Goal: Task Accomplishment & Management: Manage account settings

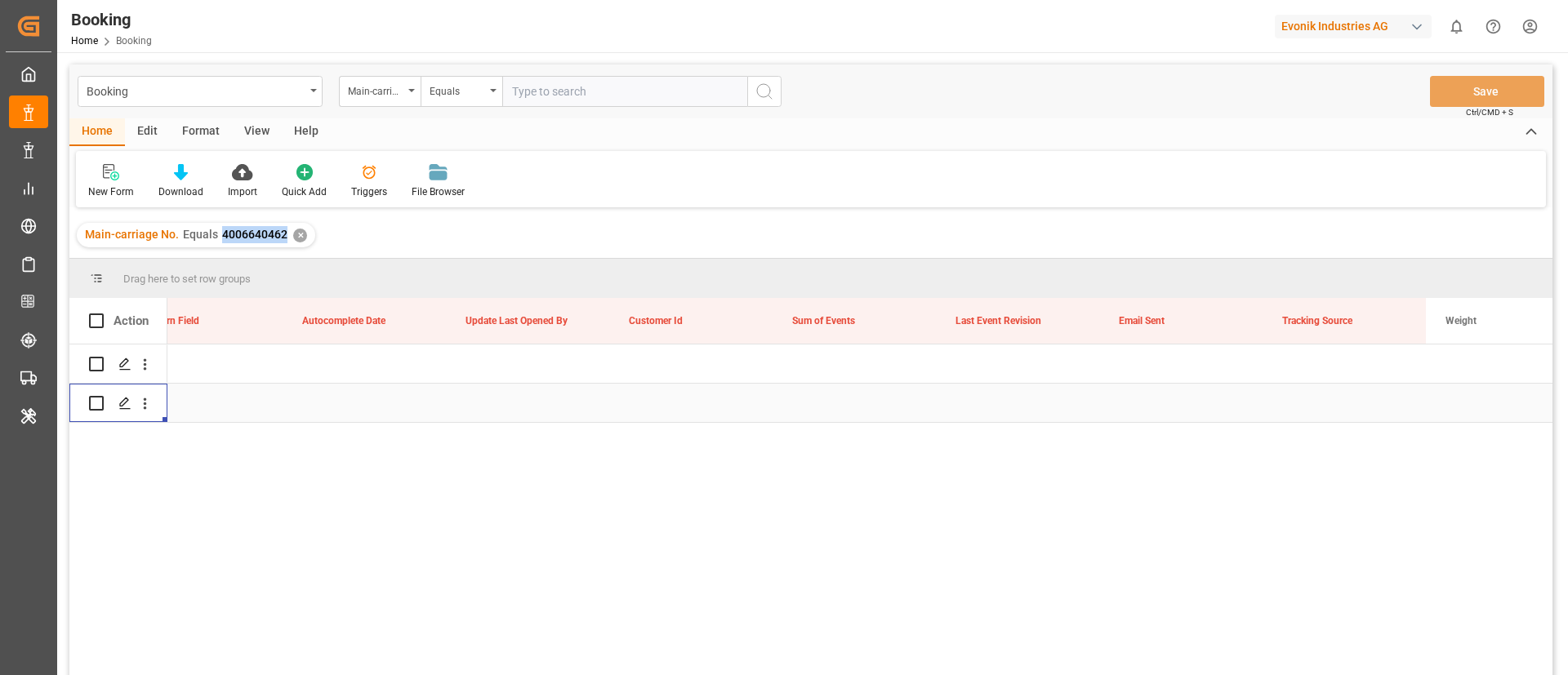
scroll to position [0, 20460]
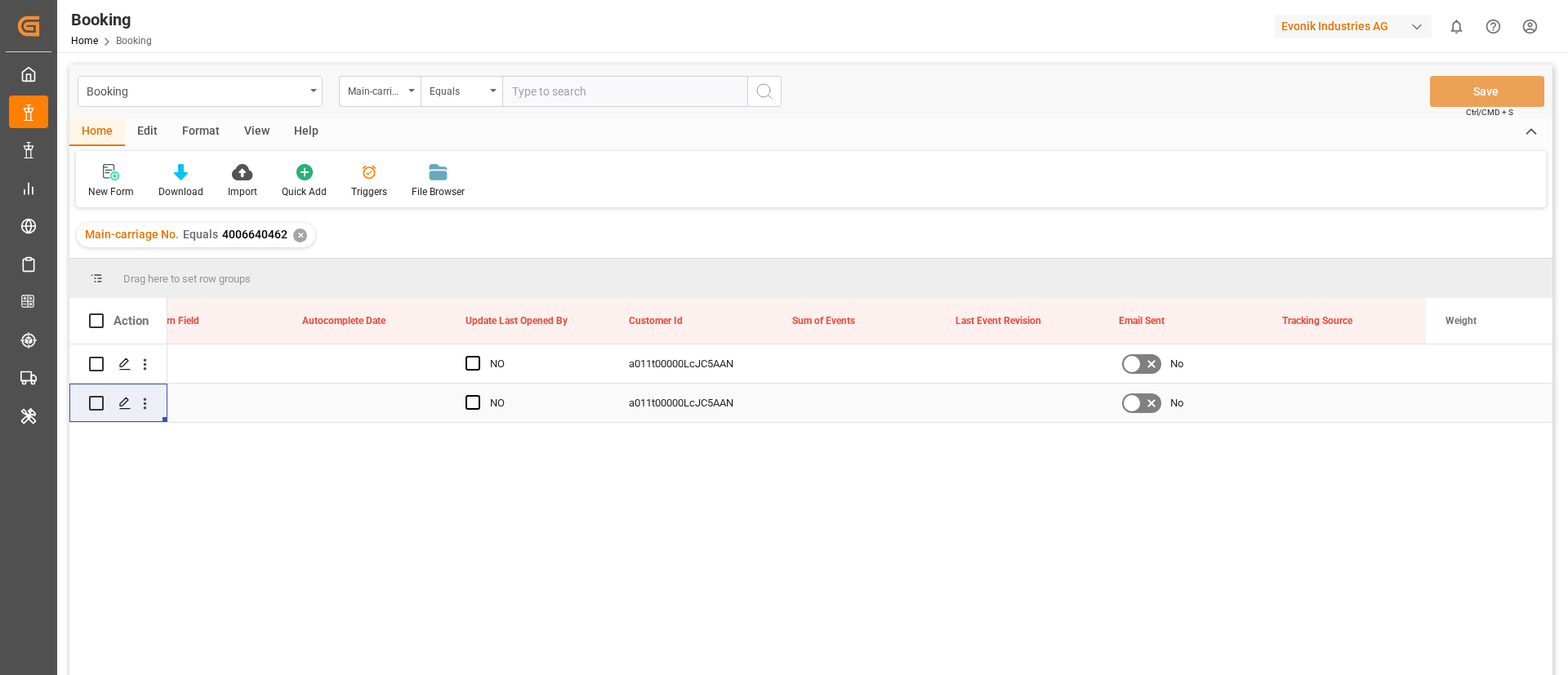
click at [561, 102] on input "text" at bounding box center [625, 92] width 245 height 31
paste input "4006619219"
type input "4006619219"
click at [765, 85] on icon "search button" at bounding box center [764, 91] width 20 height 20
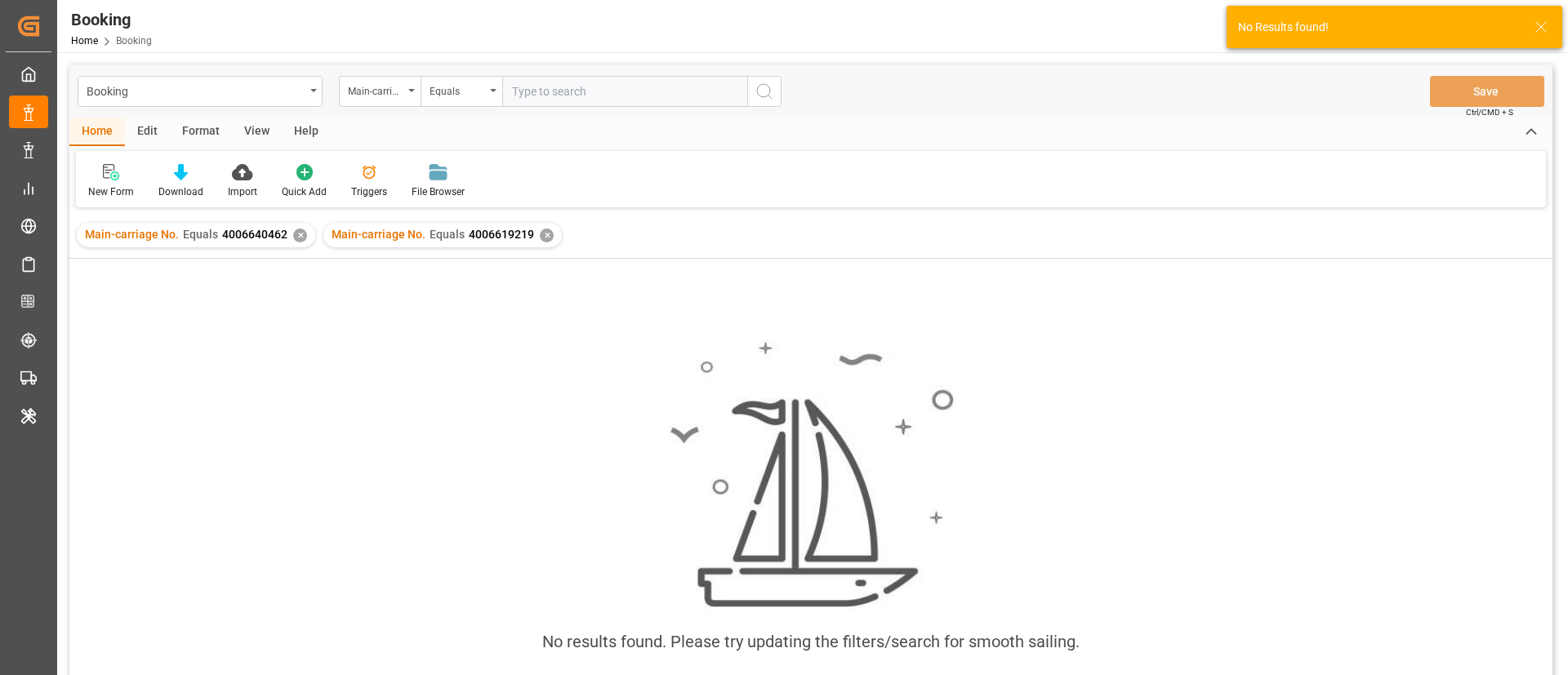
click at [298, 237] on div "✕" at bounding box center [300, 235] width 14 height 14
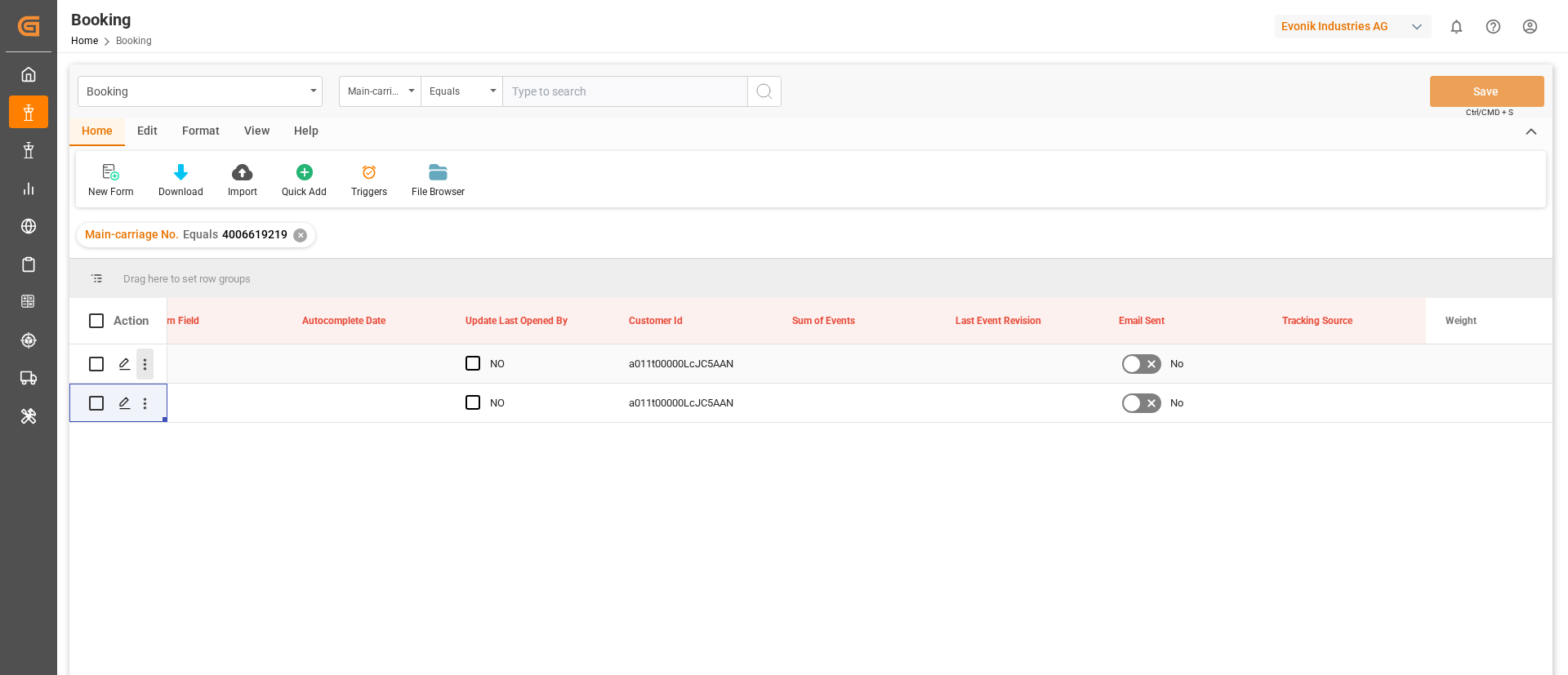
click at [146, 370] on icon "open menu" at bounding box center [145, 364] width 18 height 18
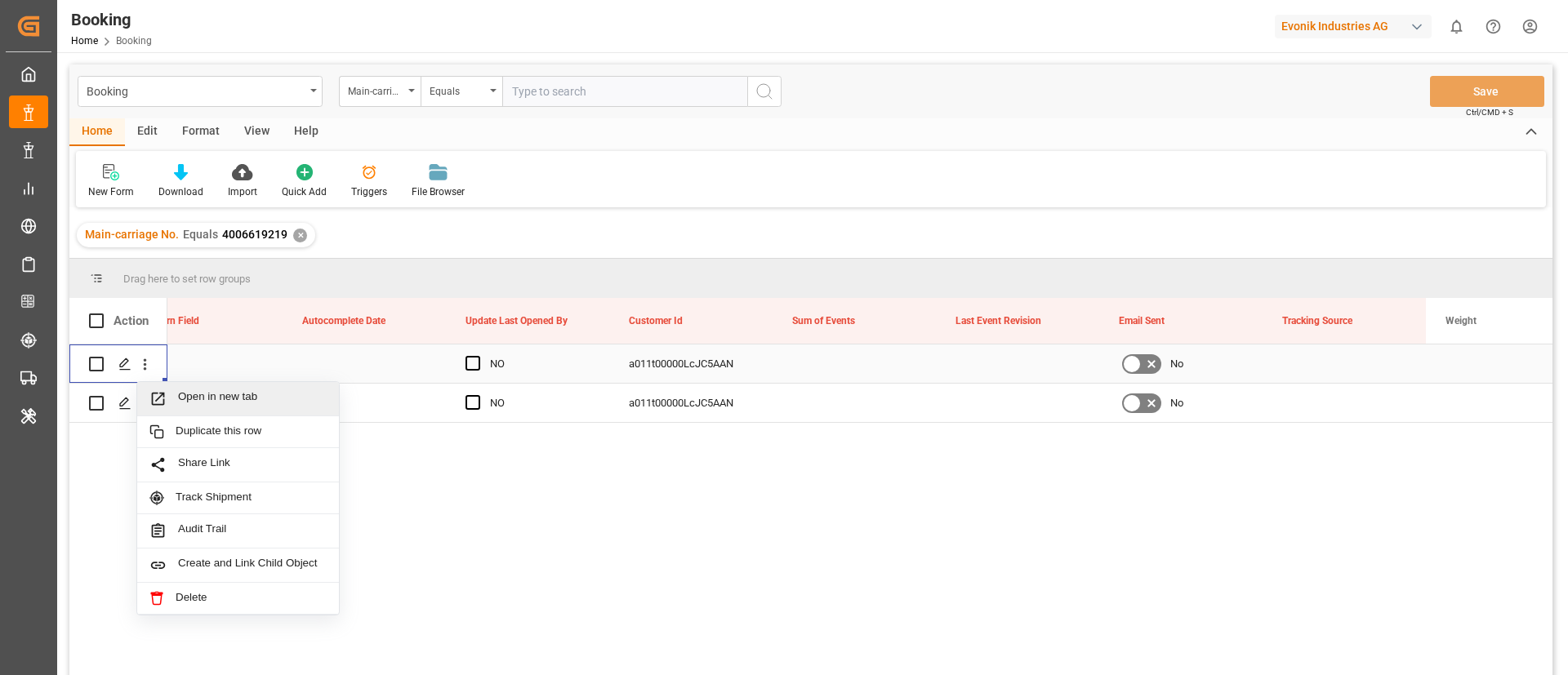
click at [228, 400] on span "Open in new tab" at bounding box center [253, 400] width 149 height 18
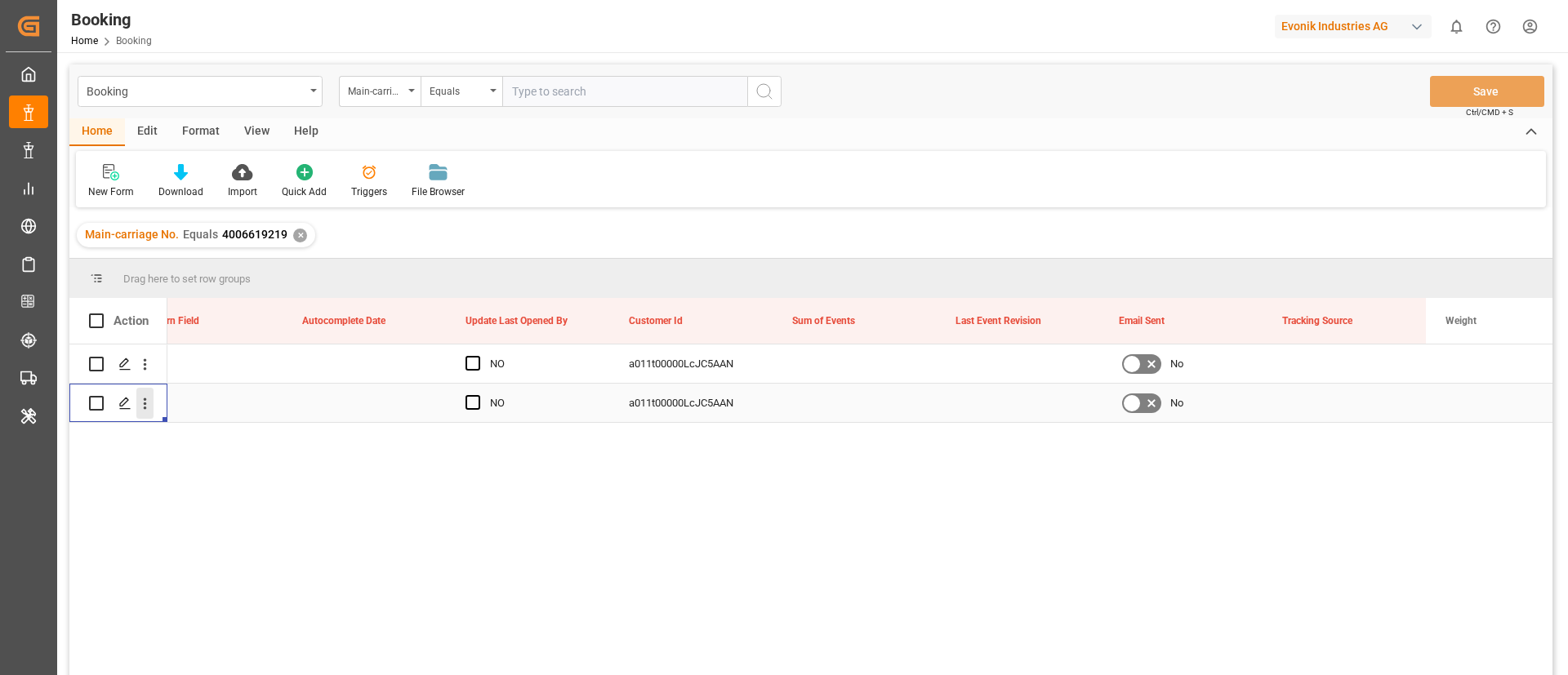
click at [148, 410] on icon "open menu" at bounding box center [145, 405] width 18 height 18
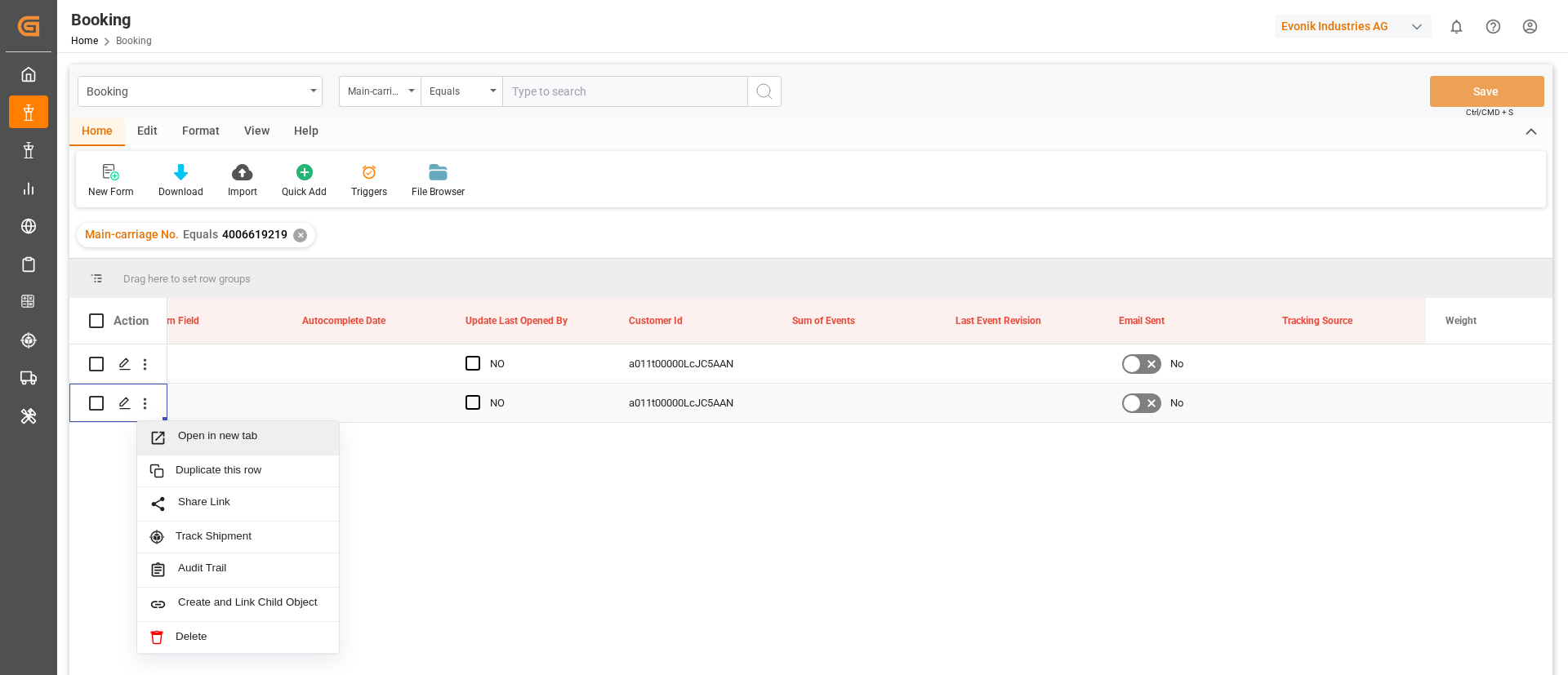
click at [225, 431] on span "Open in new tab" at bounding box center [253, 439] width 149 height 18
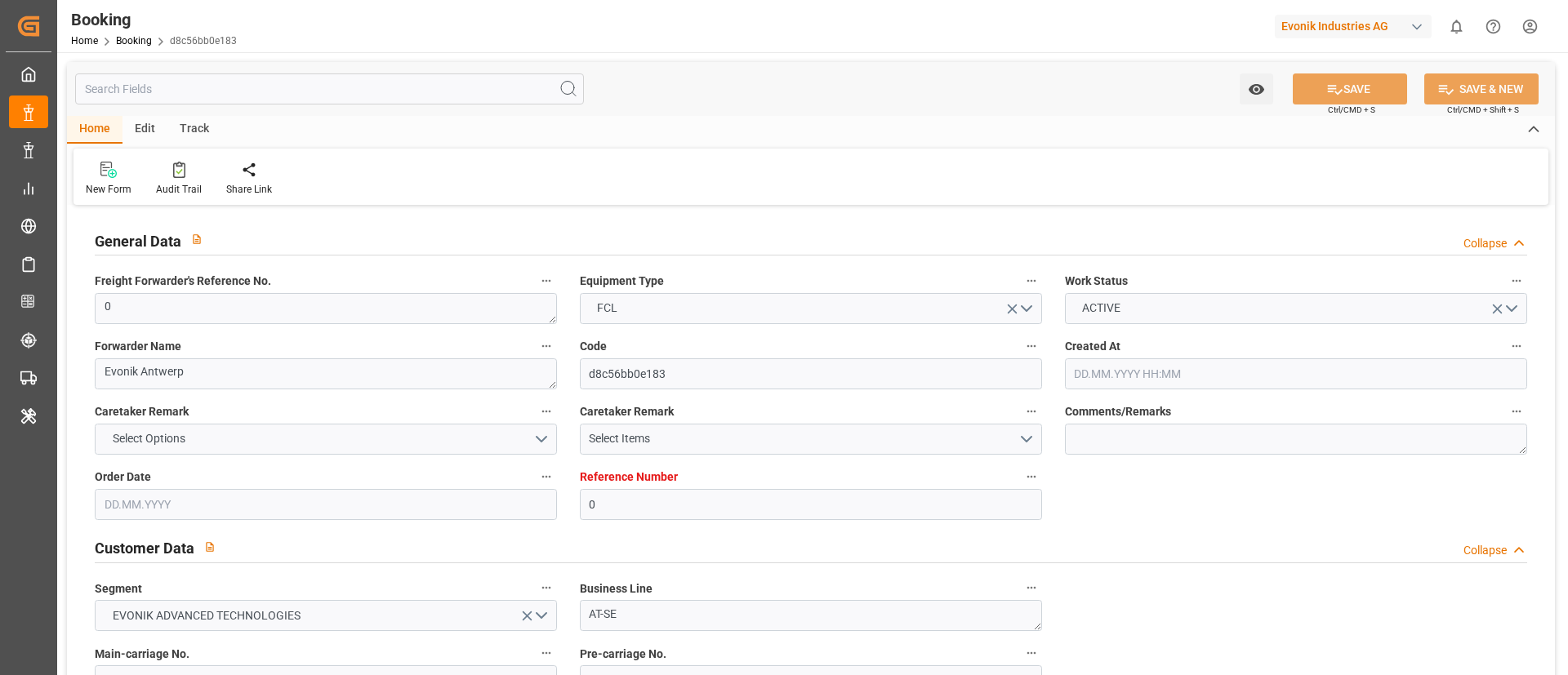
type input "[DATE] 11:37"
type input "[DATE]"
type input "[DATE] 15:37"
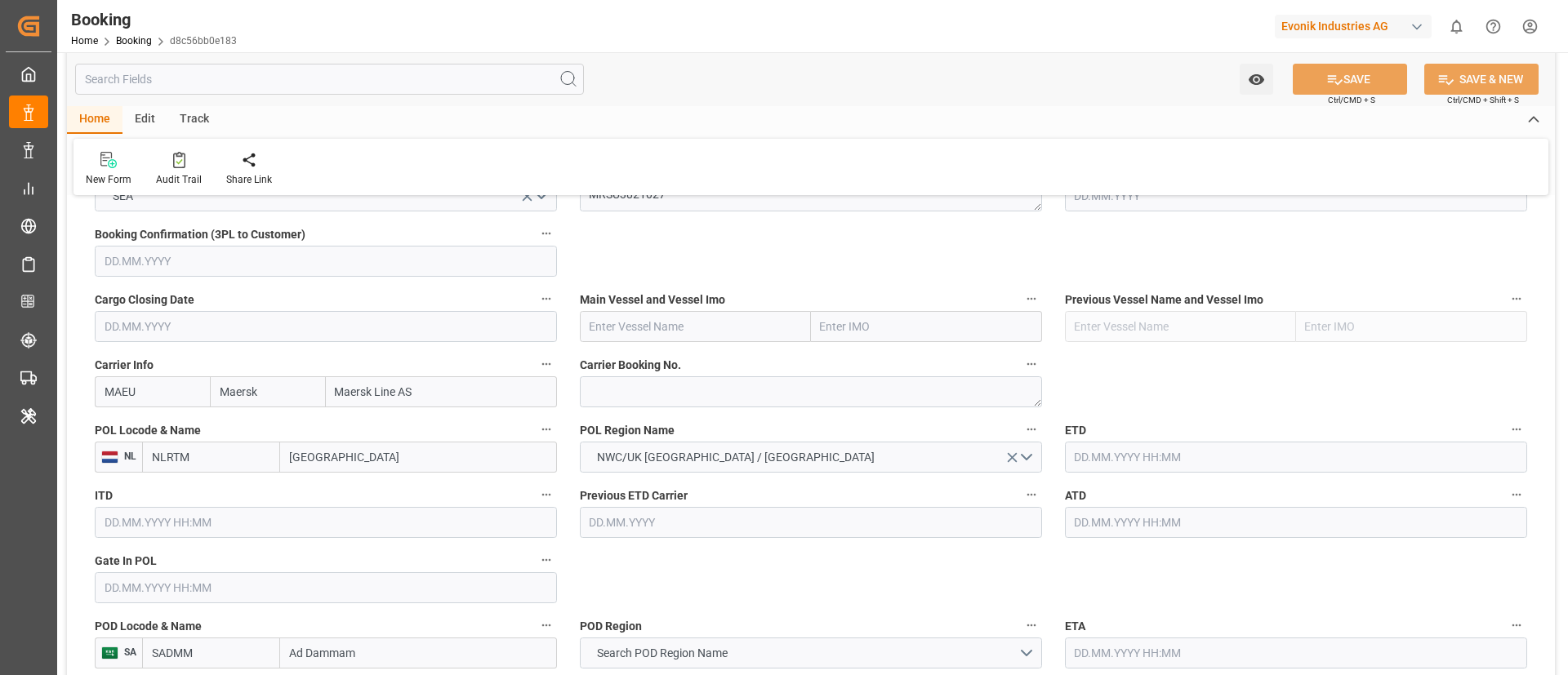
scroll to position [980, 0]
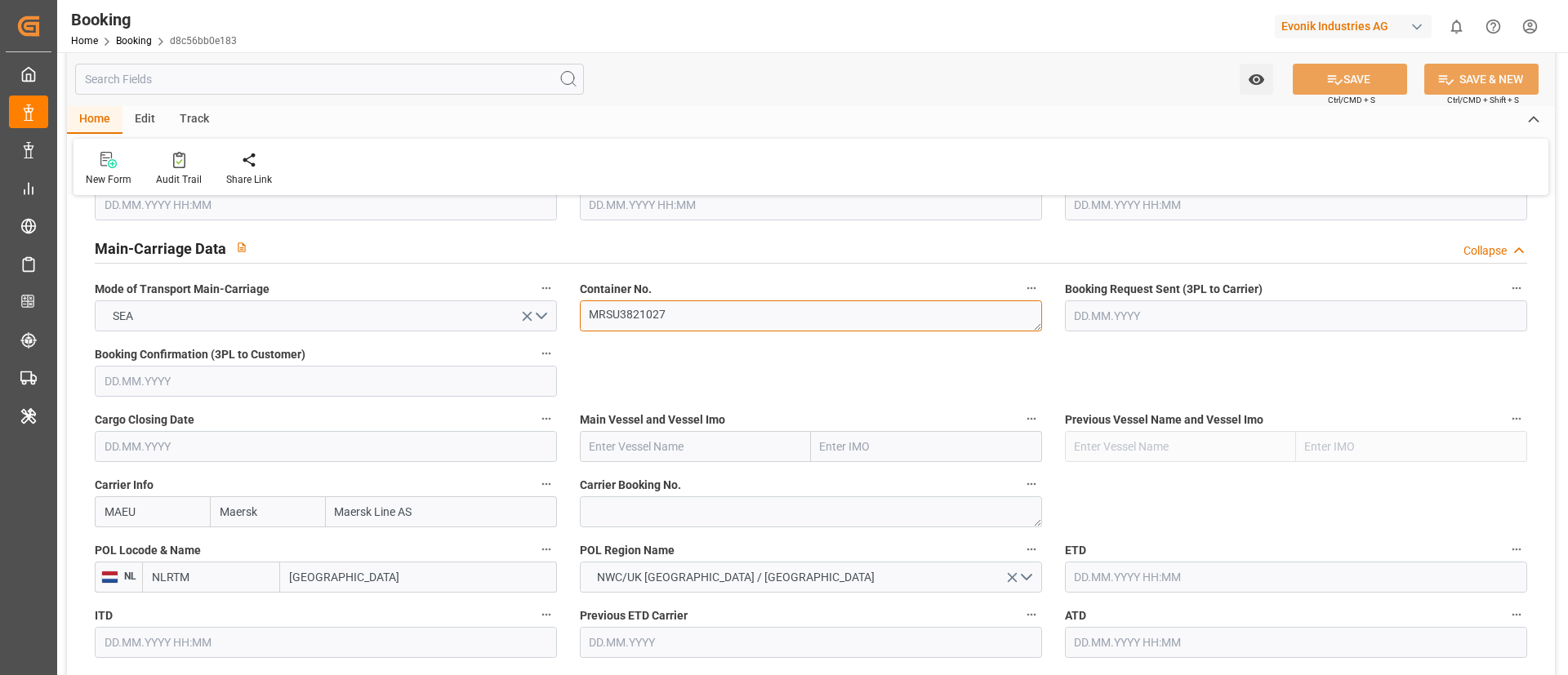
click at [709, 302] on textarea "MRSU3821027" at bounding box center [811, 316] width 462 height 31
click at [584, 504] on textarea at bounding box center [811, 512] width 462 height 31
paste textarea "720939738"
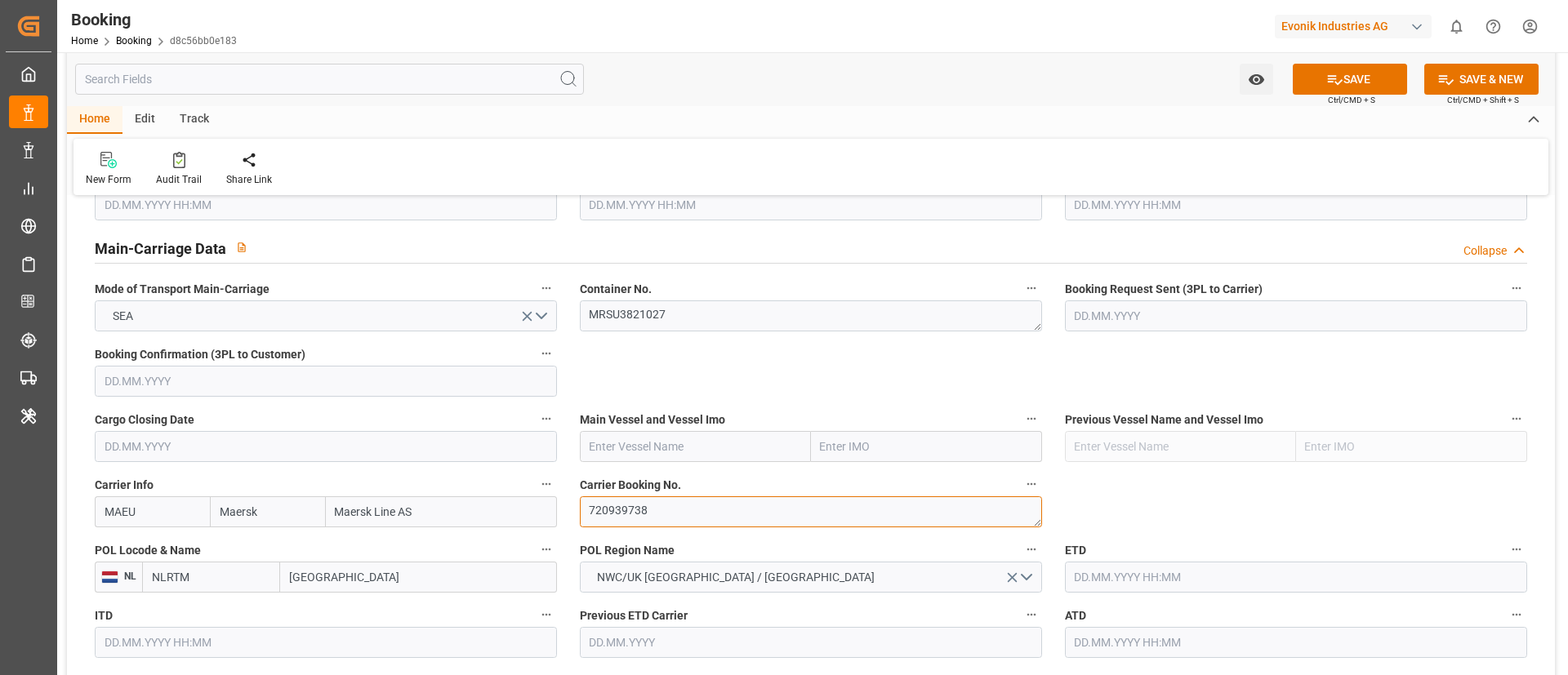
click at [588, 505] on textarea "720939738" at bounding box center [811, 512] width 462 height 31
type textarea "720939738"
click at [594, 444] on input "text" at bounding box center [695, 447] width 231 height 31
paste input "MAERSK KANSAS"
type input "MAERSK KANSAS"
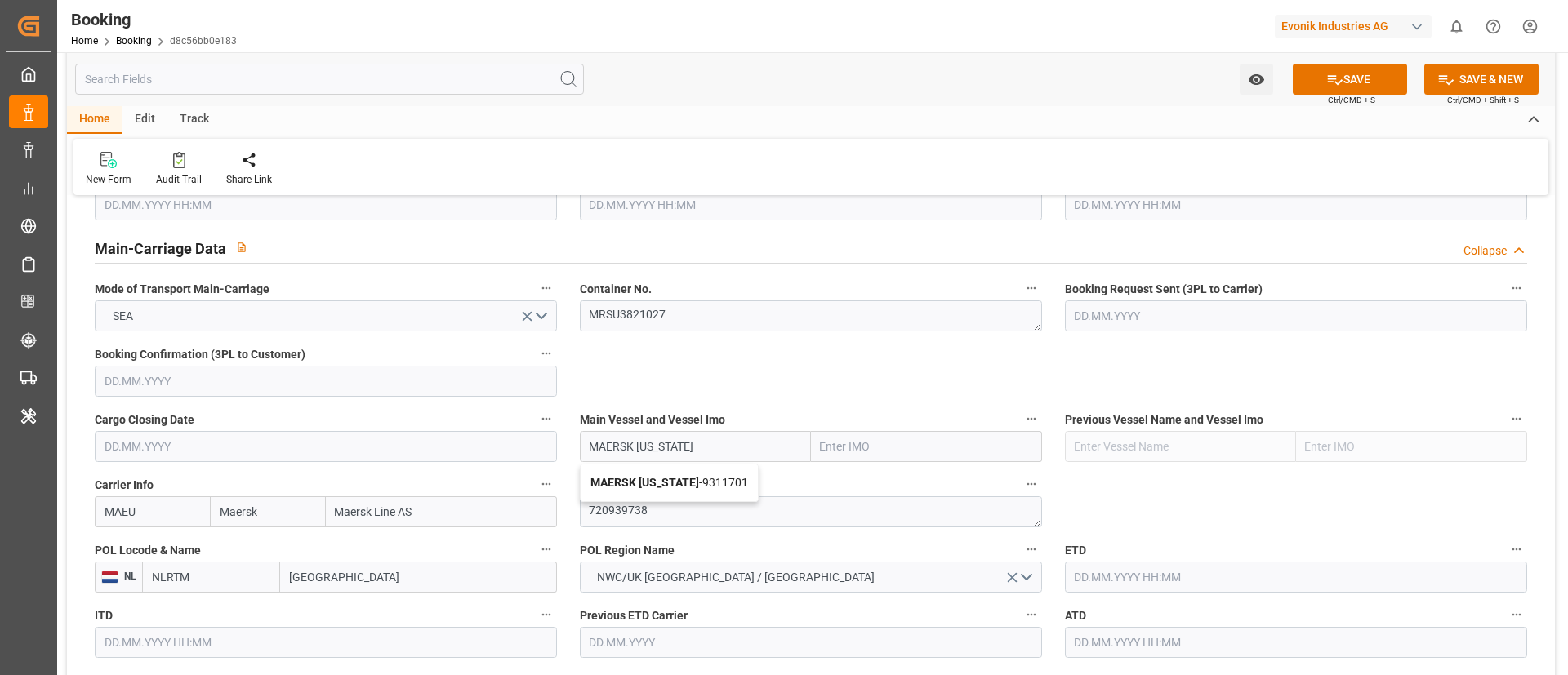
click at [714, 478] on span "MAERSK KANSAS - 9311701" at bounding box center [669, 482] width 158 height 13
type input "9311701"
type input "MAERSK KANSAS"
click at [296, 554] on label "POL Locode & Name" at bounding box center [326, 550] width 462 height 23
click at [536, 554] on button "POL Locode & Name" at bounding box center [546, 550] width 22 height 22
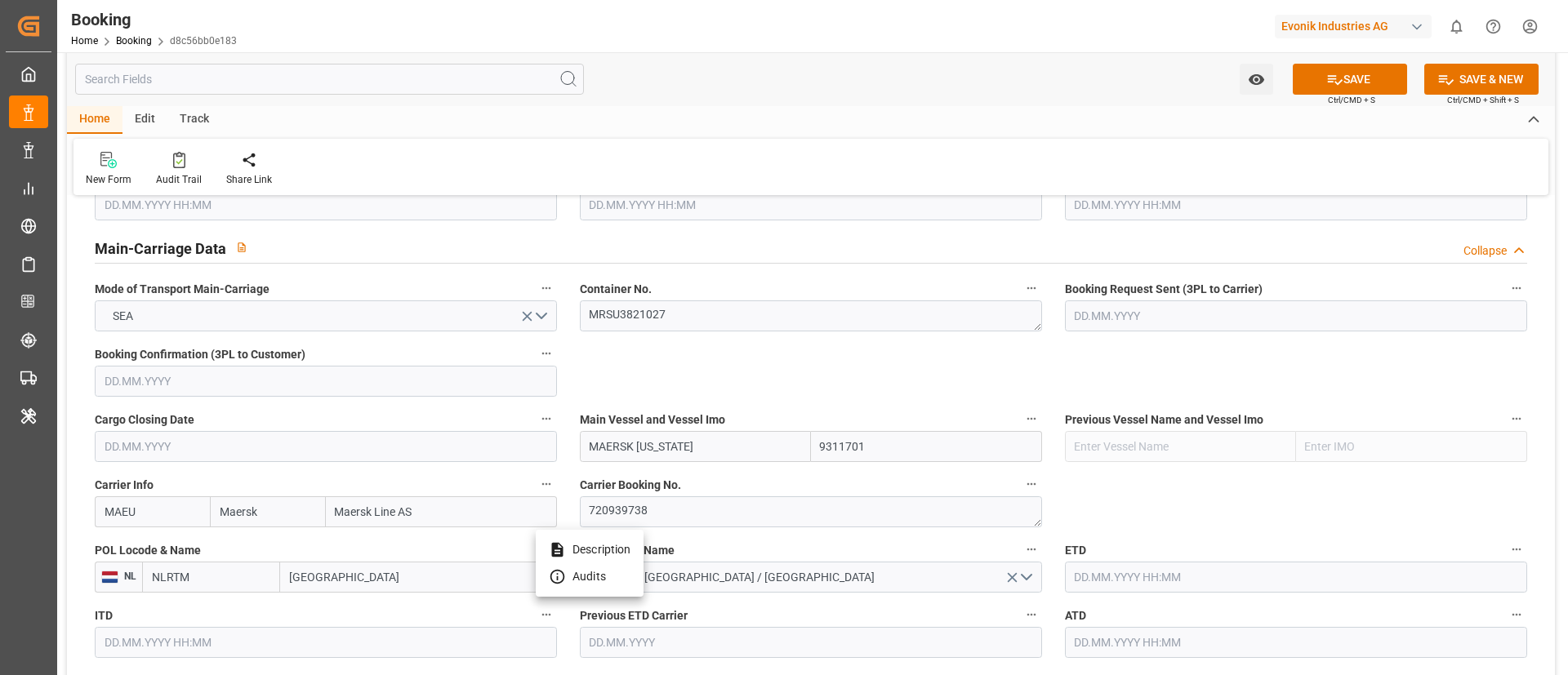
click at [303, 581] on div at bounding box center [784, 337] width 1568 height 675
click at [303, 581] on div "Description Audits" at bounding box center [784, 337] width 1568 height 675
click at [303, 581] on body "Created by potrace 1.15, written by Peter Selinger 2001-2017 Created by potrace…" at bounding box center [784, 337] width 1568 height 675
click at [303, 581] on input "Rotterdam" at bounding box center [418, 578] width 277 height 31
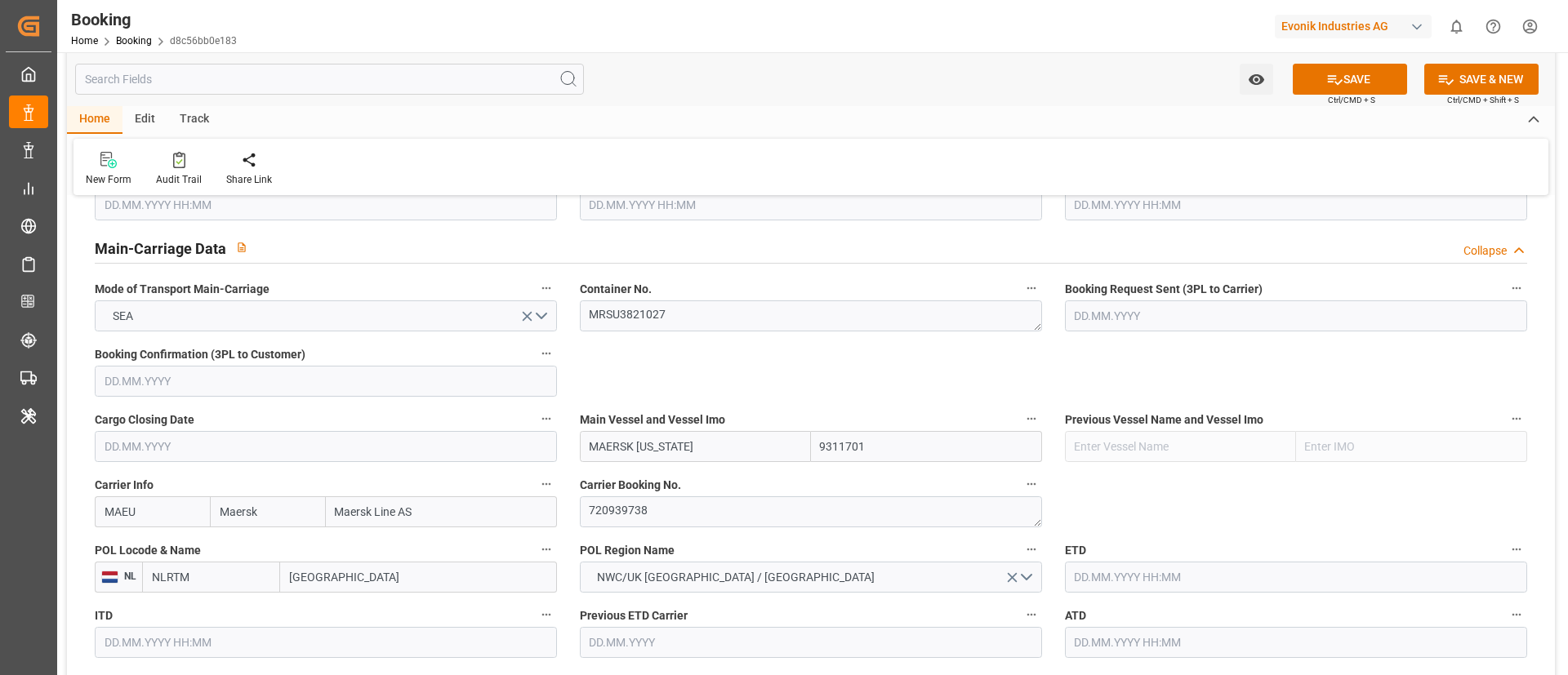
paste input "ANTWERP"
click at [311, 576] on input "RoANTWERPtterdam" at bounding box center [418, 578] width 277 height 31
paste input "ANTWERP"
type input "ANTWERP"
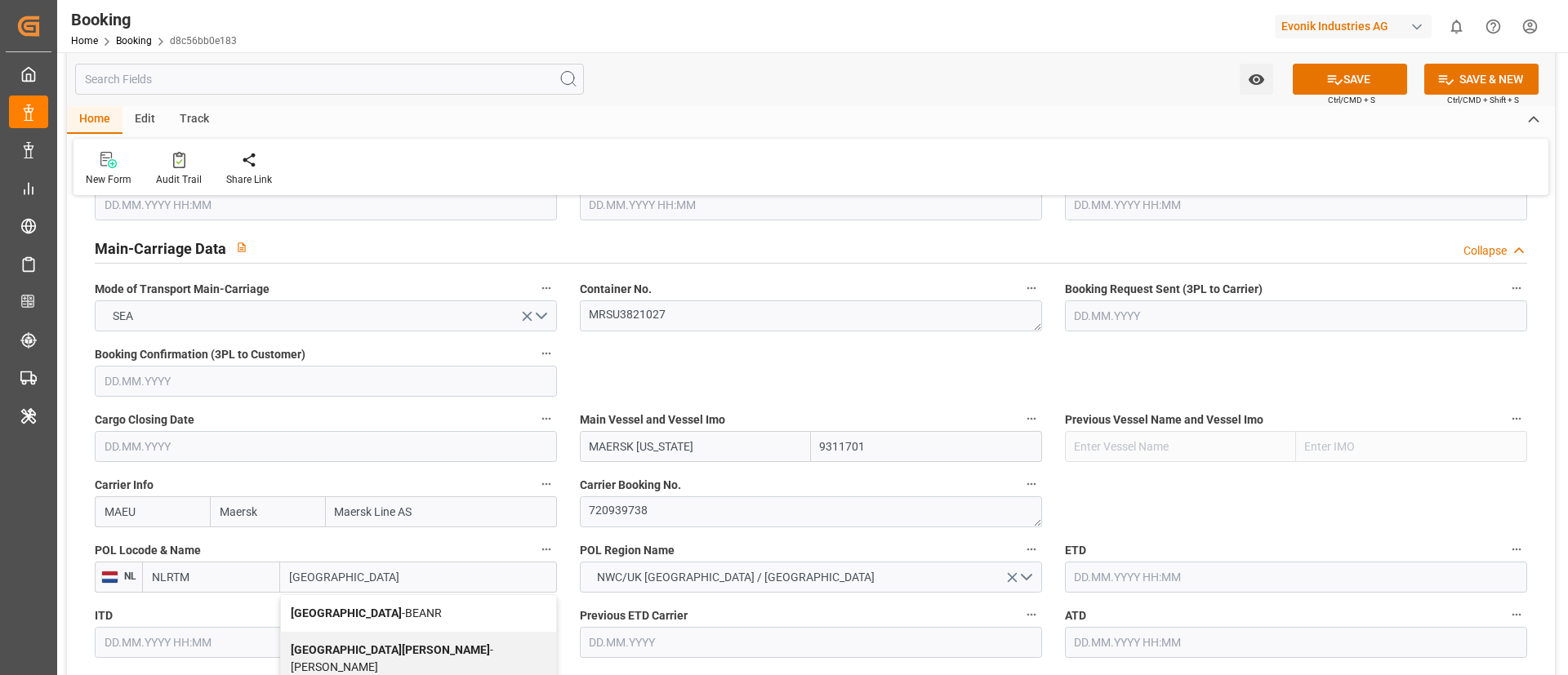
click at [386, 604] on div "Antwerp - BEANR" at bounding box center [418, 614] width 275 height 37
type input "BEANR"
type input "Antwerp"
click at [714, 315] on textarea "MRSU3821027" at bounding box center [811, 316] width 462 height 31
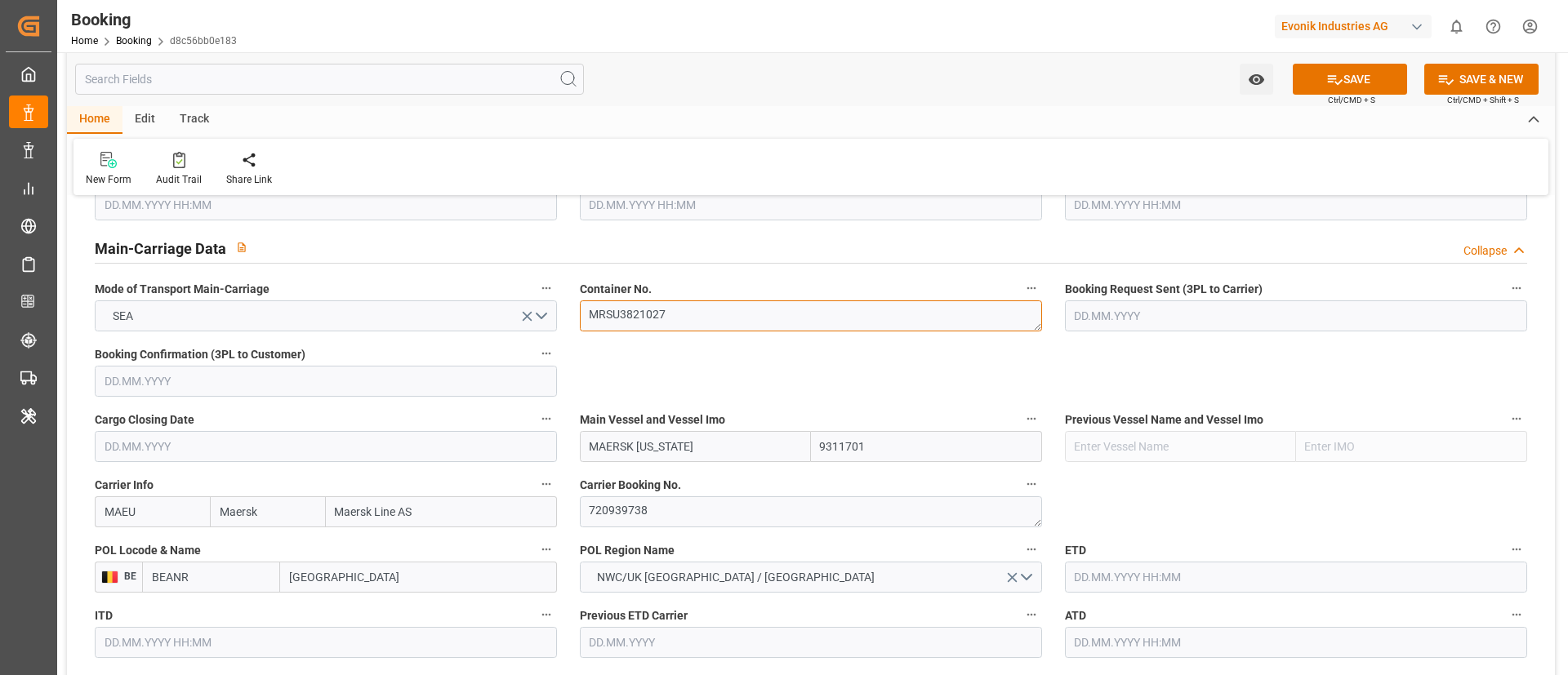
click at [714, 315] on textarea "MRSU3821027" at bounding box center [811, 316] width 462 height 31
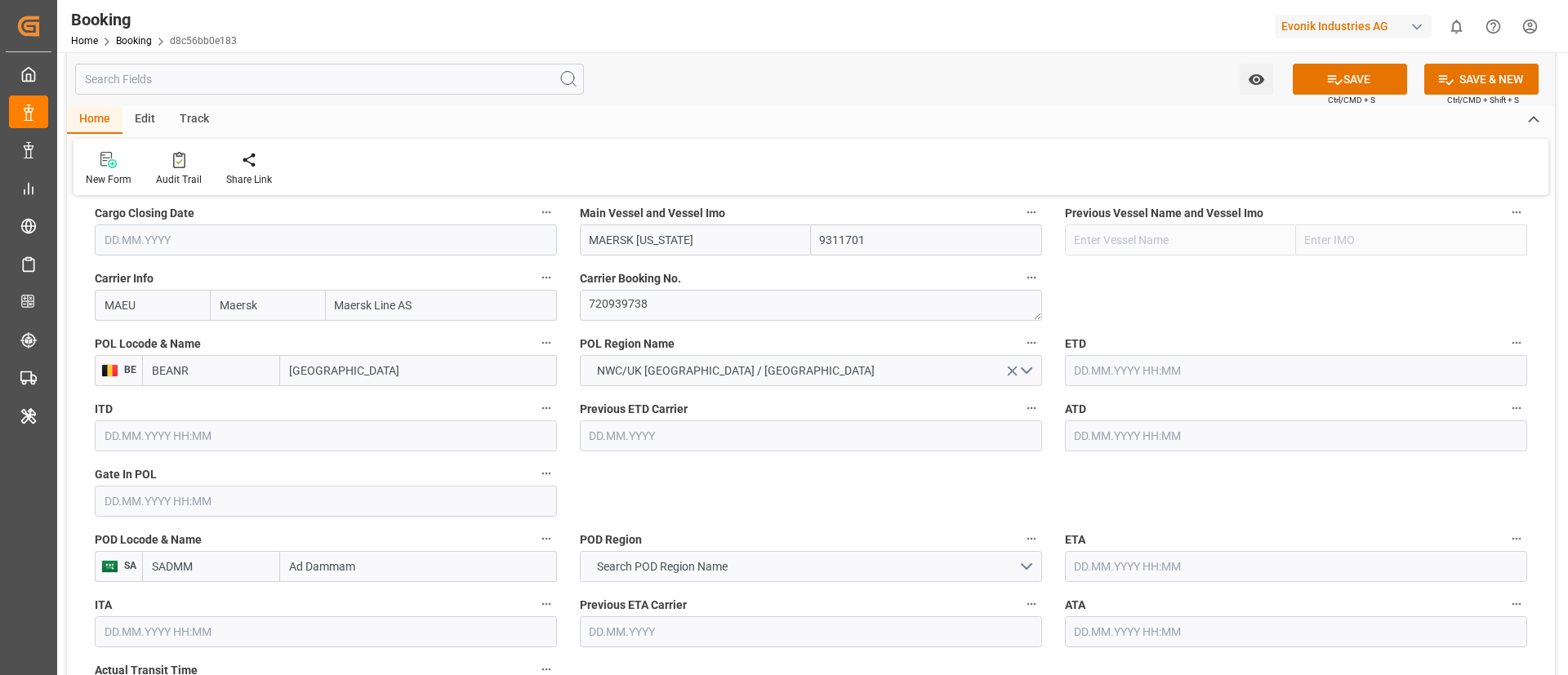
scroll to position [1226, 0]
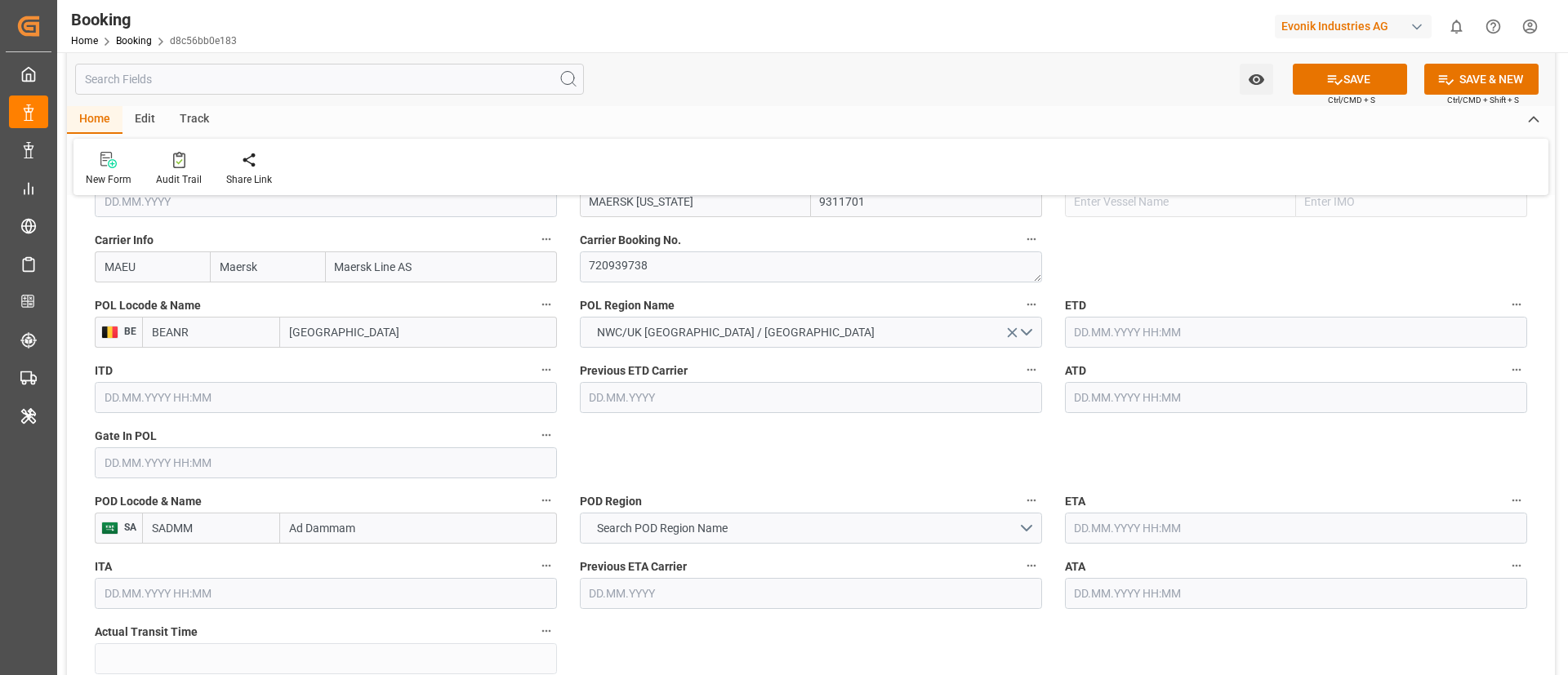
click at [179, 461] on input "text" at bounding box center [326, 463] width 462 height 31
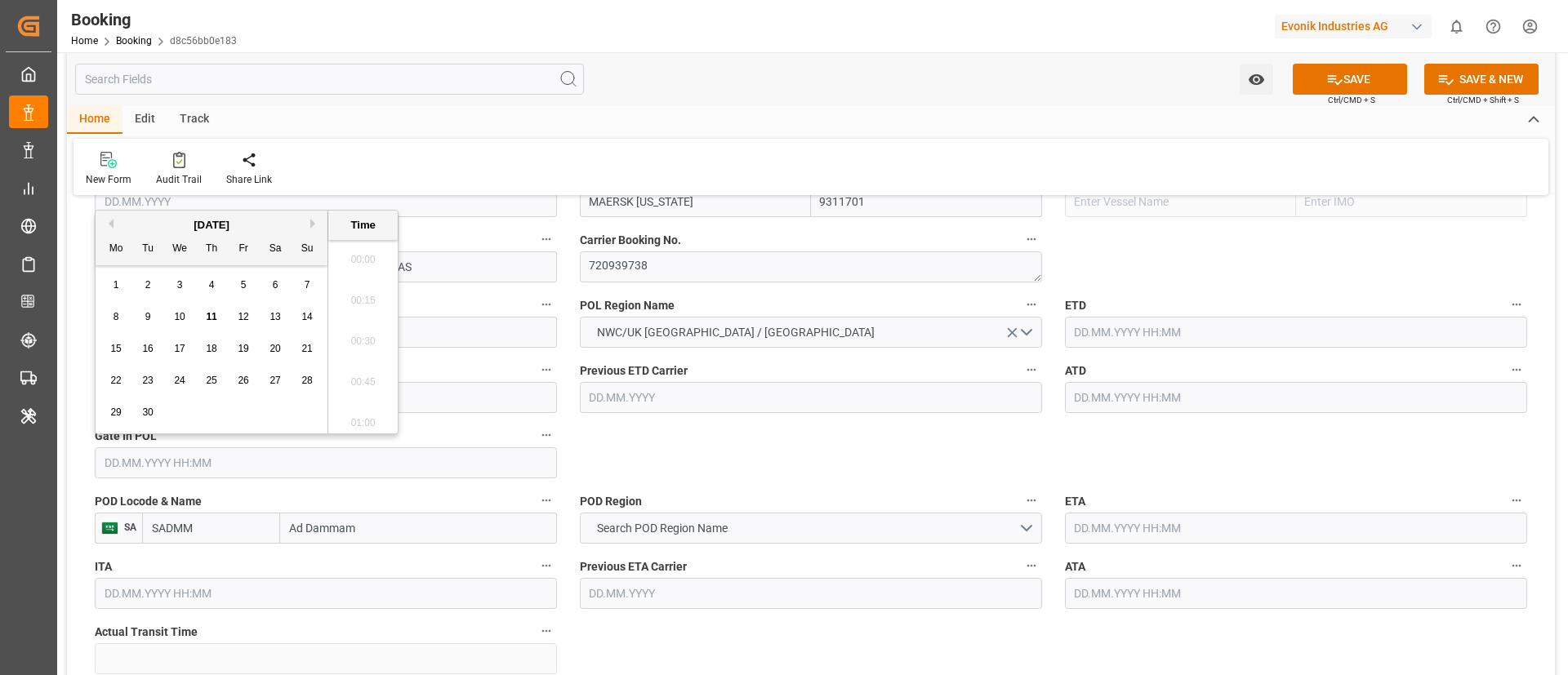
scroll to position [2742, 0]
click at [106, 222] on button "Previous Month" at bounding box center [109, 223] width 10 height 10
click at [250, 350] on div "18" at bounding box center [243, 350] width 21 height 20
type input "18.07.2025 00:00"
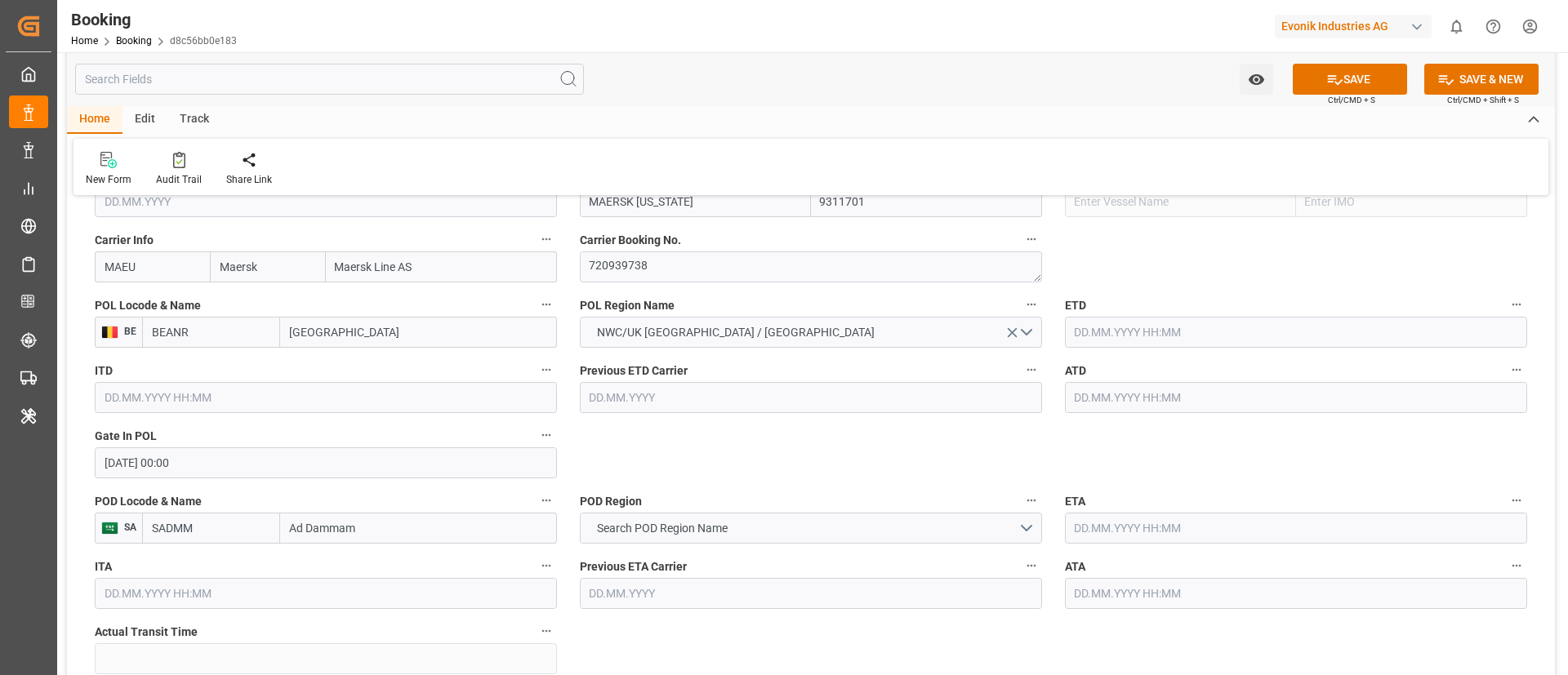
click at [1122, 321] on input "text" at bounding box center [1296, 332] width 462 height 31
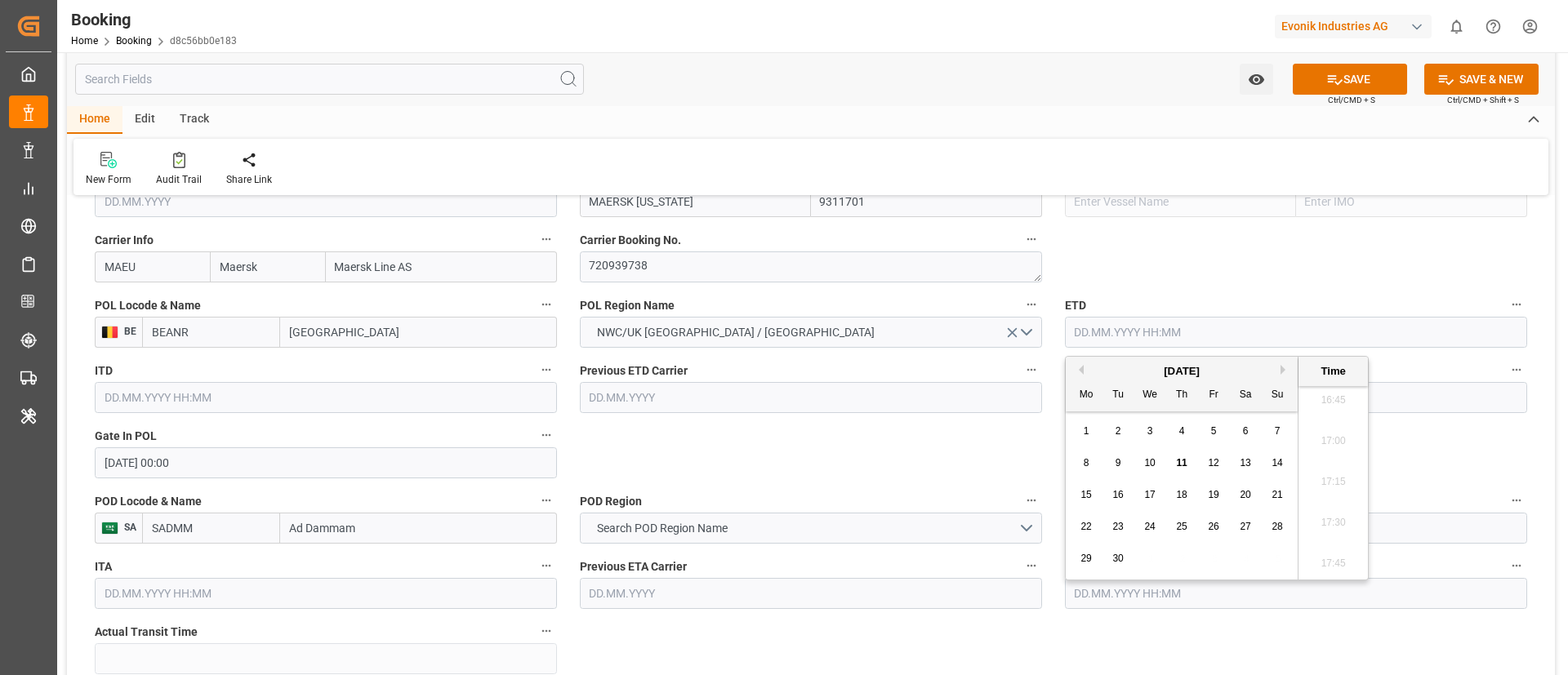
click at [1079, 368] on button "Previous Month" at bounding box center [1078, 370] width 10 height 10
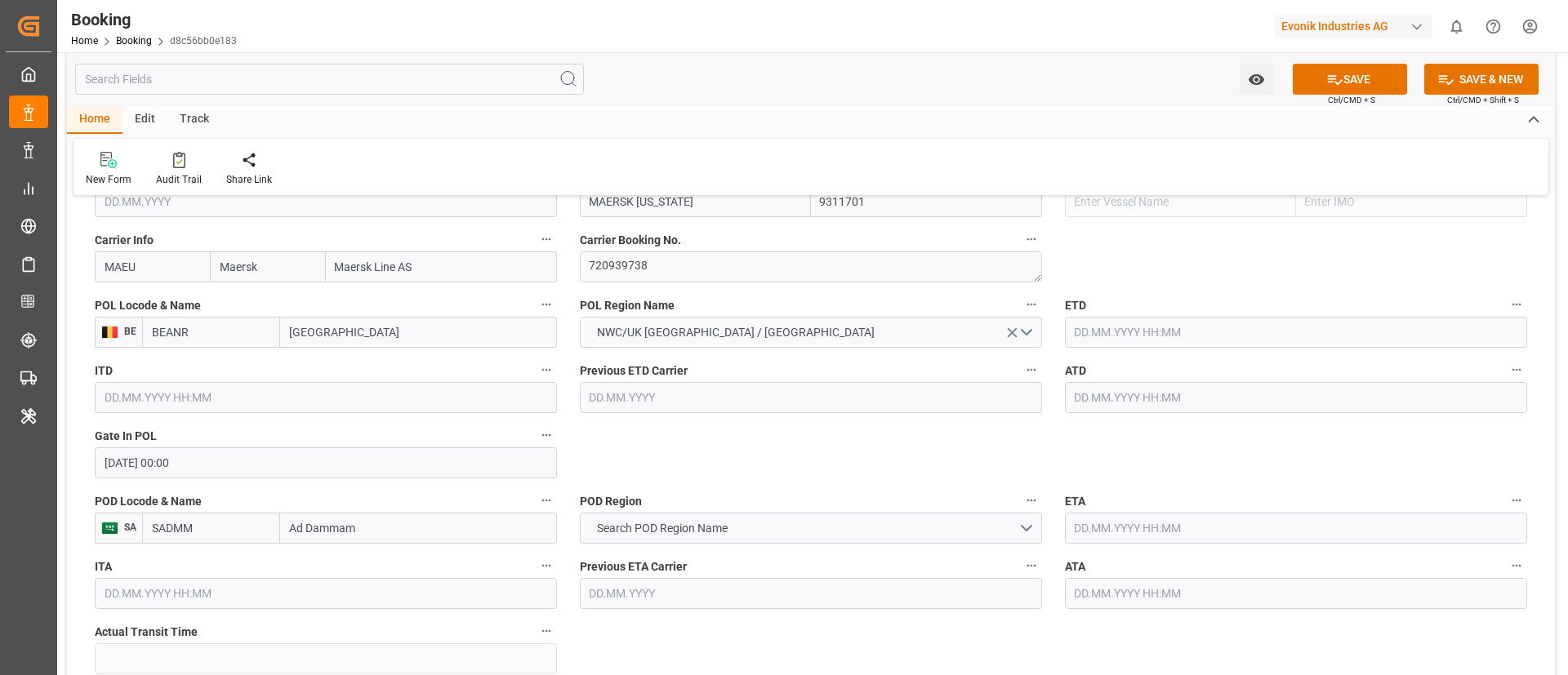
click at [1107, 332] on input "text" at bounding box center [1296, 332] width 462 height 31
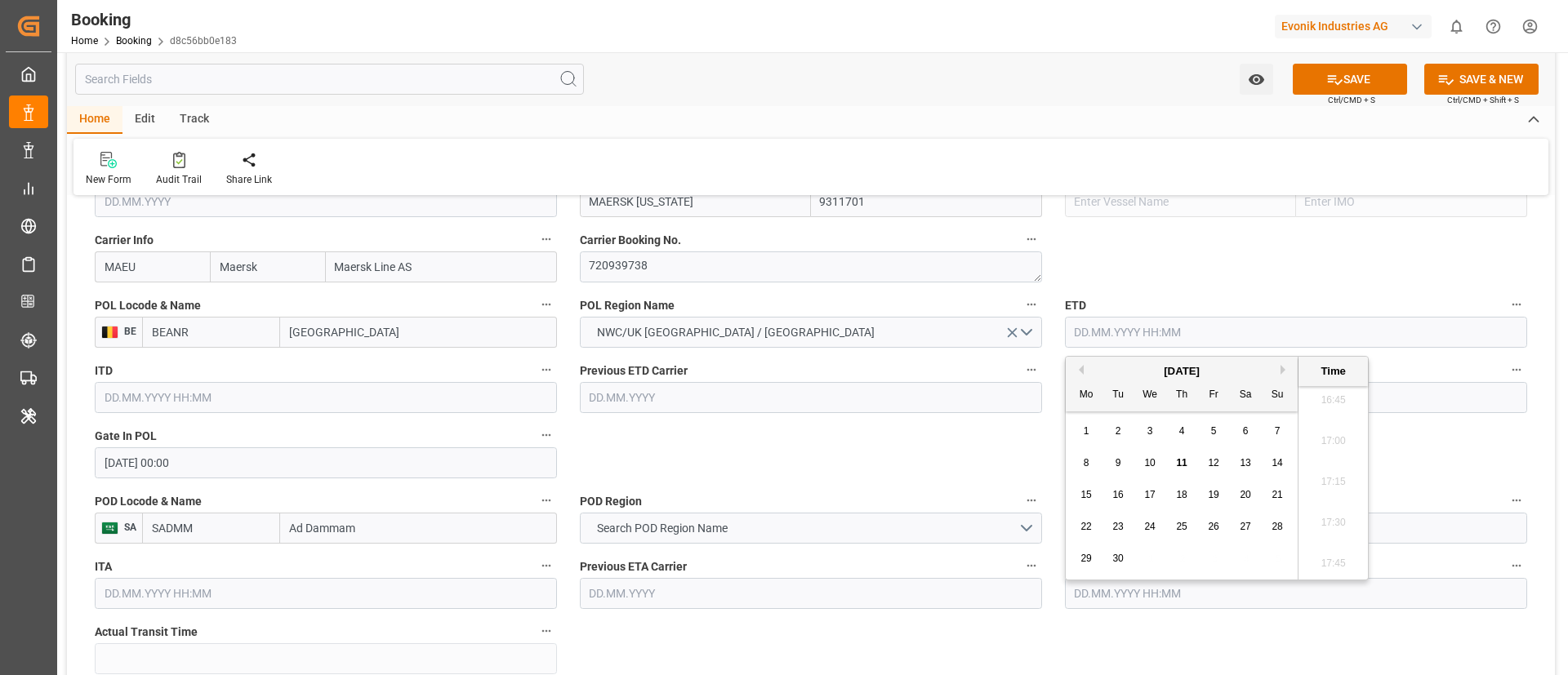
click at [1078, 370] on button "Previous Month" at bounding box center [1078, 370] width 10 height 10
click at [1215, 524] on span "25" at bounding box center [1212, 527] width 11 height 12
type input "25.07.2025 00:00"
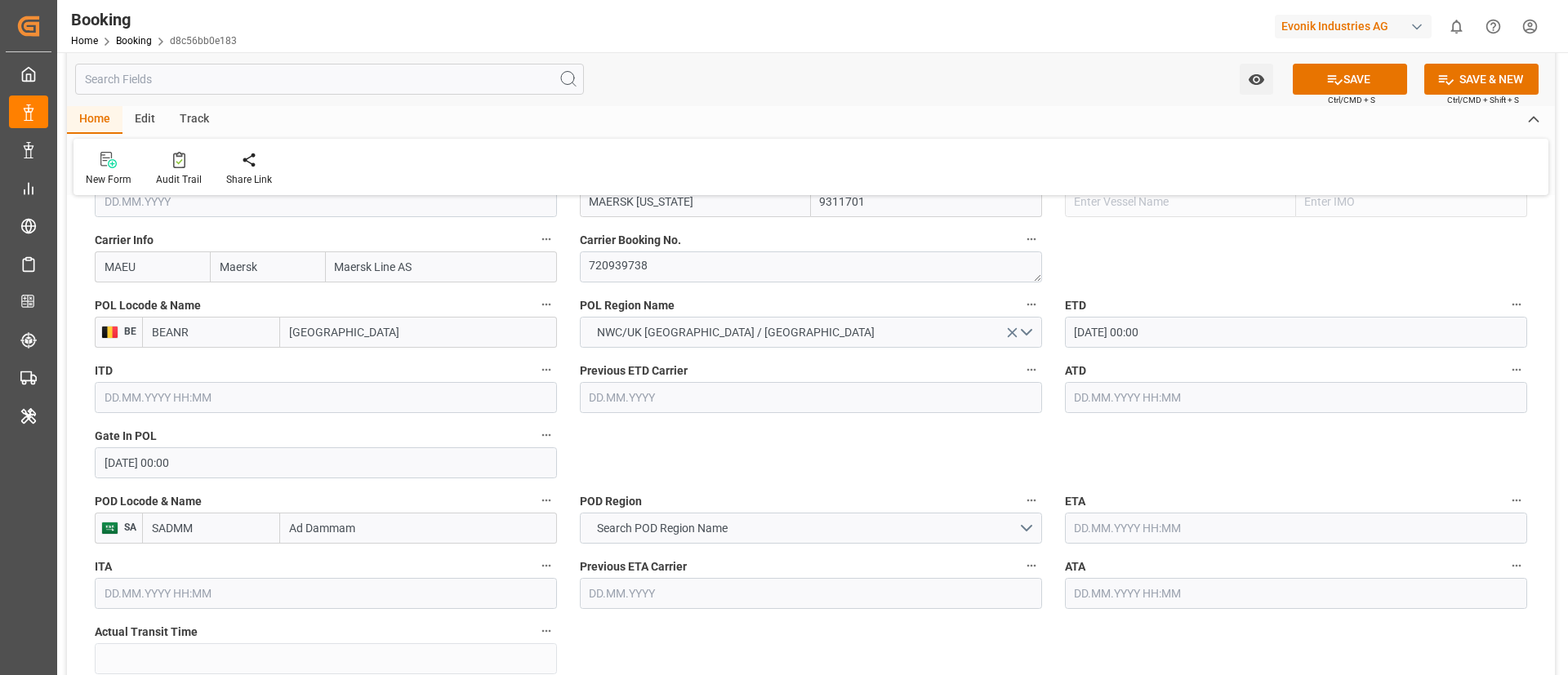
click at [1182, 326] on input "25.07.2025 00:00" at bounding box center [1296, 332] width 462 height 31
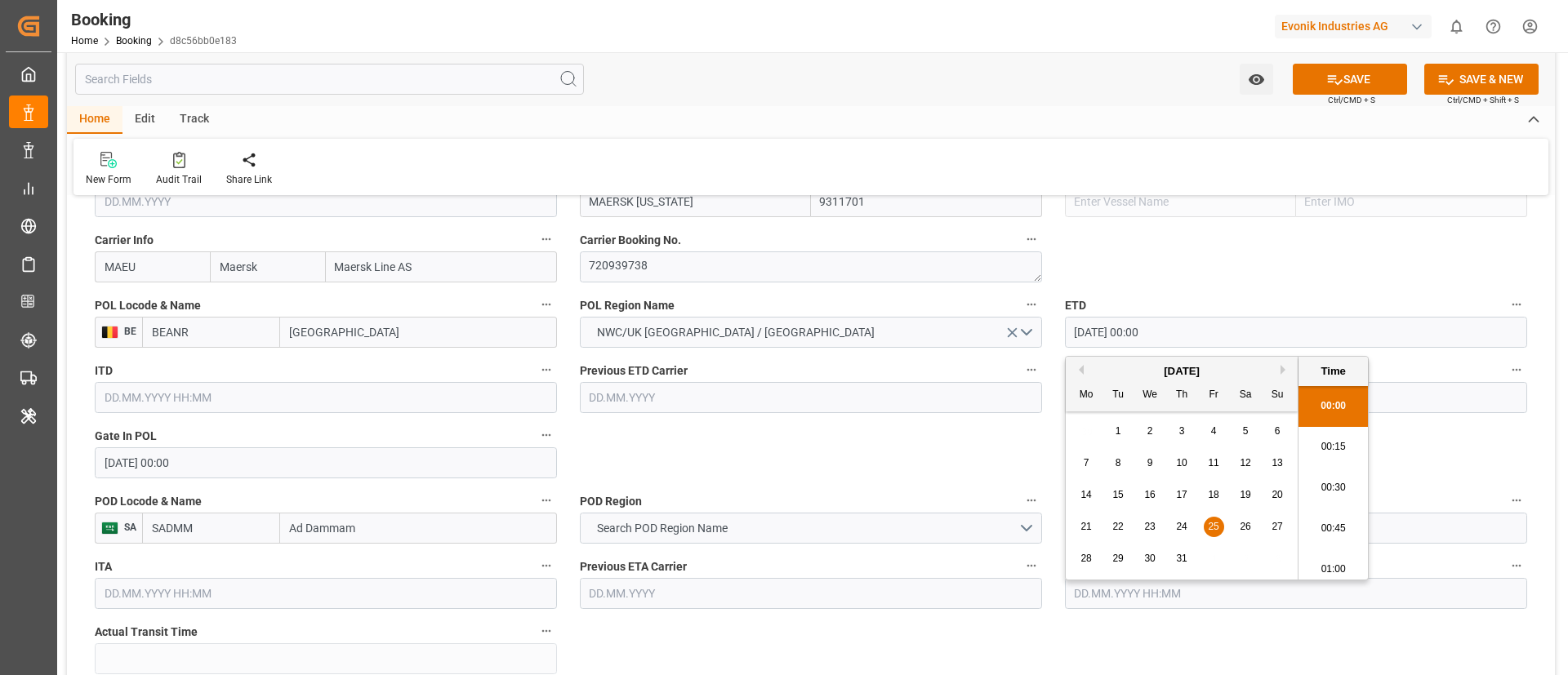
click at [1182, 326] on input "25.07.2025 00:00" at bounding box center [1296, 332] width 462 height 31
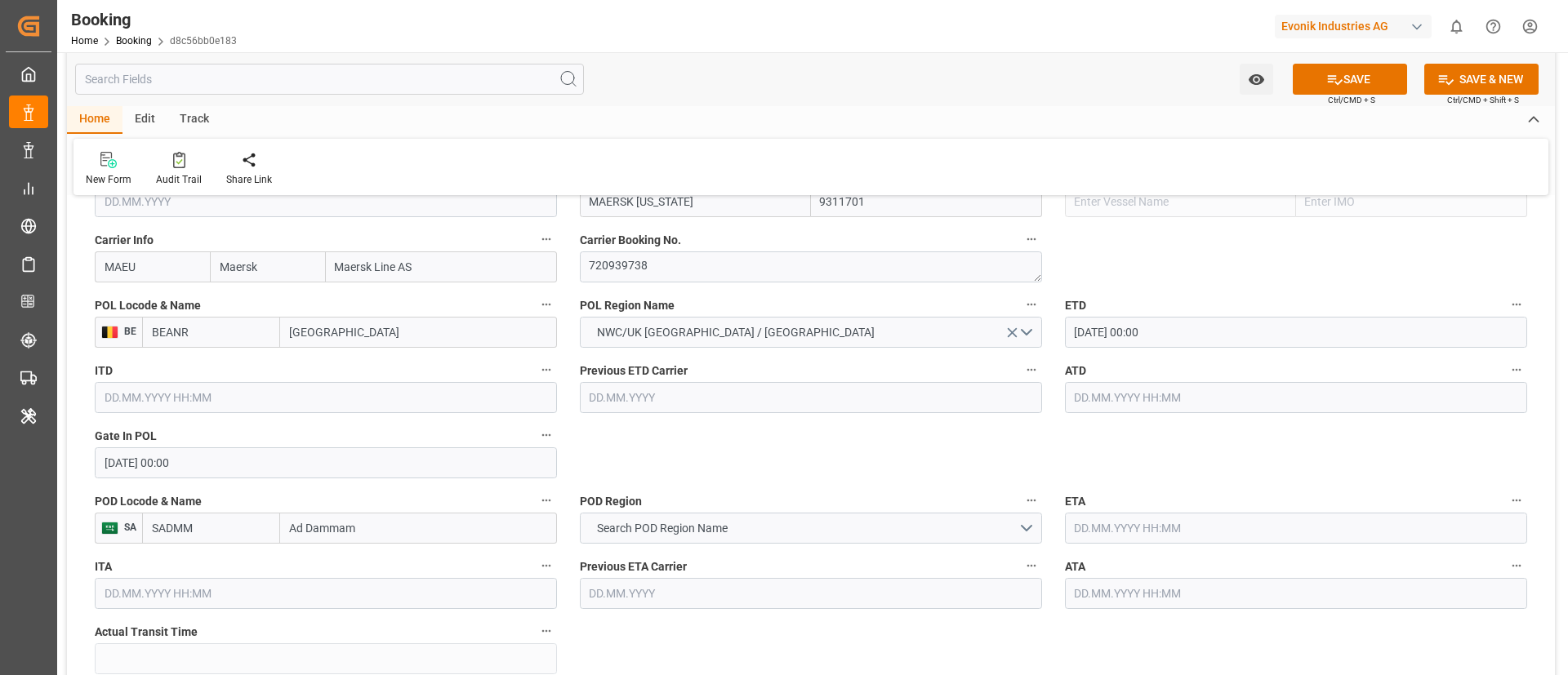
click at [1092, 391] on input "text" at bounding box center [1296, 398] width 462 height 31
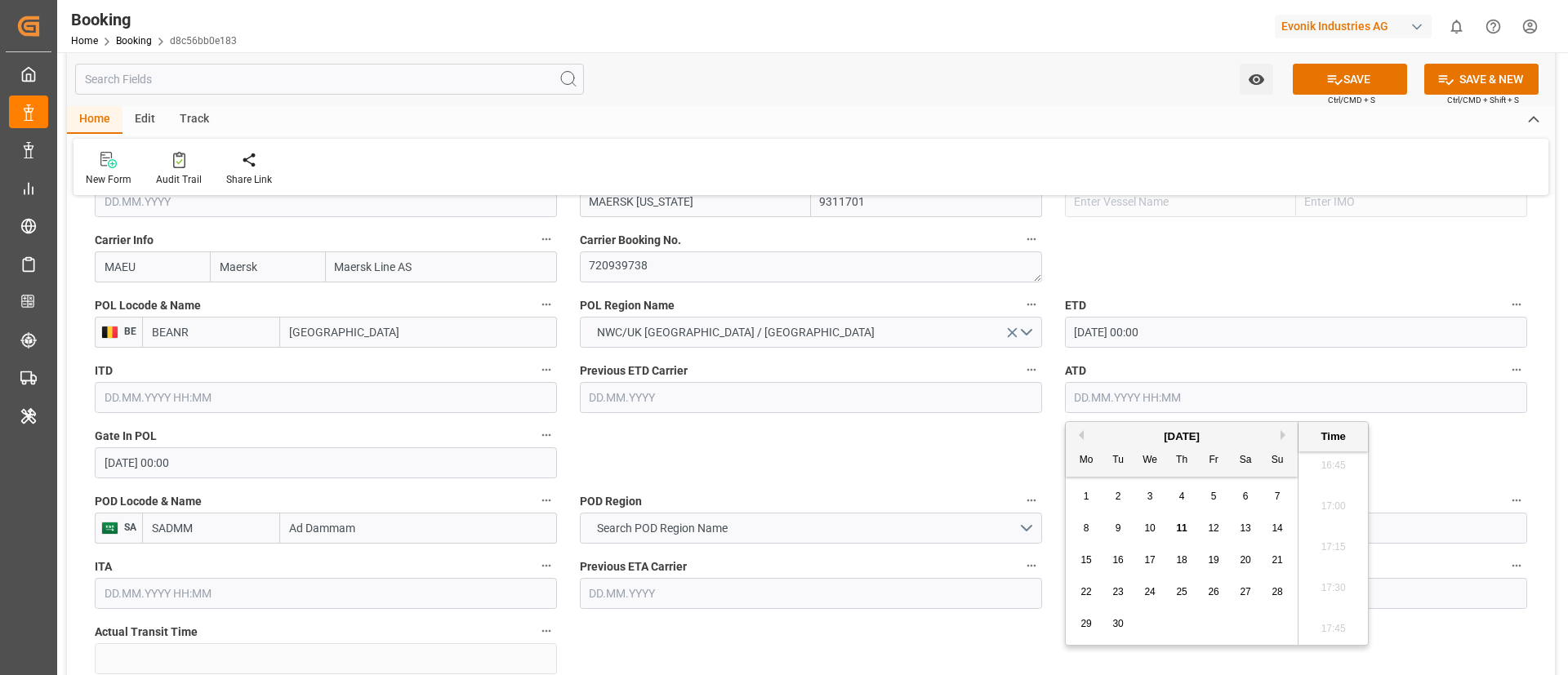
paste input "25.07.2025 00:00"
type input "25.07.2025 00:00"
click at [1211, 590] on span "25" at bounding box center [1212, 593] width 11 height 12
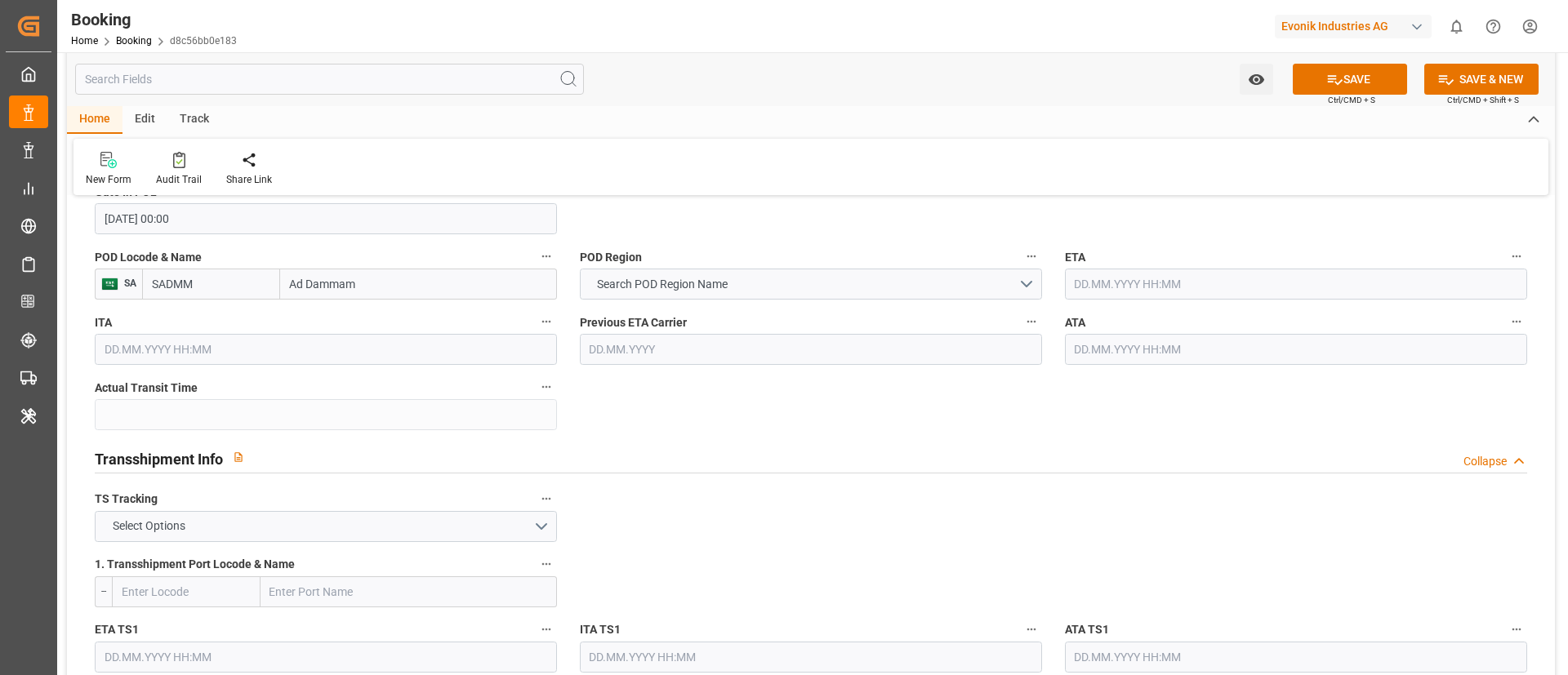
scroll to position [1471, 0]
click at [733, 292] on button "Search POD Region Name" at bounding box center [811, 283] width 462 height 31
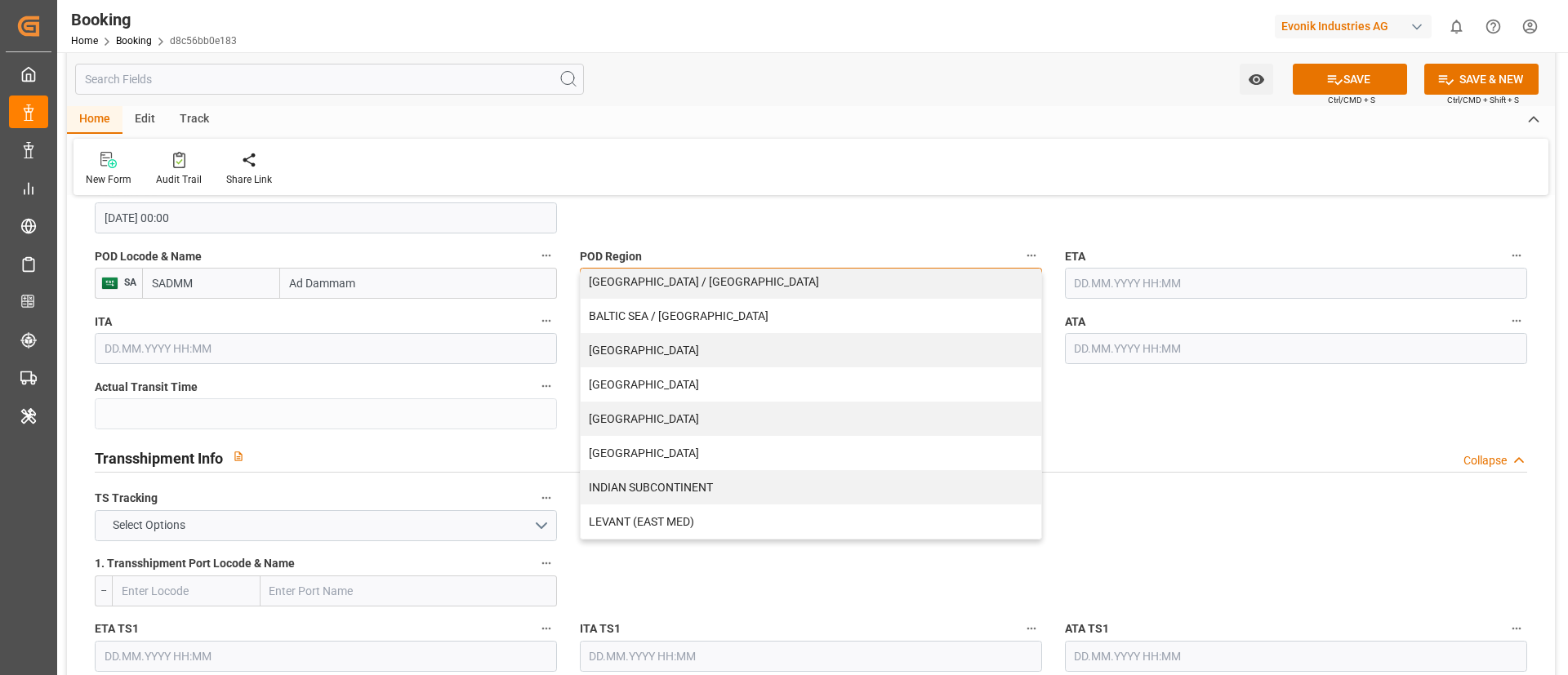
scroll to position [263, 0]
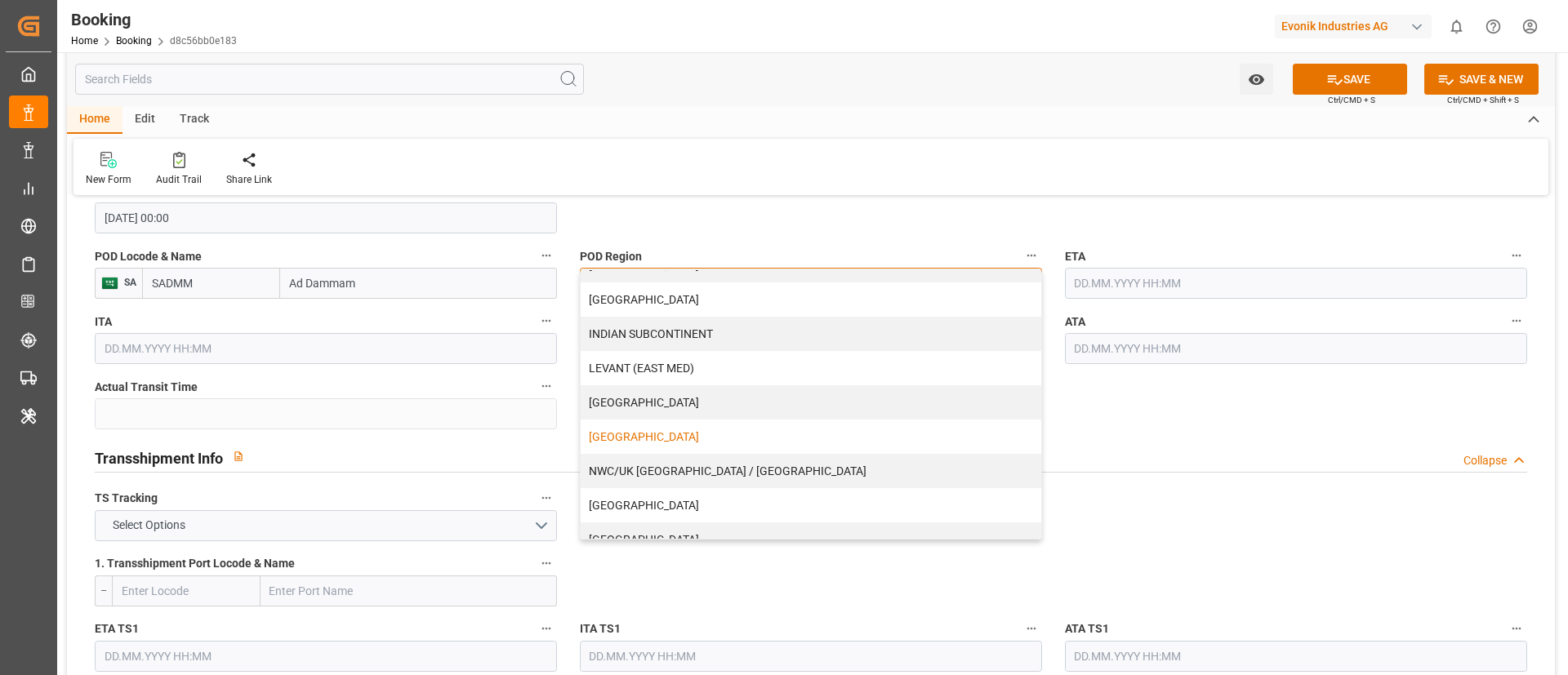
click at [734, 436] on div "[GEOGRAPHIC_DATA]" at bounding box center [811, 437] width 460 height 34
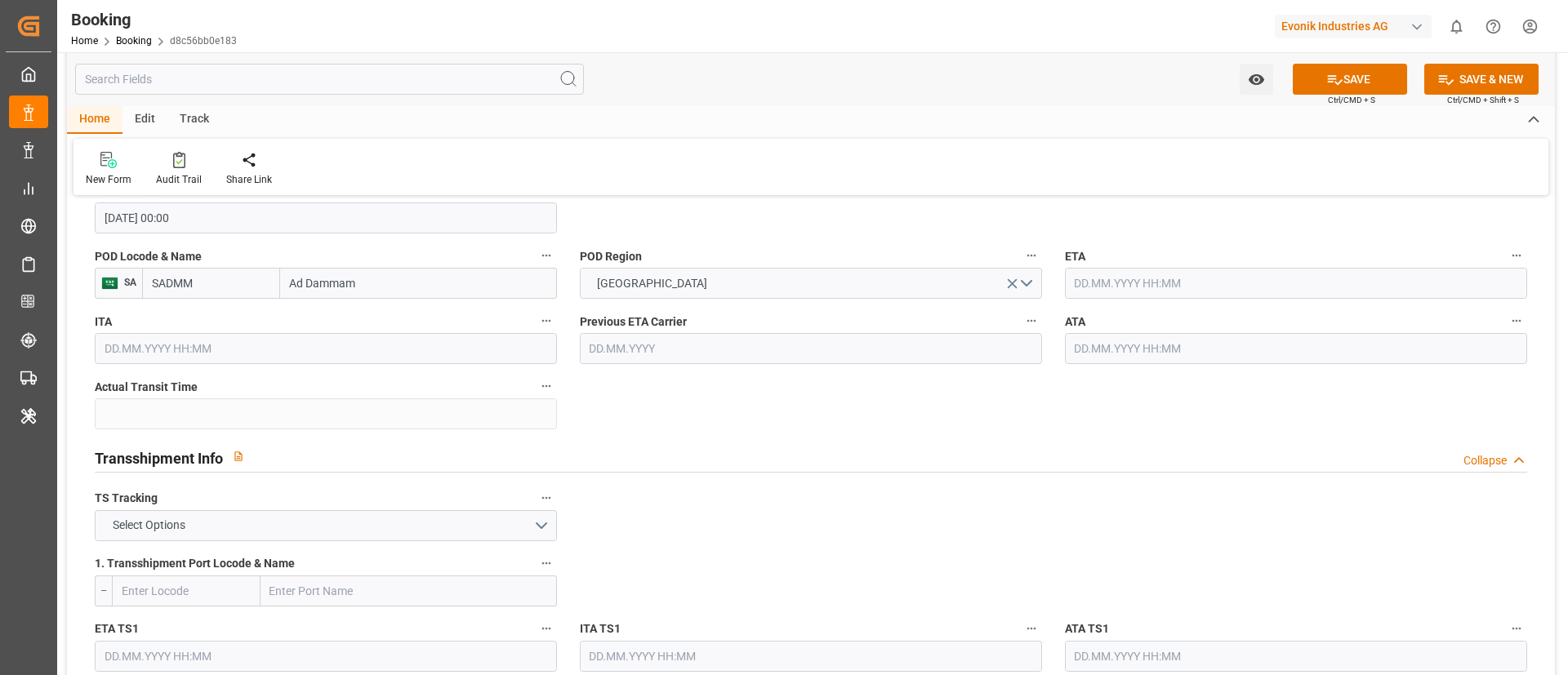
click at [734, 436] on div "Transshipment Info Collapse" at bounding box center [811, 458] width 1455 height 47
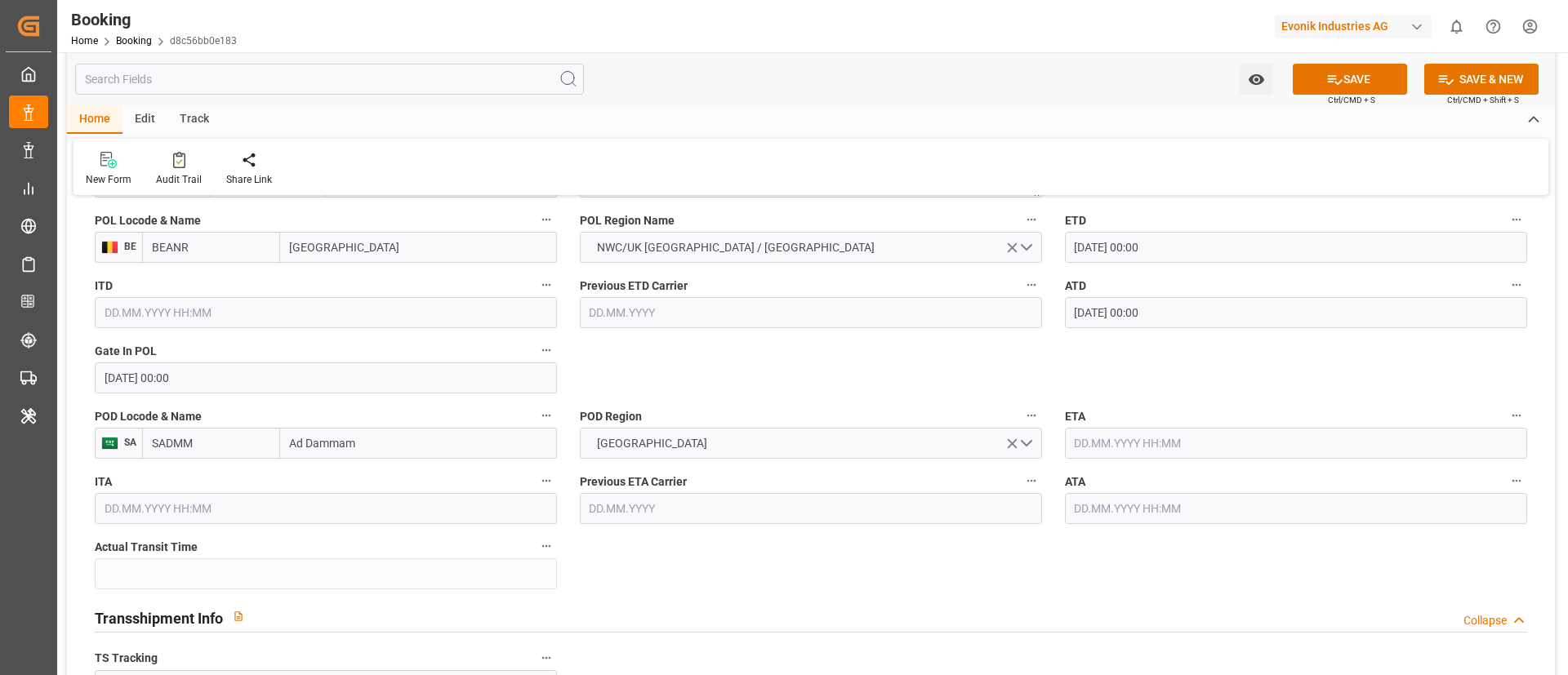
scroll to position [1348, 0]
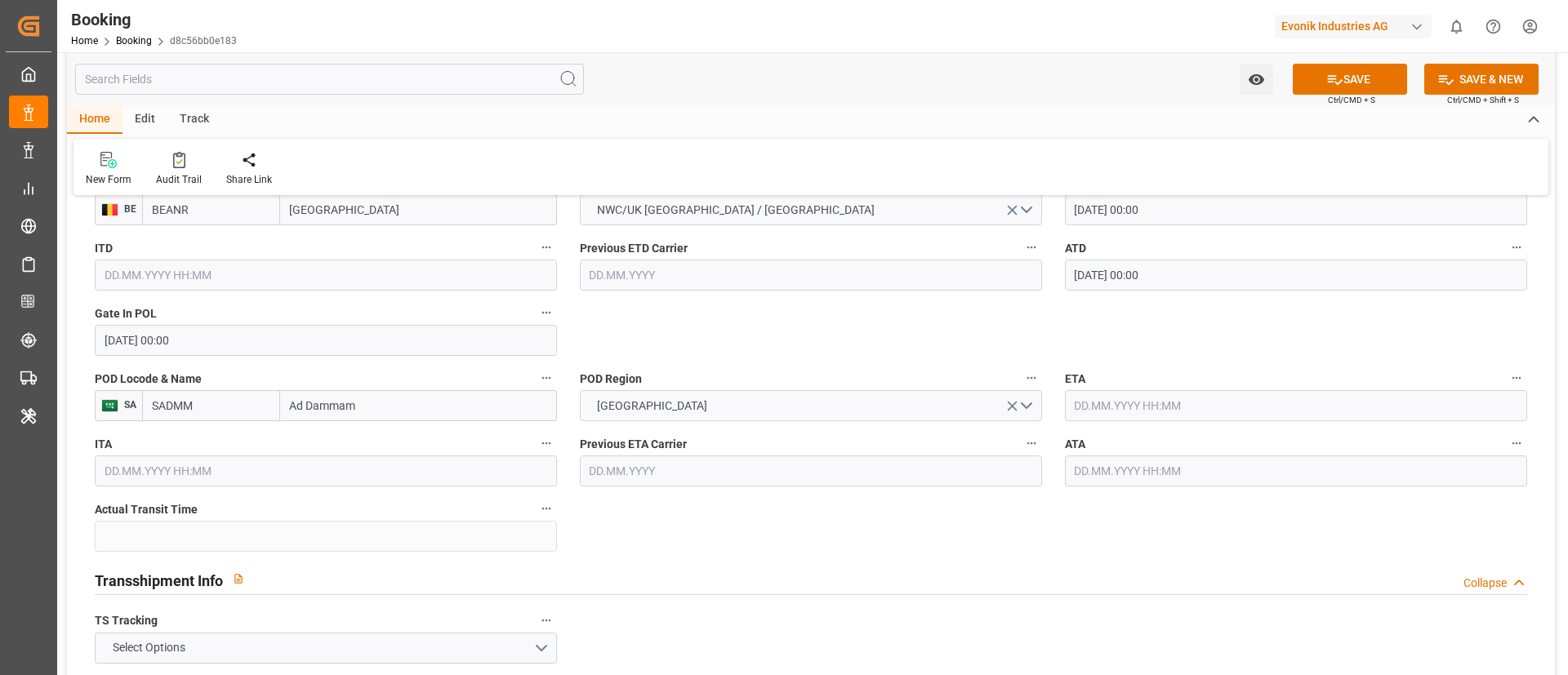
click at [1125, 408] on input "text" at bounding box center [1296, 407] width 462 height 31
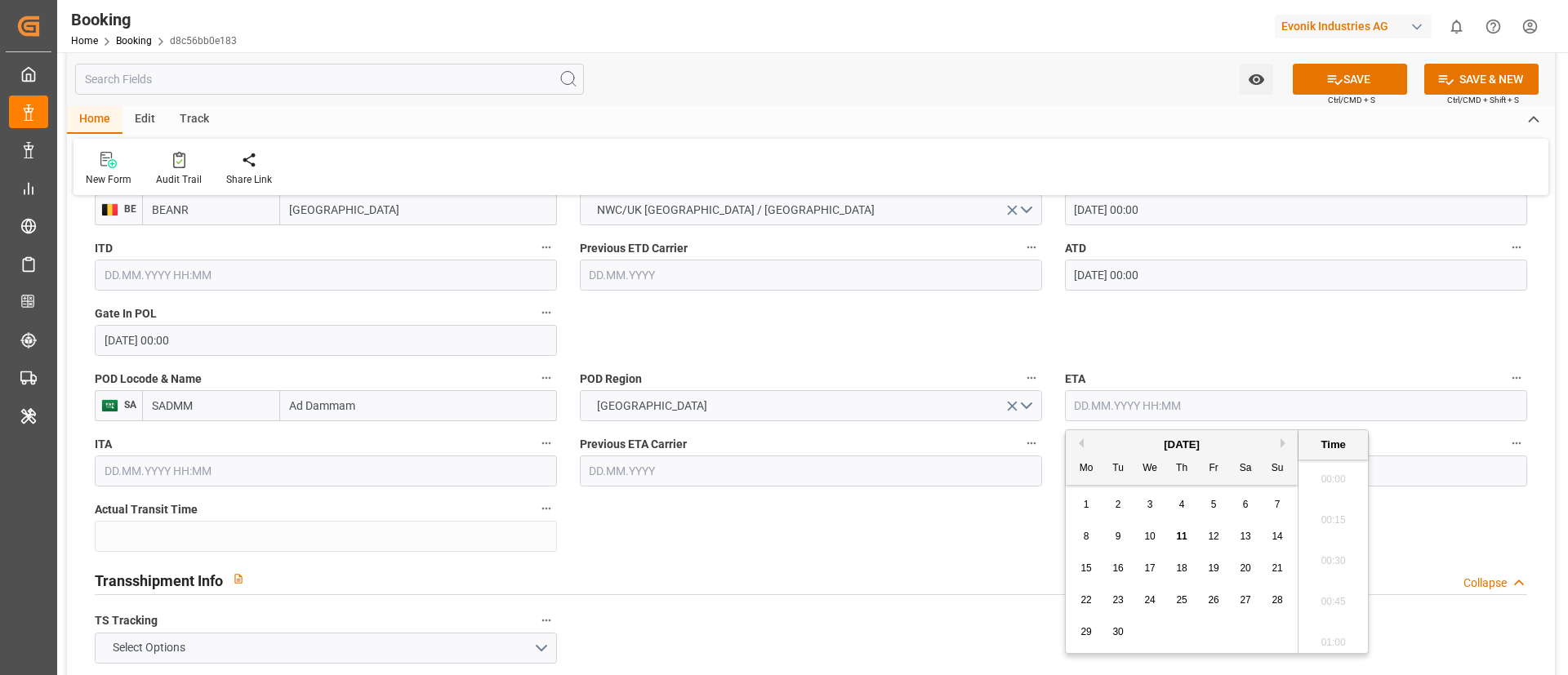
scroll to position [2742, 0]
click at [1182, 534] on span "11" at bounding box center [1181, 537] width 11 height 12
type input "11.09.2025 00:00"
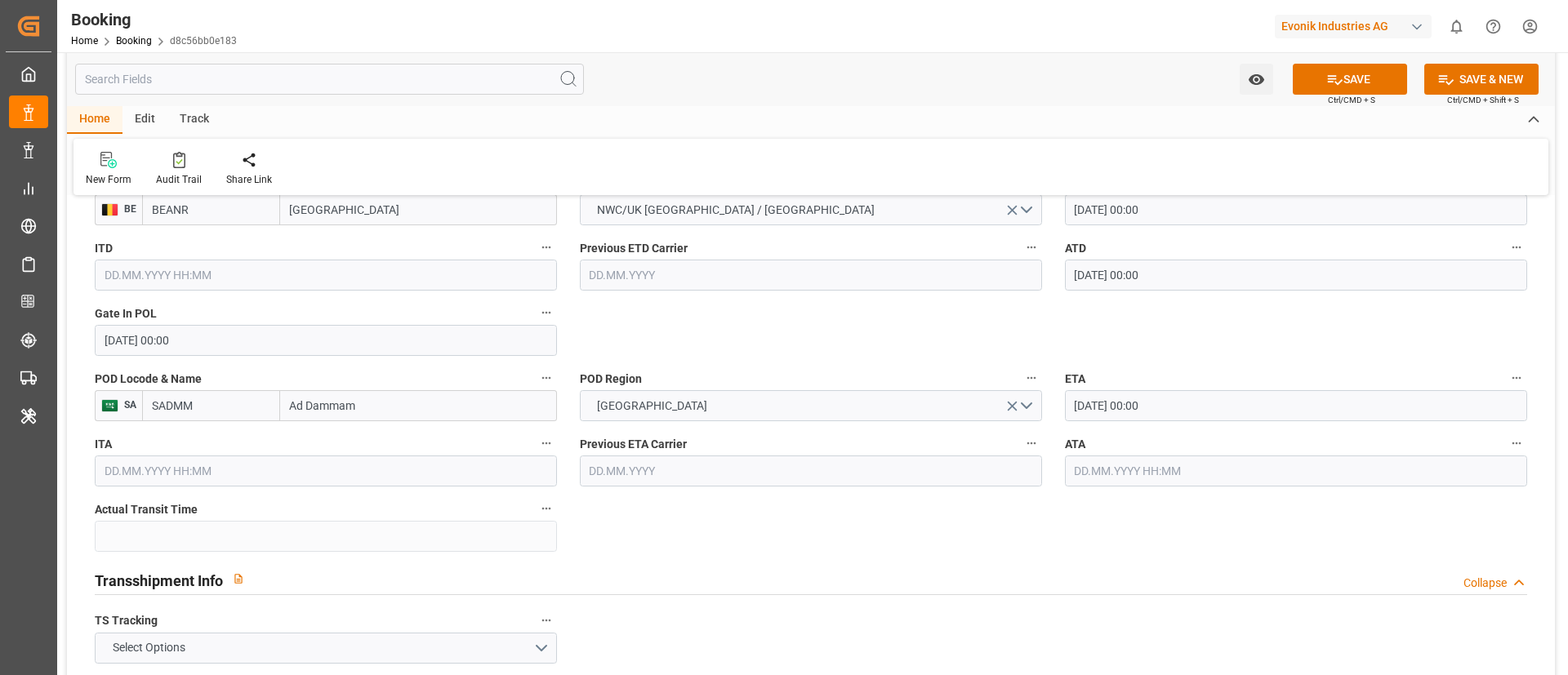
click at [1079, 469] on input "text" at bounding box center [1296, 471] width 462 height 31
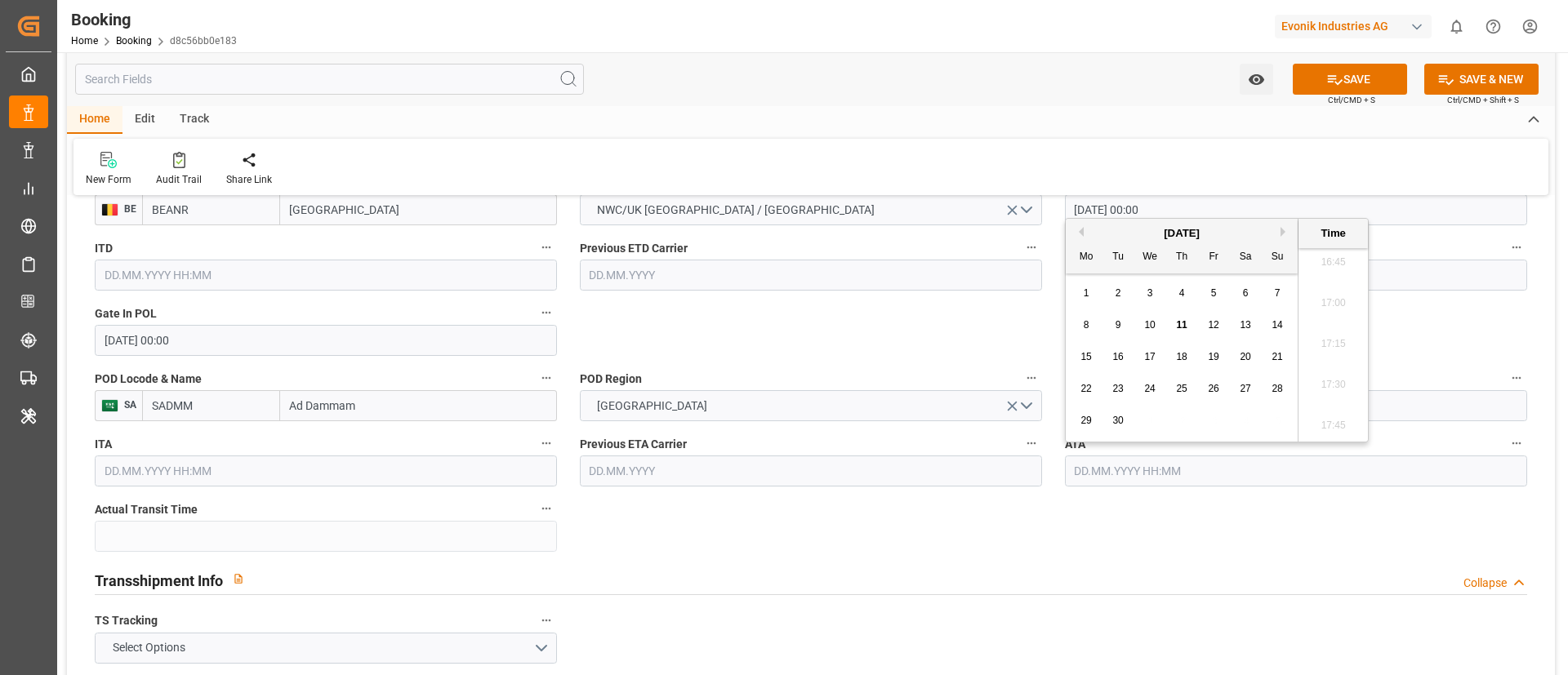
click at [1184, 328] on span "11" at bounding box center [1181, 325] width 11 height 12
type input "11.09.2025 00:00"
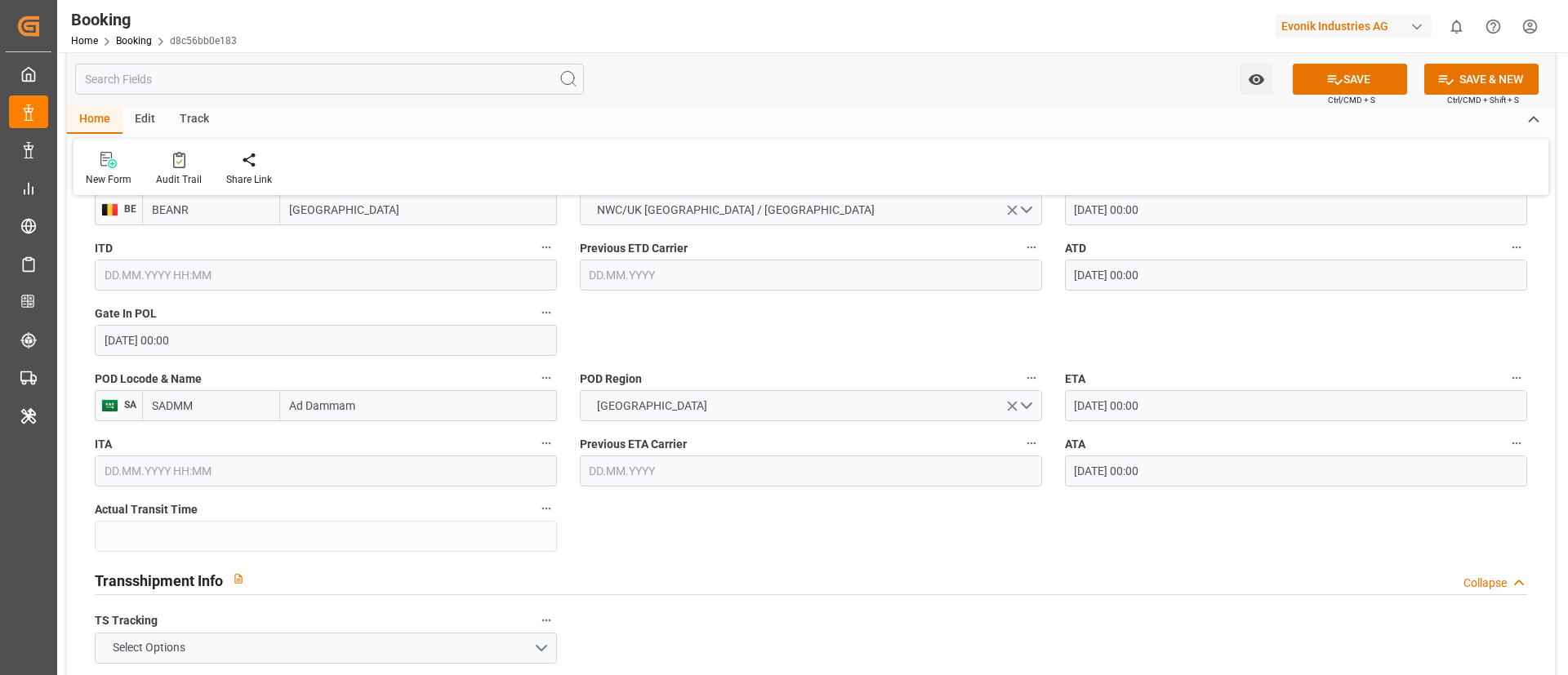
scroll to position [1593, 0]
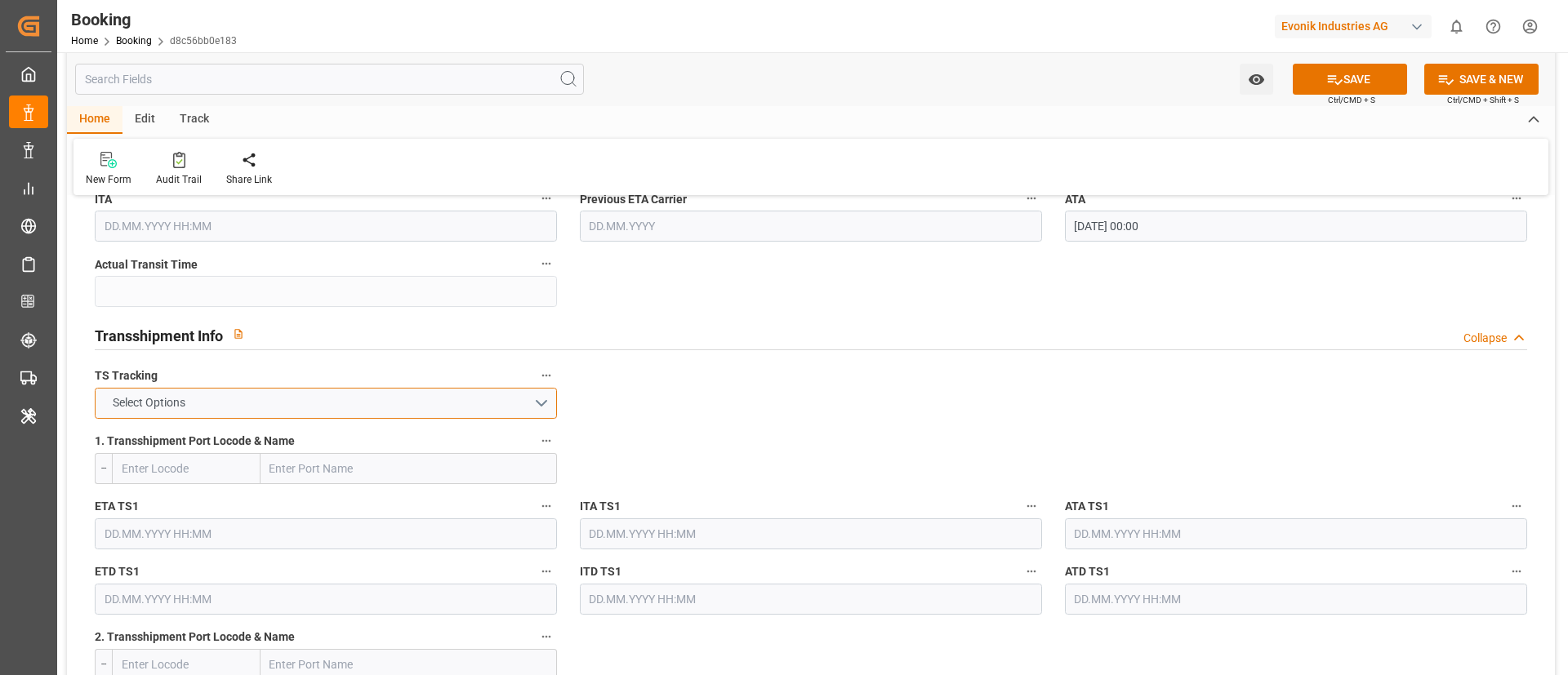
click at [314, 405] on button "Select Options" at bounding box center [326, 404] width 462 height 31
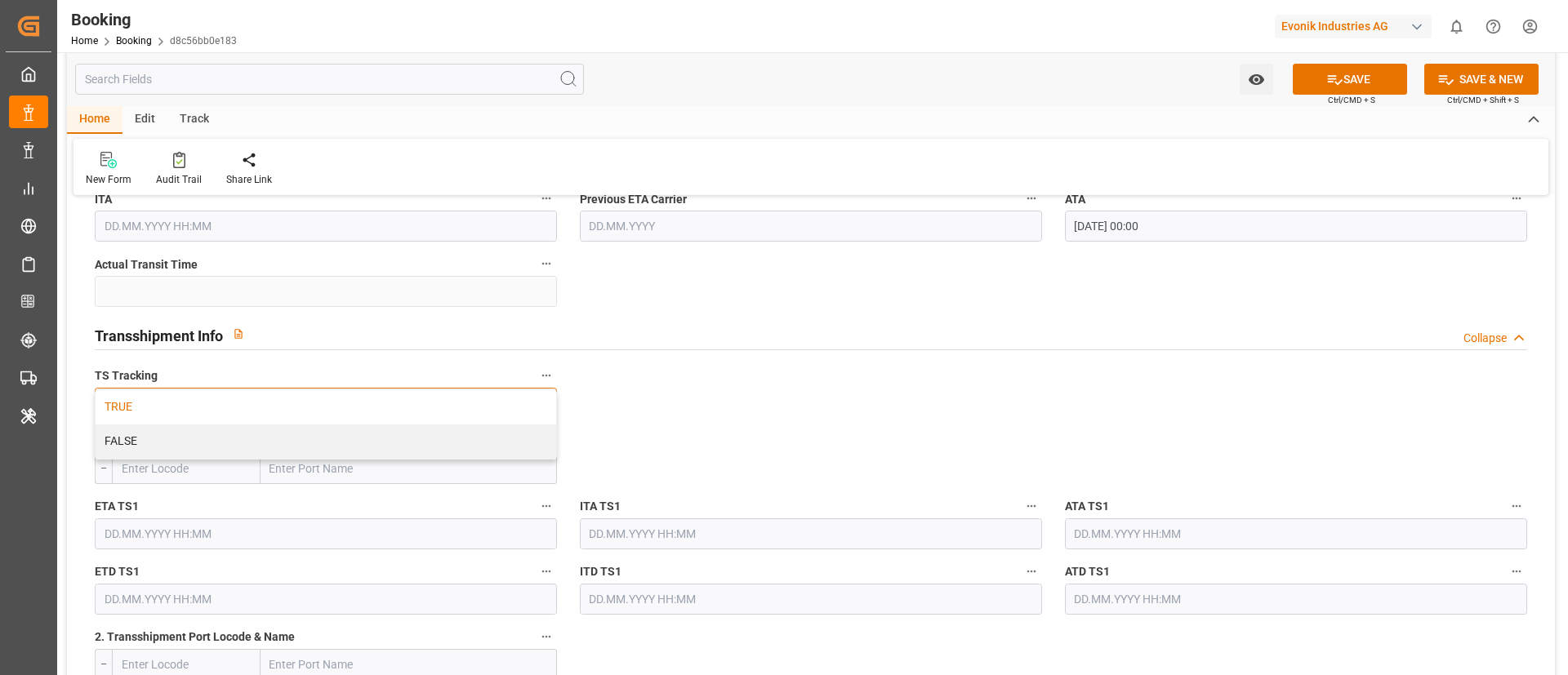
click at [262, 407] on div "TRUE" at bounding box center [326, 408] width 460 height 34
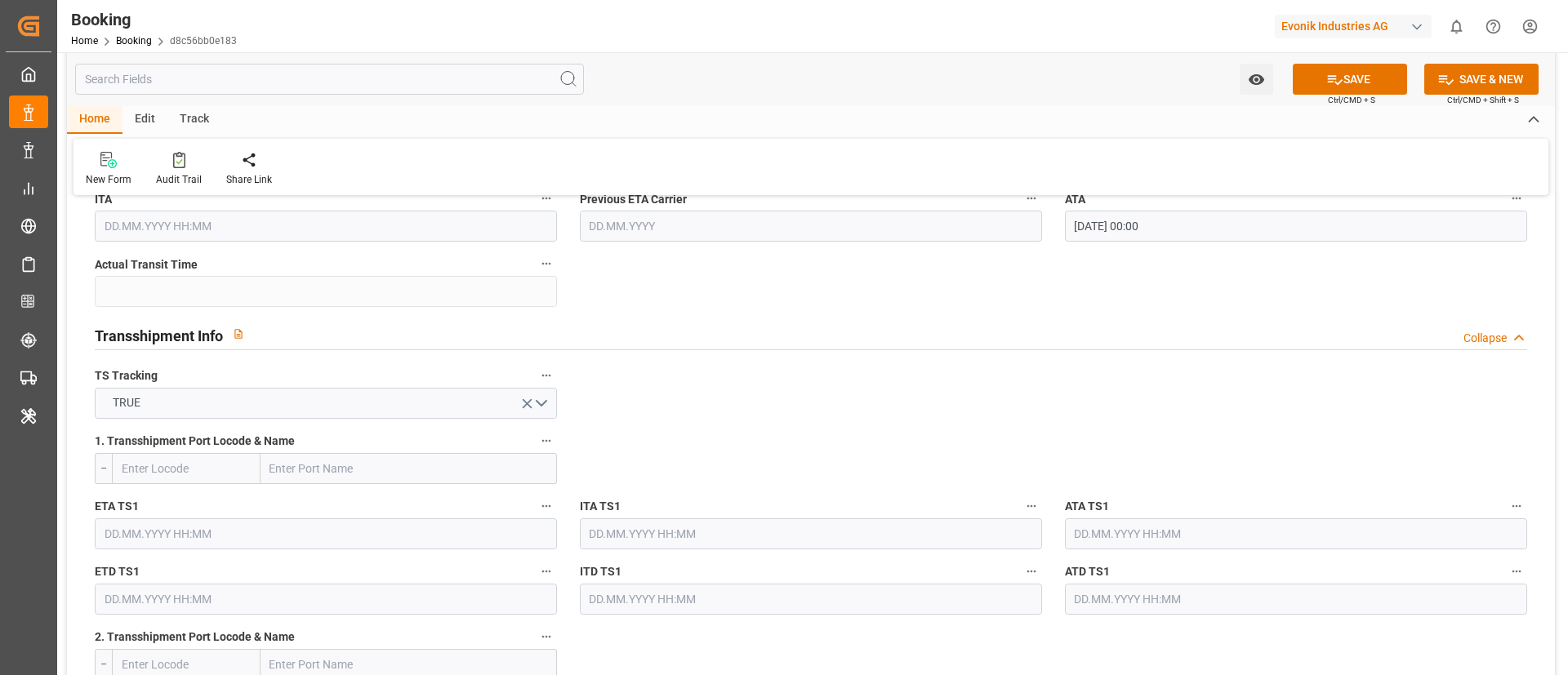
click at [319, 466] on input "text" at bounding box center [408, 469] width 297 height 31
paste input "BREMERHAVEN"
type input "BREMERHAVEN"
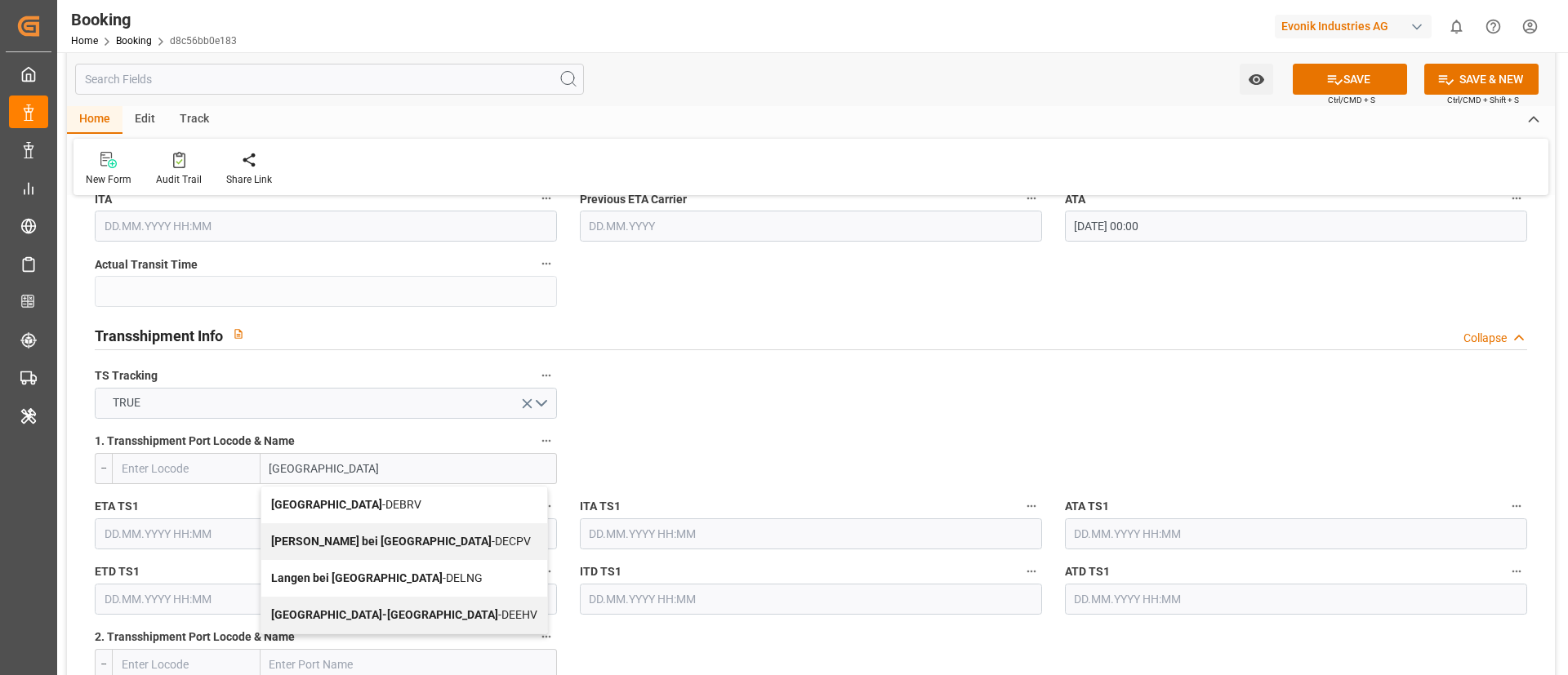
click at [367, 497] on div "Bremerhaven - DEBRV" at bounding box center [404, 506] width 286 height 37
type input "DEBRV"
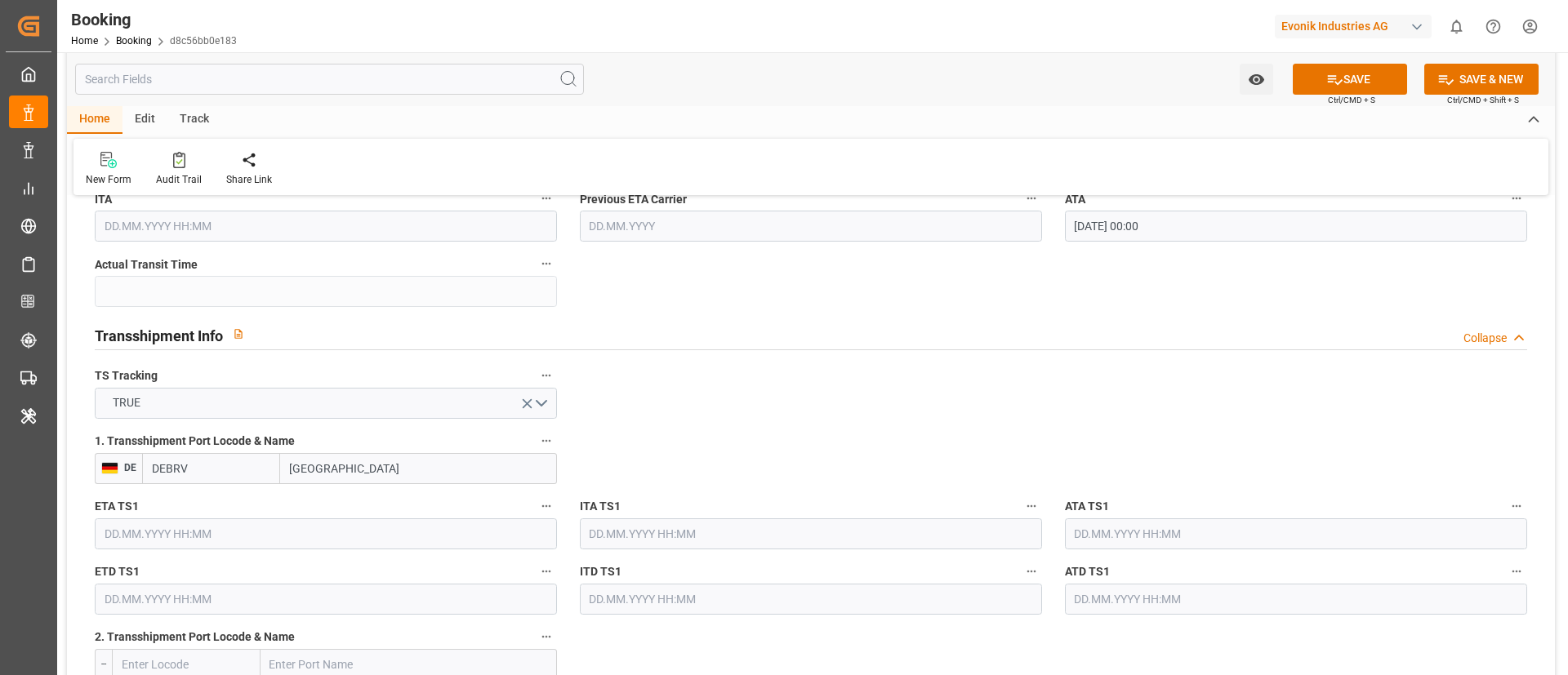
type input "Bremerhaven"
click at [191, 529] on input "text" at bounding box center [326, 534] width 462 height 31
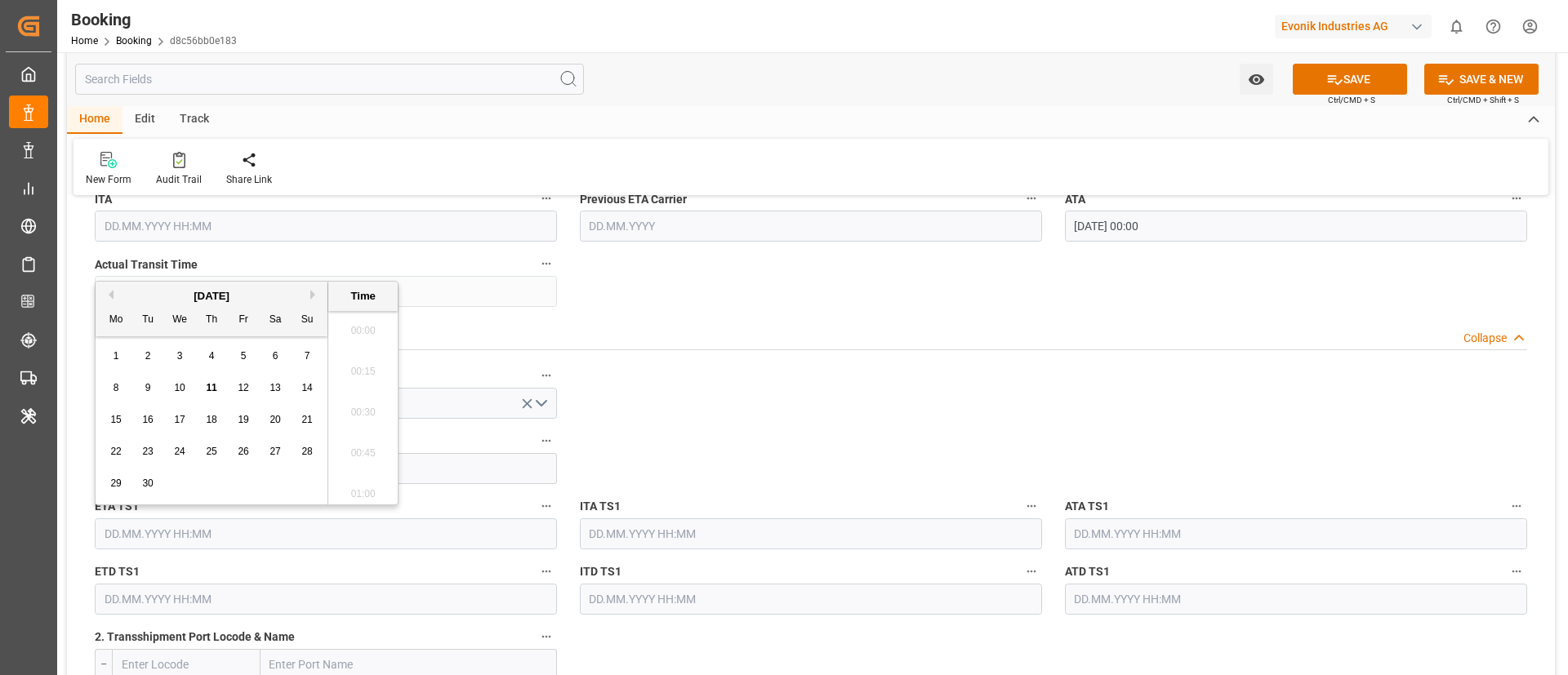
scroll to position [2742, 0]
click at [110, 300] on div "[DATE]" at bounding box center [212, 296] width 232 height 17
click at [110, 297] on button "Previous Month" at bounding box center [109, 295] width 10 height 10
click at [172, 489] on div "30" at bounding box center [179, 484] width 21 height 20
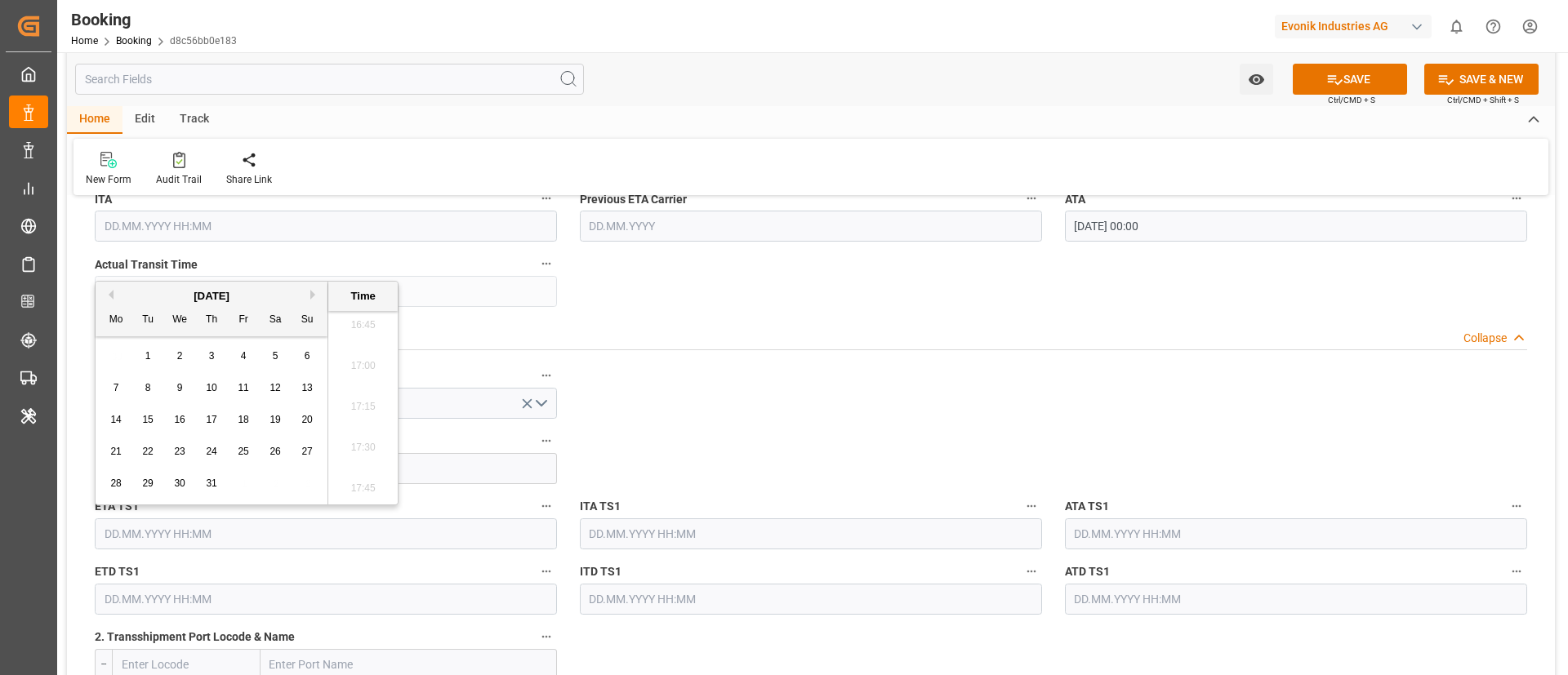
type input "30.07.2025 00:00"
click at [199, 541] on input "30.07.2025 00:00" at bounding box center [326, 534] width 462 height 31
click at [1155, 534] on input "text" at bounding box center [1296, 534] width 462 height 31
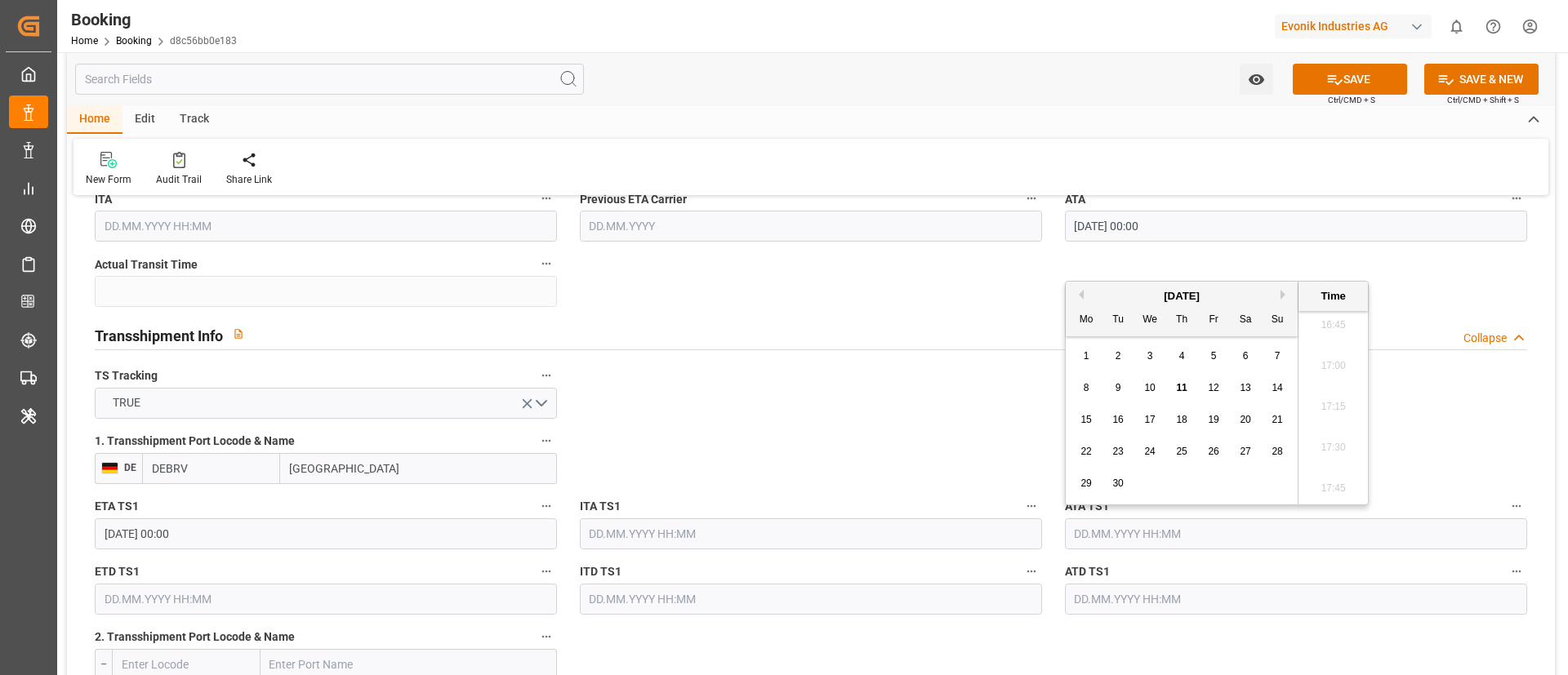
paste input "30.07.2025 00:00"
type input "30.07.2025 00:00"
click at [1150, 489] on span "30" at bounding box center [1149, 484] width 11 height 12
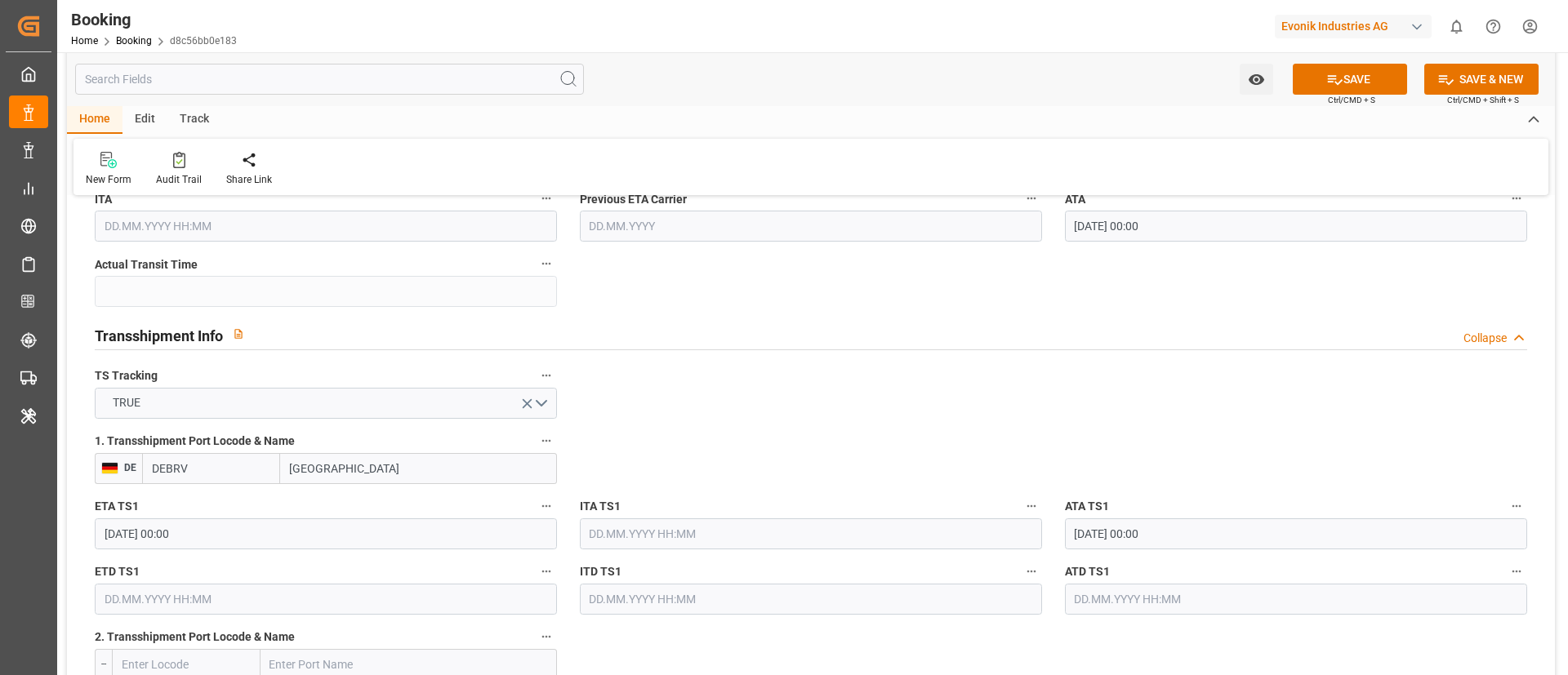
click at [172, 602] on input "text" at bounding box center [326, 600] width 462 height 31
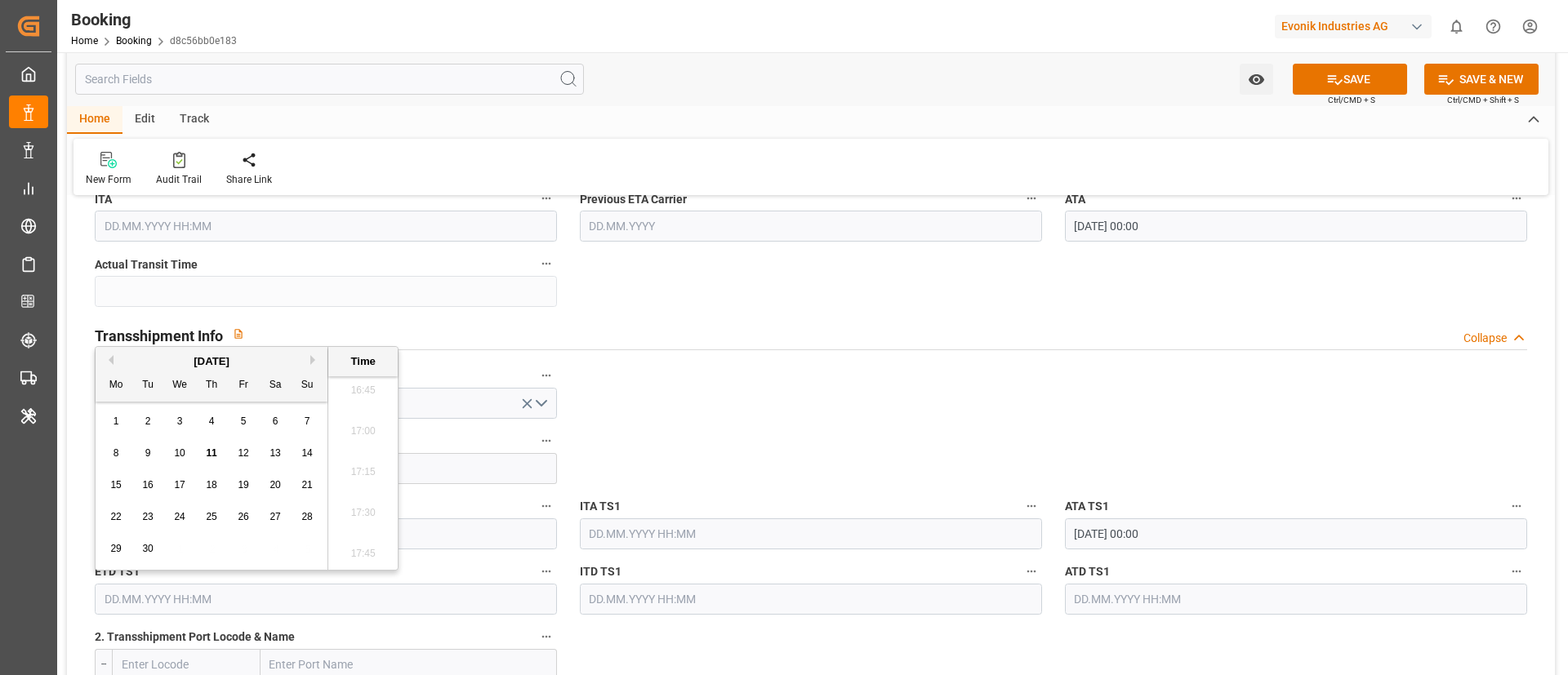
click at [102, 362] on div "[DATE]" at bounding box center [212, 362] width 232 height 17
click at [110, 361] on button "Previous Month" at bounding box center [109, 361] width 10 height 10
click at [181, 457] on span "6" at bounding box center [180, 454] width 6 height 12
type input "06.08.2025 00:00"
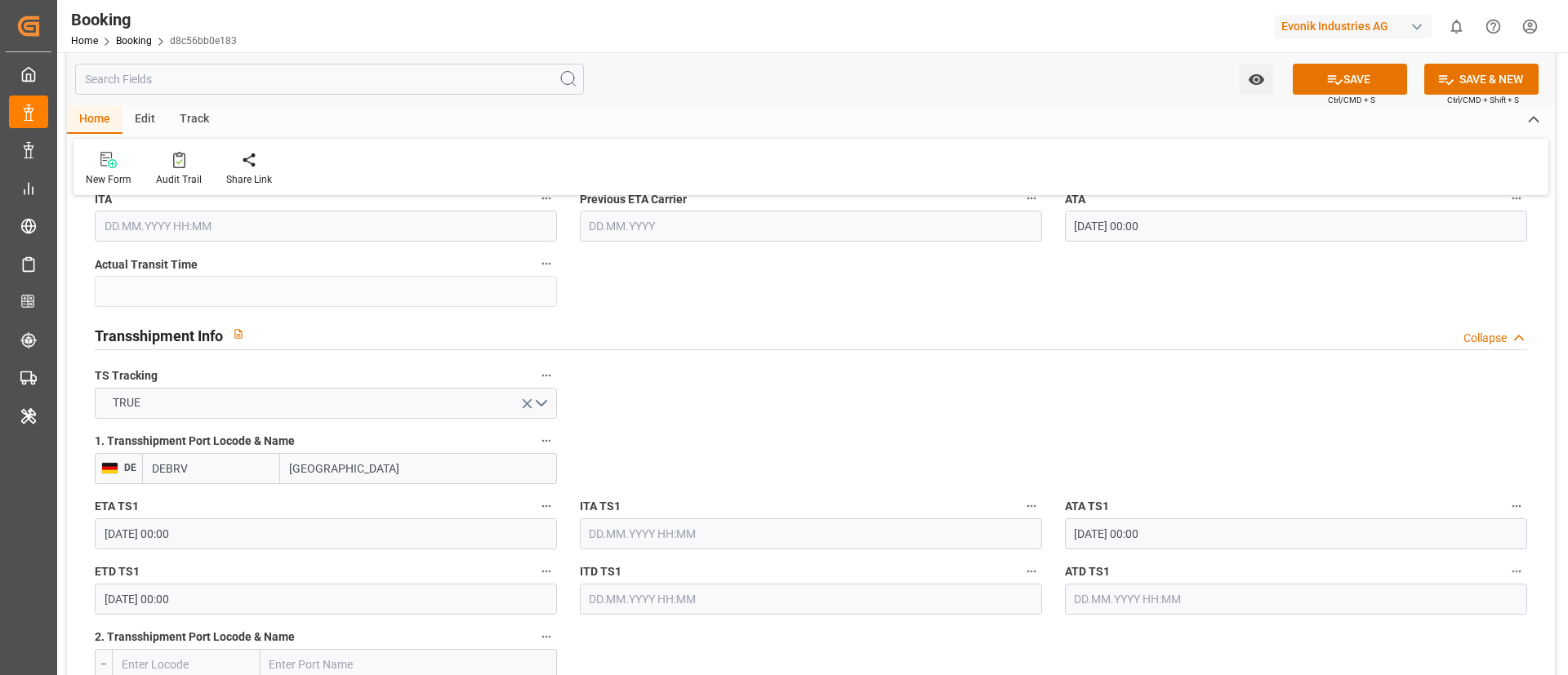
click at [290, 594] on input "06.08.2025 00:00" at bounding box center [326, 600] width 462 height 31
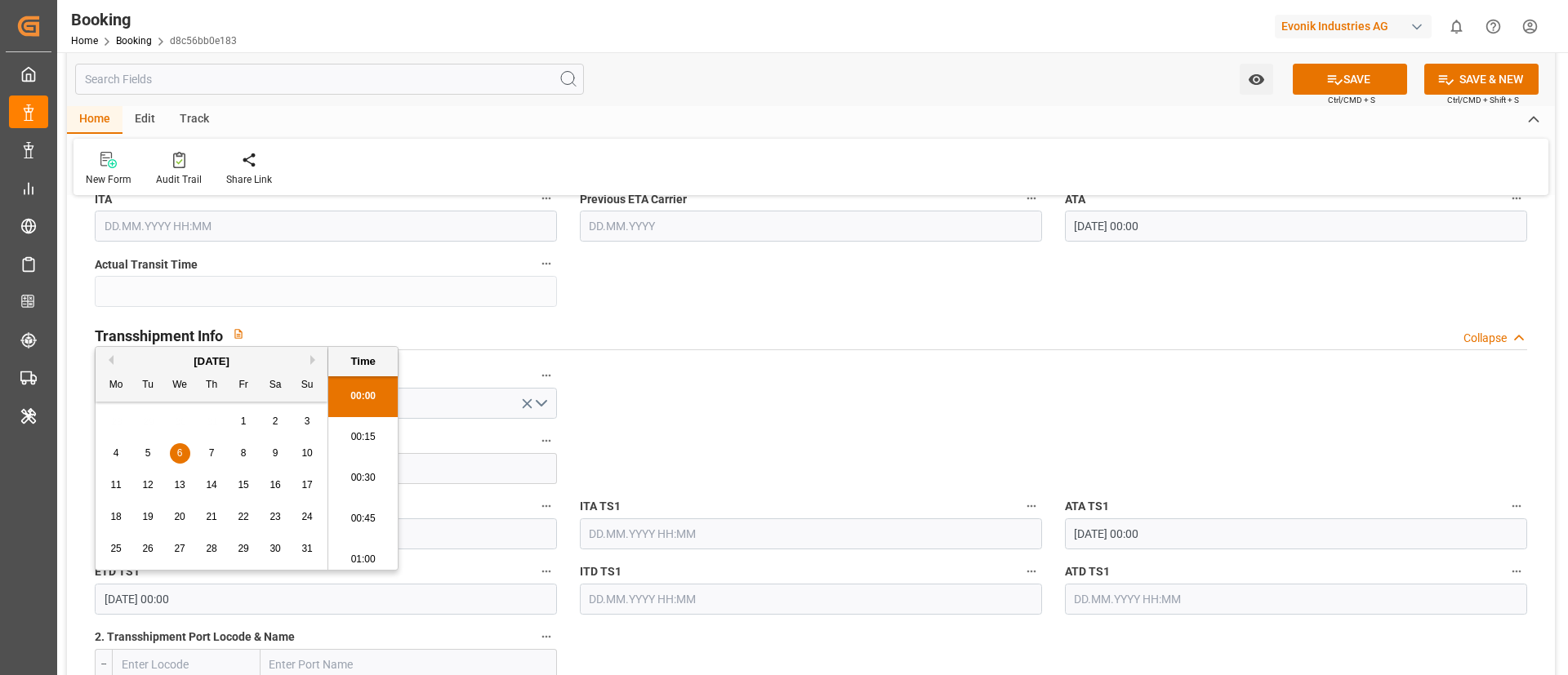
click at [289, 594] on input "06.08.2025 00:00" at bounding box center [326, 600] width 462 height 31
click at [1103, 597] on input "text" at bounding box center [1296, 600] width 462 height 31
paste input "06.08.2025 00:00"
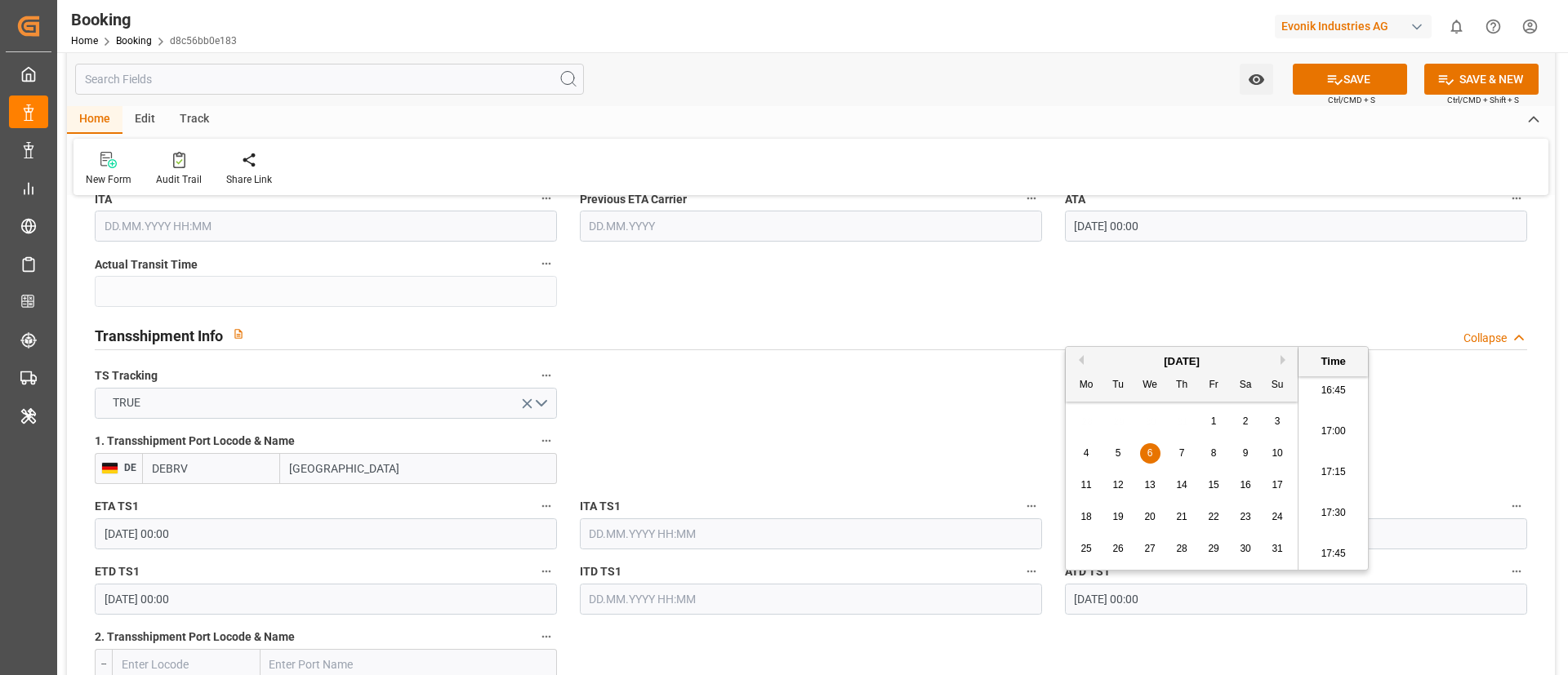
type input "06.08.2025 00:00"
click at [1150, 456] on span "6" at bounding box center [1150, 454] width 6 height 12
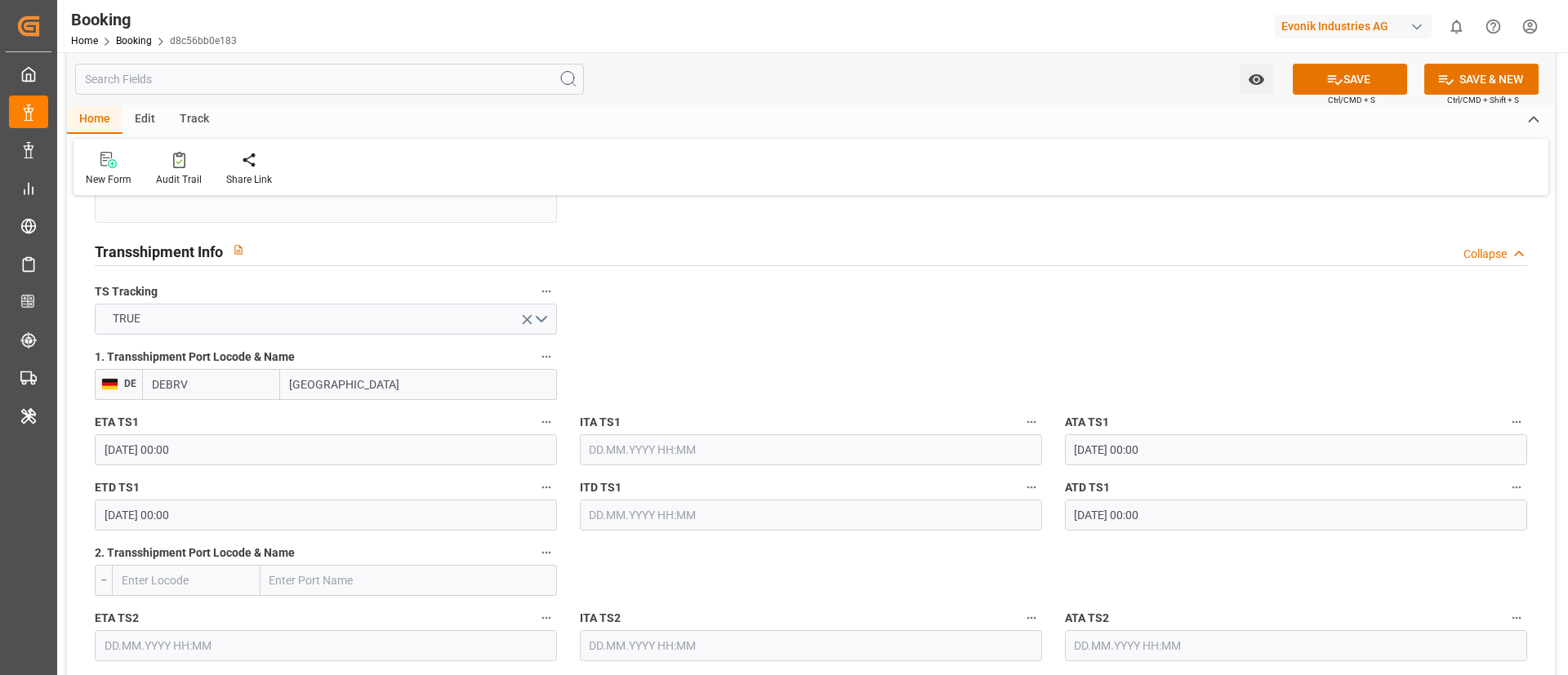
scroll to position [1715, 0]
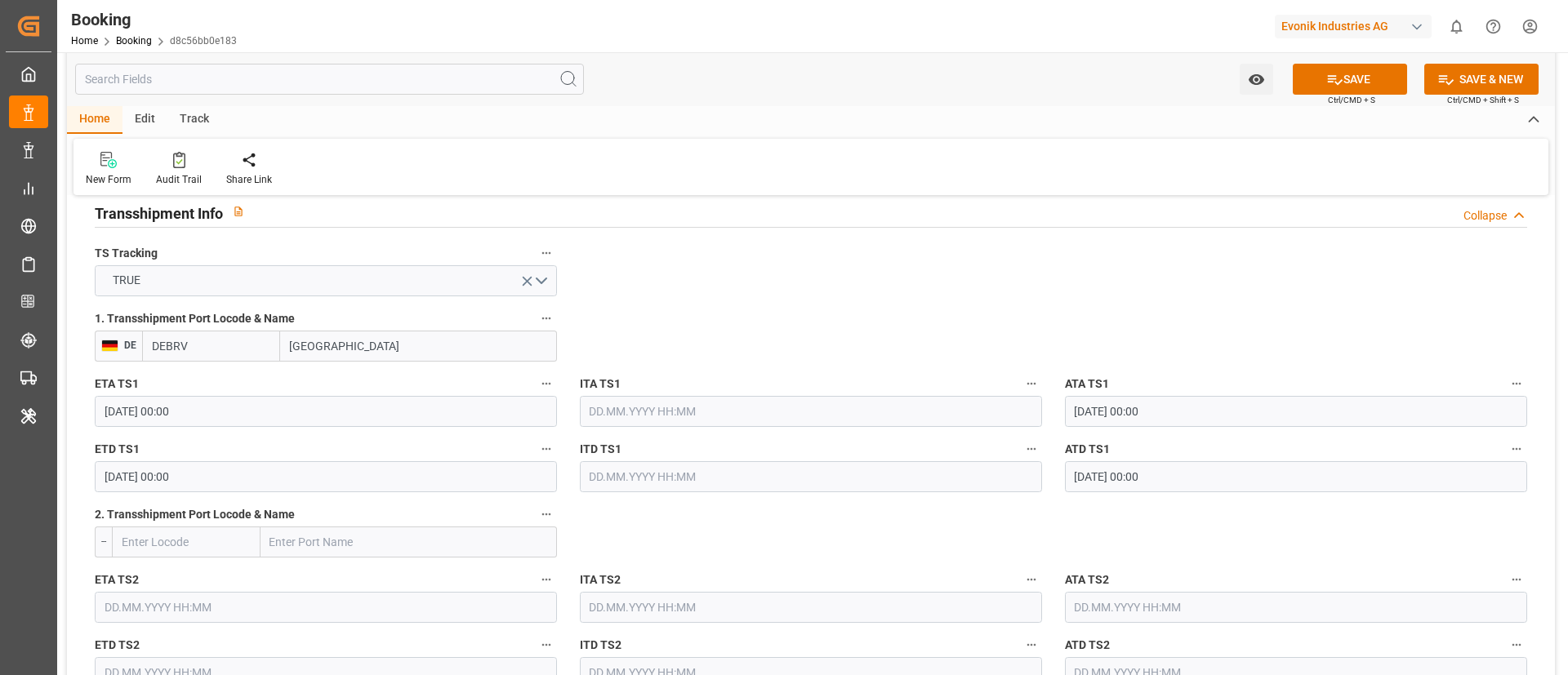
click at [287, 525] on label "2. Transshipment Port Locode & Name" at bounding box center [326, 514] width 462 height 23
click at [536, 525] on button "2. Transshipment Port Locode & Name" at bounding box center [546, 514] width 22 height 22
click at [282, 535] on div at bounding box center [784, 337] width 1568 height 675
click at [276, 542] on input "text" at bounding box center [408, 543] width 297 height 31
paste input "SALALAH"
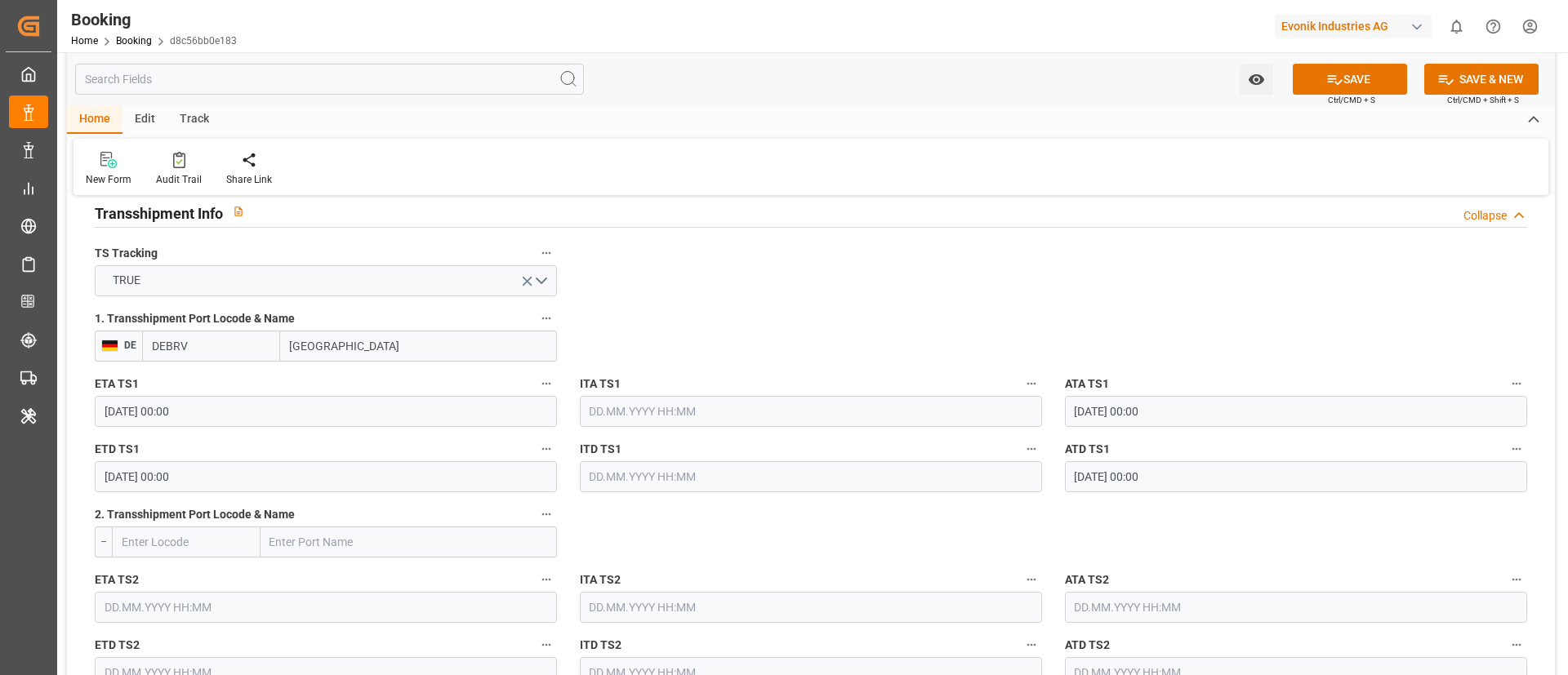
type input "SALALAH"
click at [341, 572] on span "Salalah - OMSLL" at bounding box center [352, 578] width 161 height 13
type input "OMSLL"
type input "Salalah"
click at [170, 608] on input "text" at bounding box center [326, 607] width 462 height 31
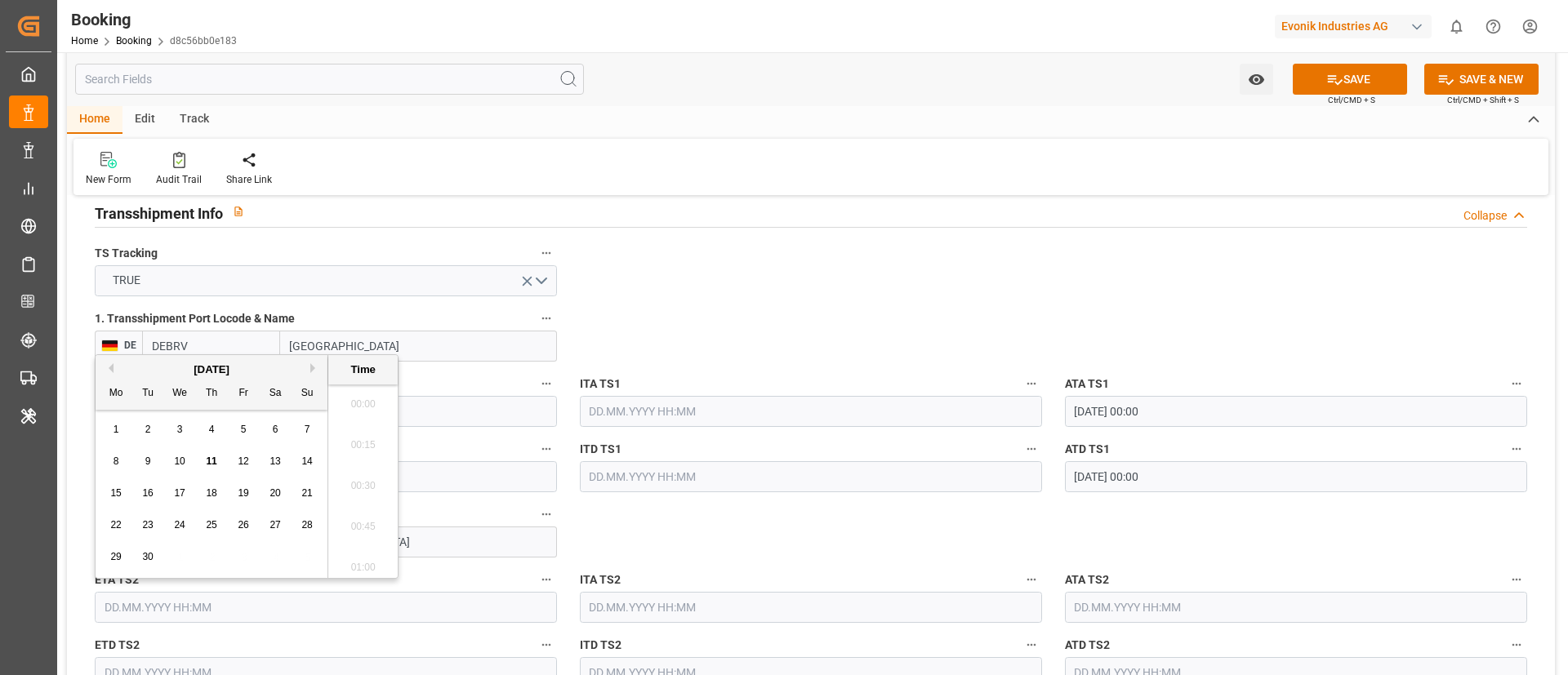
scroll to position [2742, 0]
click at [111, 369] on button "Previous Month" at bounding box center [109, 368] width 10 height 10
click at [311, 366] on button "Next Month" at bounding box center [315, 368] width 10 height 10
click at [146, 435] on span "2" at bounding box center [148, 430] width 6 height 12
type input "02.09.2025 00:00"
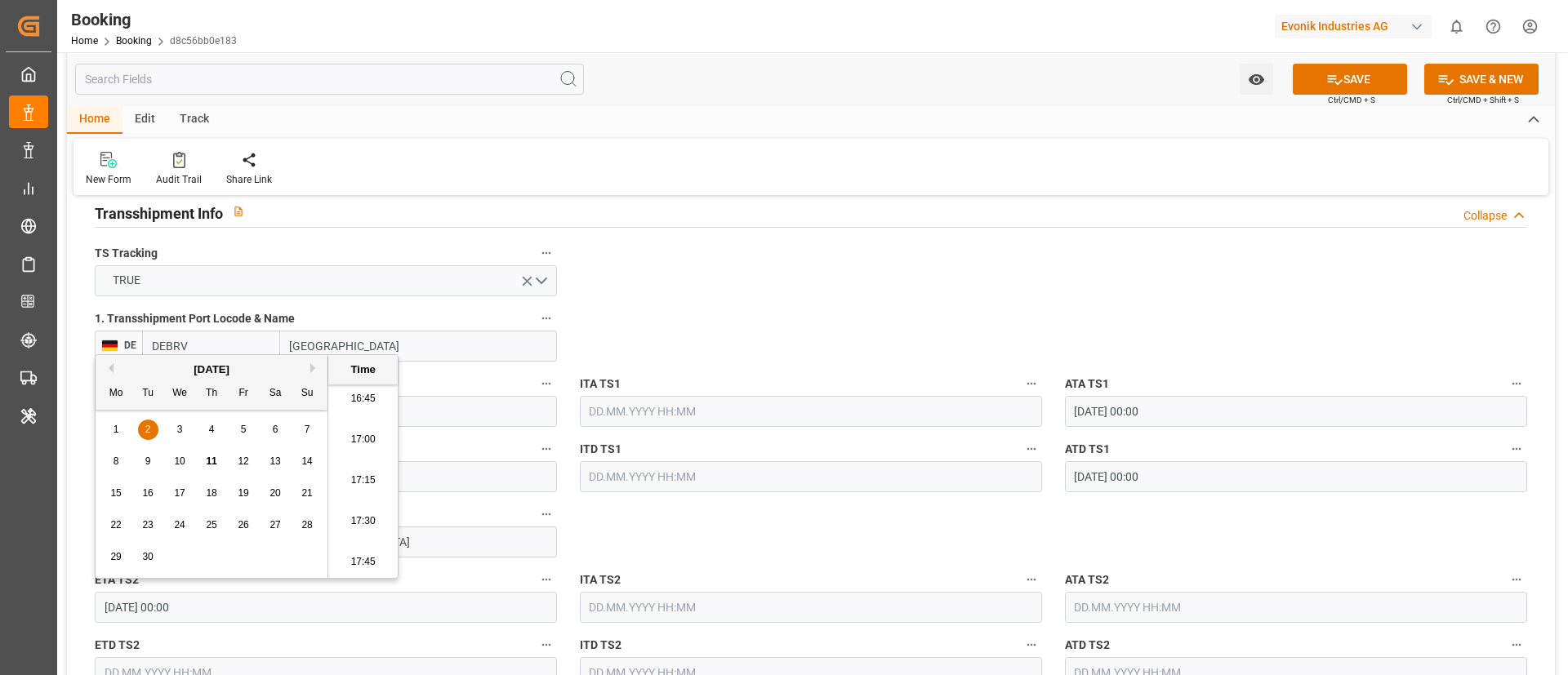
click at [1117, 614] on input "text" at bounding box center [1296, 607] width 462 height 31
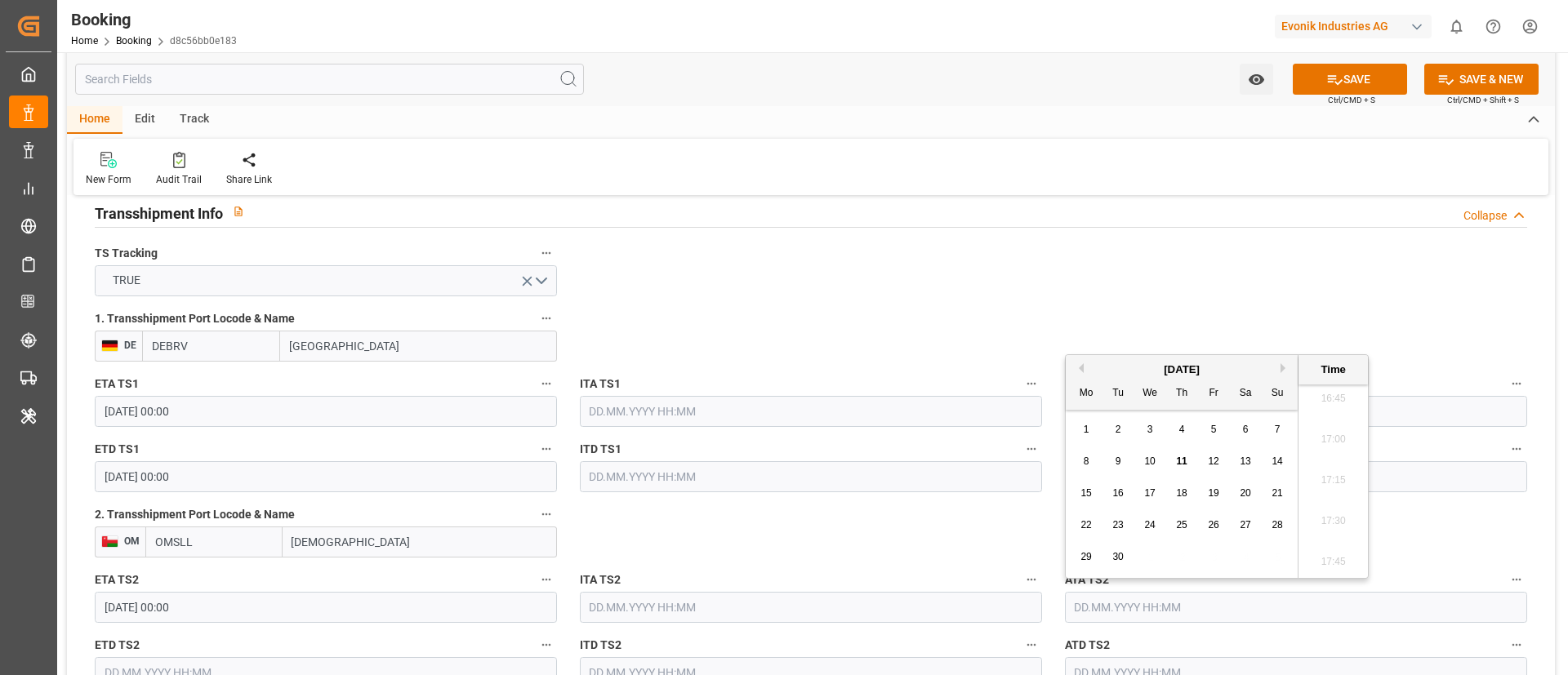
click at [1121, 437] on div "2" at bounding box center [1117, 430] width 21 height 20
type input "02.09.2025 00:00"
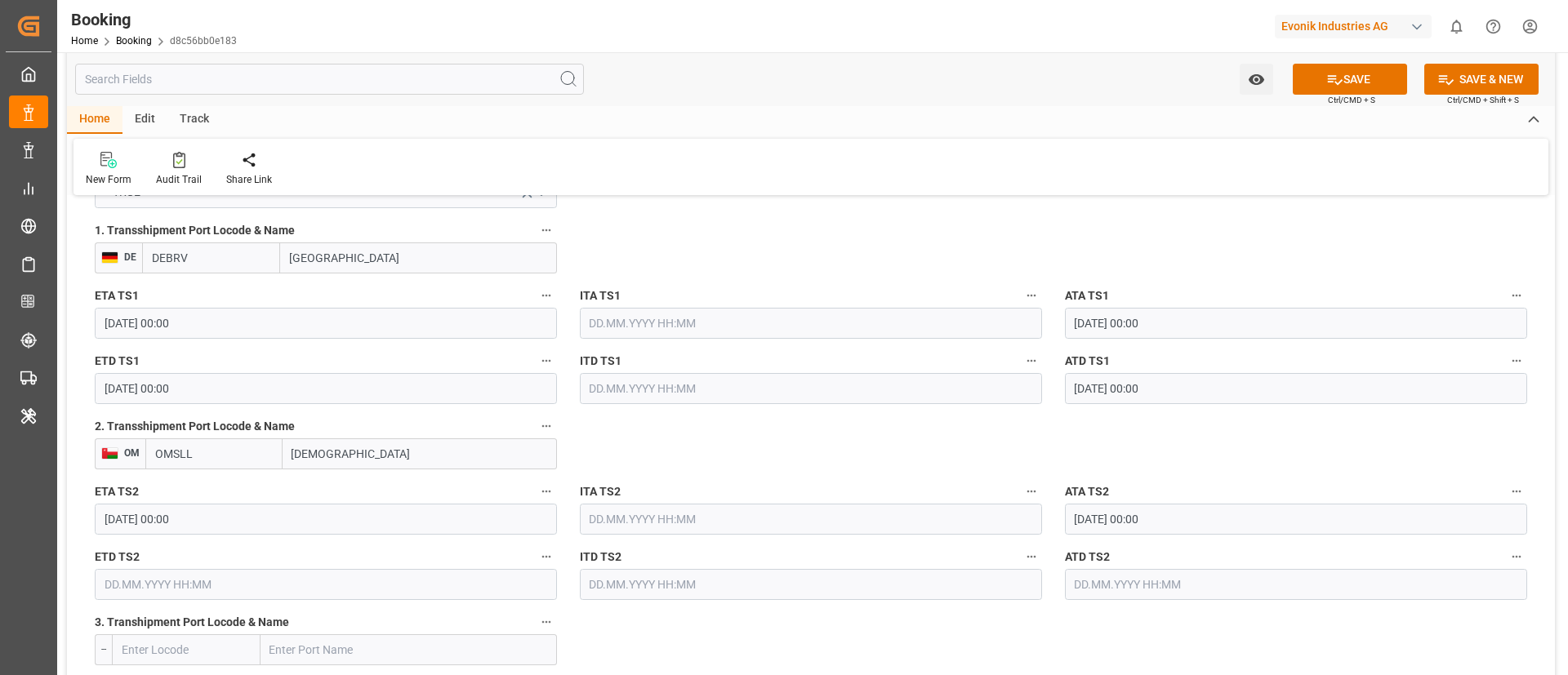
scroll to position [1838, 0]
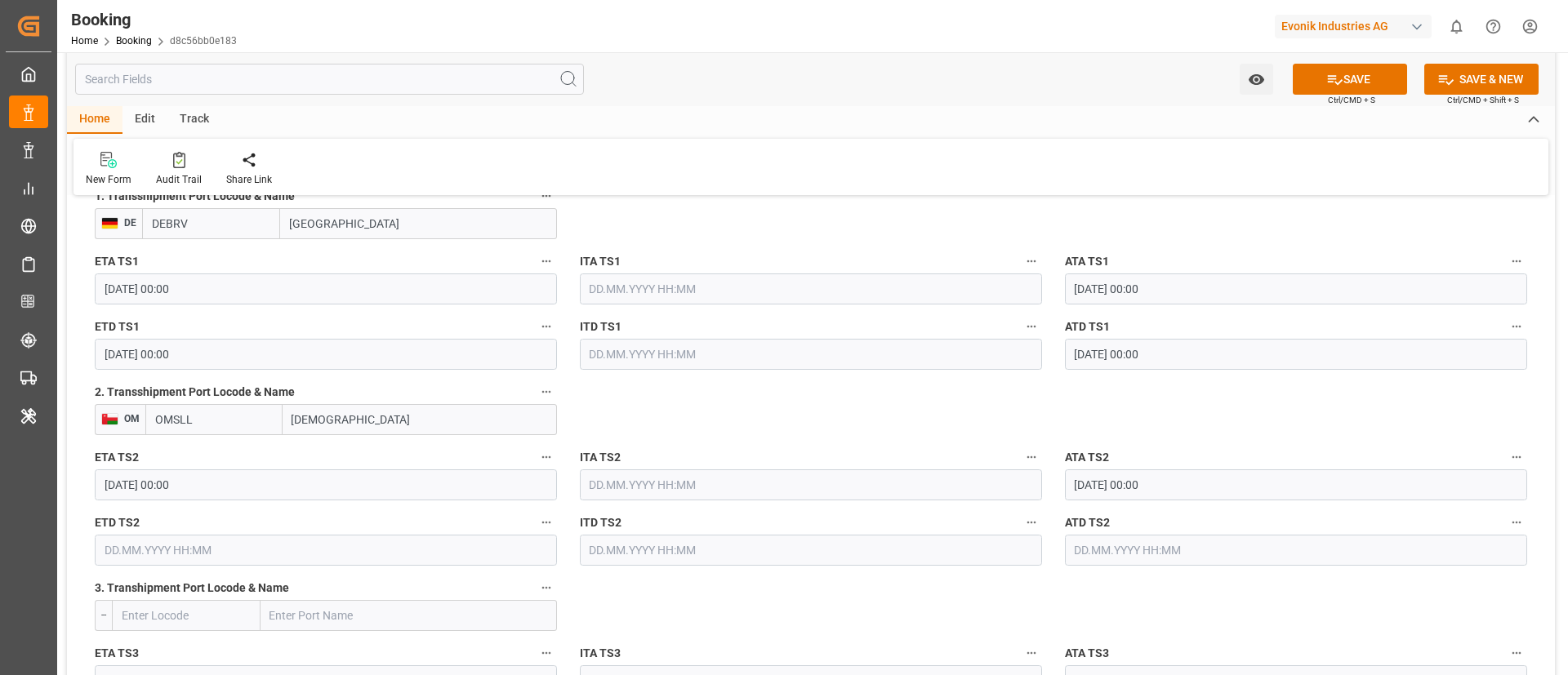
click at [144, 553] on input "text" at bounding box center [326, 551] width 462 height 31
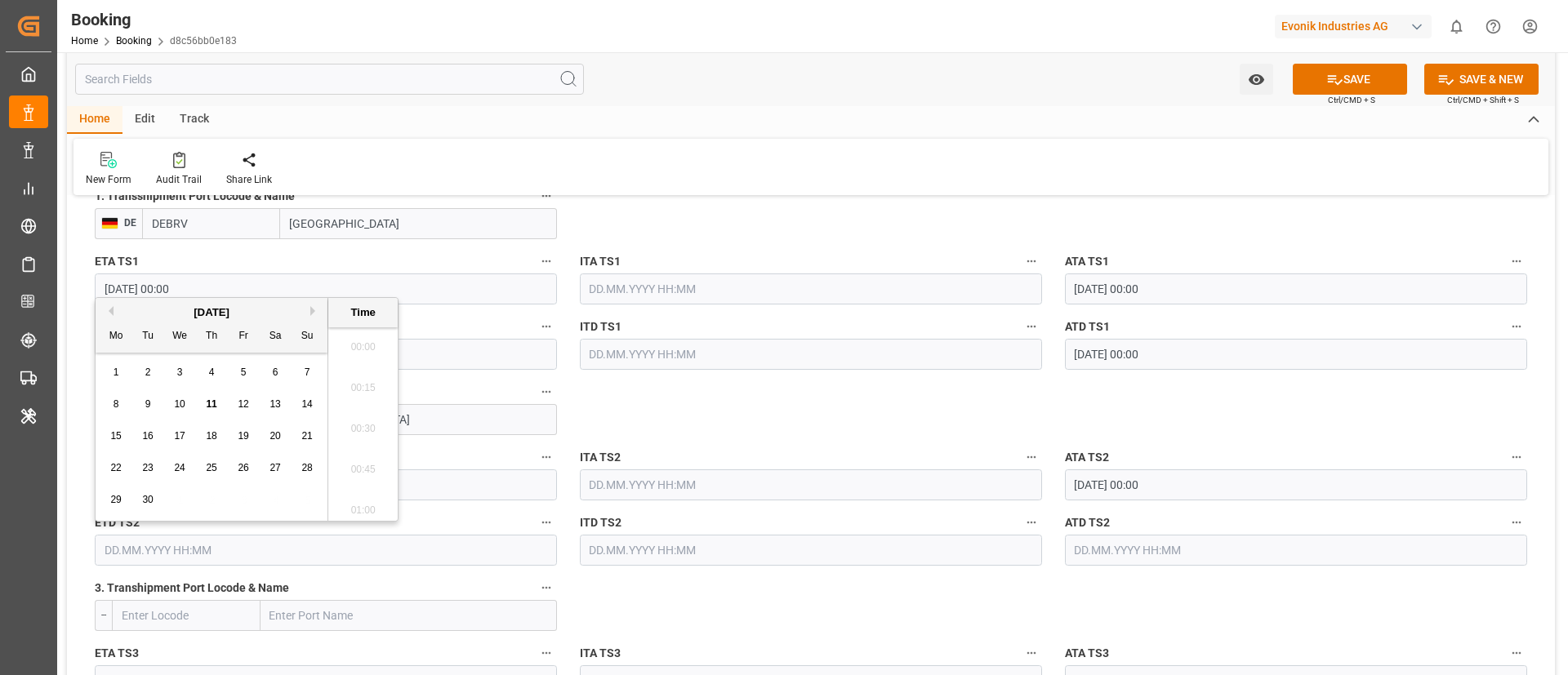
scroll to position [2742, 0]
click at [282, 368] on div "6" at bounding box center [275, 373] width 21 height 20
type input "06.09.2025 00:00"
click at [1139, 548] on input "text" at bounding box center [1296, 551] width 462 height 31
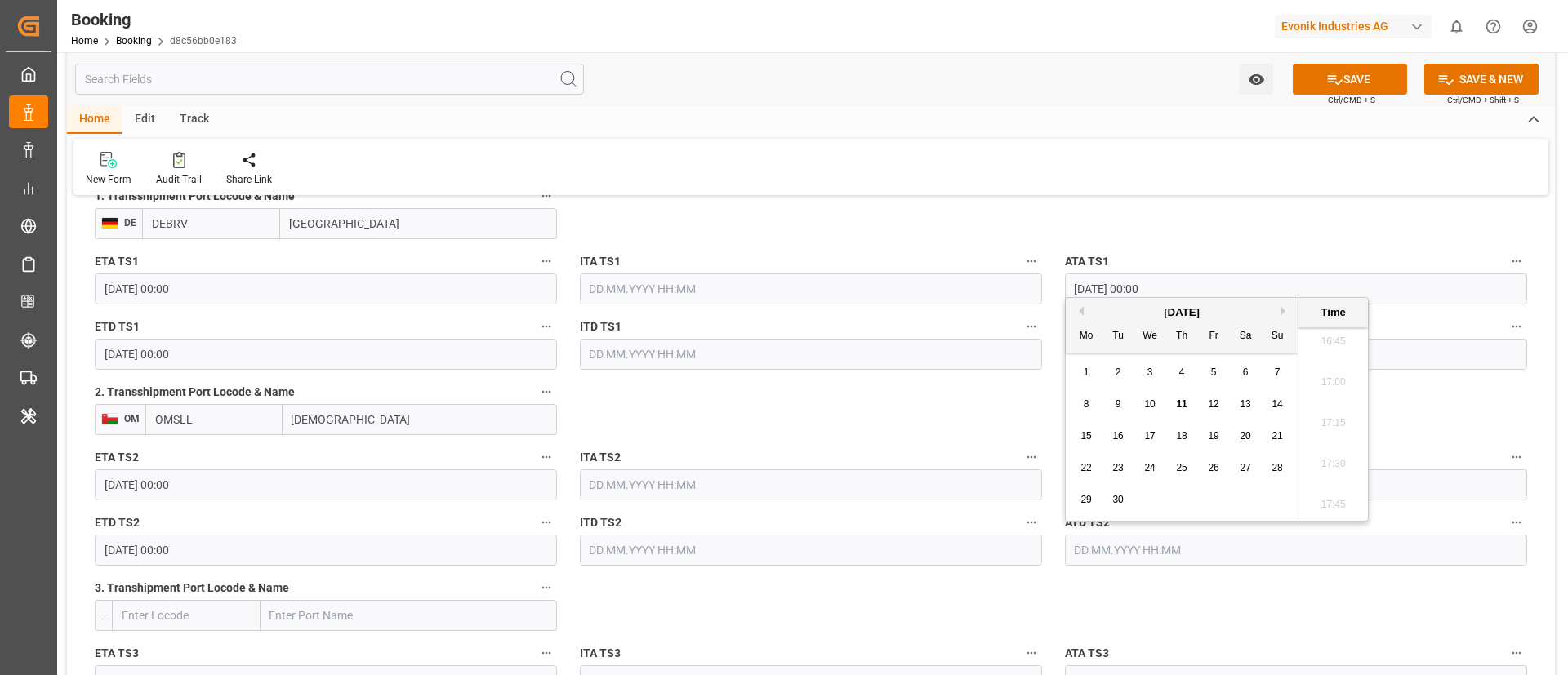
click at [1240, 371] on div "6" at bounding box center [1245, 373] width 21 height 20
type input "06.09.2025 00:00"
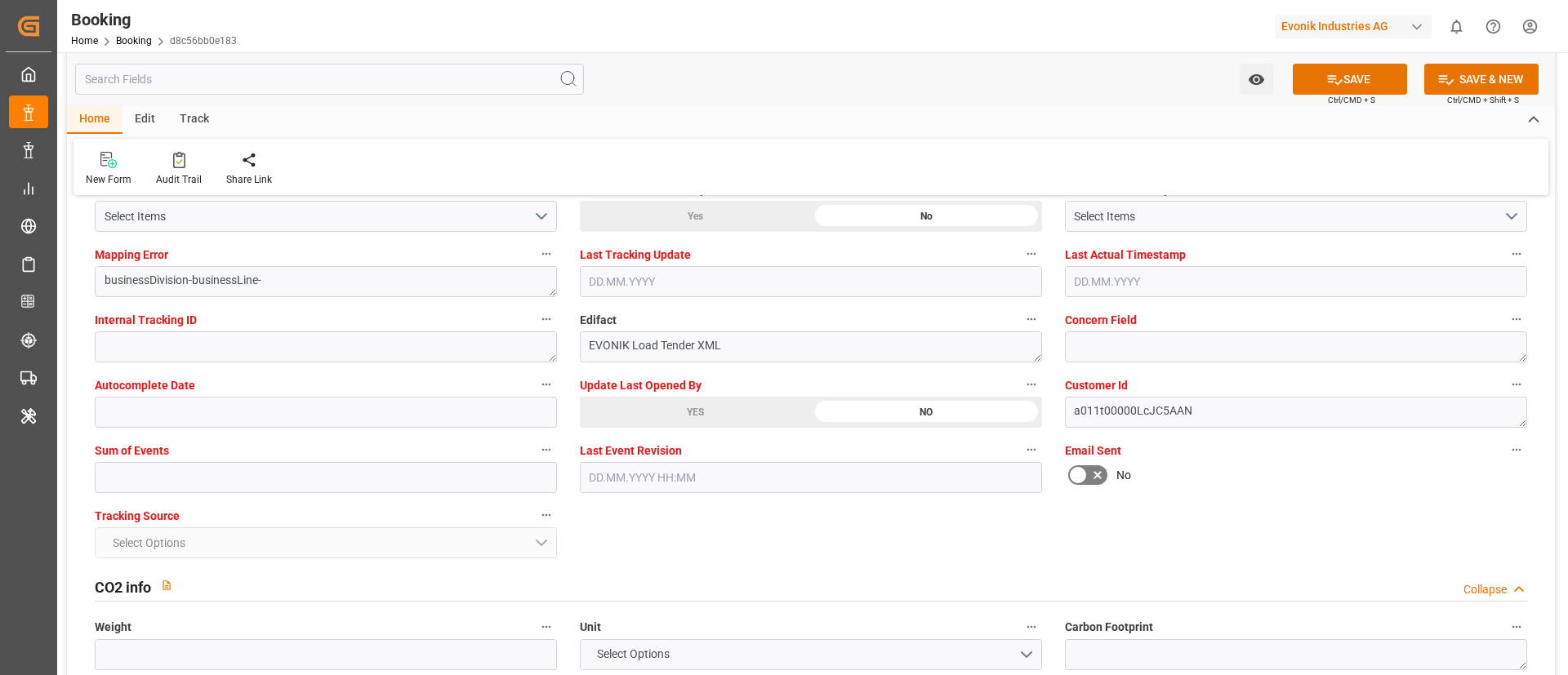
scroll to position [3307, 0]
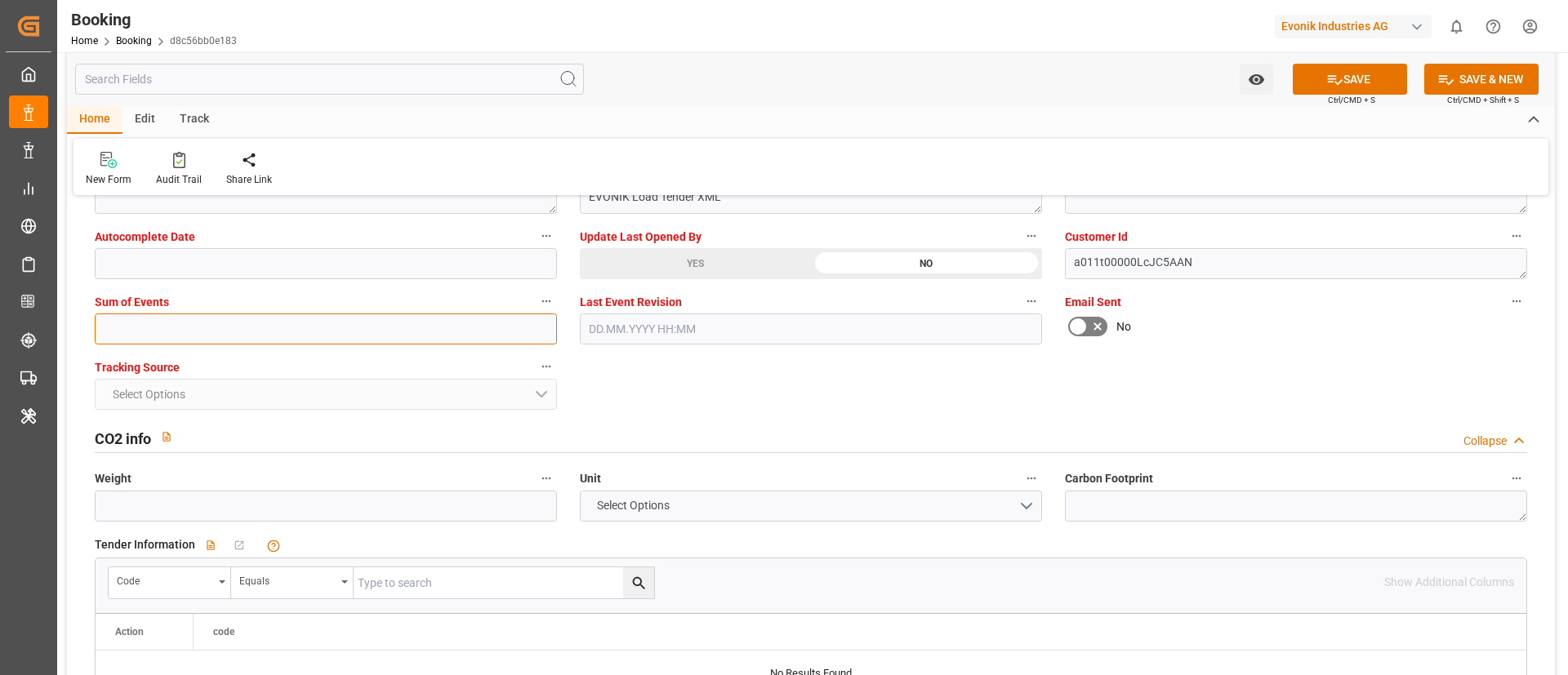
click at [213, 328] on input "text" at bounding box center [326, 329] width 462 height 31
type input "0"
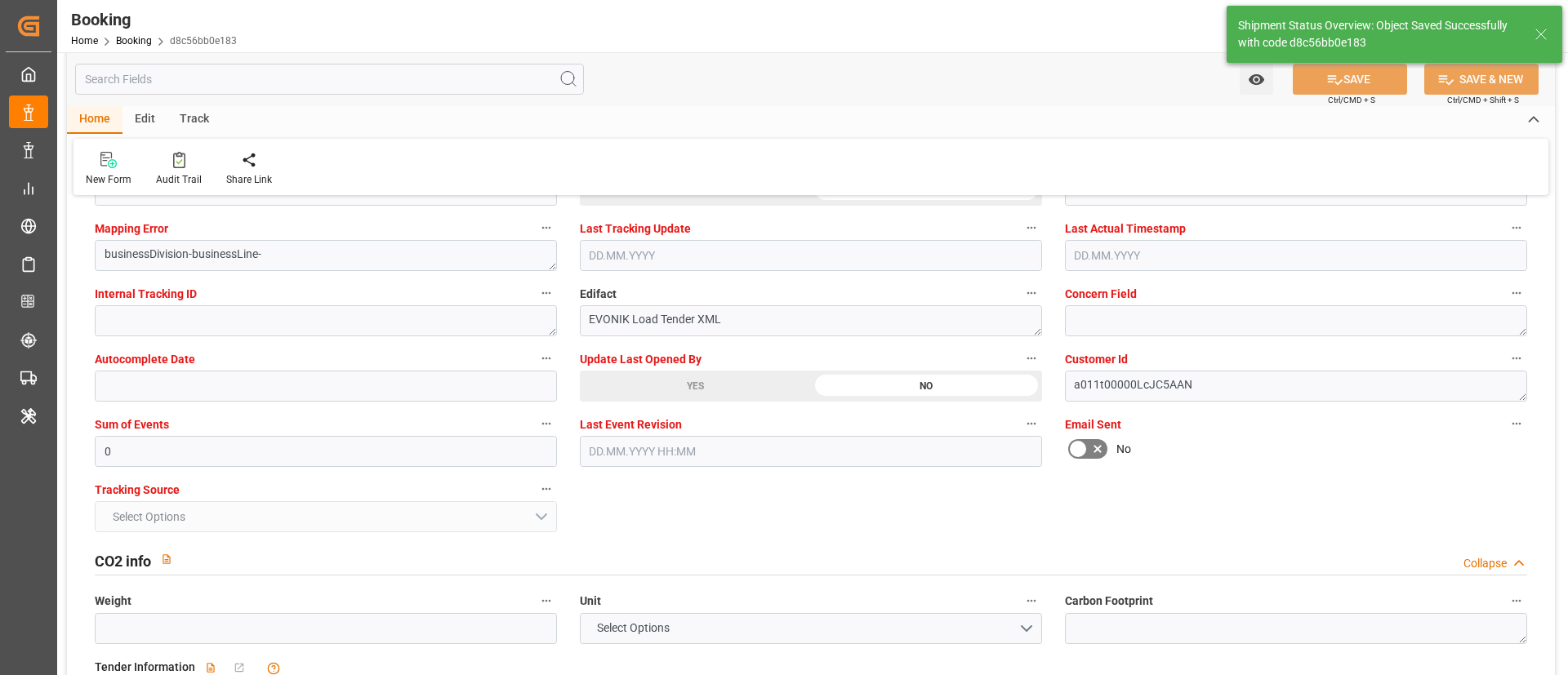
type textarea "[PERSON_NAME]"
type textarea "Yes"
type input "48"
type input "25.07.2025 00:00"
type input "11.09.2025 00:00"
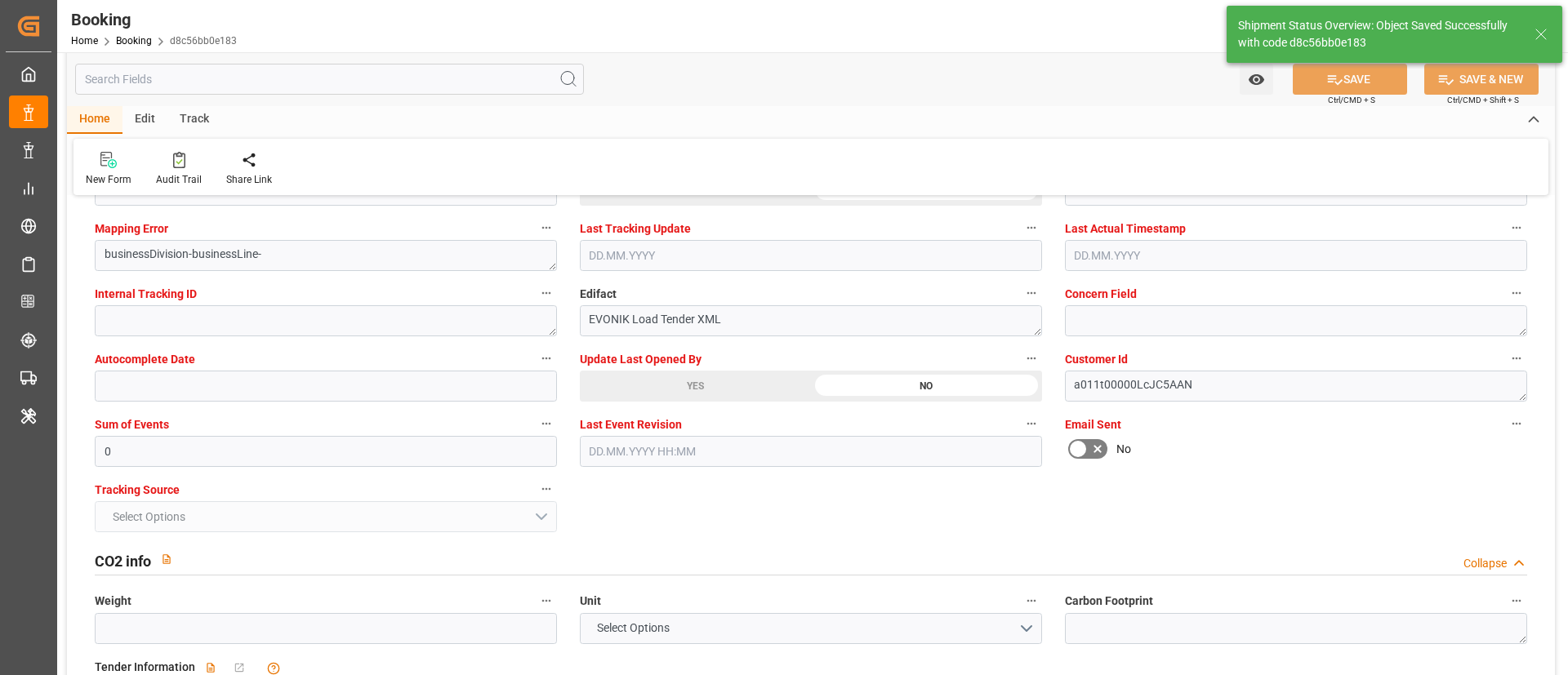
type input "30.07.2025 00:00"
type input "06.08.2025 00:00"
type input "02.09.2025 00:00"
type input "06.09.2025 00:00"
type input "11.09.2025 11:49"
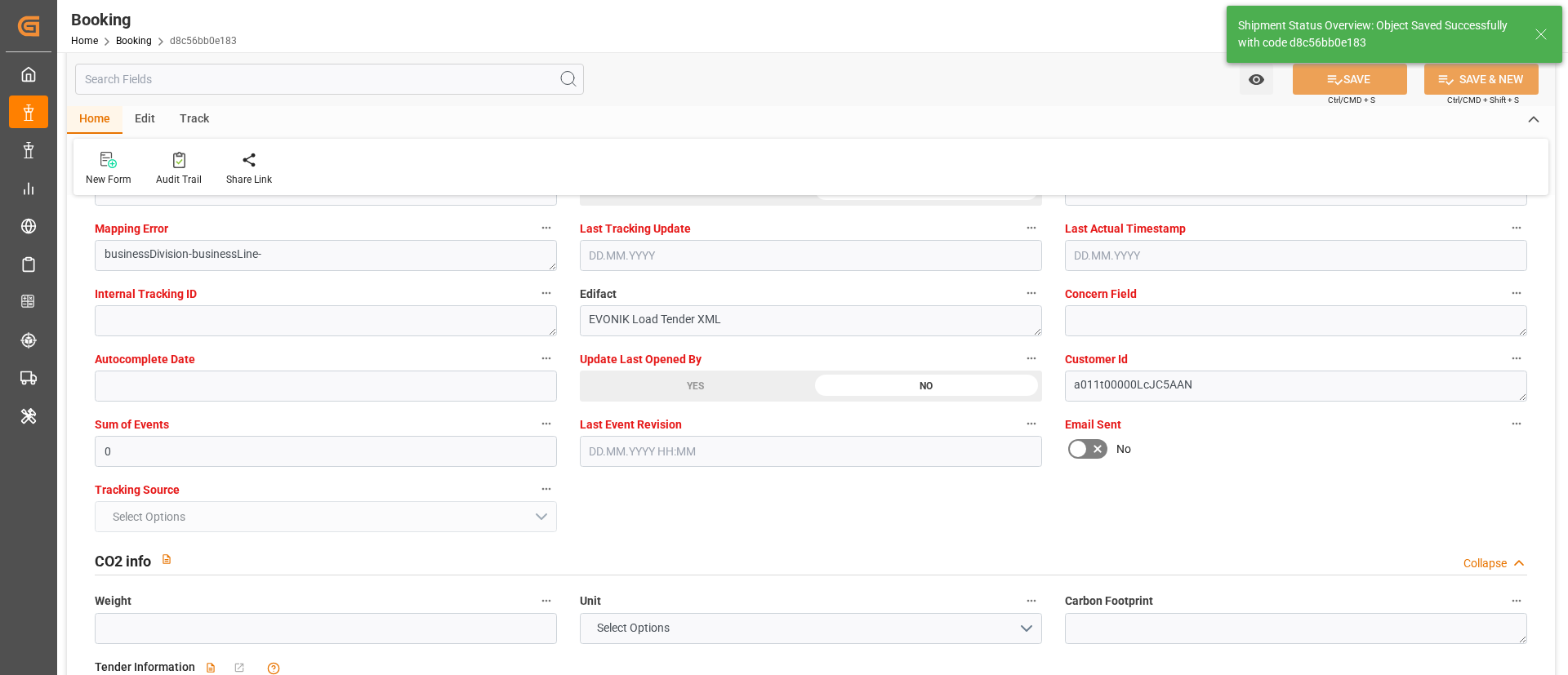
scroll to position [2573, 0]
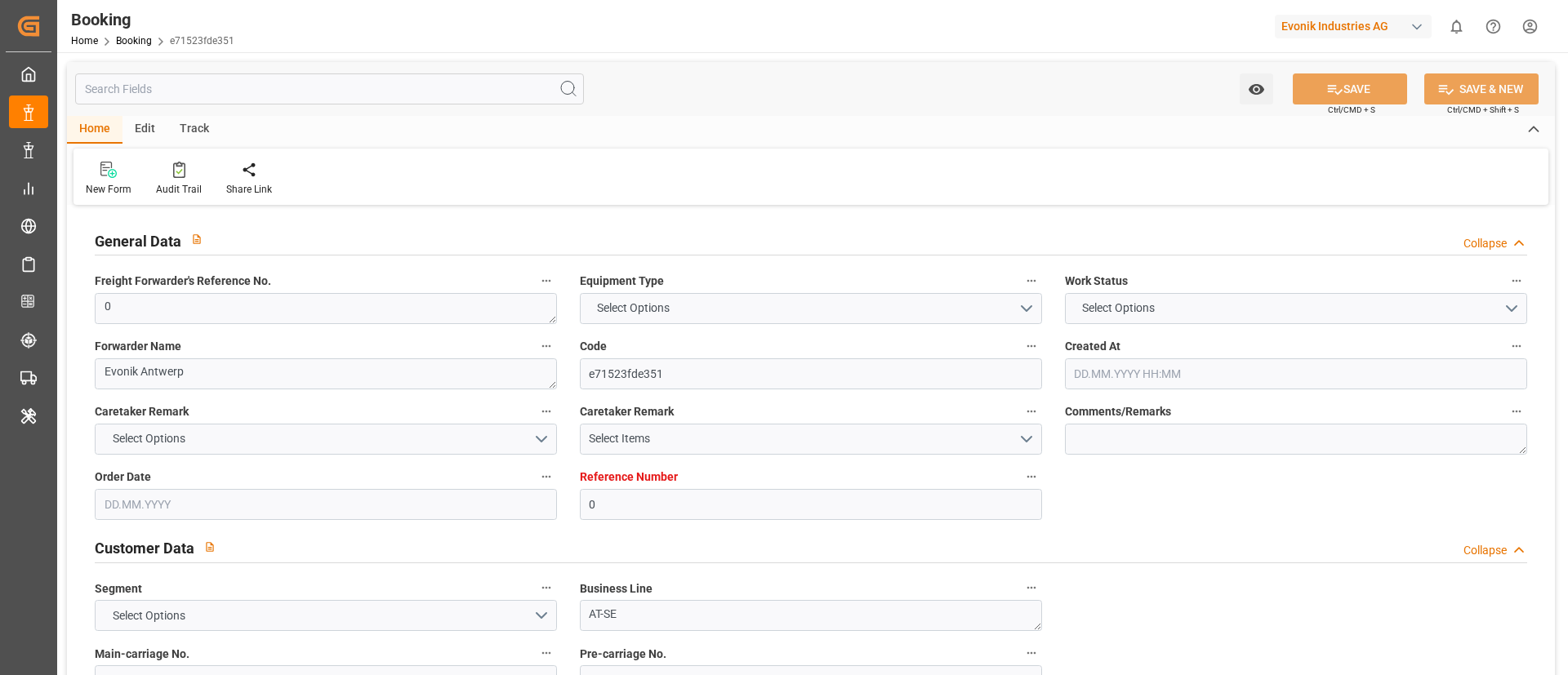
type input "0"
type input "Maersk"
type input "Maersk Line AS"
type input "NLRTM"
type input "SADMM"
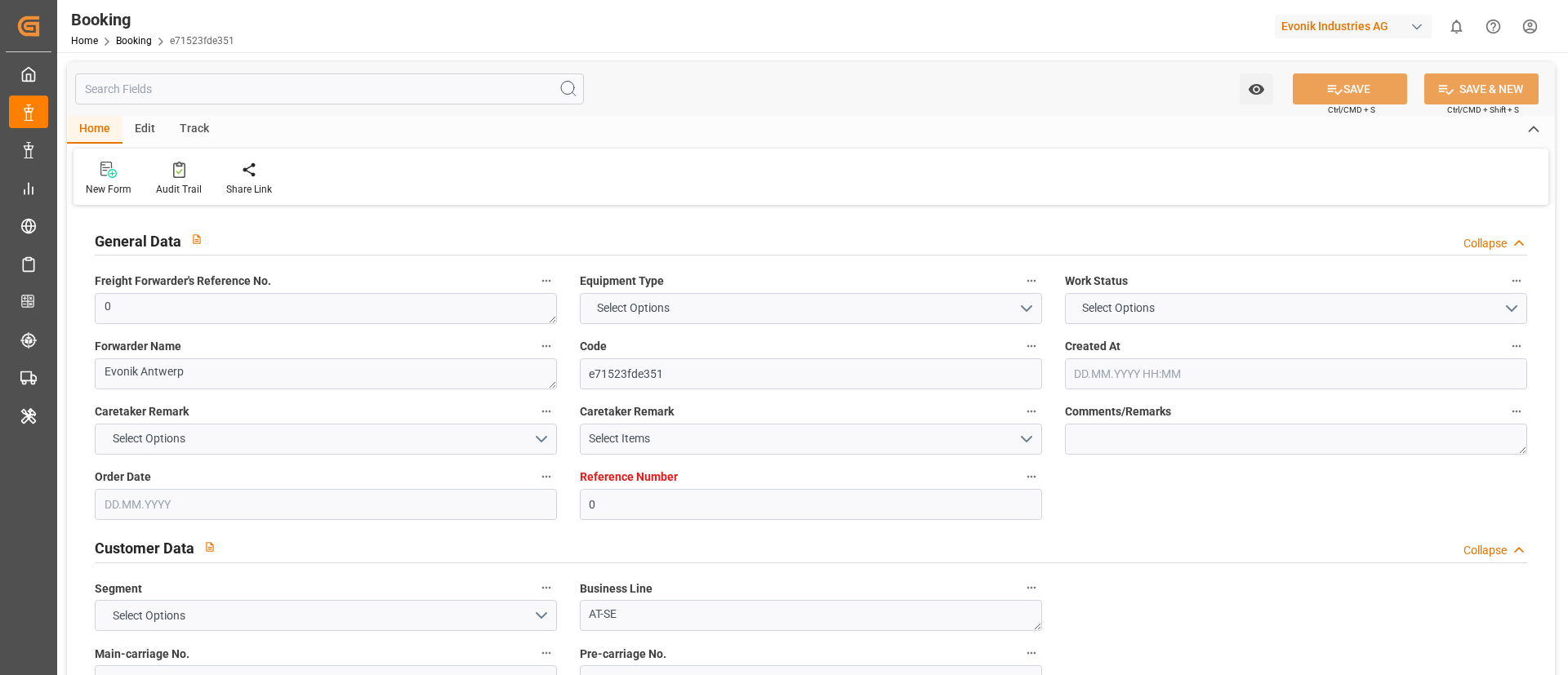
type input "01.07.2025 11:37"
type input "01.07.2025"
type input "10.08.2025"
type input "14.07.2025"
type input "23.07.2025 15:37"
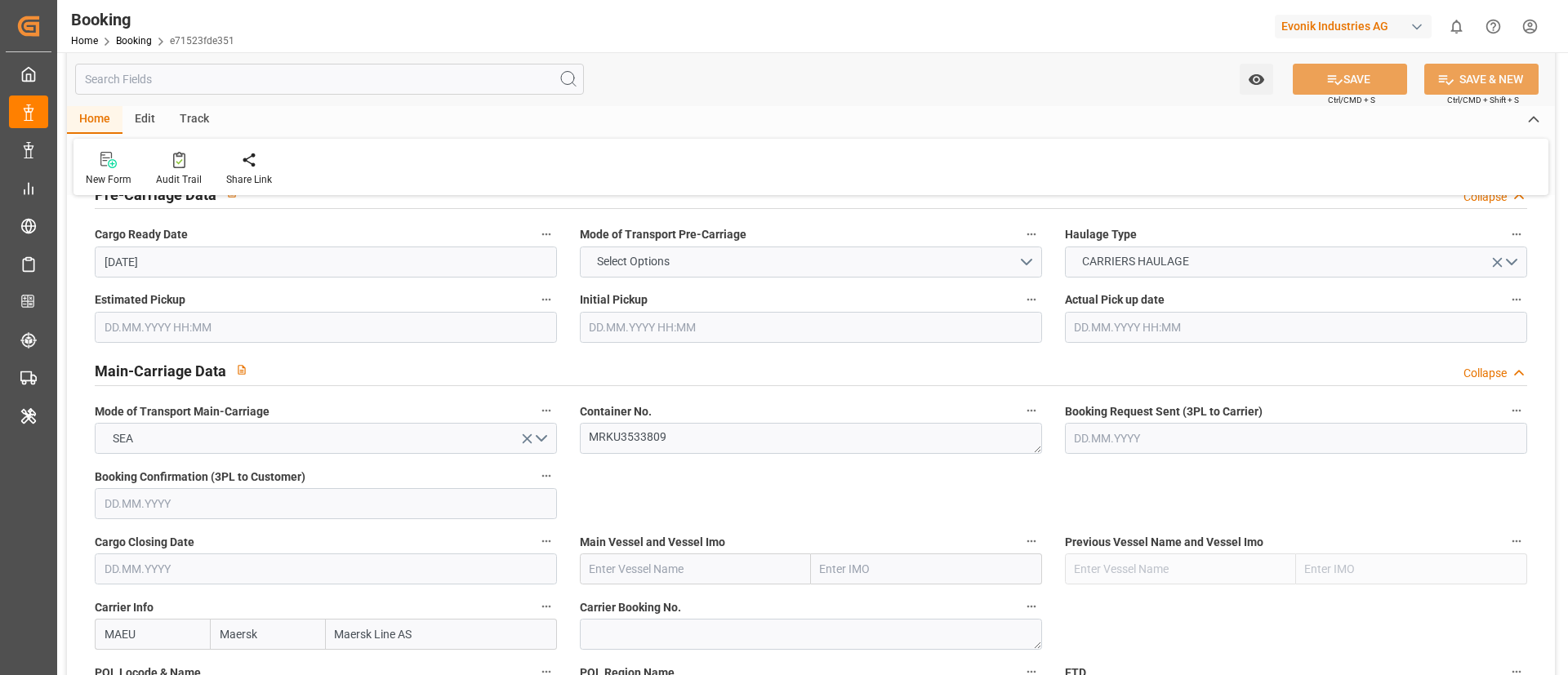
scroll to position [980, 0]
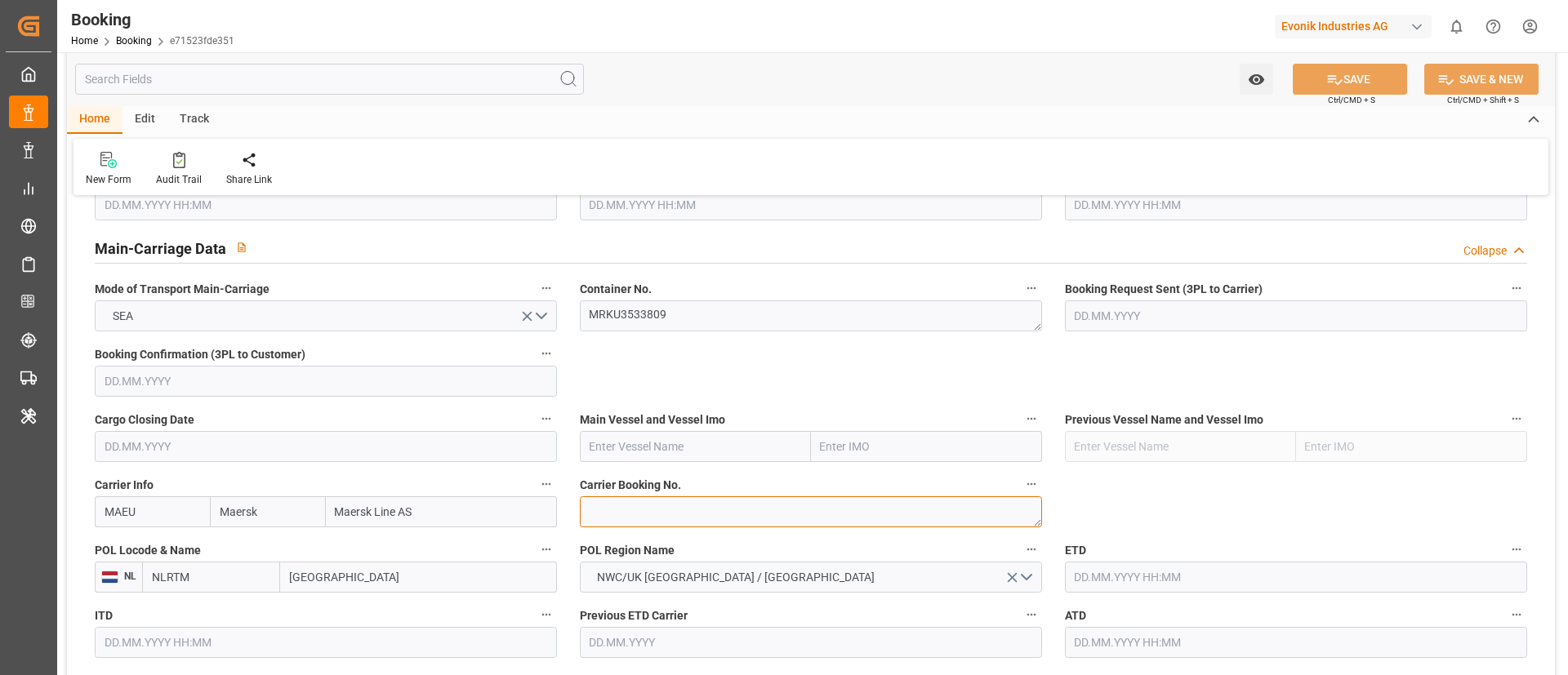
click at [616, 518] on textarea at bounding box center [811, 512] width 462 height 31
paste textarea "720939738"
type textarea "720939738"
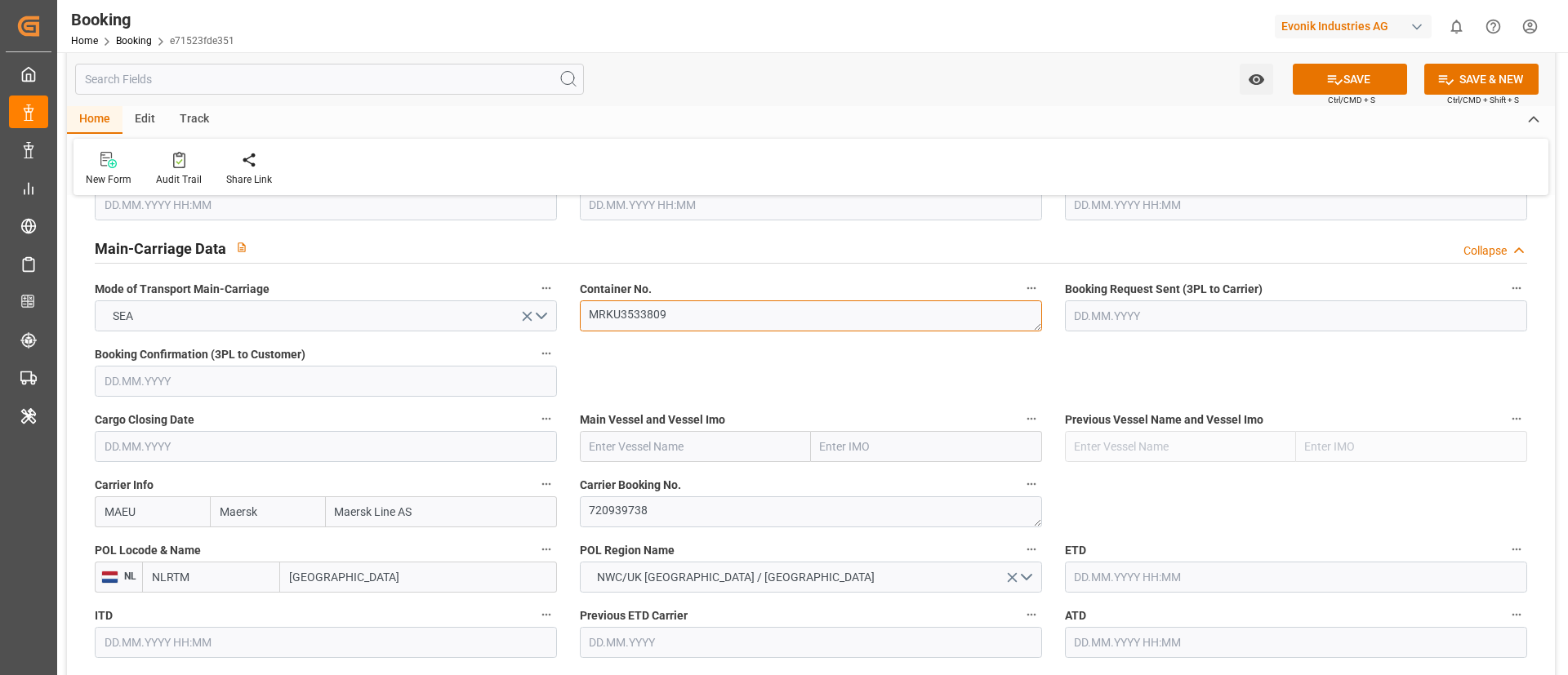
click at [685, 316] on textarea "MRKU3533809" at bounding box center [811, 316] width 462 height 31
click at [611, 455] on input "text" at bounding box center [695, 447] width 231 height 31
click at [309, 582] on input "Rotterdam" at bounding box center [418, 578] width 277 height 31
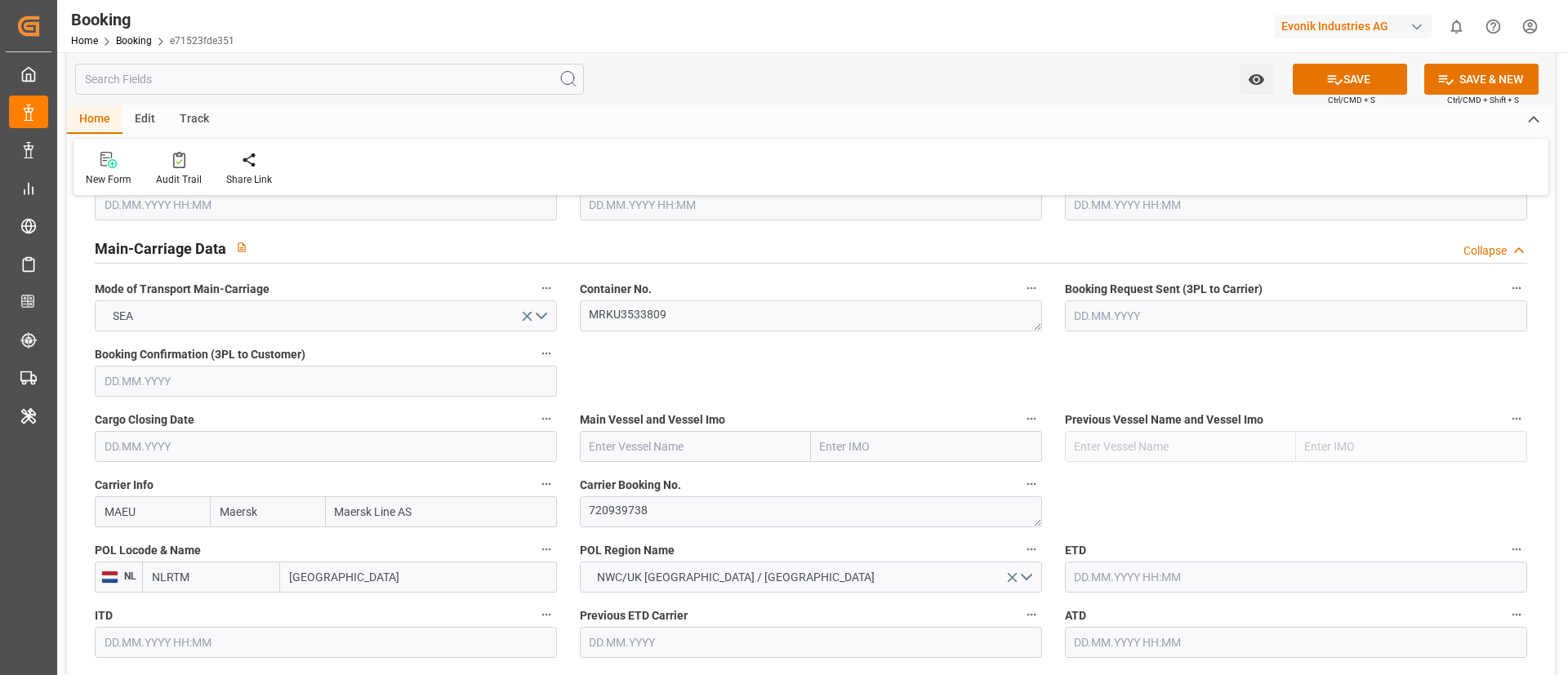
click at [309, 582] on input "Rotterdam" at bounding box center [418, 578] width 277 height 31
paste input "ANTWERP"
type input "ANTWERP"
click at [412, 603] on div "Antwerp - BEANR" at bounding box center [418, 614] width 275 height 37
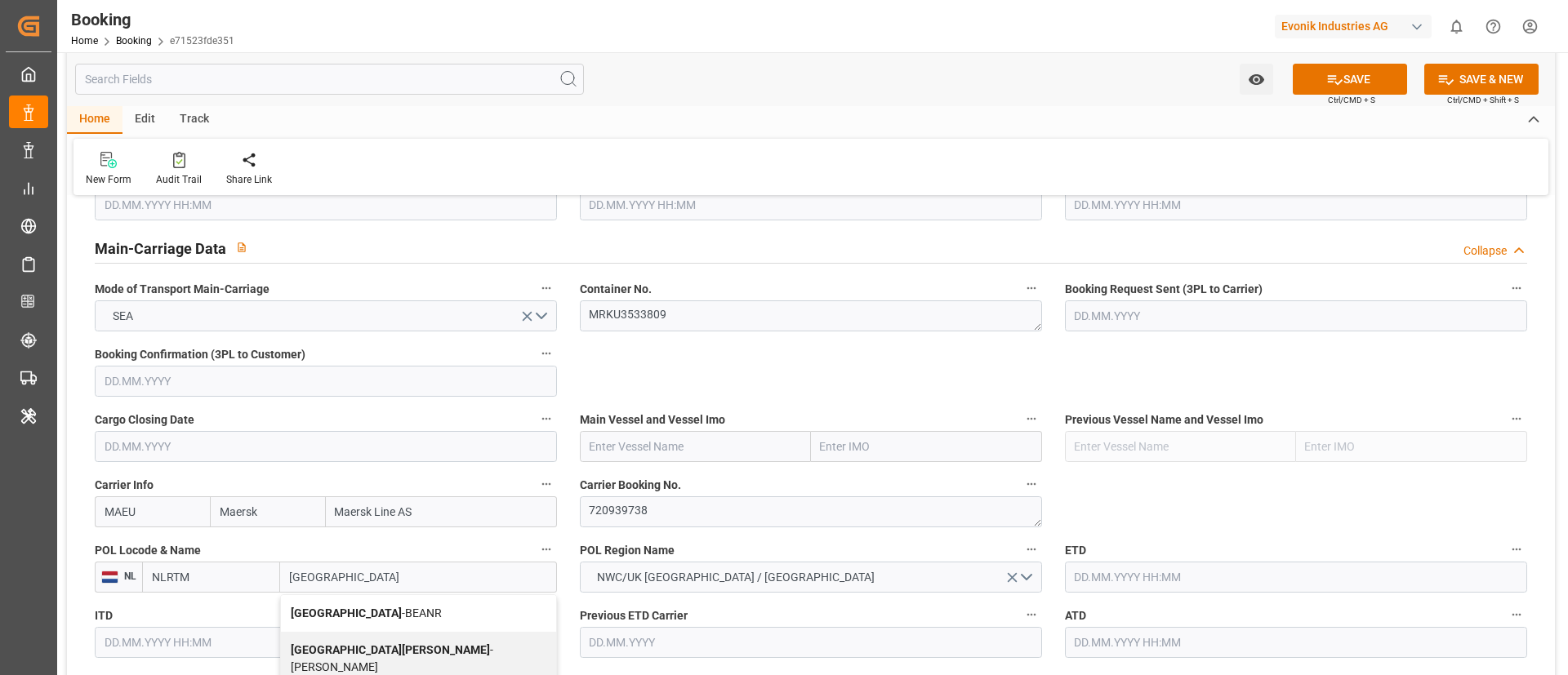
type input "BEANR"
type input "Antwerp"
click at [592, 457] on input "text" at bounding box center [695, 447] width 231 height 31
paste input "MAERSK KANSAS"
type input "MAERSK KANSAS"
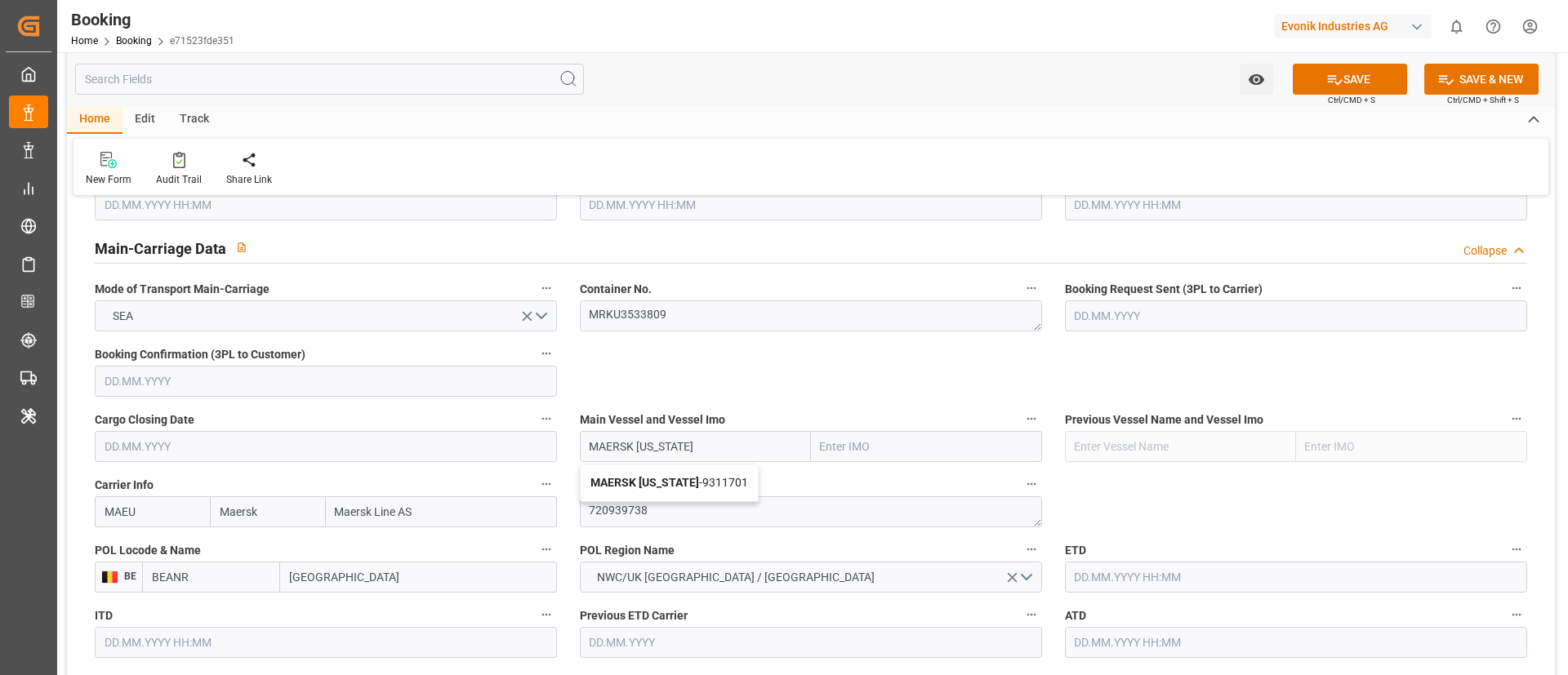
click at [641, 474] on div "MAERSK KANSAS - 9311701" at bounding box center [669, 483] width 177 height 37
type input "9311701"
type input "MAERSK KANSAS"
click at [350, 578] on input "[GEOGRAPHIC_DATA]" at bounding box center [418, 578] width 277 height 31
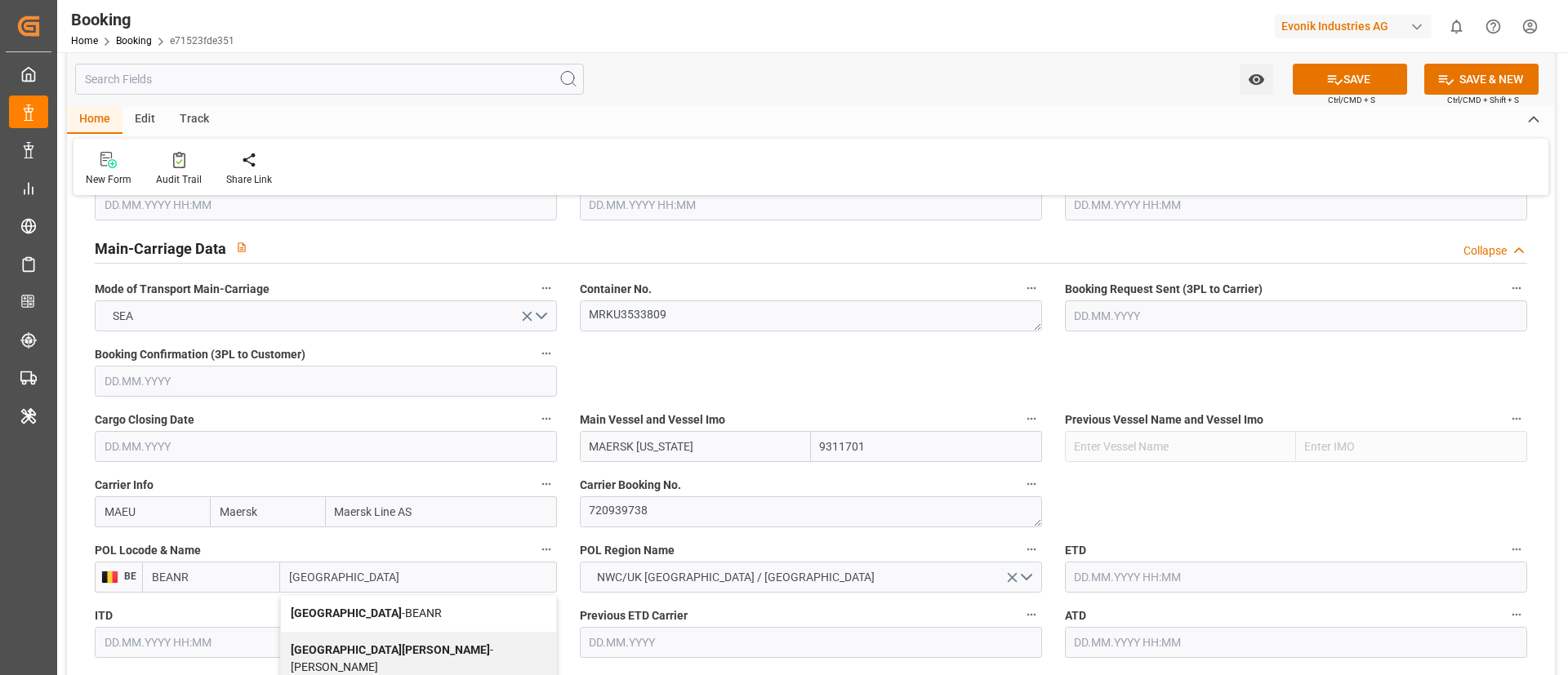
click at [356, 602] on div "Antwerp - BEANR" at bounding box center [418, 614] width 275 height 37
type input "[GEOGRAPHIC_DATA]"
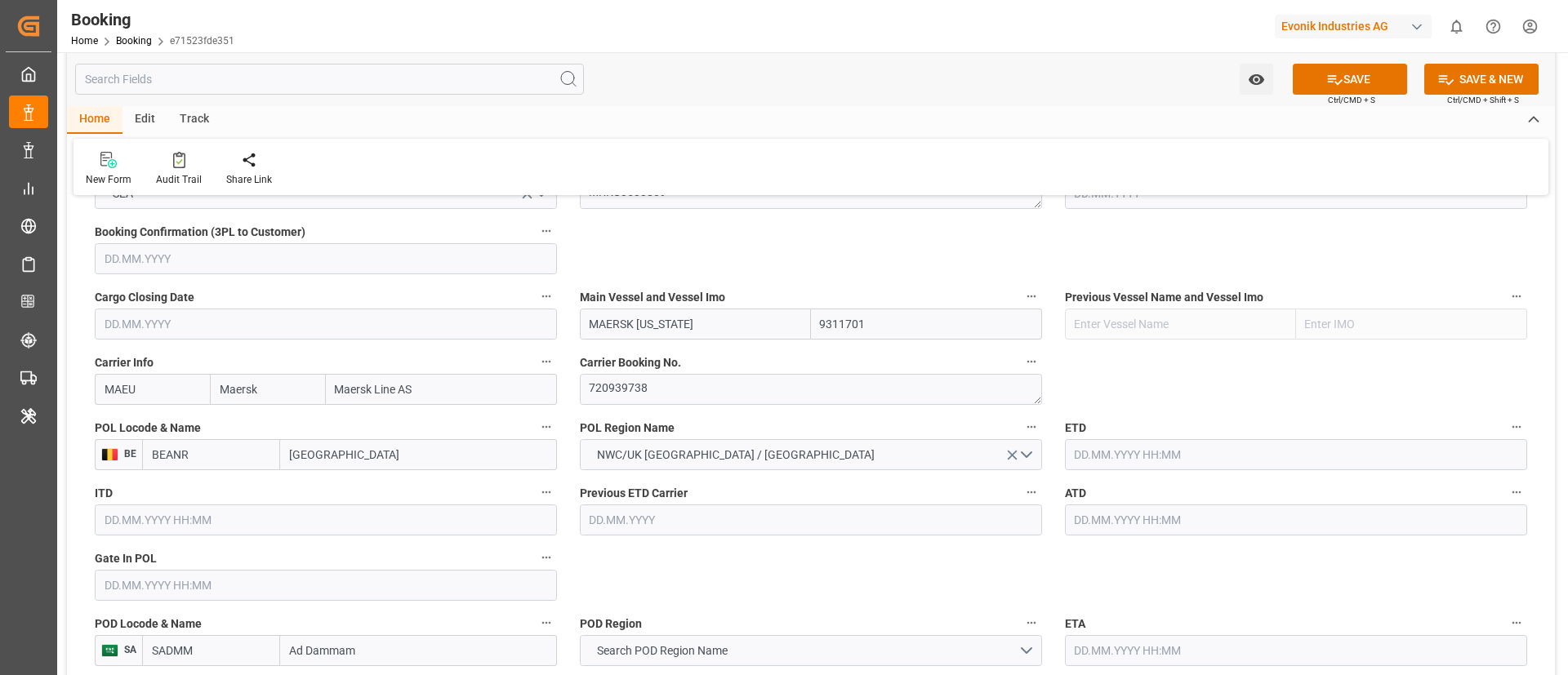
scroll to position [1226, 0]
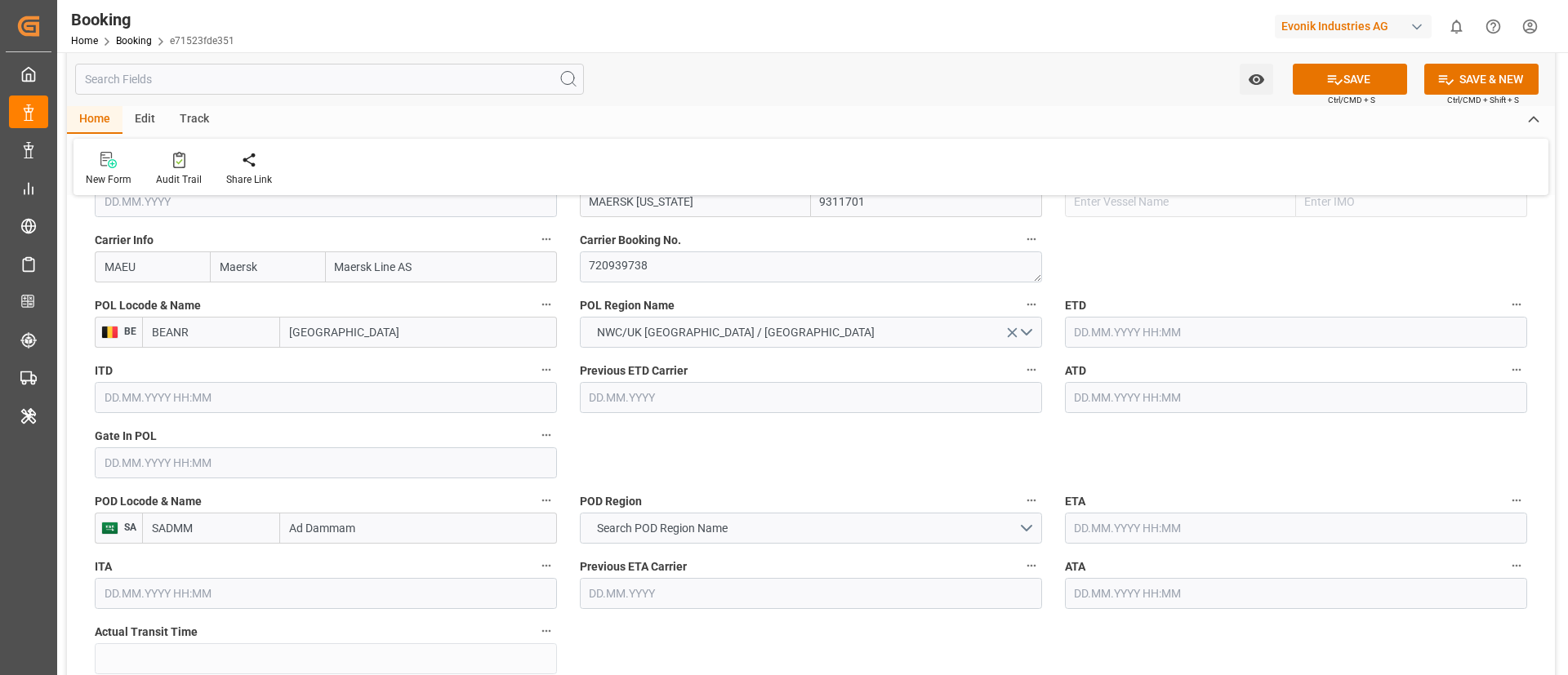
click at [168, 461] on input "text" at bounding box center [326, 463] width 462 height 31
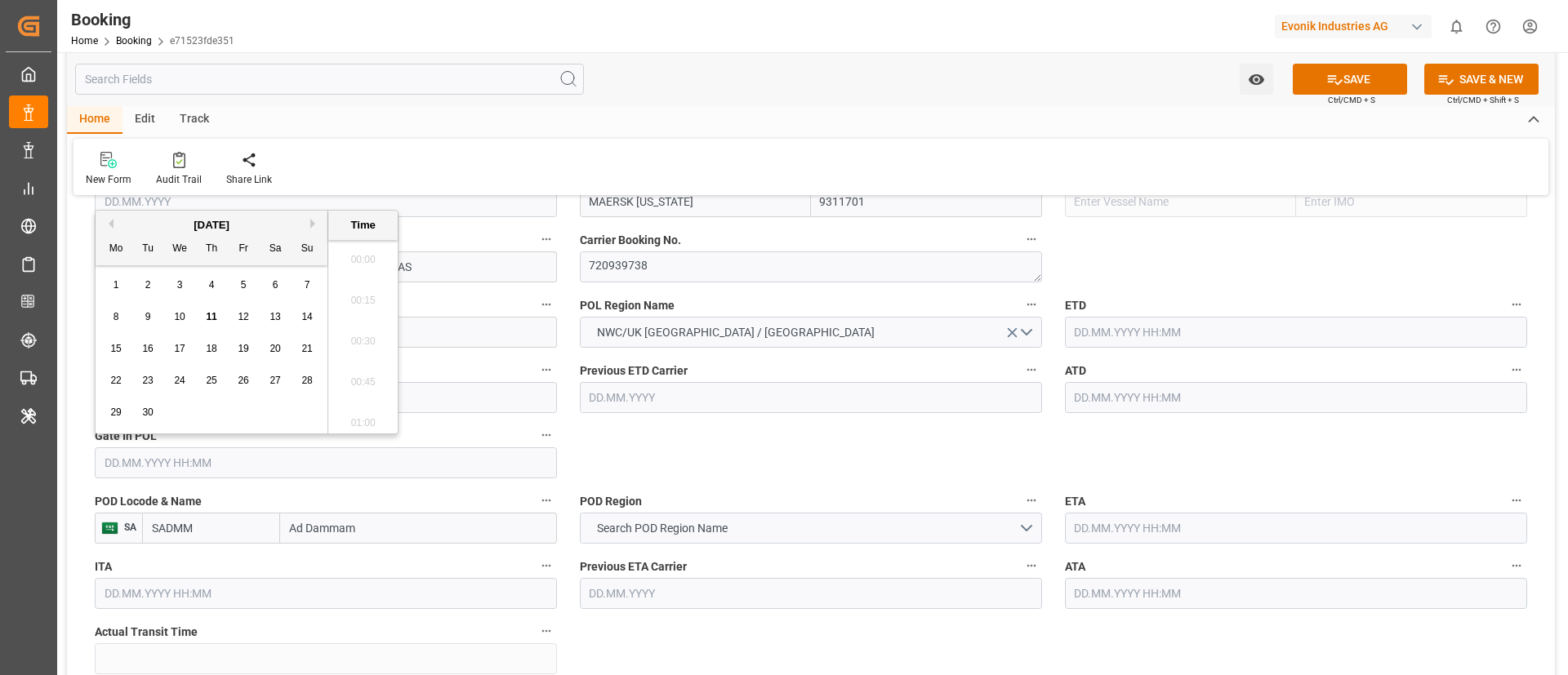
scroll to position [2701, 0]
click at [112, 228] on button "Previous Month" at bounding box center [109, 223] width 10 height 10
click at [253, 356] on div "18" at bounding box center [243, 350] width 21 height 20
type input "18.07.2025 00:00"
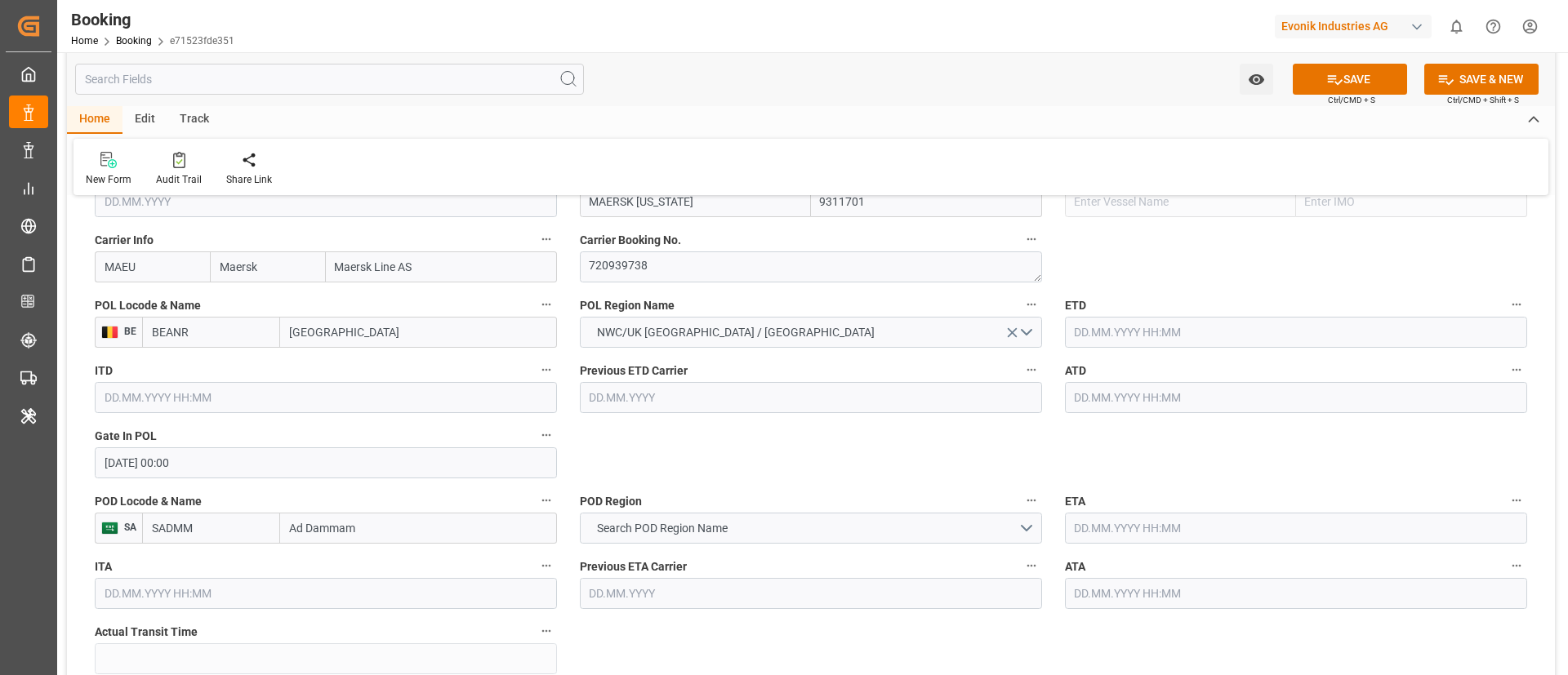
click at [1098, 340] on input "text" at bounding box center [1296, 332] width 462 height 31
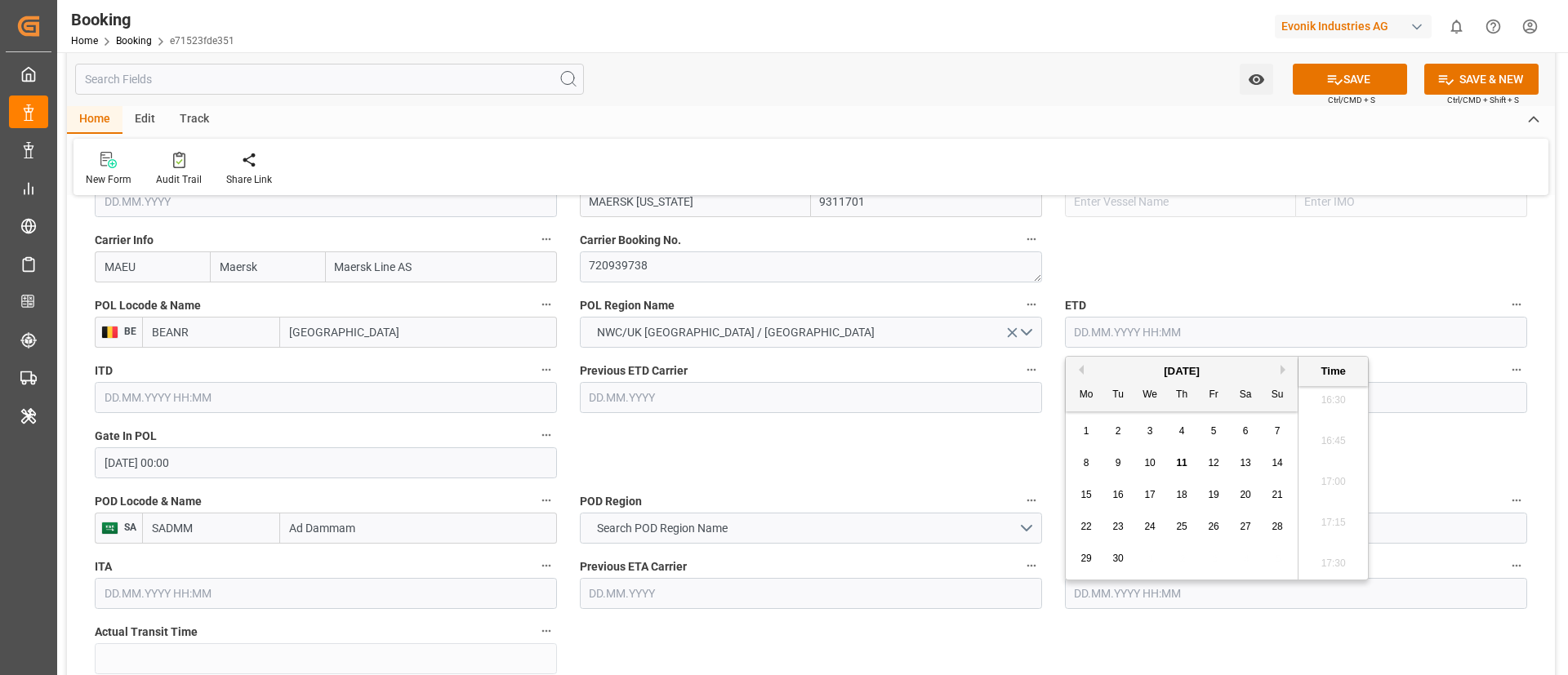
click at [1078, 375] on div "[DATE]" at bounding box center [1181, 371] width 232 height 17
click at [1078, 370] on button "Previous Month" at bounding box center [1078, 370] width 10 height 10
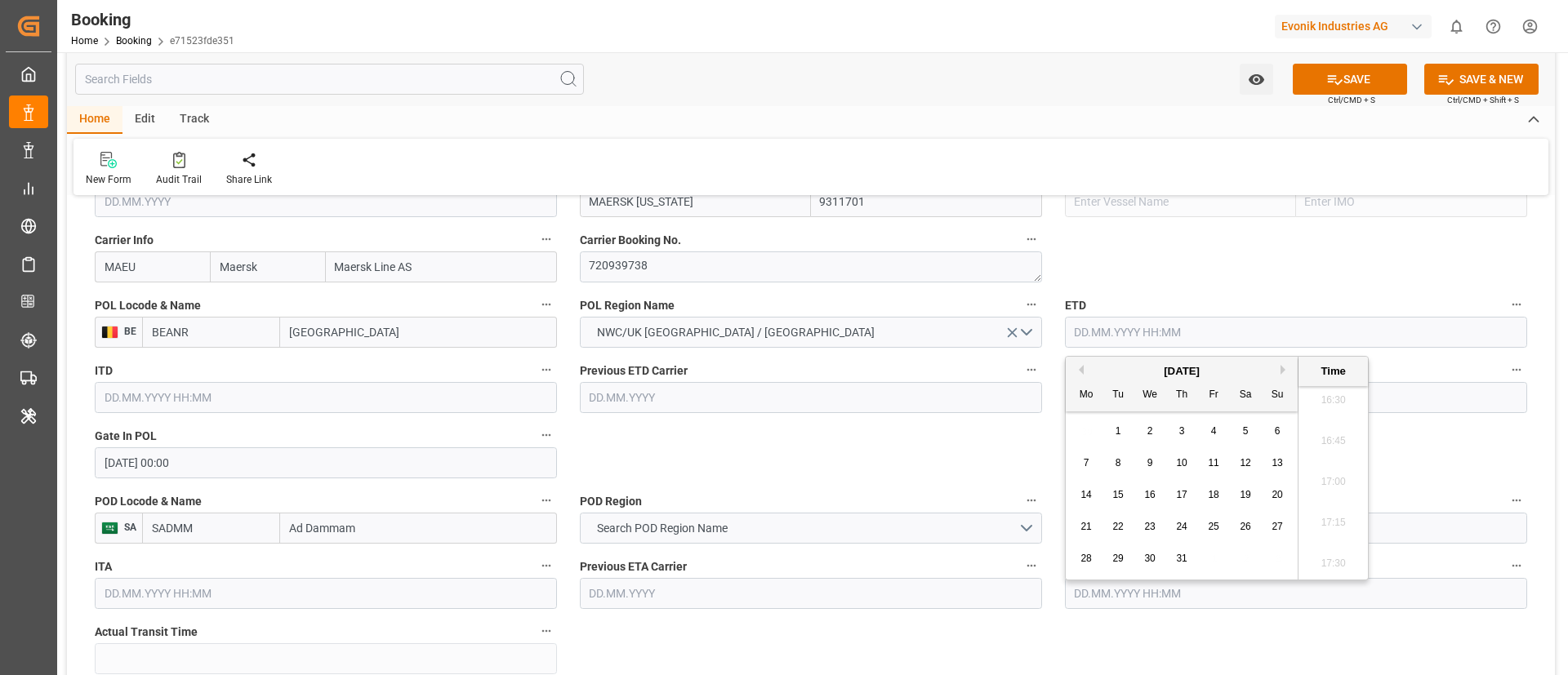
click at [1215, 529] on span "25" at bounding box center [1212, 527] width 11 height 12
type input "25.07.2025 00:00"
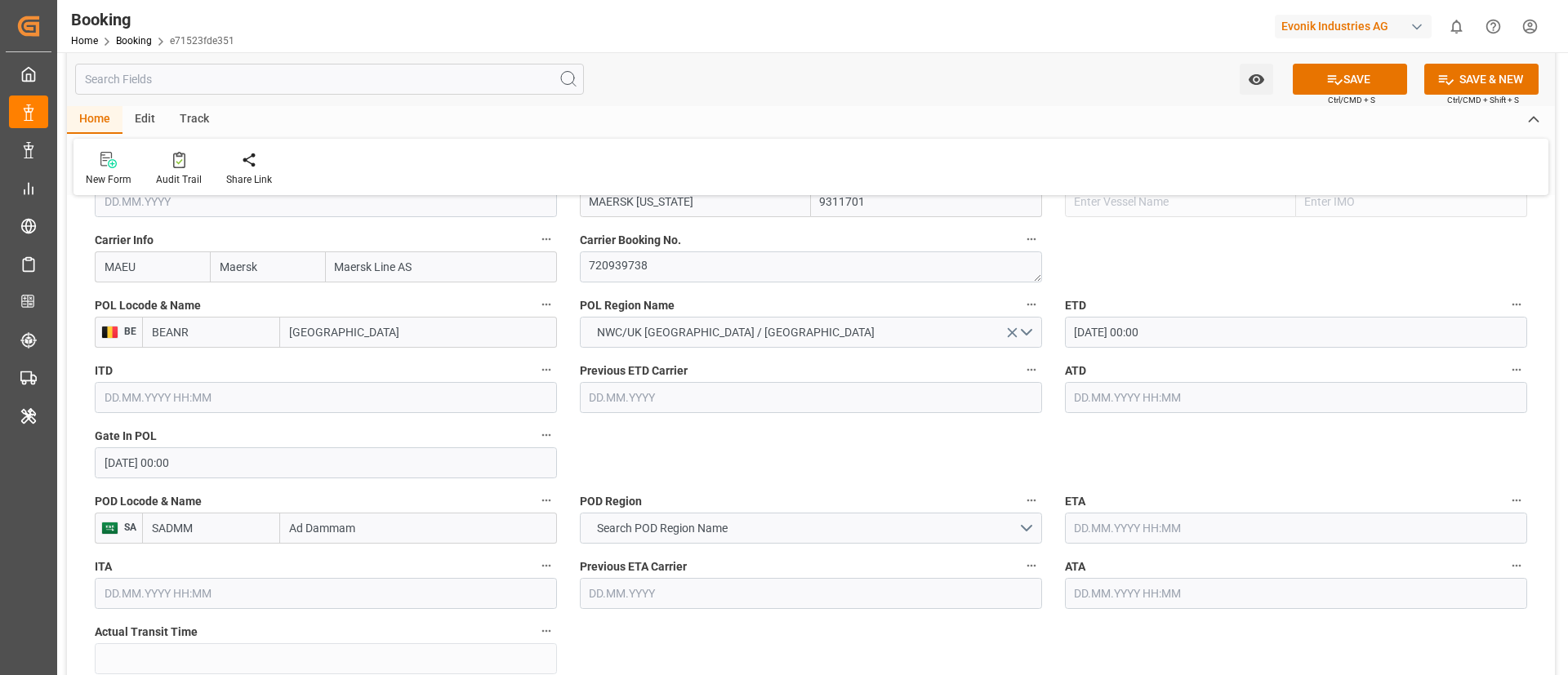
click at [1192, 337] on input "25.07.2025 00:00" at bounding box center [1296, 332] width 462 height 31
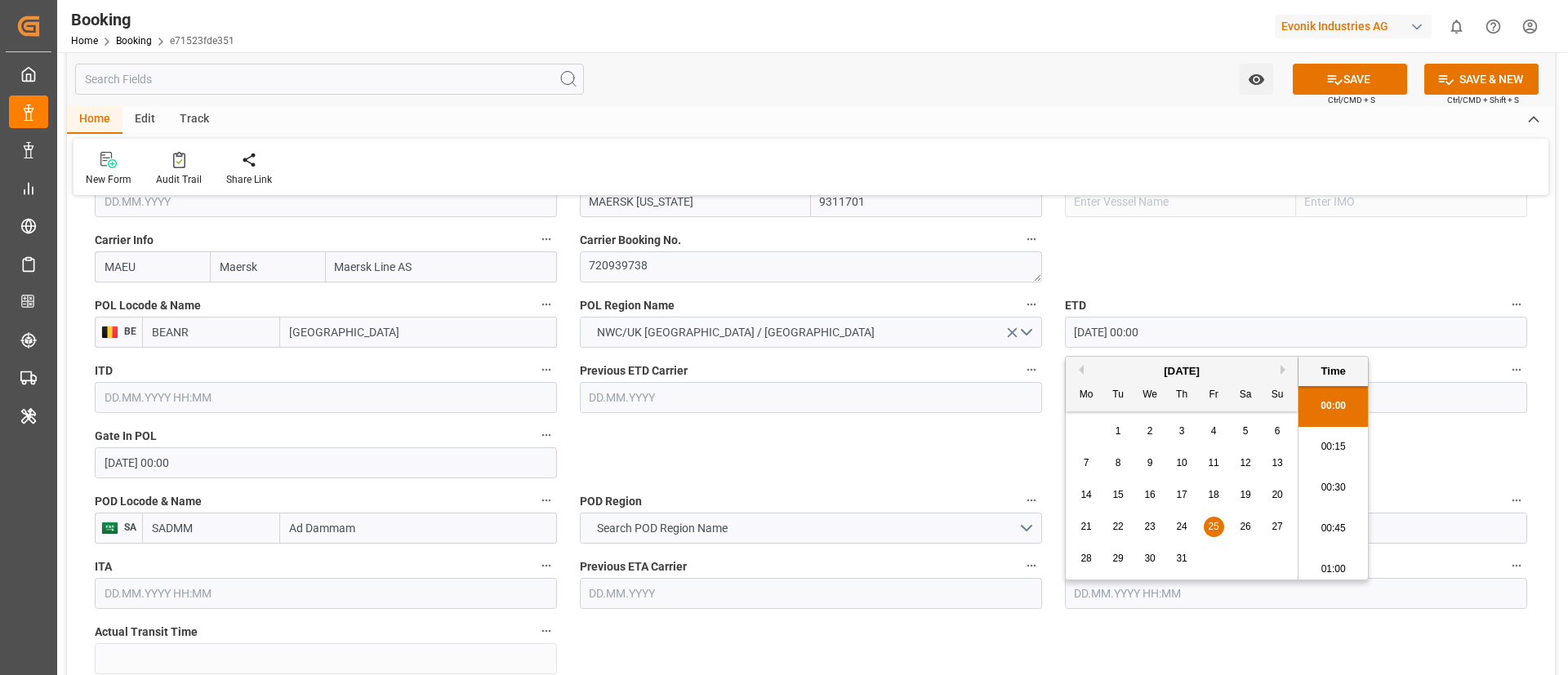
click at [1192, 337] on input "25.07.2025 00:00" at bounding box center [1296, 332] width 462 height 31
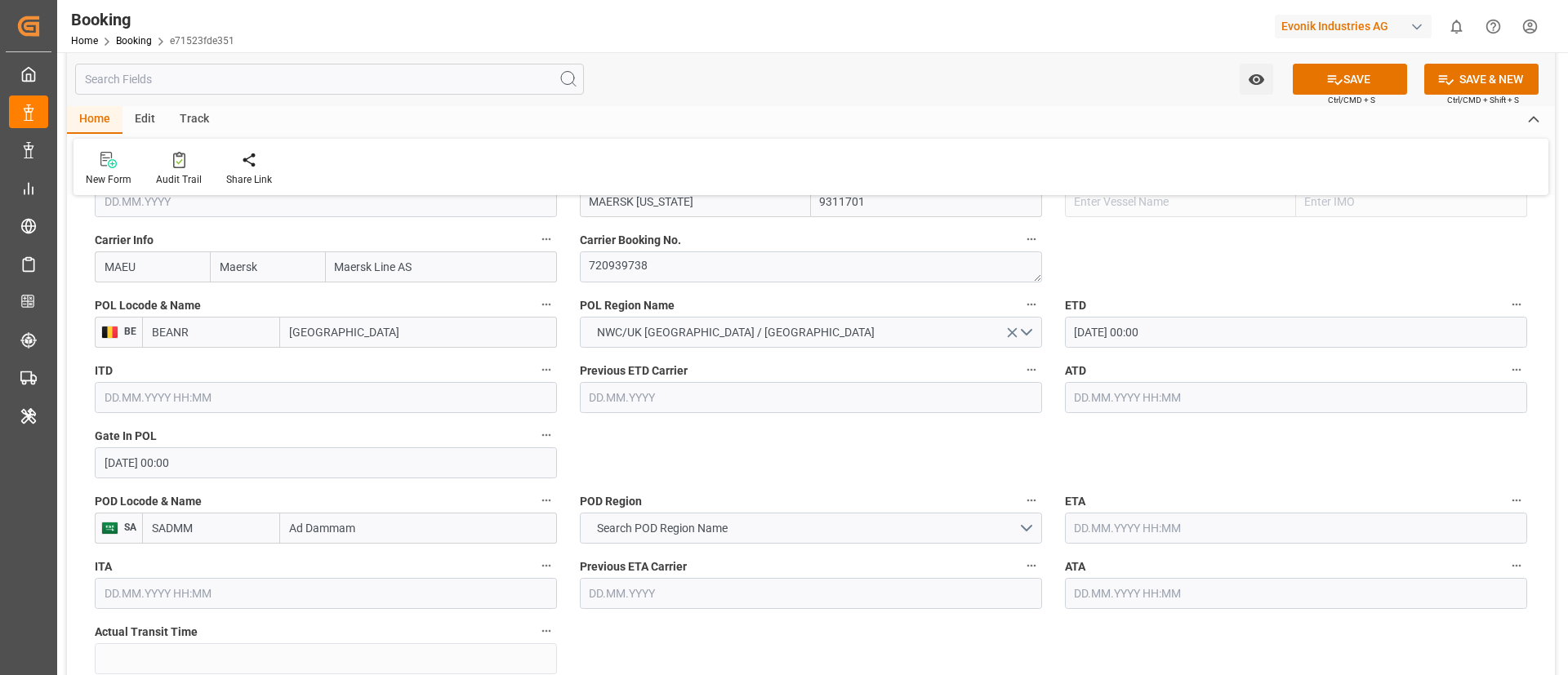
click at [1126, 405] on input "text" at bounding box center [1296, 398] width 462 height 31
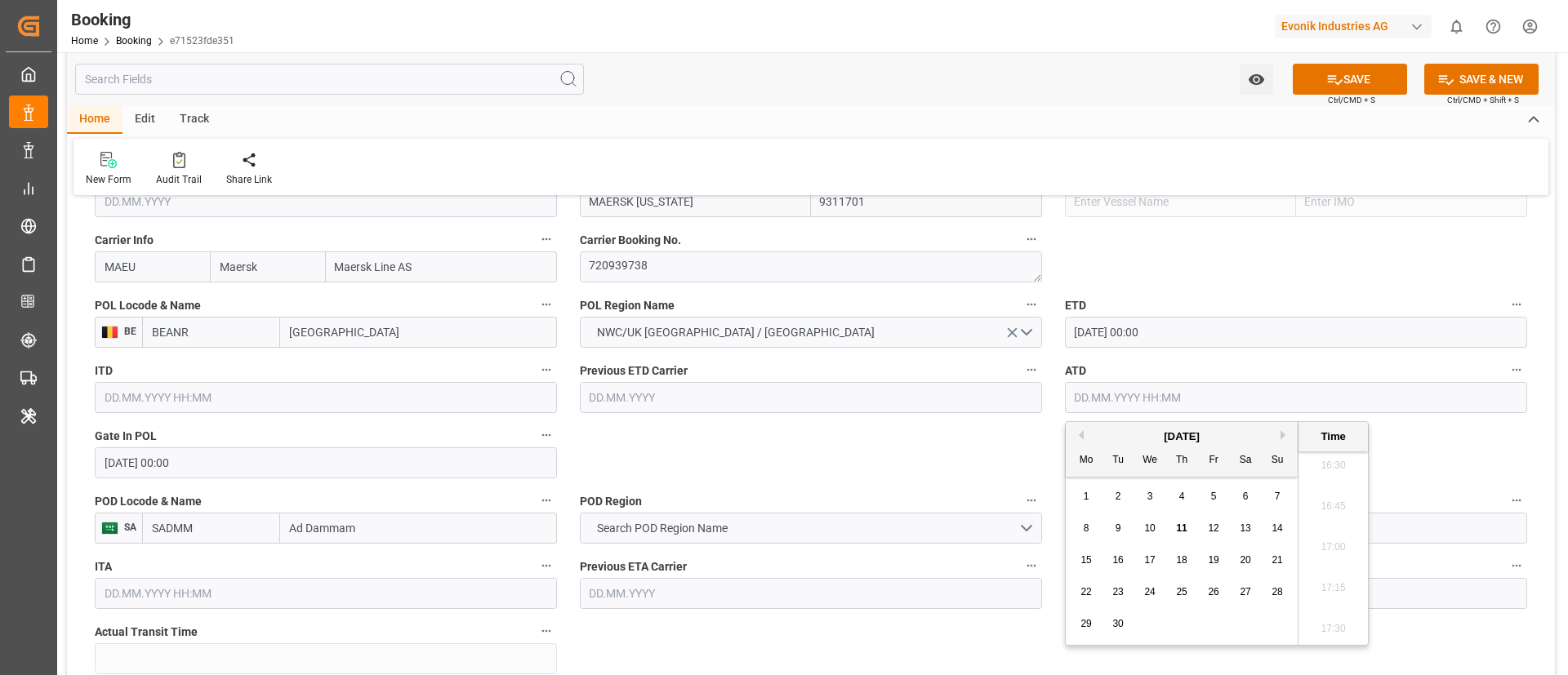
paste input "25.07.2025 00:00"
type input "25.07.2025 00:00"
click at [1212, 592] on span "25" at bounding box center [1212, 593] width 11 height 12
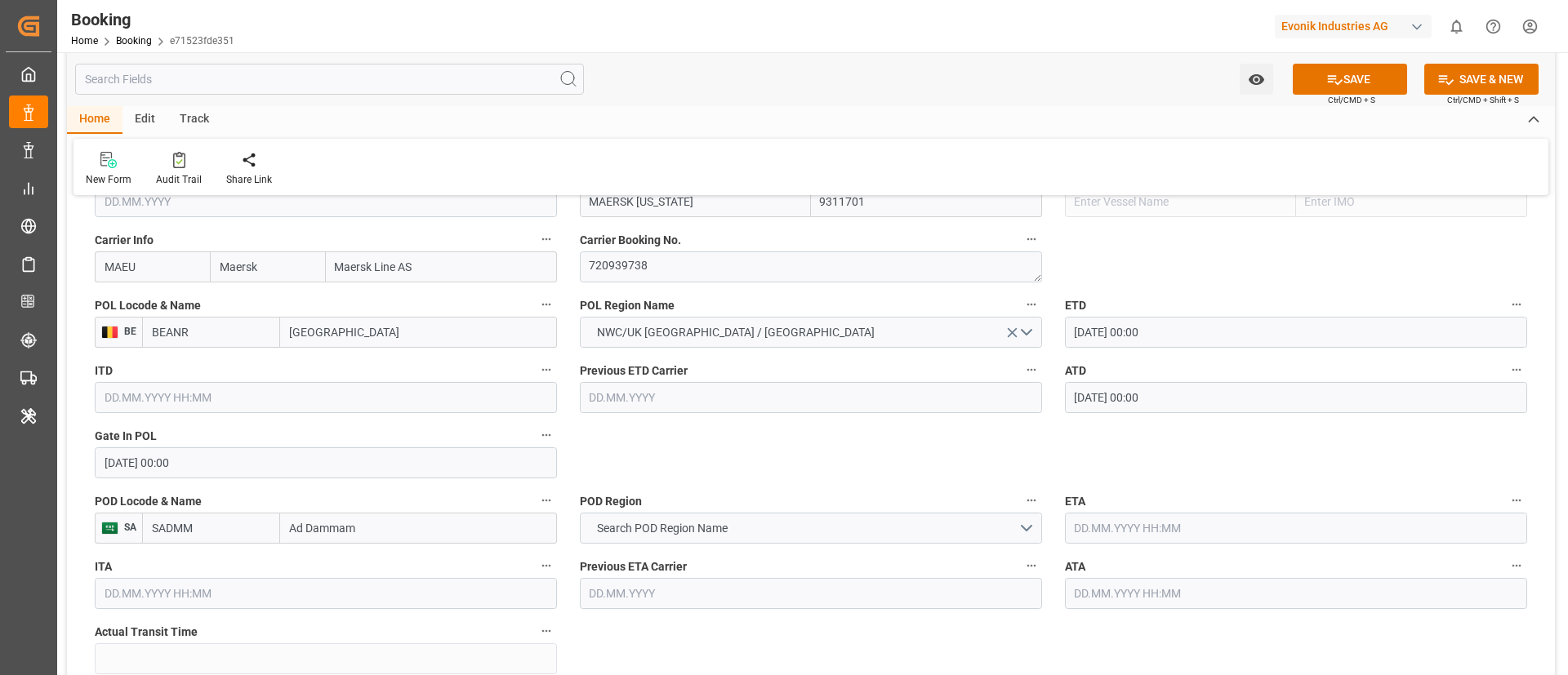
click at [337, 528] on input "Ad Dammam" at bounding box center [418, 529] width 277 height 31
paste input "DAMMAM"
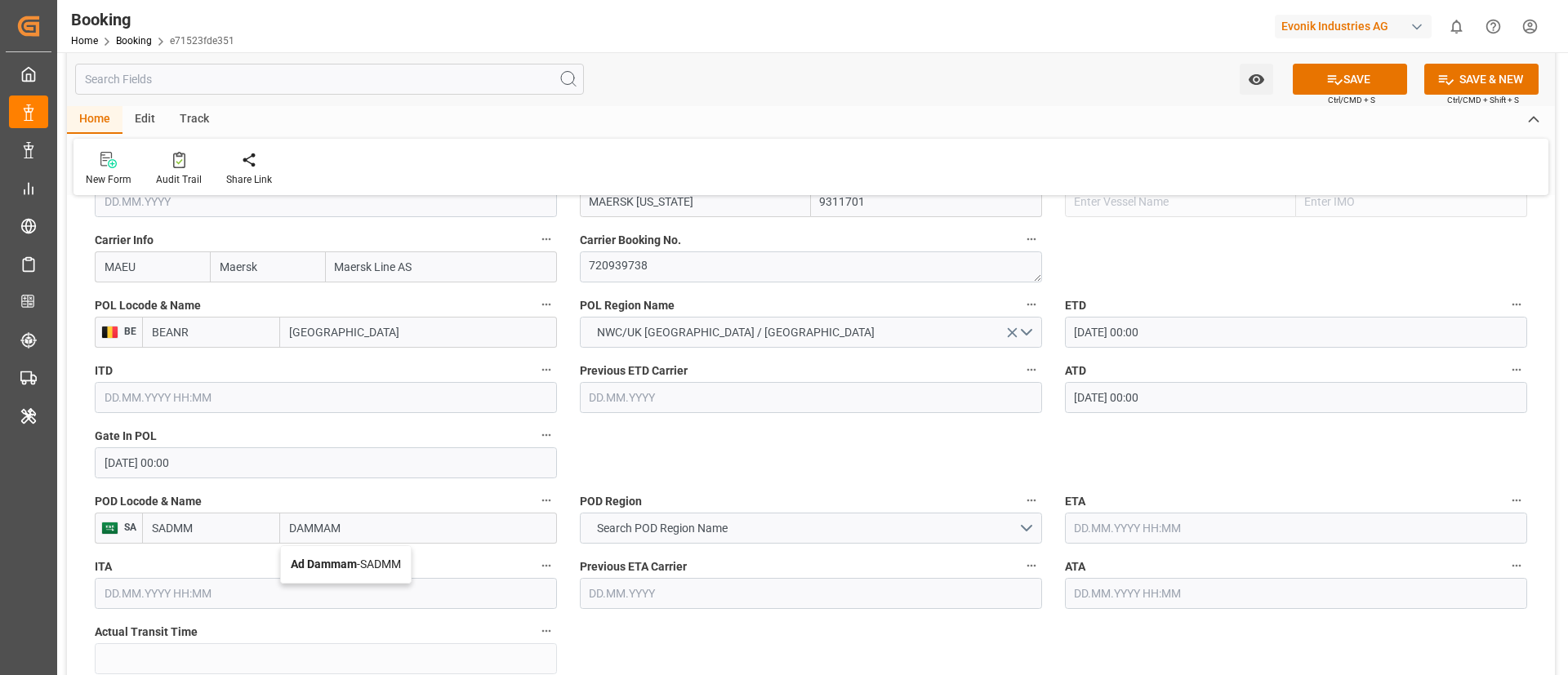
click at [357, 562] on span "Ad Dammam - SADMM" at bounding box center [346, 563] width 111 height 13
type input "Ad Dammam"
click at [202, 531] on input "SADMM" at bounding box center [211, 529] width 138 height 31
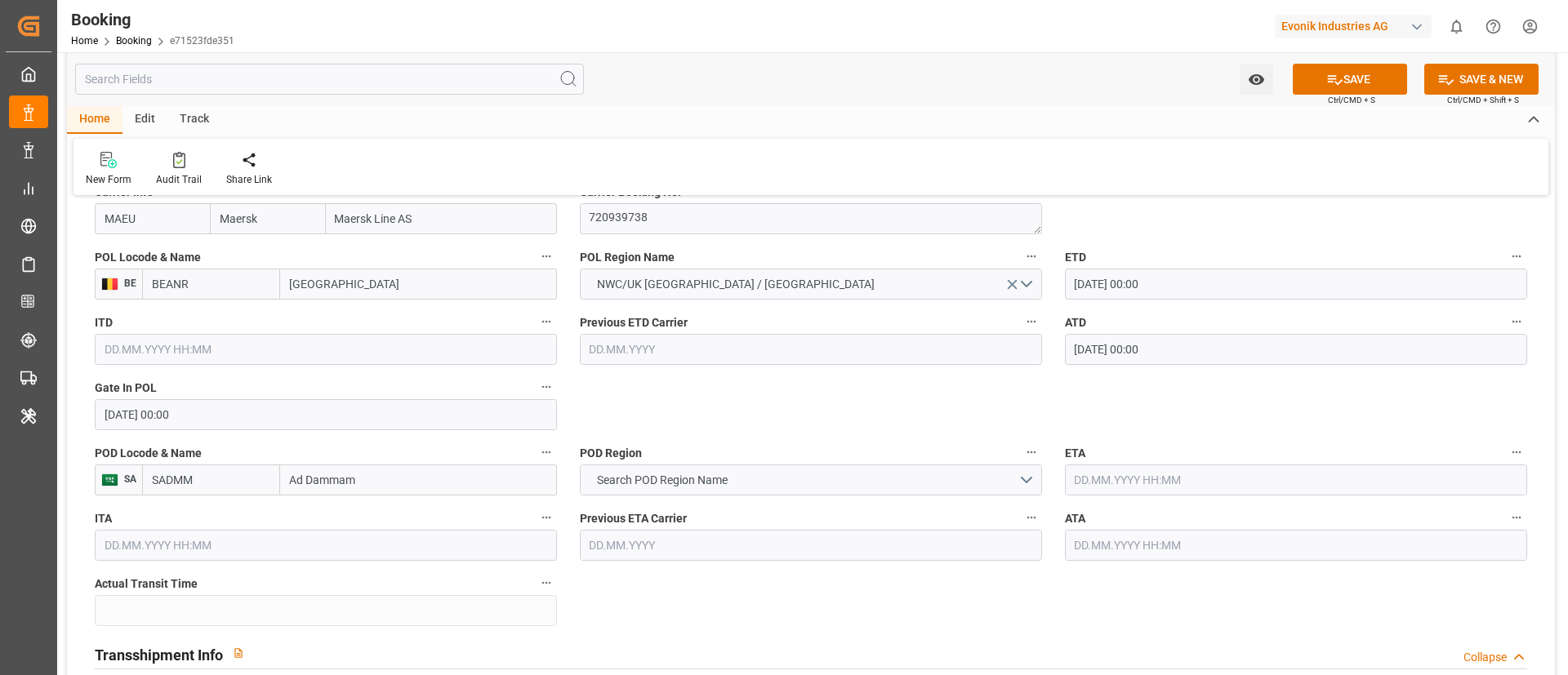
scroll to position [1348, 0]
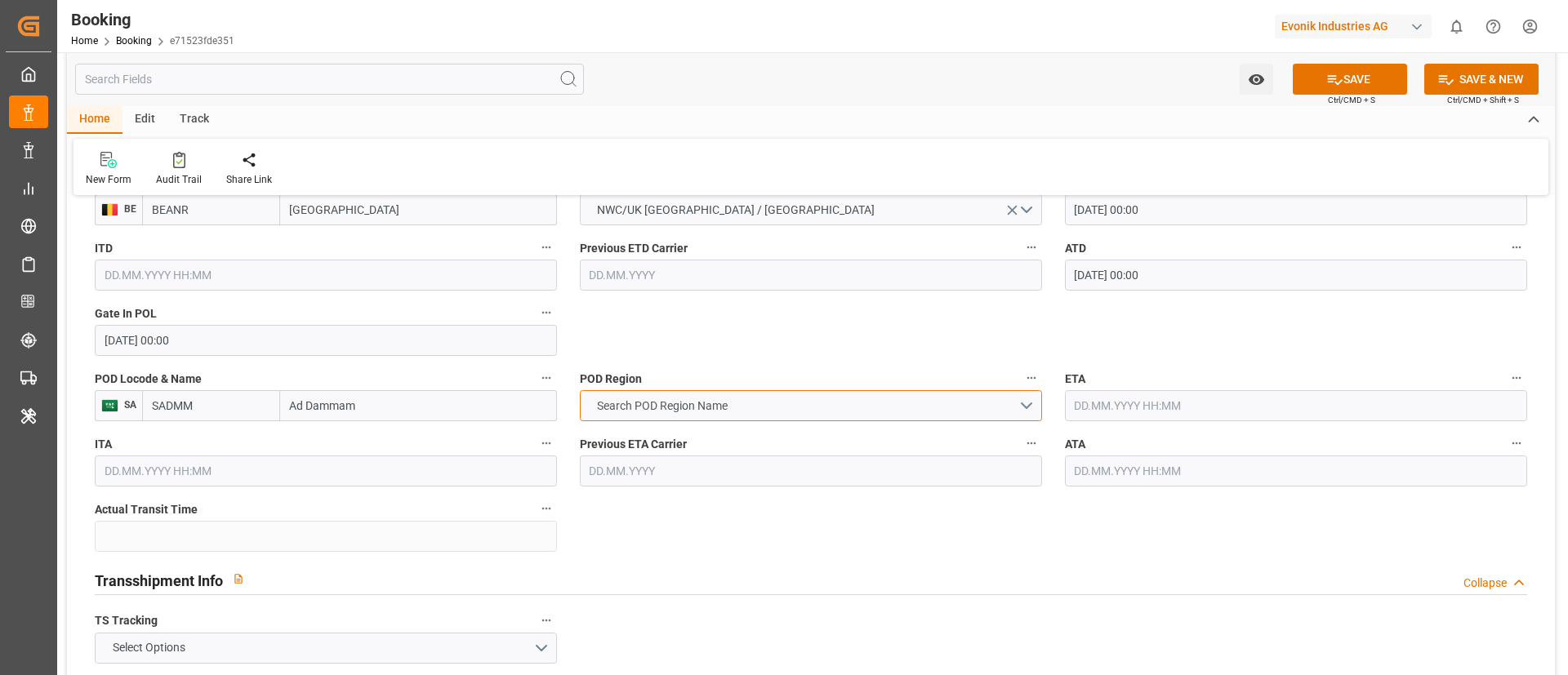
click at [662, 410] on span "Search POD Region Name" at bounding box center [662, 407] width 147 height 18
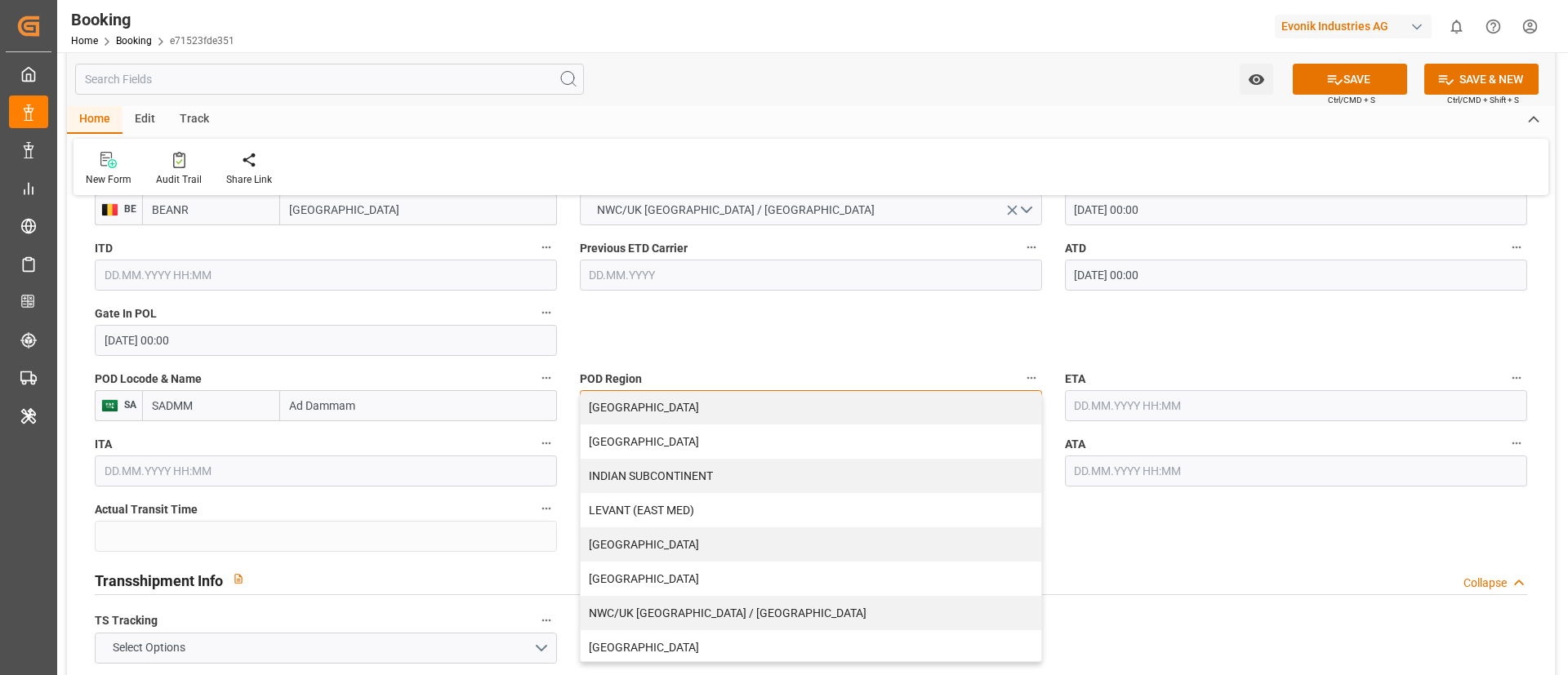
scroll to position [245, 0]
click at [709, 577] on div "[GEOGRAPHIC_DATA]" at bounding box center [811, 576] width 460 height 34
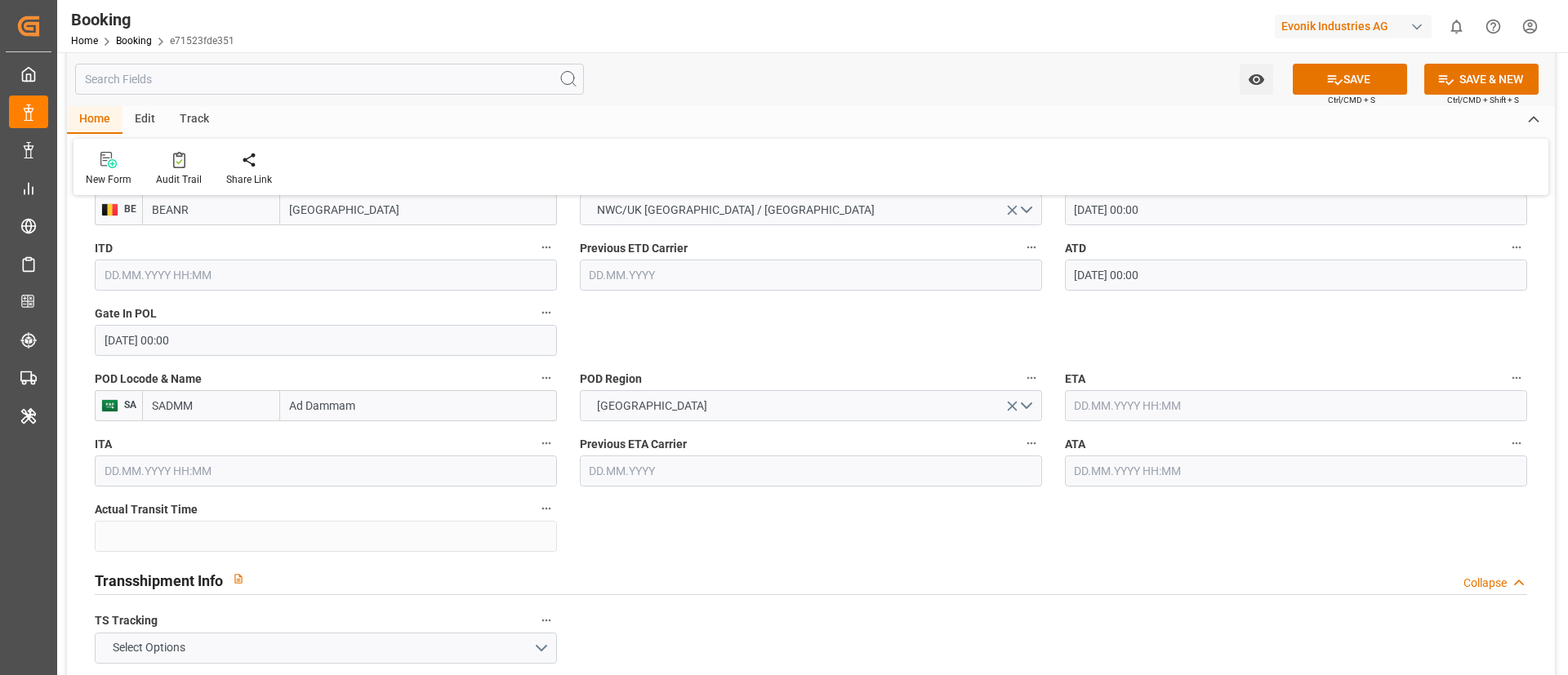
click at [1128, 397] on input "text" at bounding box center [1296, 407] width 462 height 31
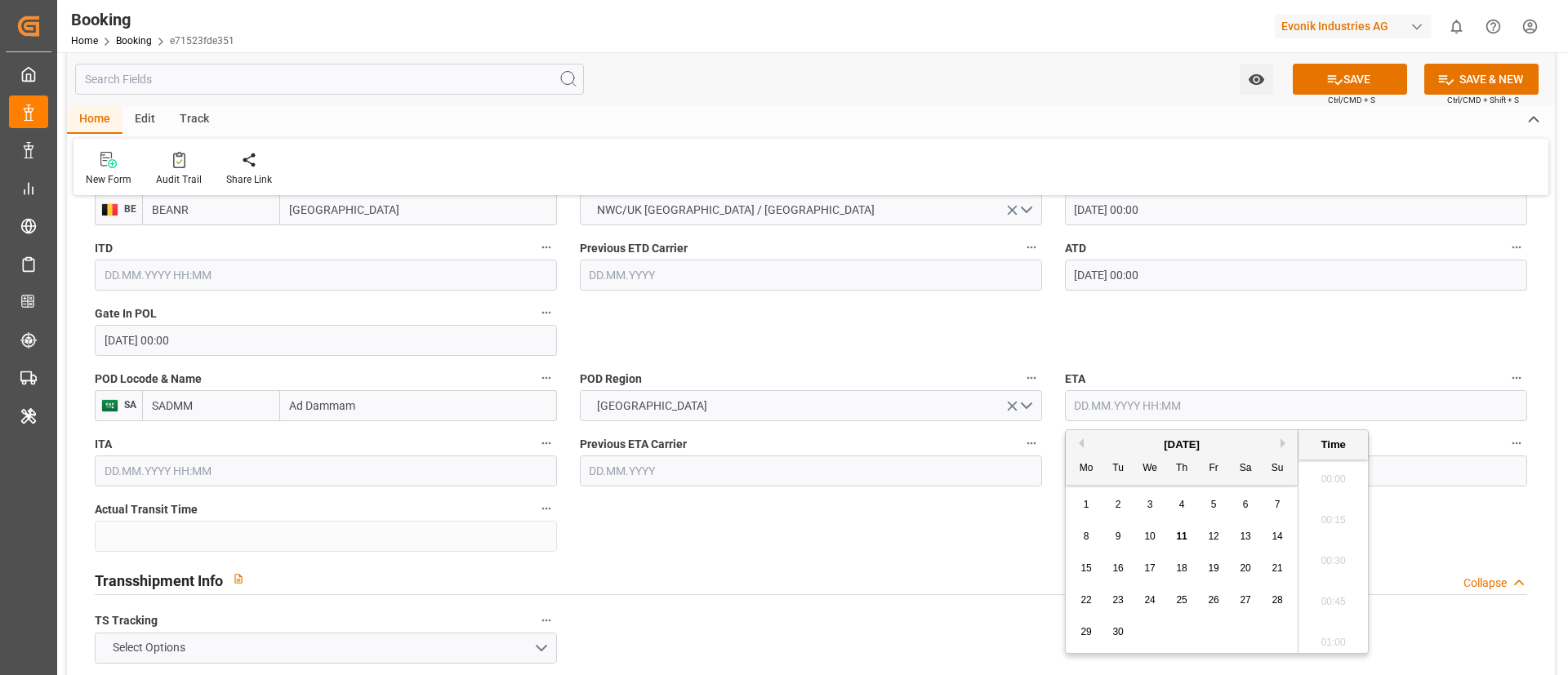
scroll to position [2701, 0]
click at [1179, 535] on span "11" at bounding box center [1181, 537] width 11 height 12
type input "11.09.2025 00:00"
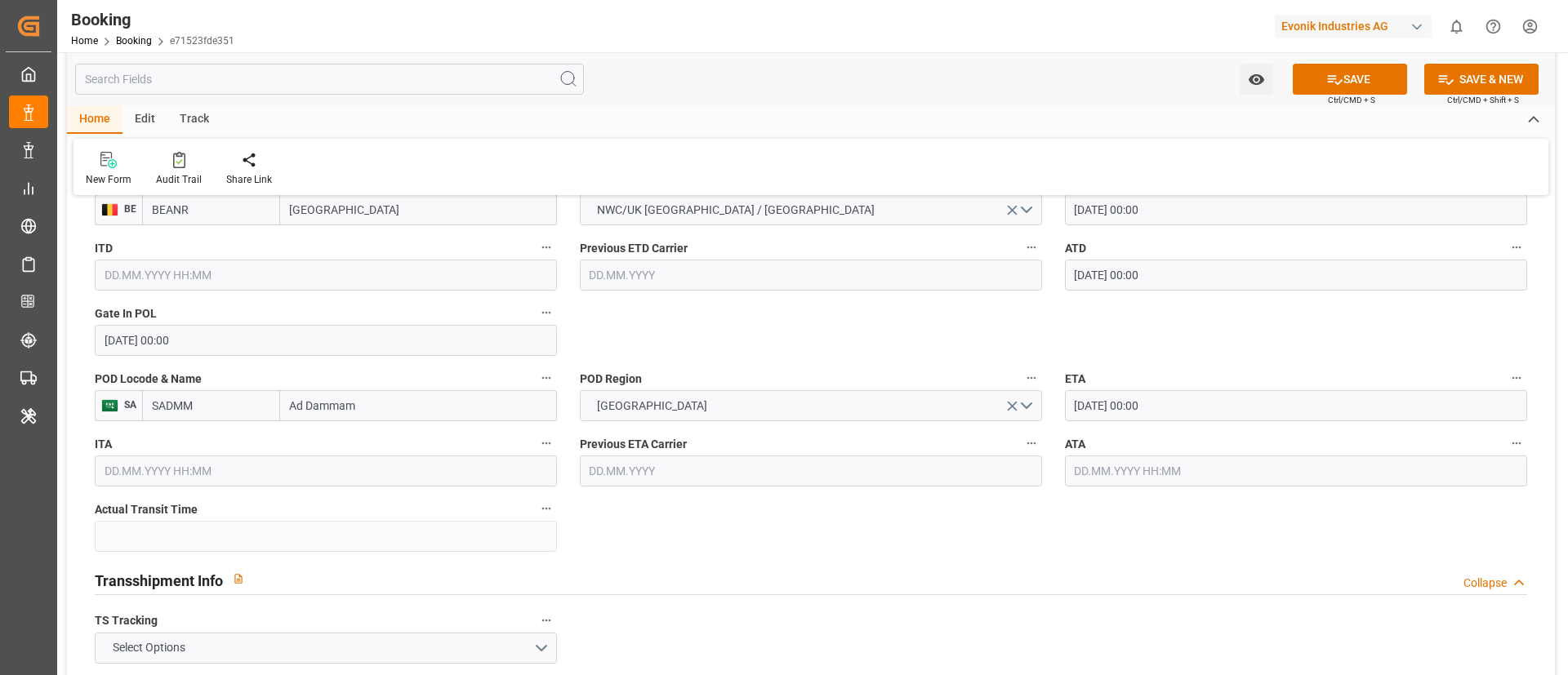
click at [1087, 483] on input "text" at bounding box center [1296, 471] width 462 height 31
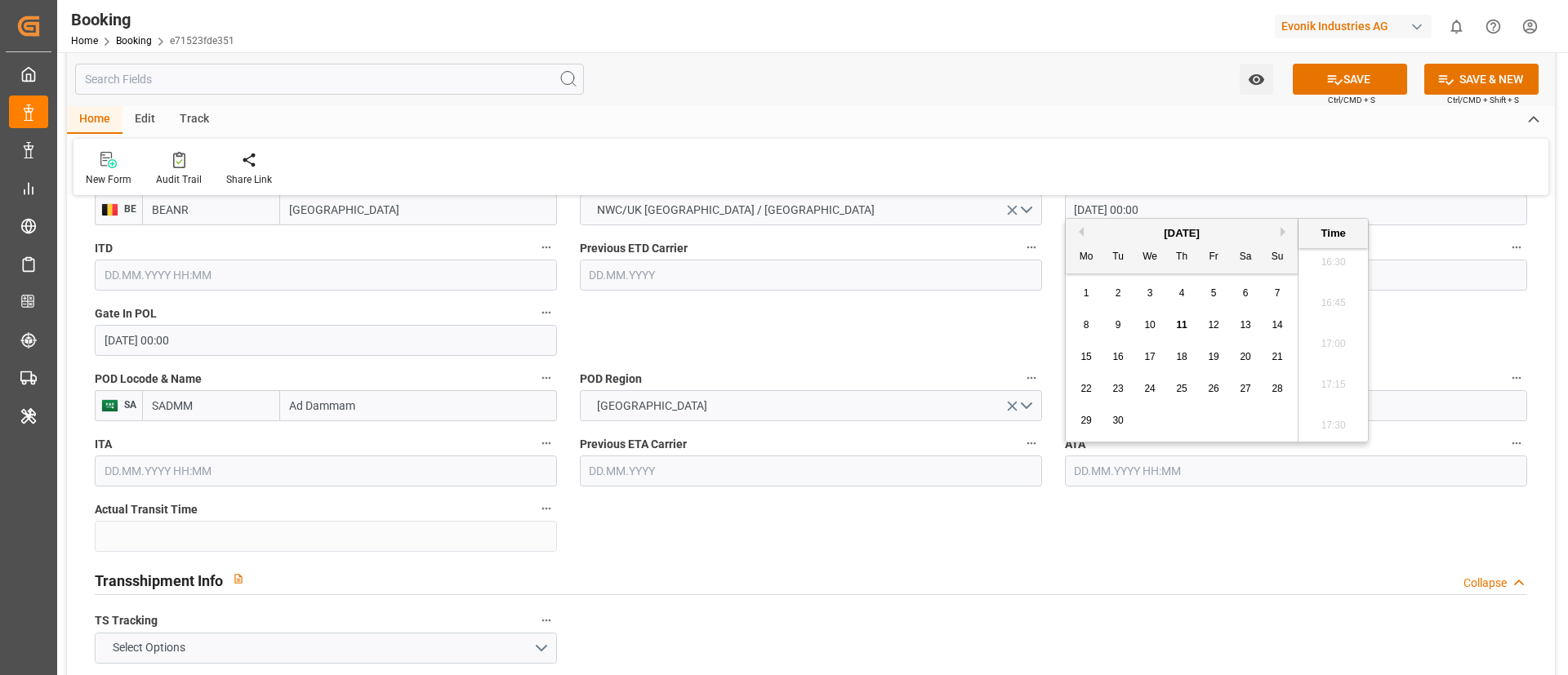
click at [1186, 328] on span "11" at bounding box center [1181, 325] width 11 height 12
type input "11.09.2025 00:00"
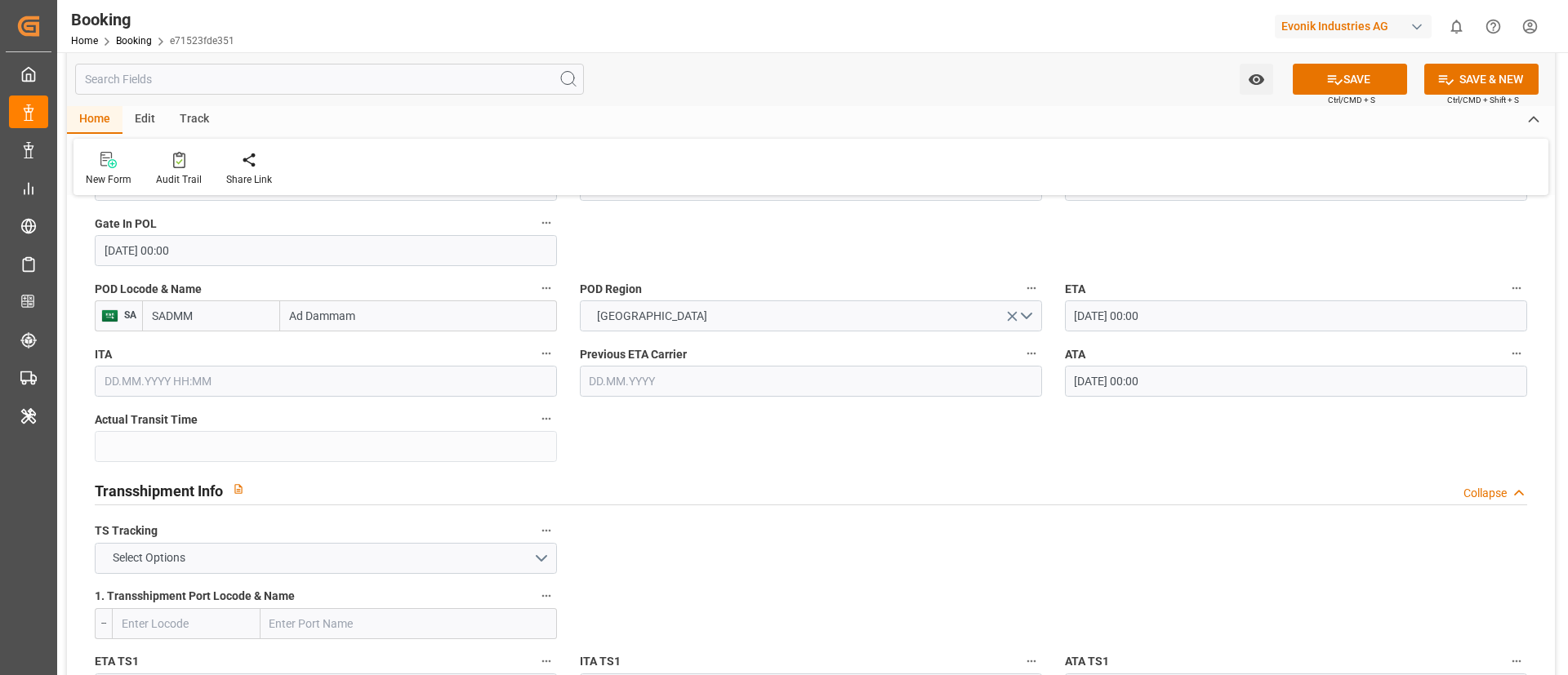
scroll to position [1471, 0]
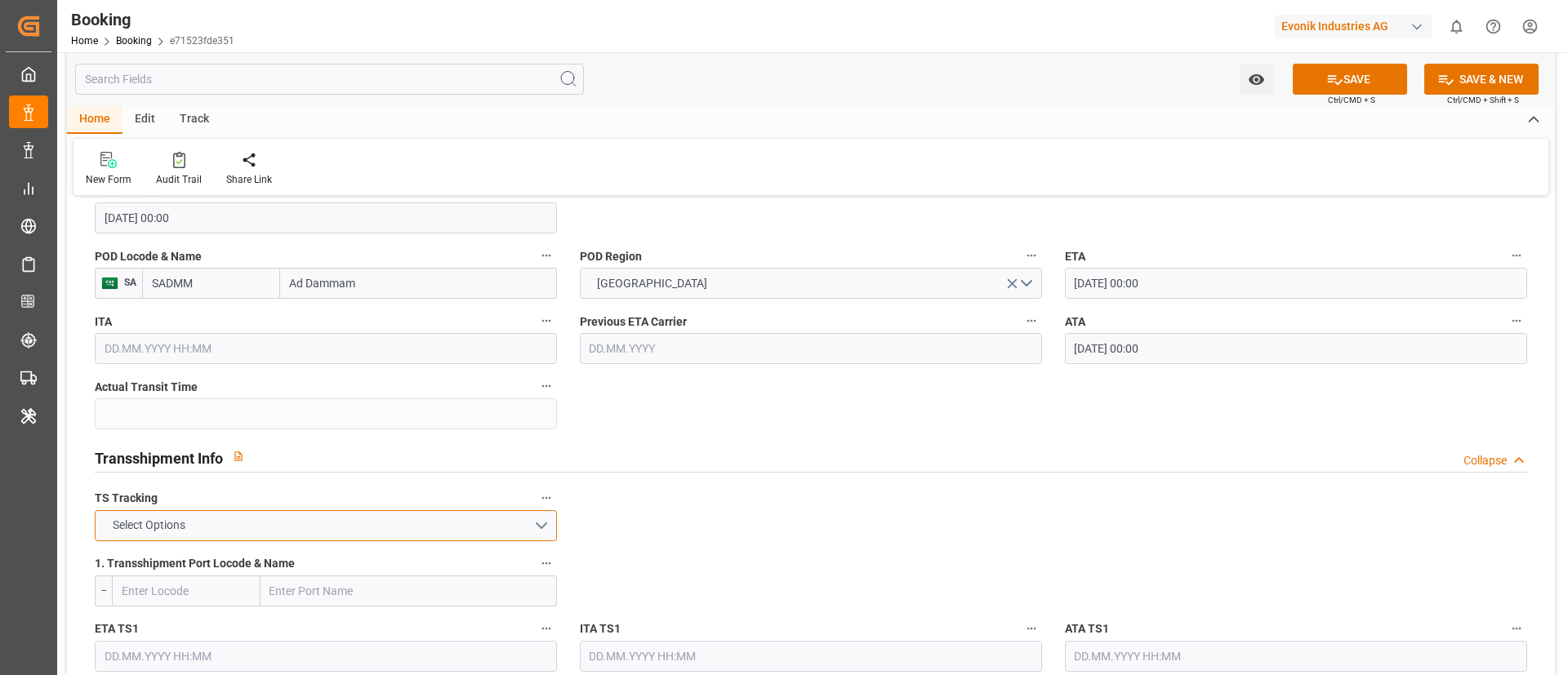
click at [220, 513] on button "Select Options" at bounding box center [326, 526] width 462 height 31
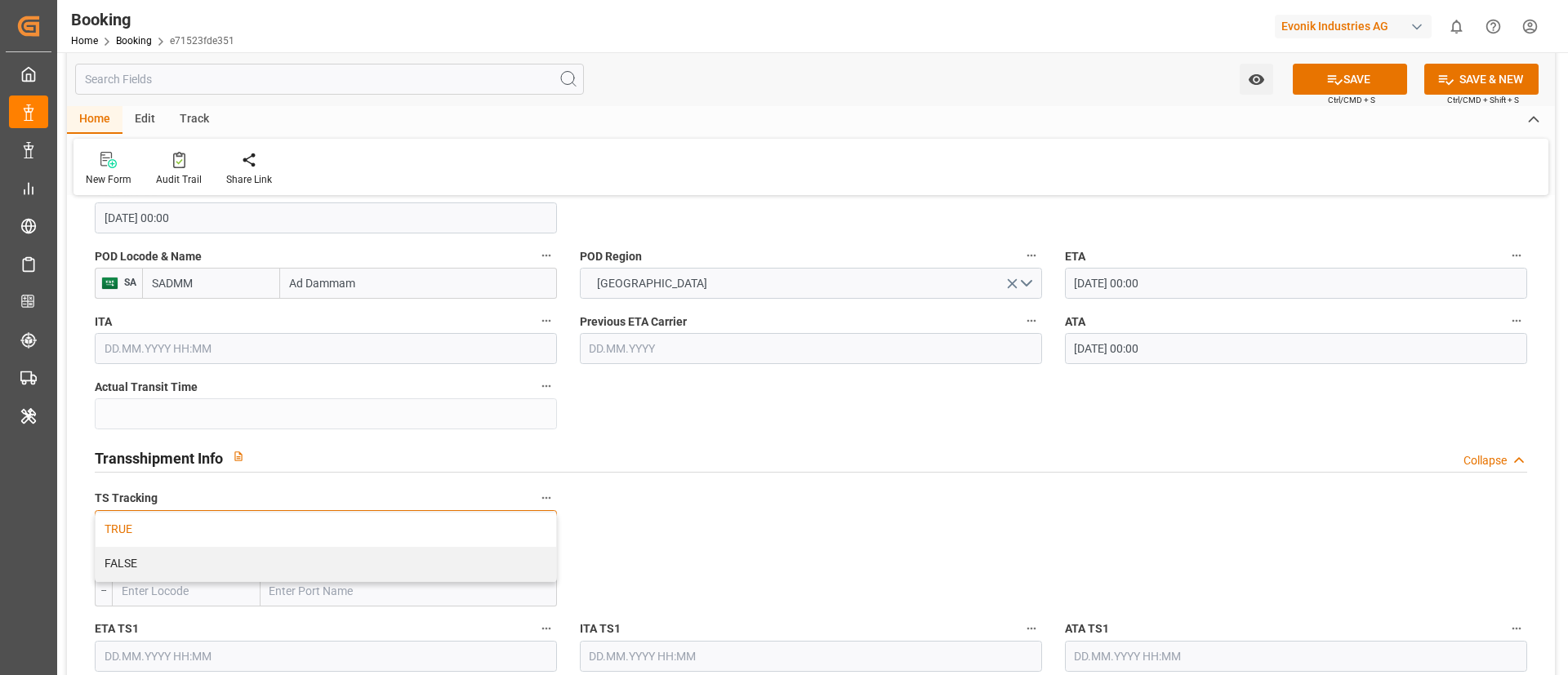
click at [204, 523] on div "TRUE" at bounding box center [326, 530] width 460 height 34
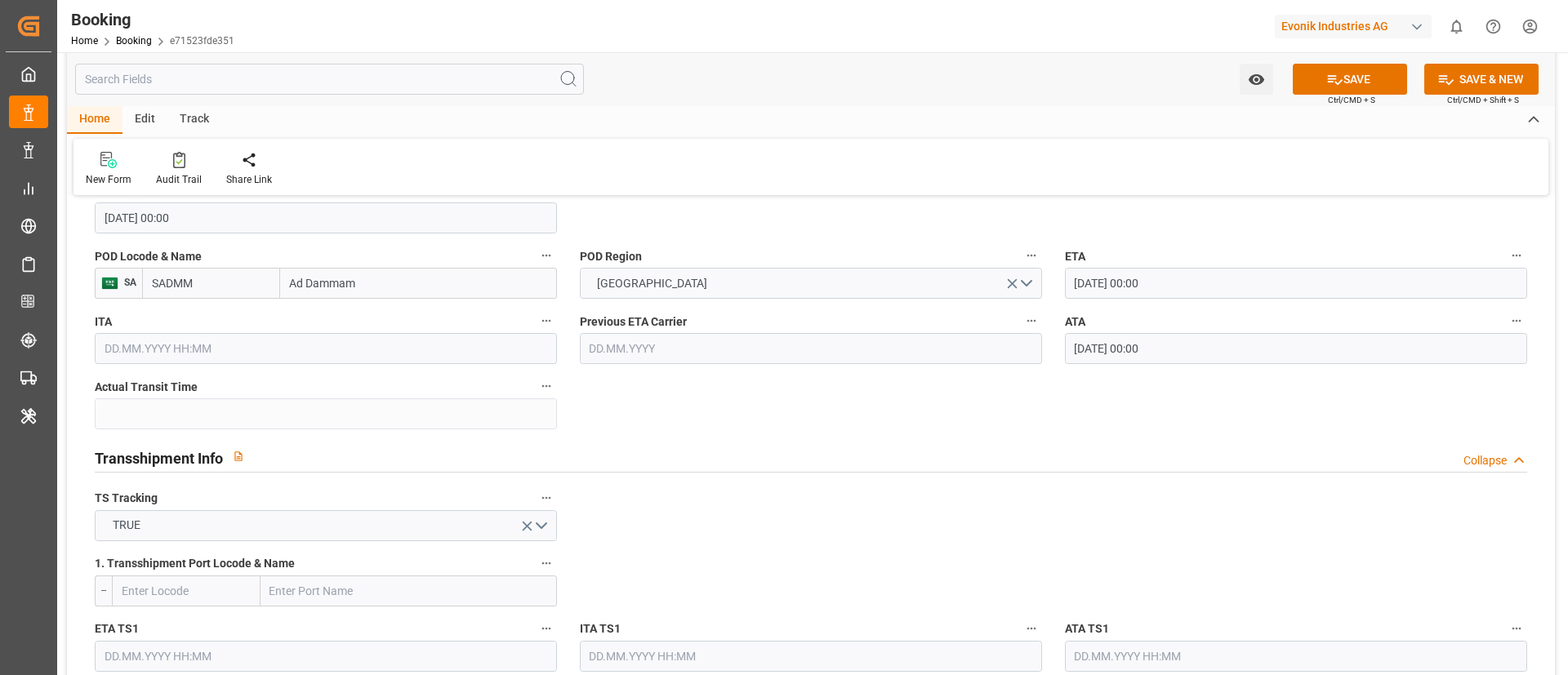
click at [297, 589] on input "text" at bounding box center [408, 592] width 297 height 31
paste input "BREMERHAVEN"
type input "BREMERHAVEN"
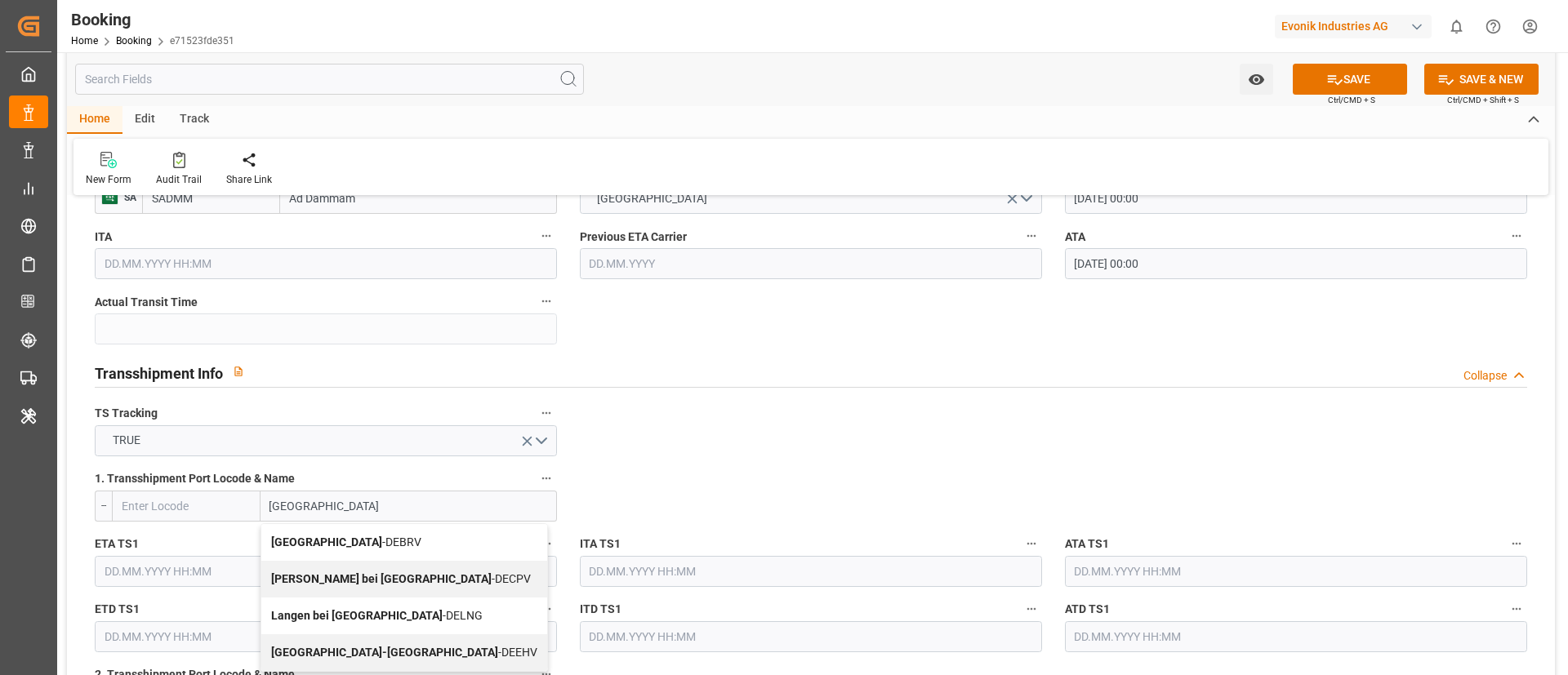
scroll to position [1593, 0]
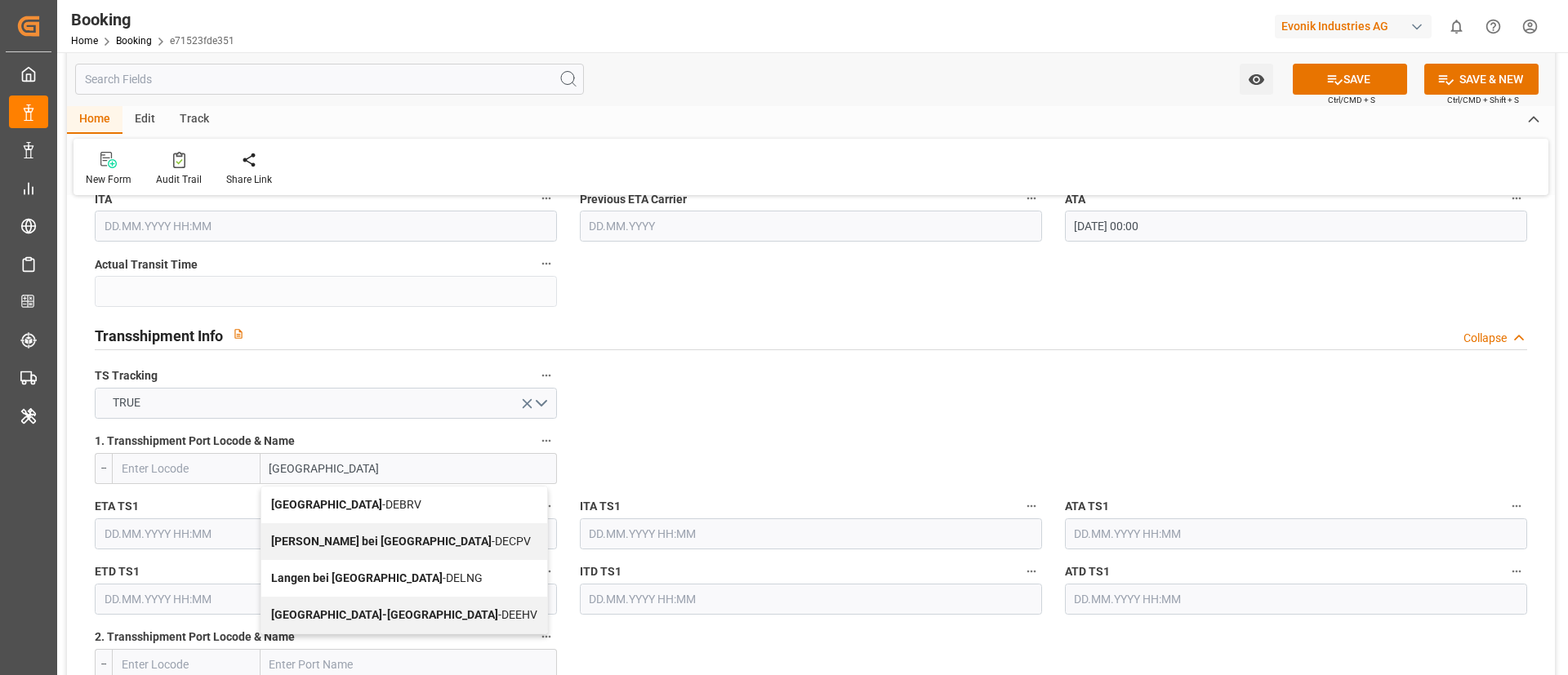
click at [361, 511] on span "Bremerhaven - DEBRV" at bounding box center [346, 505] width 150 height 13
type input "DEBRV"
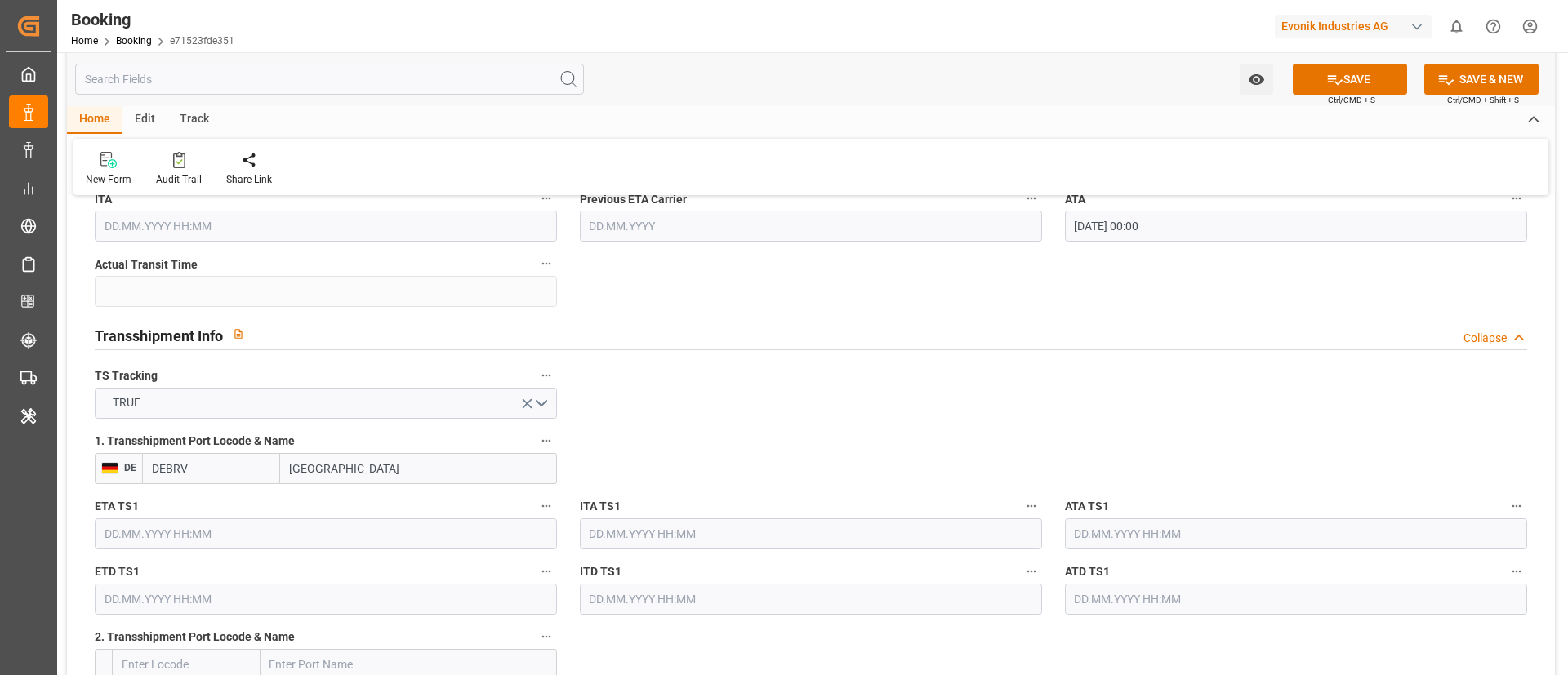
type input "Bremerhaven"
click at [205, 538] on input "text" at bounding box center [326, 534] width 462 height 31
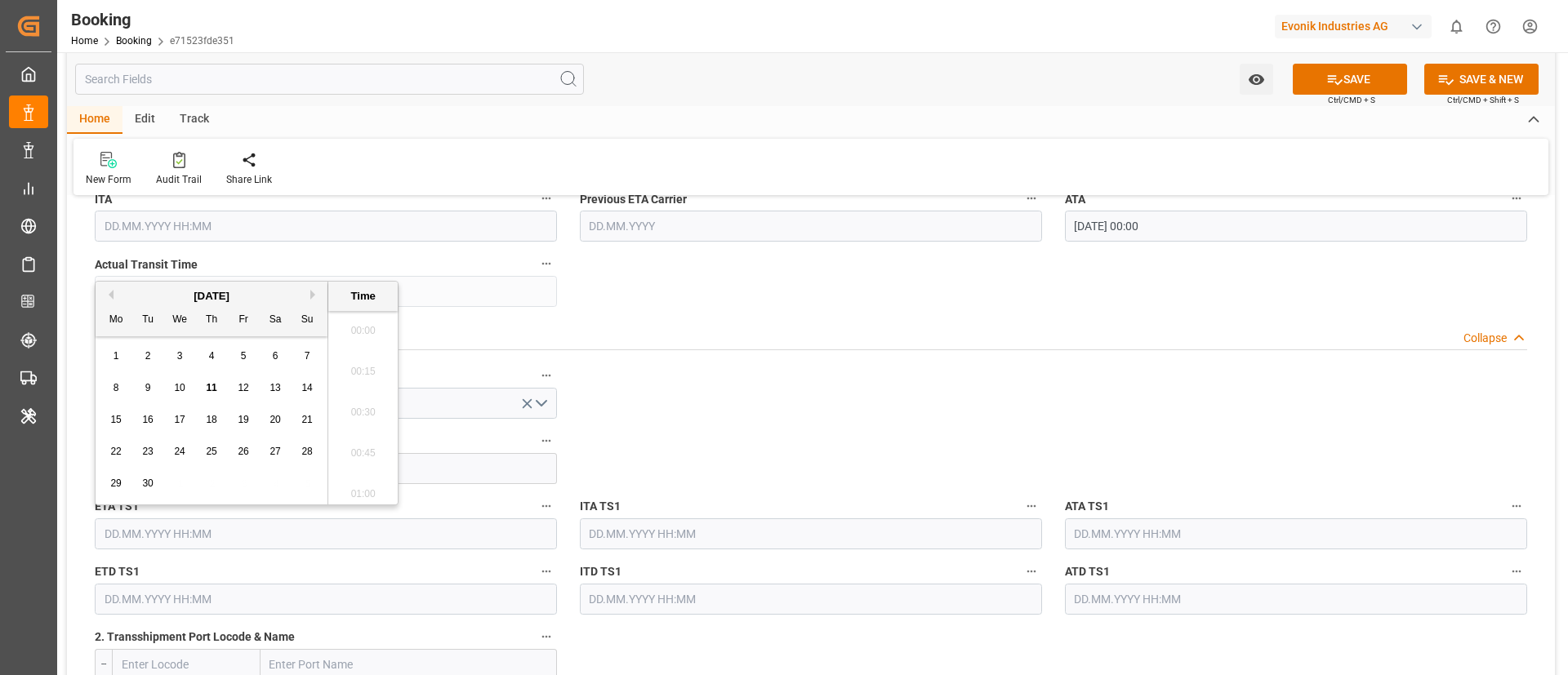
scroll to position [2701, 0]
click at [111, 299] on button "Previous Month" at bounding box center [109, 295] width 10 height 10
click at [174, 487] on span "30" at bounding box center [179, 484] width 11 height 12
type input "30.07.2025 00:00"
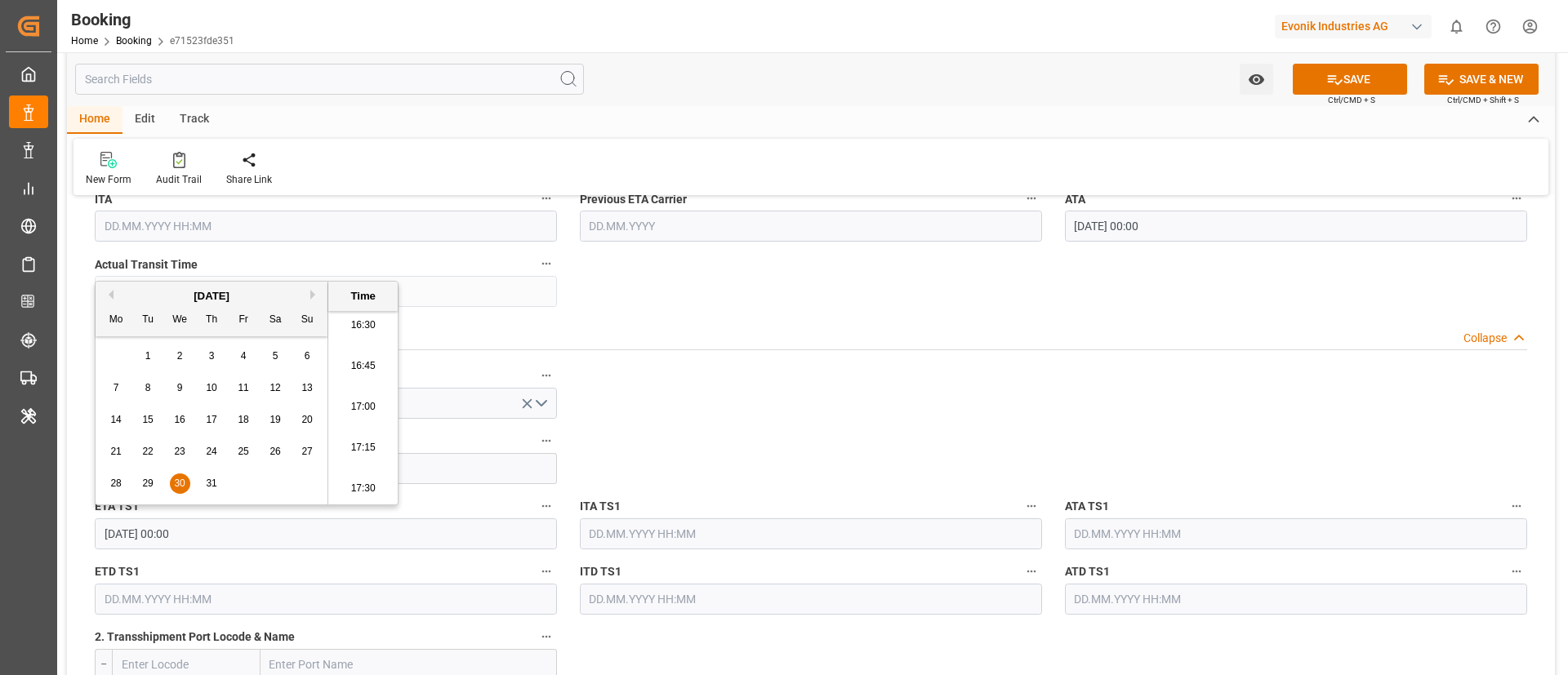
click at [1164, 540] on input "text" at bounding box center [1296, 534] width 462 height 31
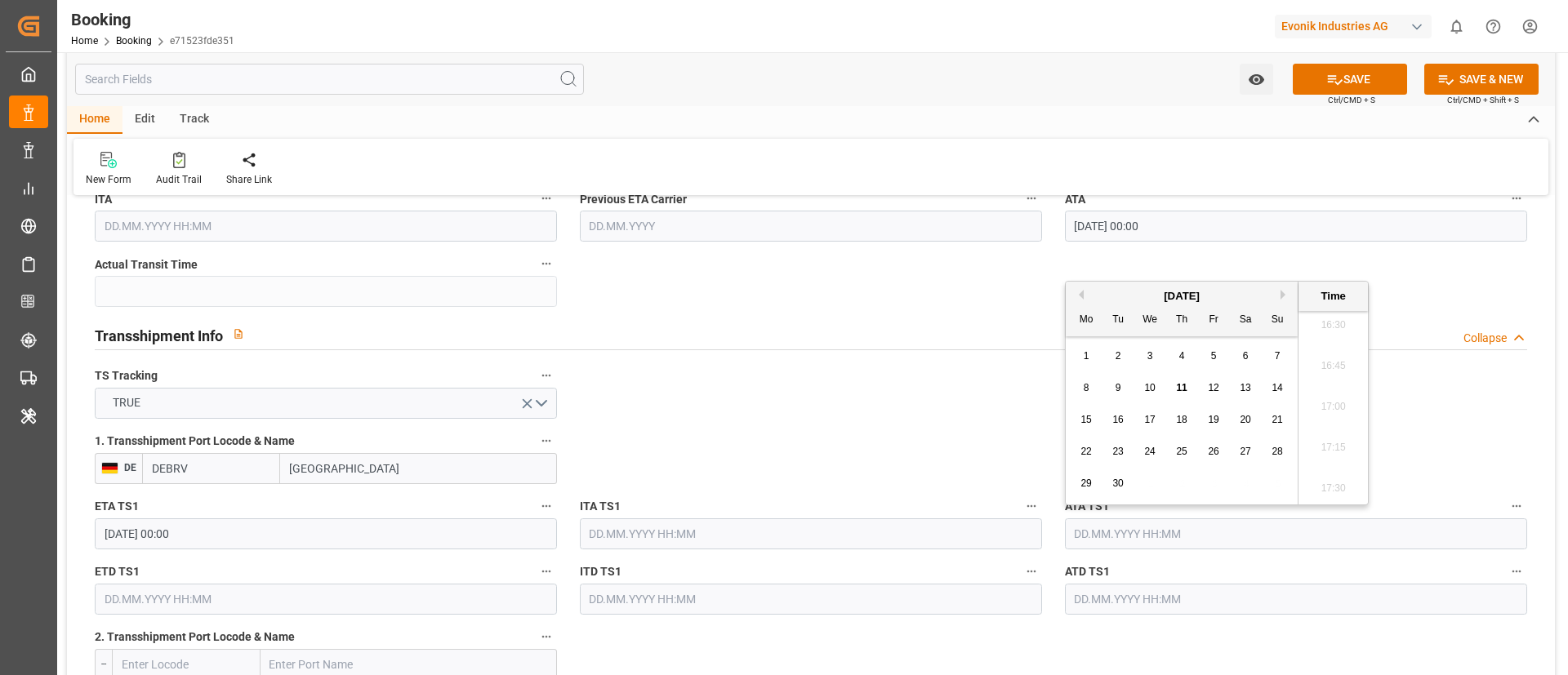
click at [1081, 292] on button "Previous Month" at bounding box center [1078, 295] width 10 height 10
click at [1151, 487] on span "30" at bounding box center [1149, 484] width 11 height 12
type input "30.07.2025 00:00"
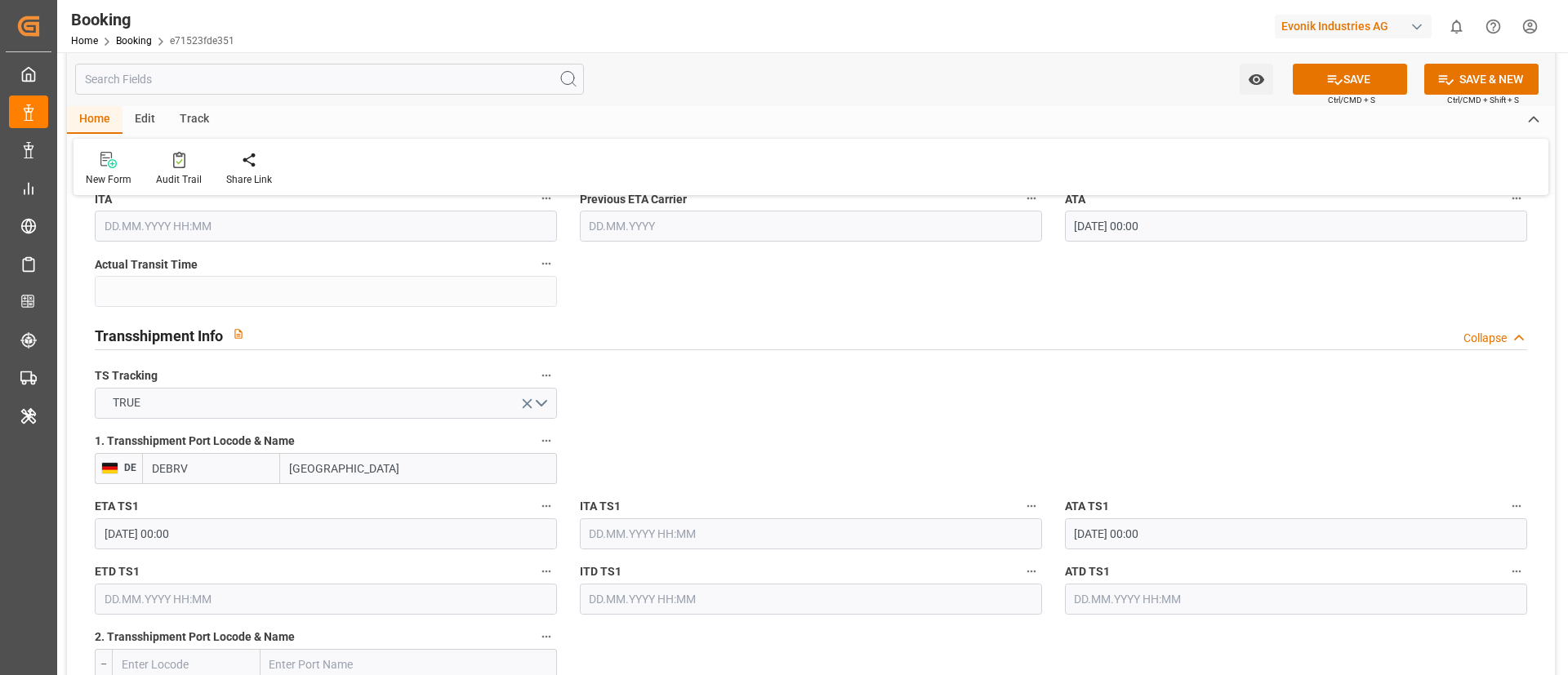
click at [170, 599] on input "text" at bounding box center [326, 600] width 462 height 31
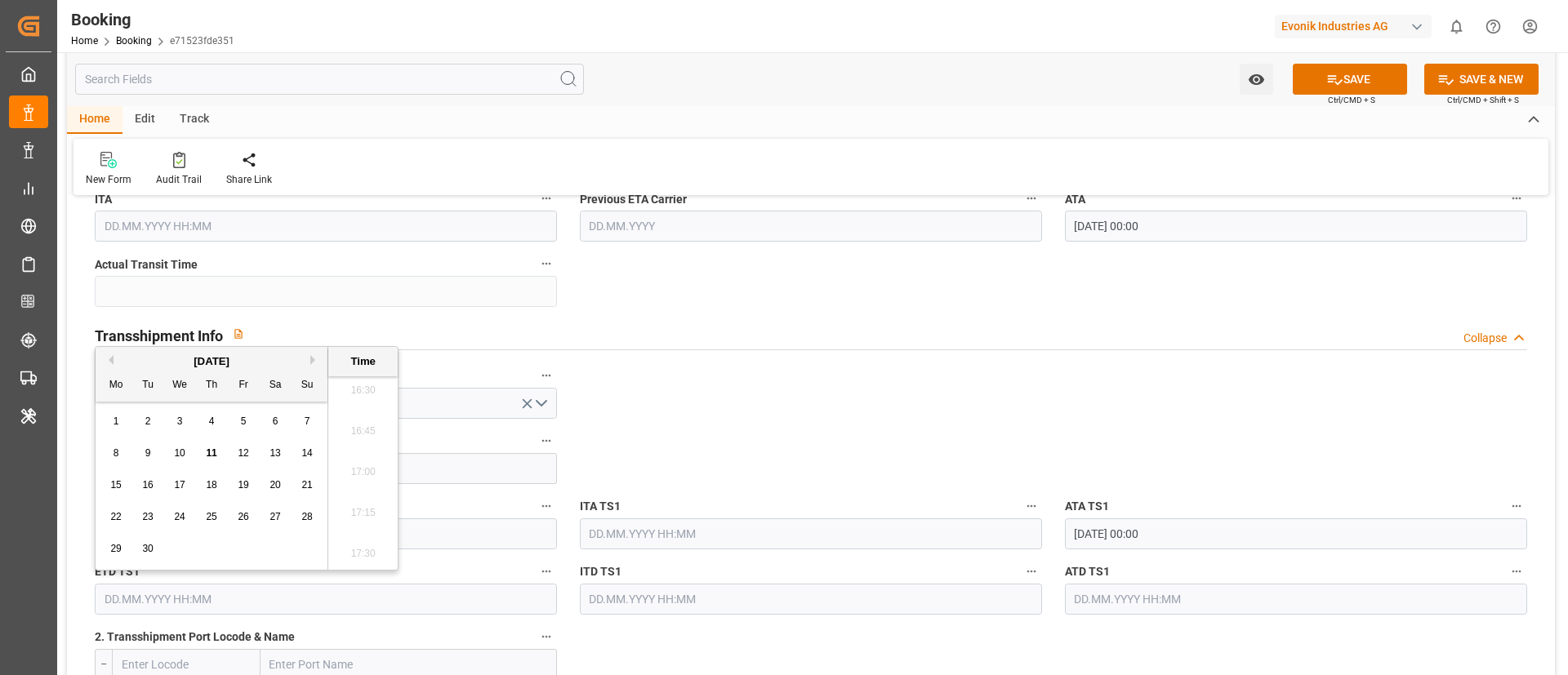
click at [106, 357] on button "Previous Month" at bounding box center [109, 361] width 10 height 10
click at [179, 455] on span "6" at bounding box center [180, 454] width 6 height 12
type input "06.08.2025 00:00"
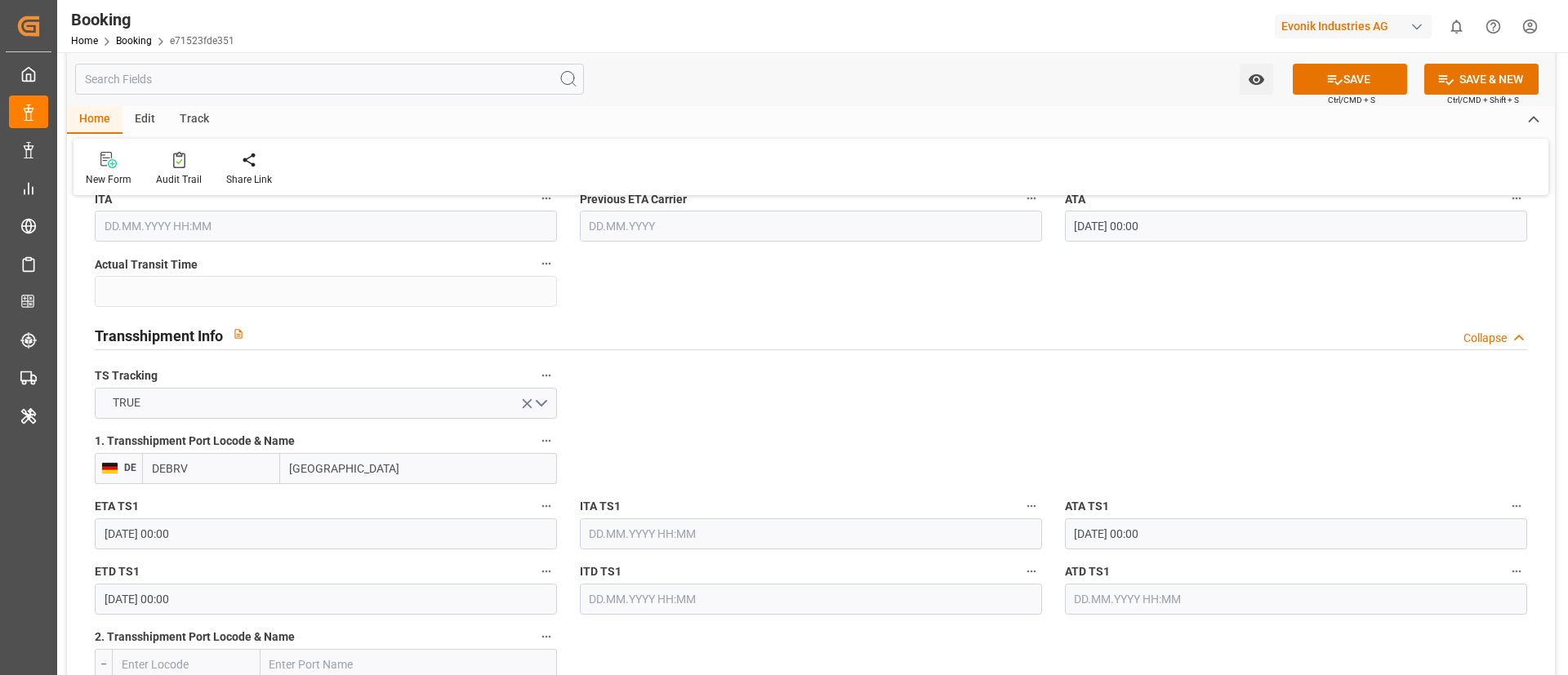
click at [1102, 605] on input "text" at bounding box center [1296, 600] width 462 height 31
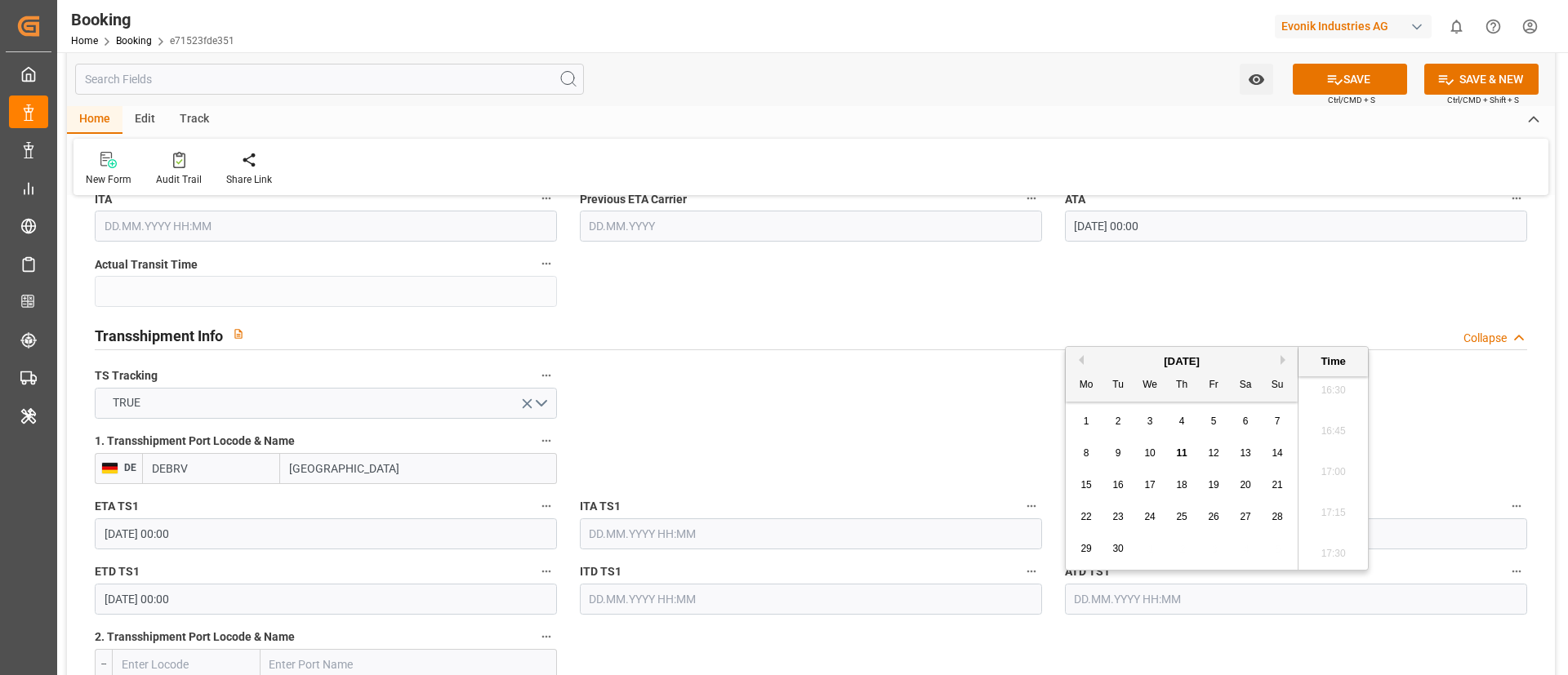
click at [1076, 362] on button "Previous Month" at bounding box center [1078, 361] width 10 height 10
click at [1155, 453] on div "6" at bounding box center [1150, 455] width 21 height 20
type input "06.08.2025 00:00"
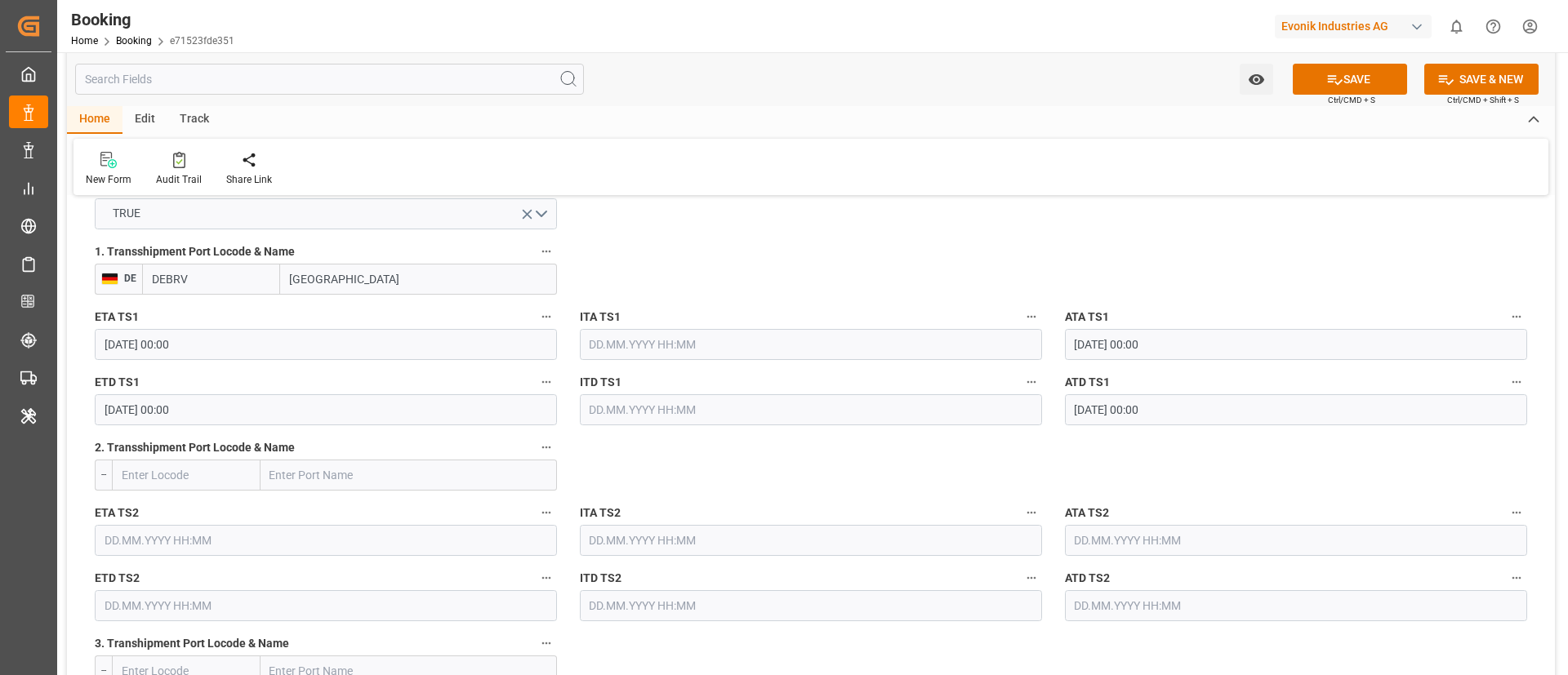
scroll to position [1838, 0]
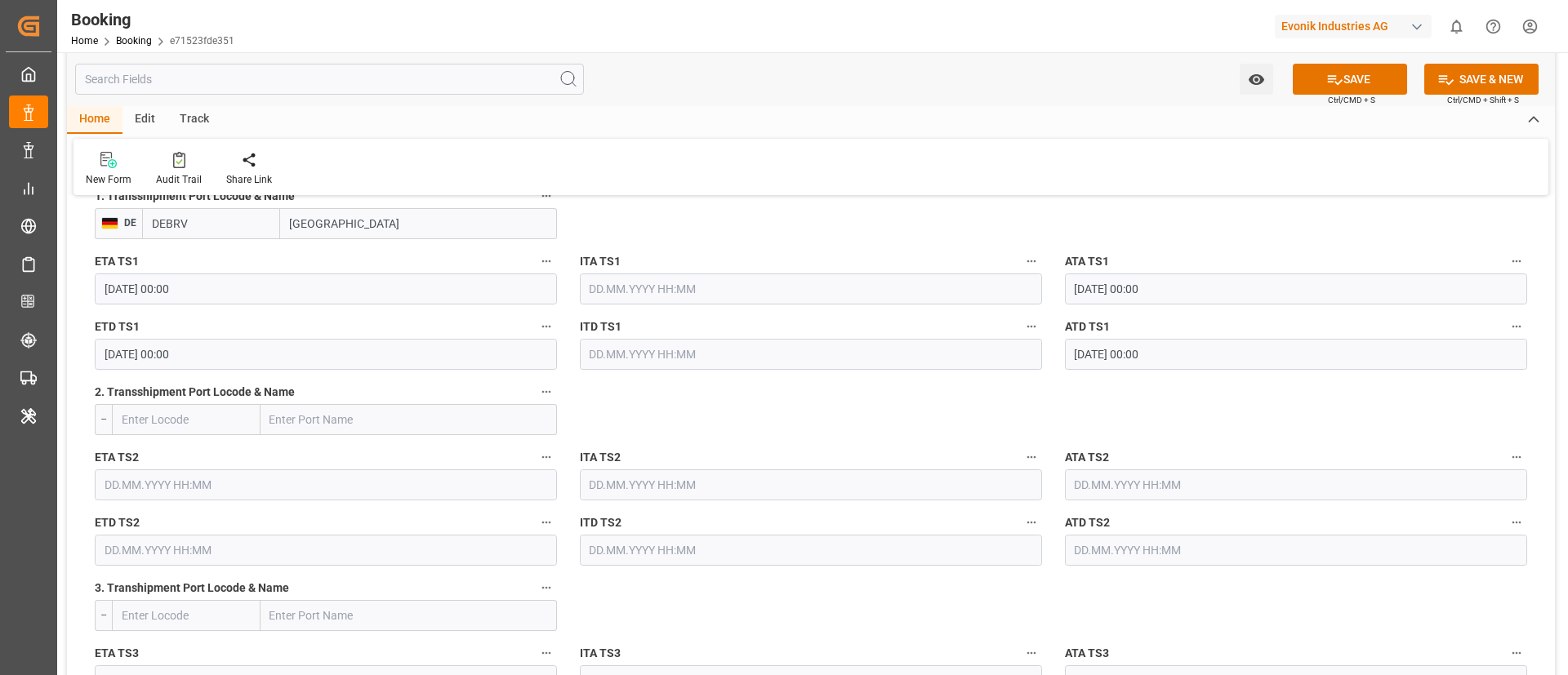
click at [311, 430] on input "text" at bounding box center [408, 420] width 297 height 31
paste input "SALALAH"
type input "SALALAH"
click at [345, 450] on span "Salalah - OMSLL" at bounding box center [352, 456] width 161 height 13
type input "OMSLL"
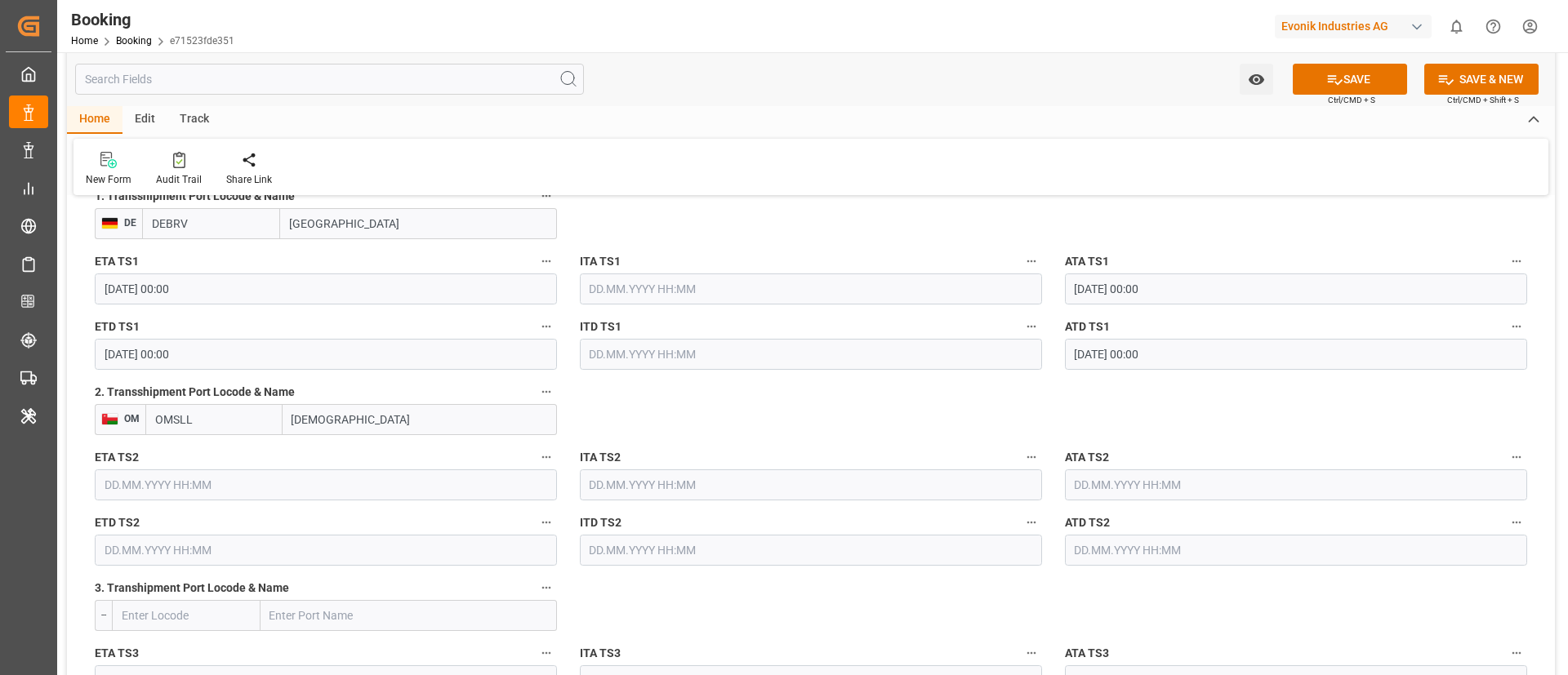
type input "Salalah"
click at [348, 482] on input "text" at bounding box center [326, 485] width 462 height 31
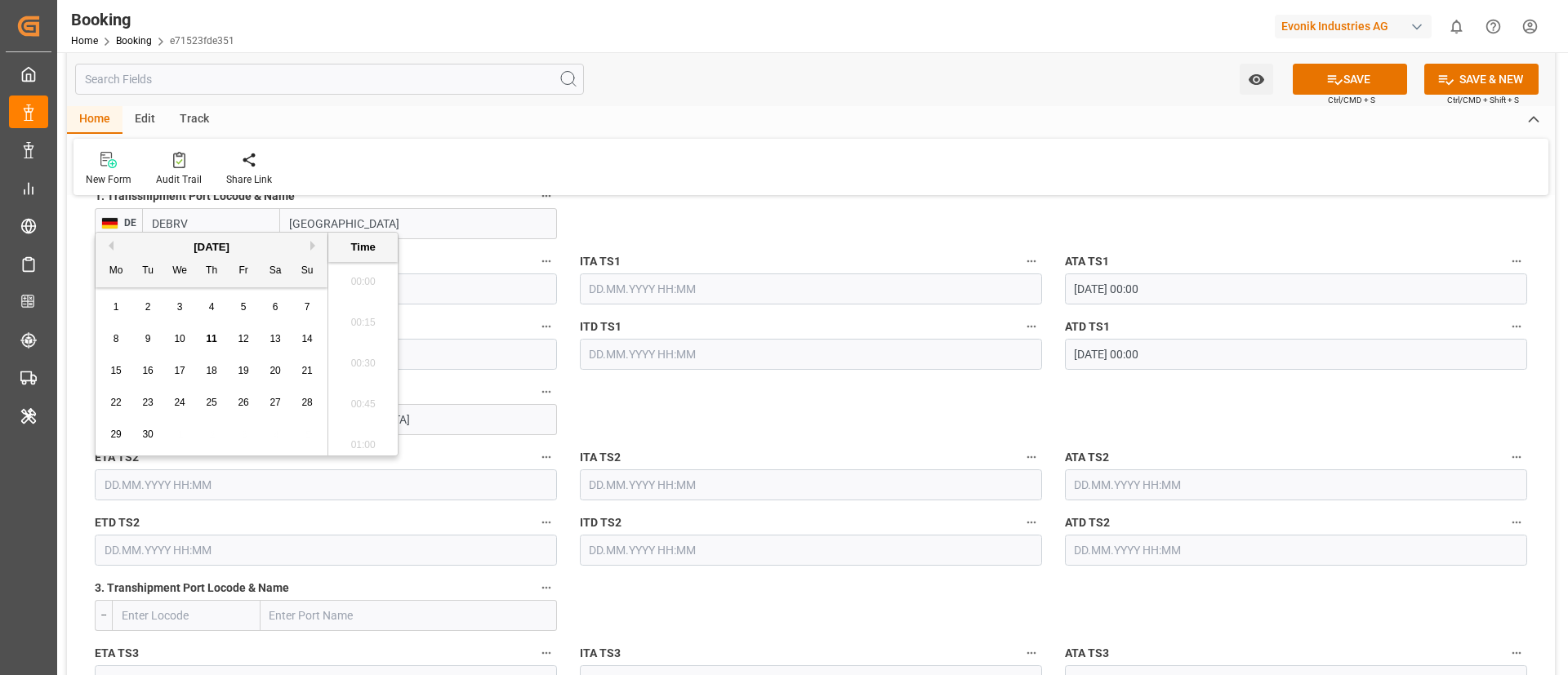
scroll to position [2701, 0]
click at [155, 304] on div "2" at bounding box center [148, 308] width 21 height 20
type input "02.09.2025 00:00"
click at [1108, 483] on input "text" at bounding box center [1296, 485] width 462 height 31
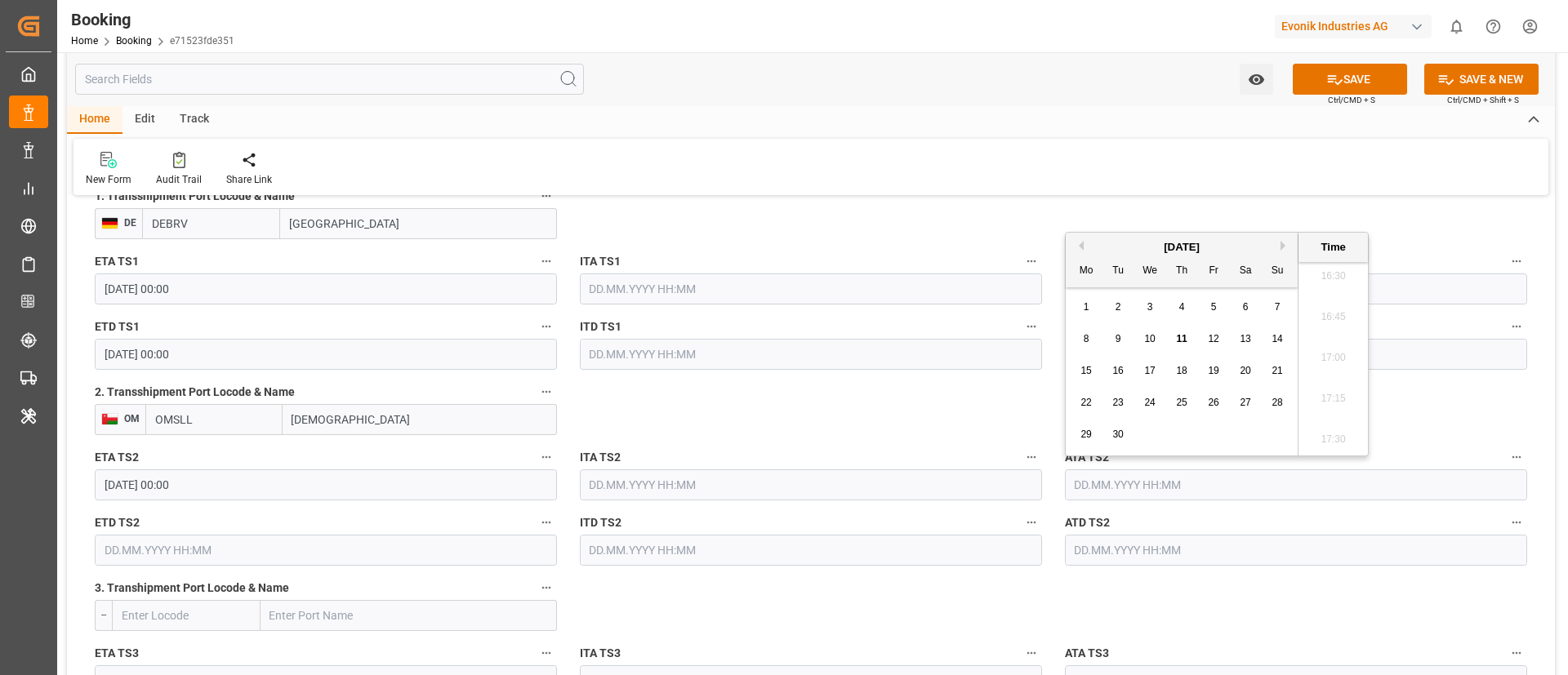
click at [1125, 311] on div "2" at bounding box center [1117, 308] width 21 height 20
type input "02.09.2025 00:00"
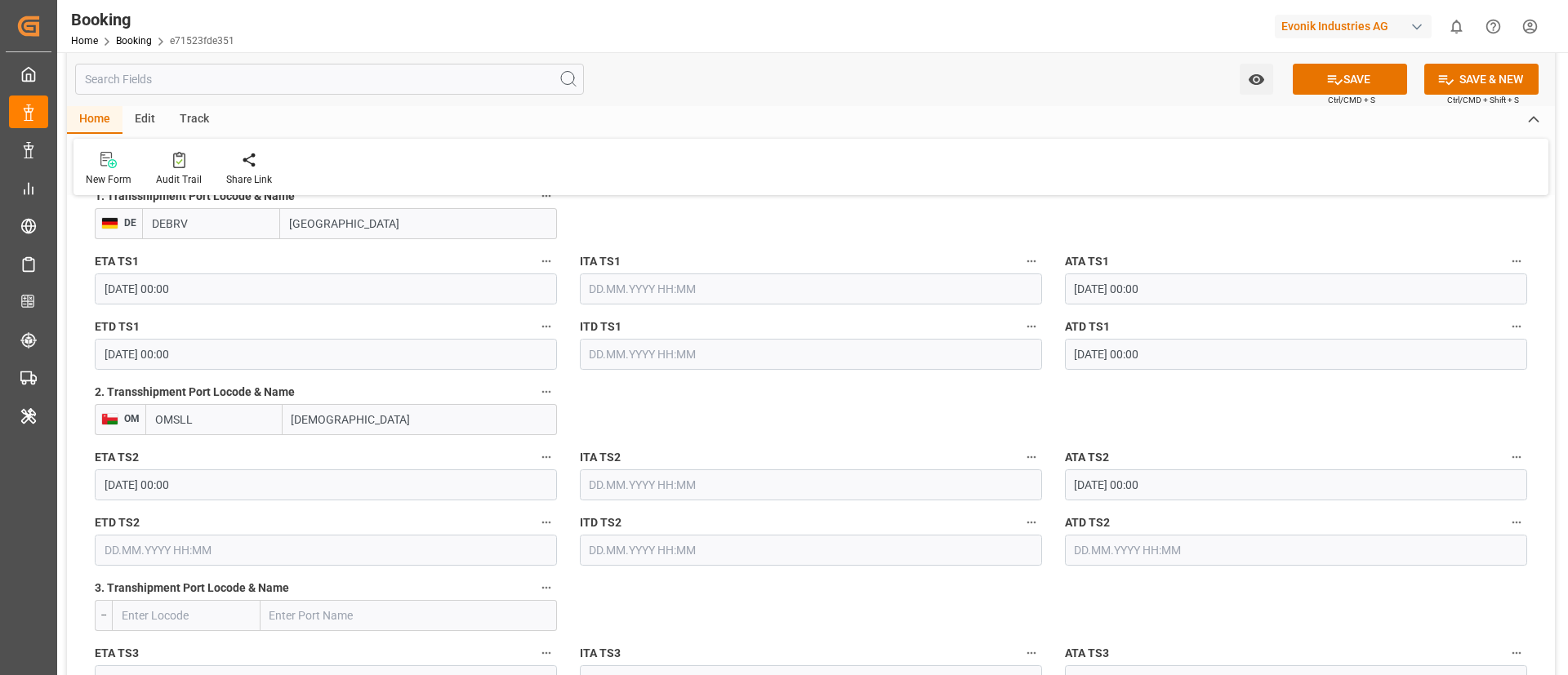
click at [206, 559] on input "text" at bounding box center [326, 551] width 462 height 31
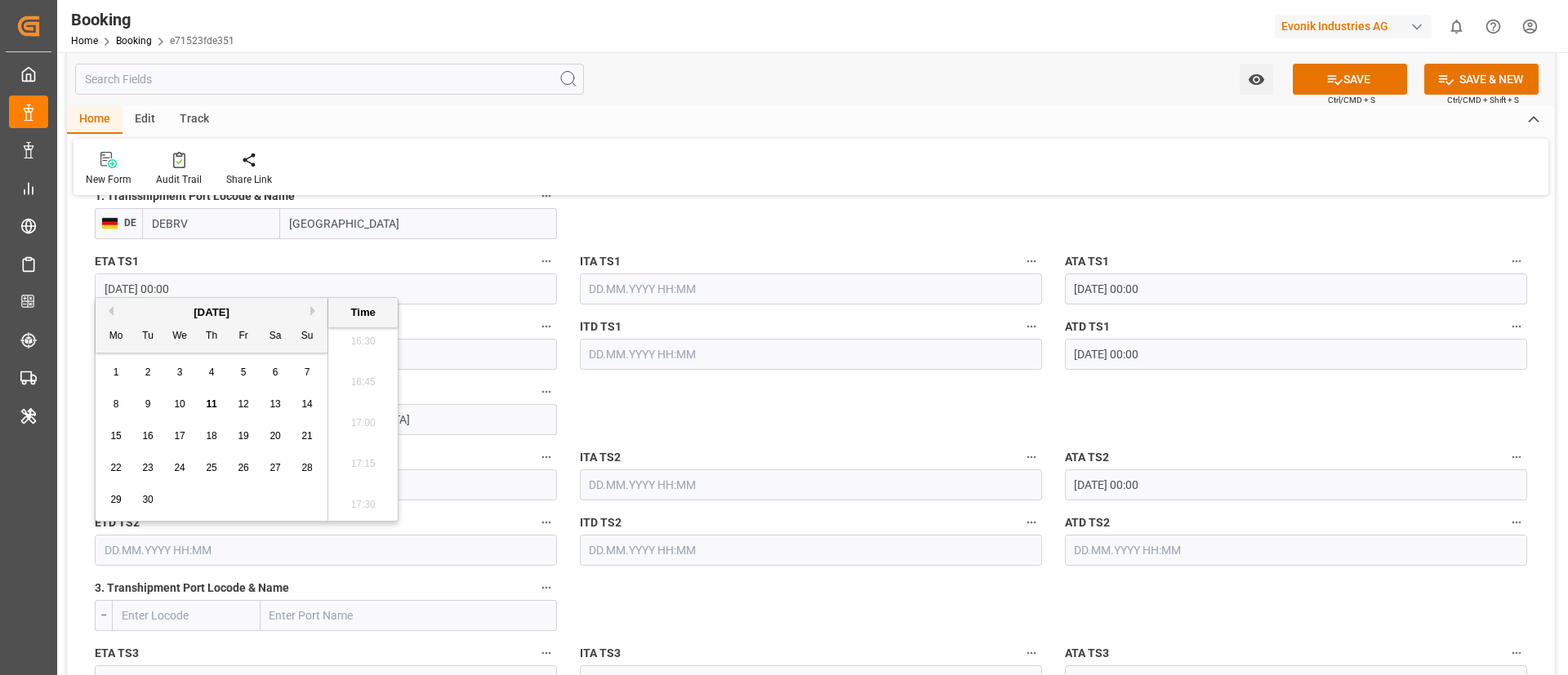
click at [266, 369] on div "6" at bounding box center [275, 373] width 21 height 20
type input "06.09.2025 00:00"
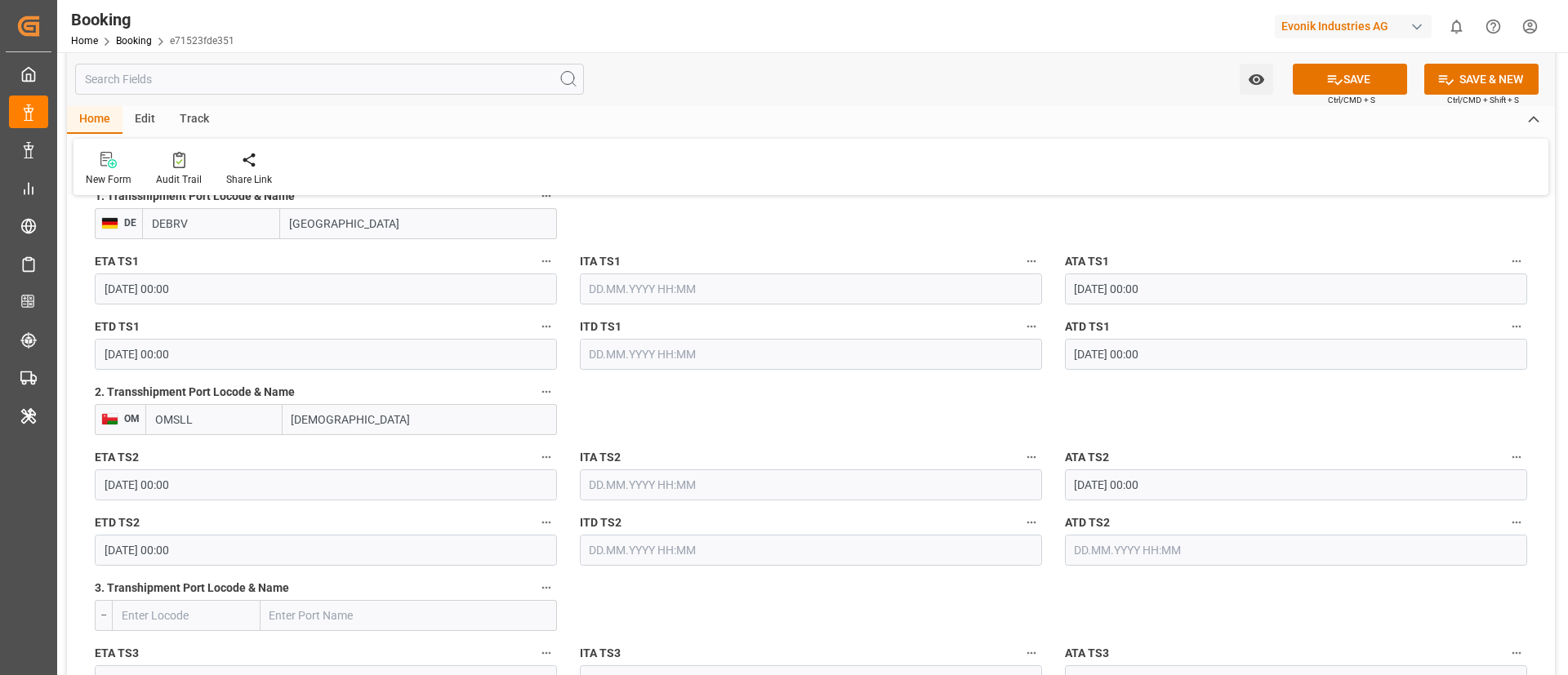
click at [1102, 567] on div "ATD TS2" at bounding box center [1295, 539] width 485 height 66
click at [1105, 554] on input "text" at bounding box center [1296, 551] width 462 height 31
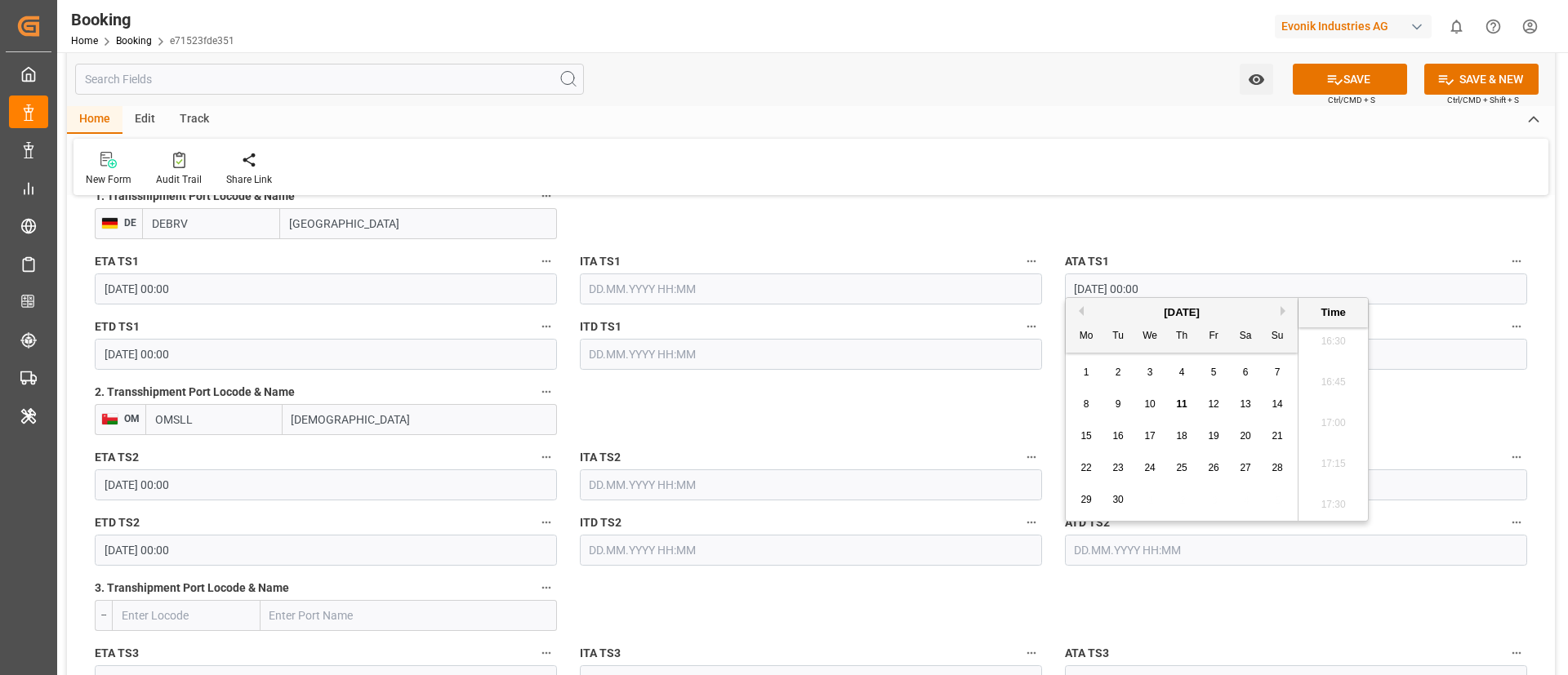
click at [1245, 371] on span "6" at bounding box center [1246, 372] width 6 height 12
type input "06.09.2025 00:00"
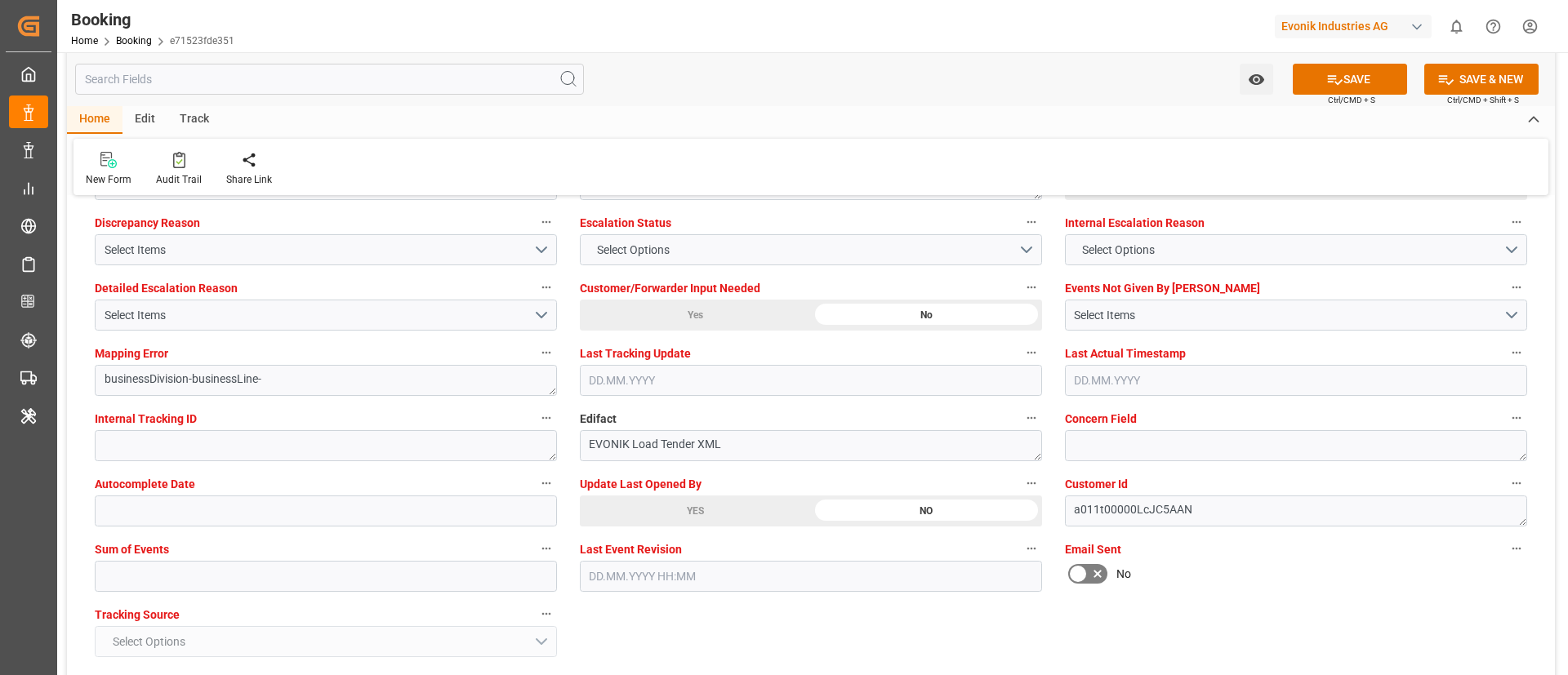
scroll to position [3062, 0]
click at [178, 565] on input "text" at bounding box center [326, 574] width 462 height 31
type input "0"
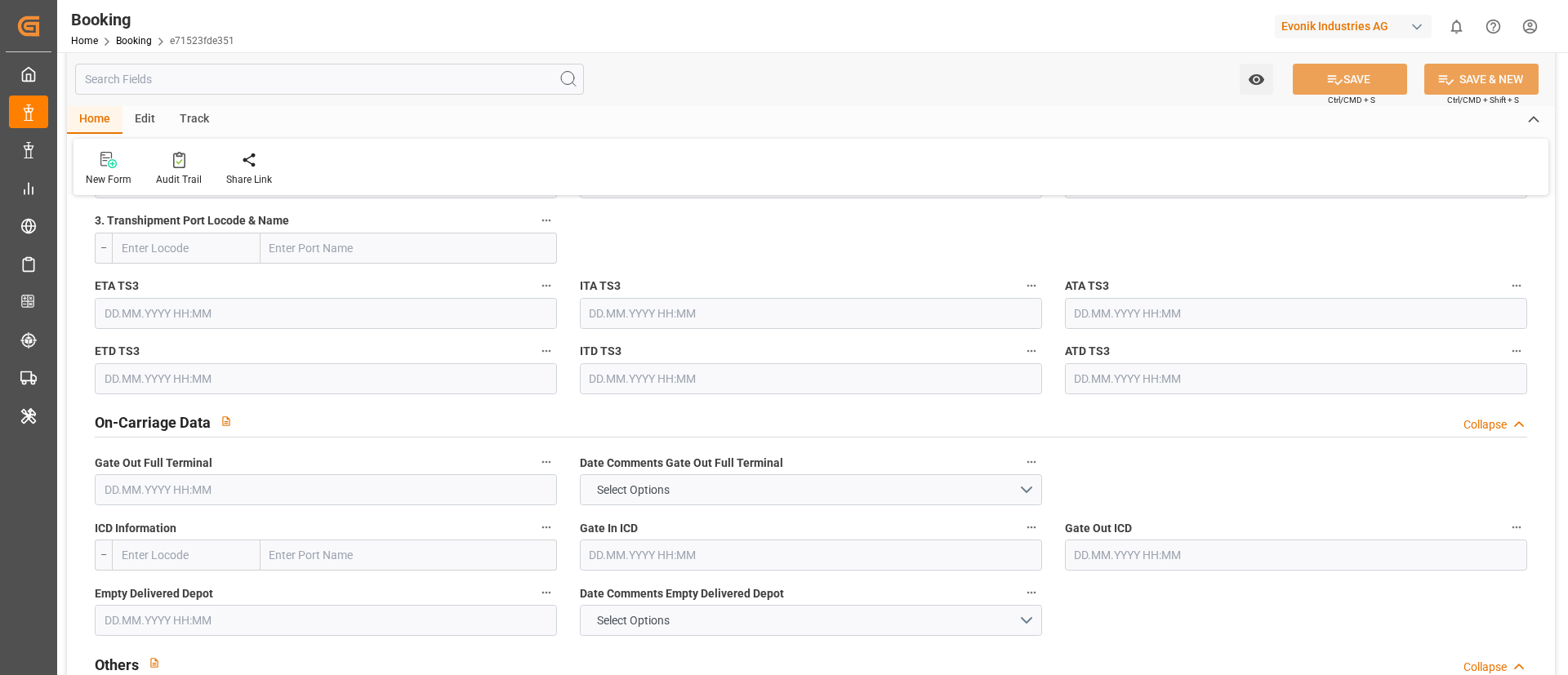
scroll to position [1644, 0]
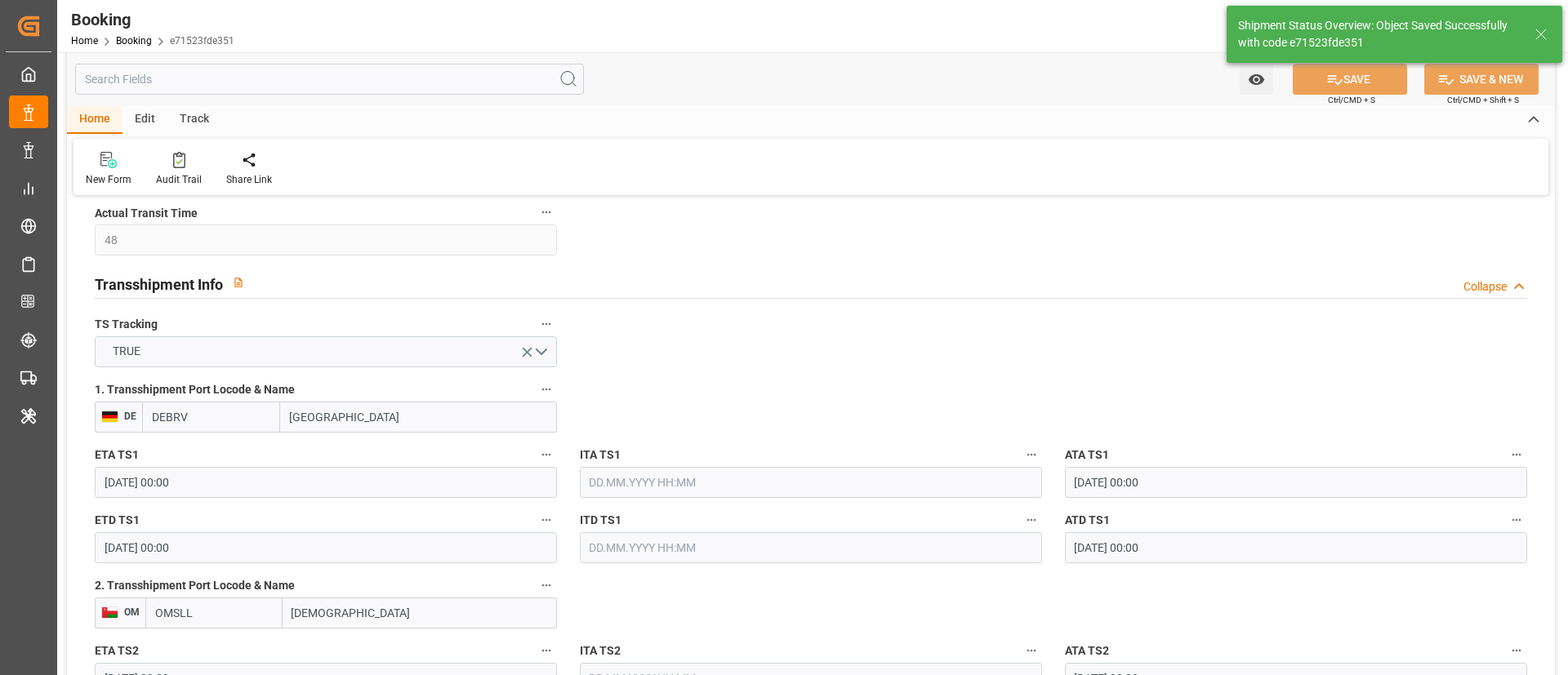
type input "48"
type input "25.07.2025 00:00"
type input "11.09.2025 00:00"
type input "30.07.2025 00:00"
type input "06.08.2025 00:00"
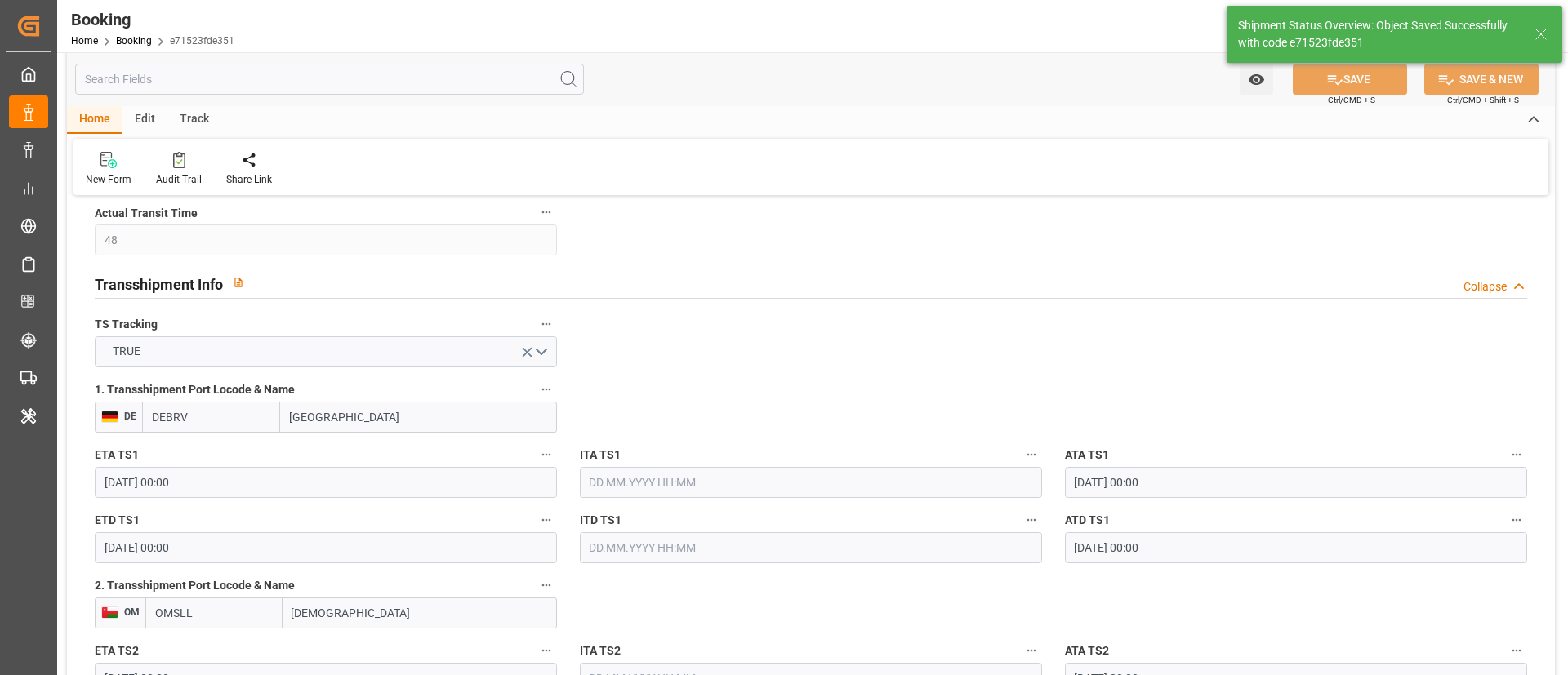
type input "02.09.2025 00:00"
type input "06.09.2025 00:00"
type input "11.09.2025 11:44"
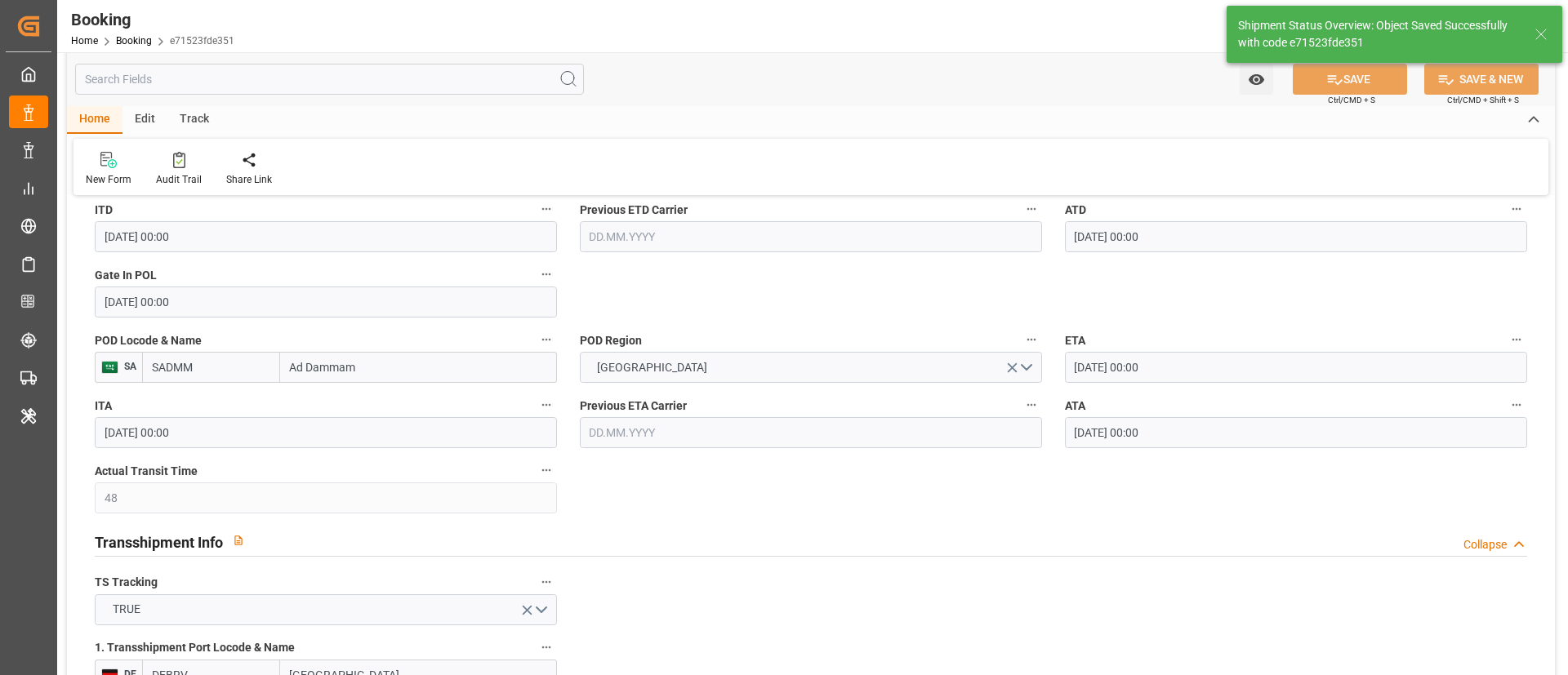
scroll to position [1348, 0]
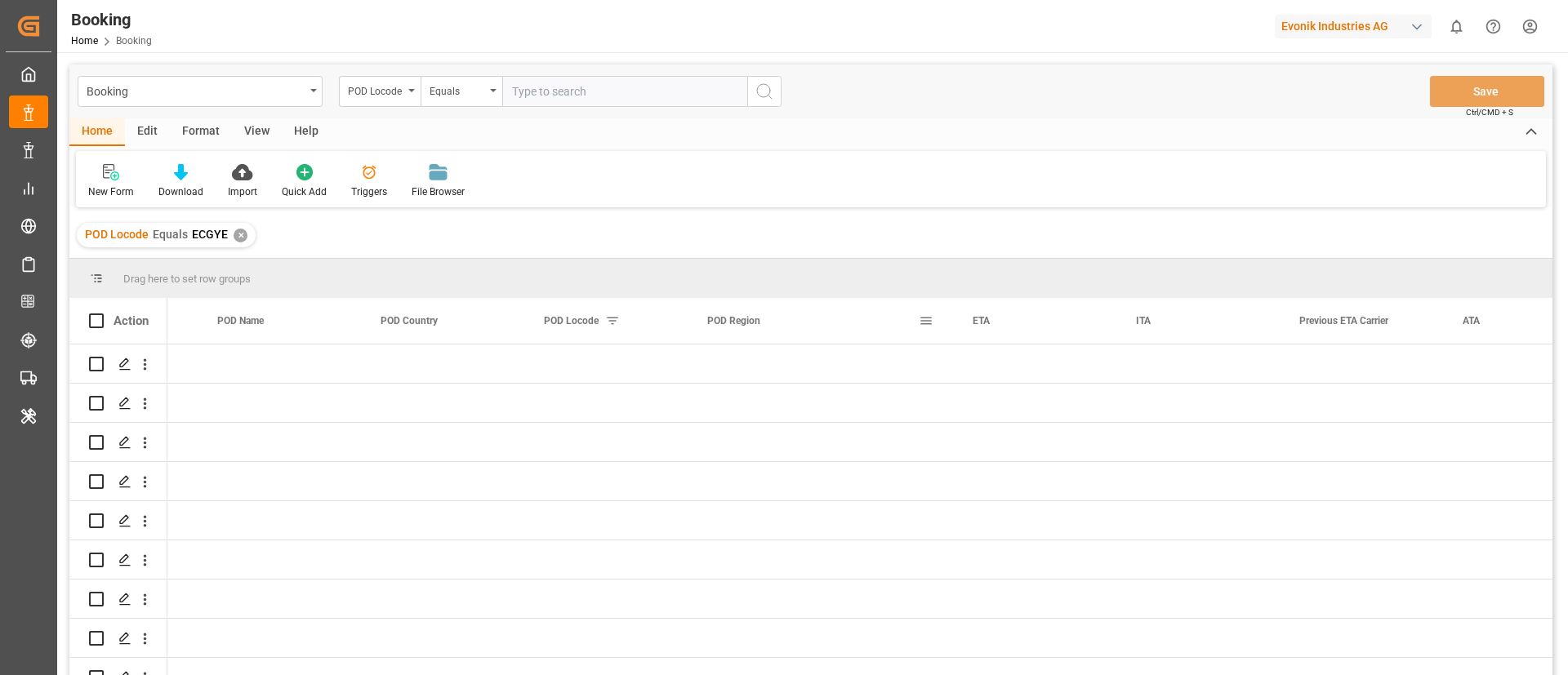
click at [527, 85] on input "text" at bounding box center [625, 92] width 245 height 31
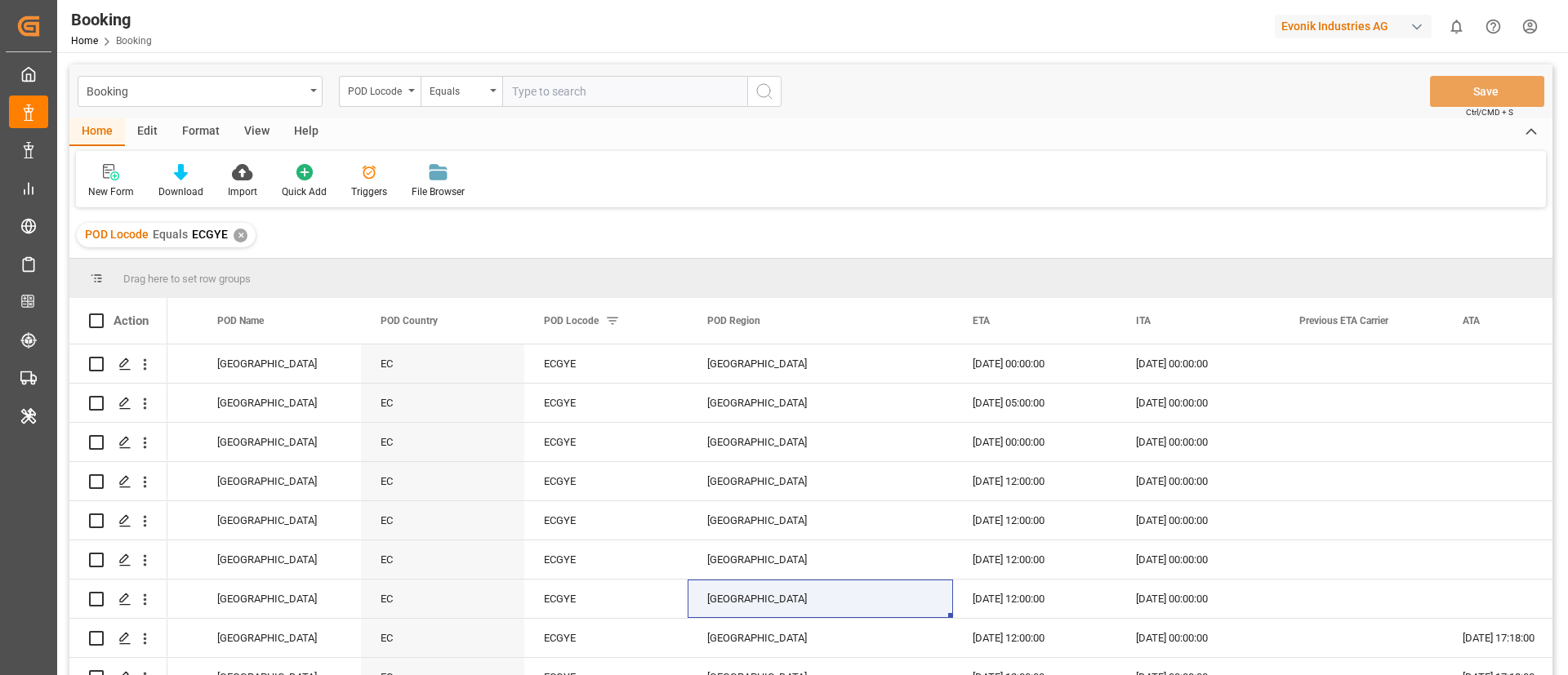
paste input "SADMM"
type input "SADMM"
click at [760, 91] on icon "search button" at bounding box center [764, 91] width 20 height 20
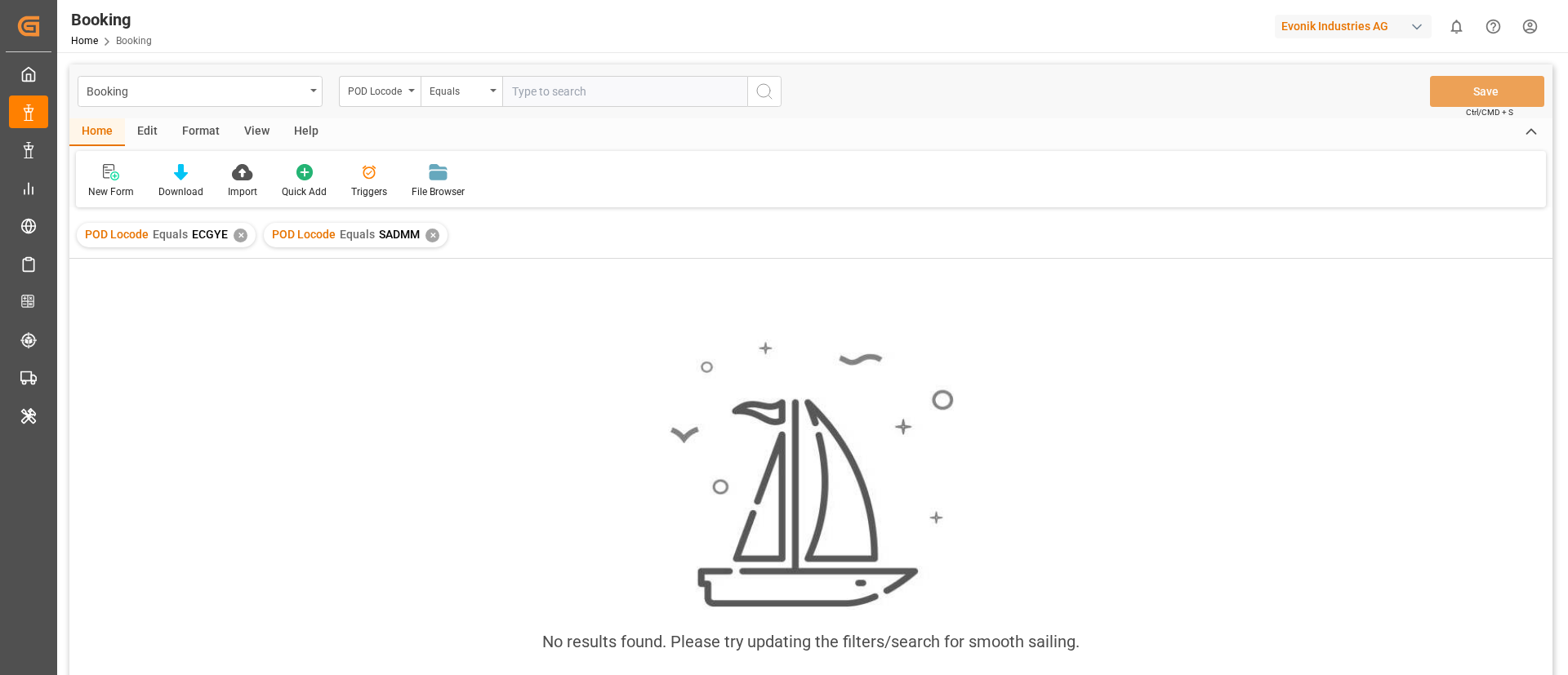
click at [239, 233] on div "✕" at bounding box center [240, 235] width 14 height 14
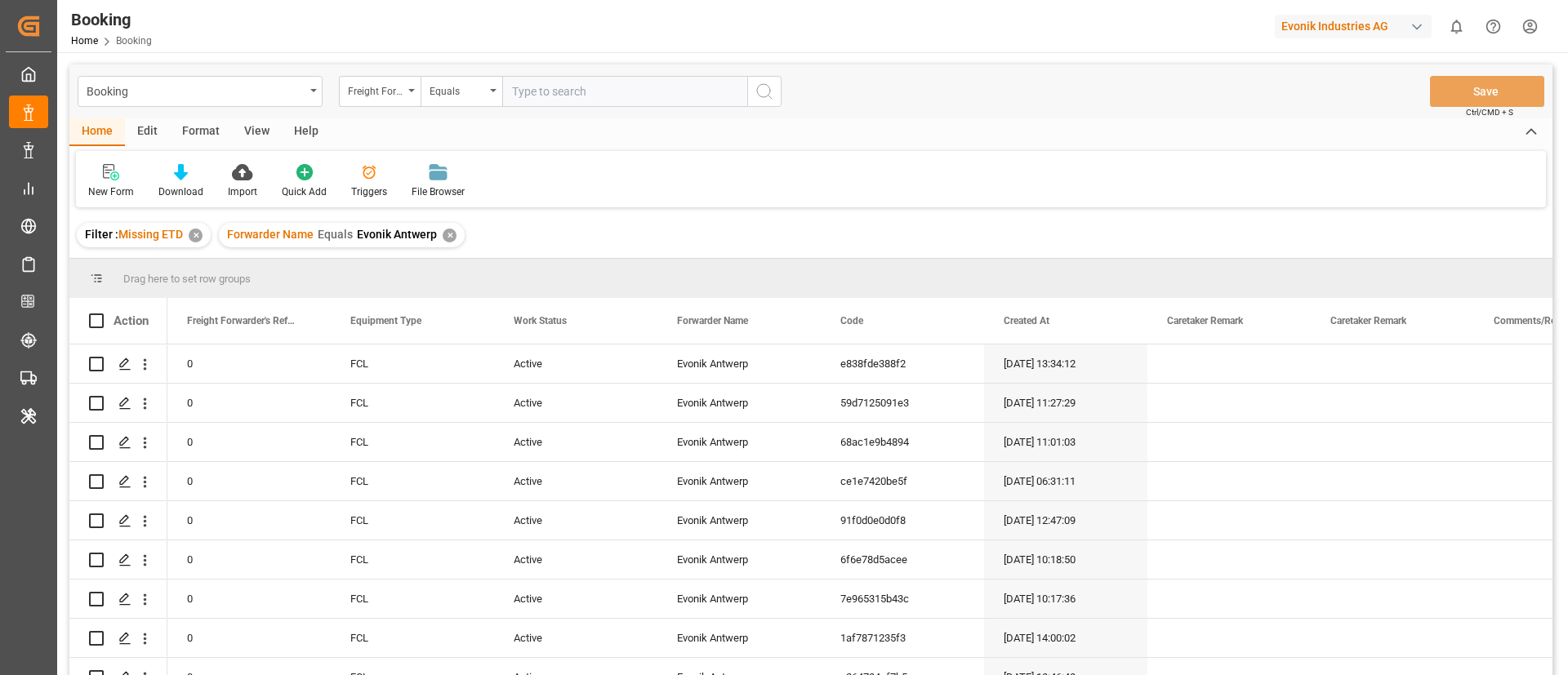
click at [249, 131] on div "View" at bounding box center [257, 132] width 50 height 27
click at [90, 181] on div "Default" at bounding box center [105, 181] width 57 height 36
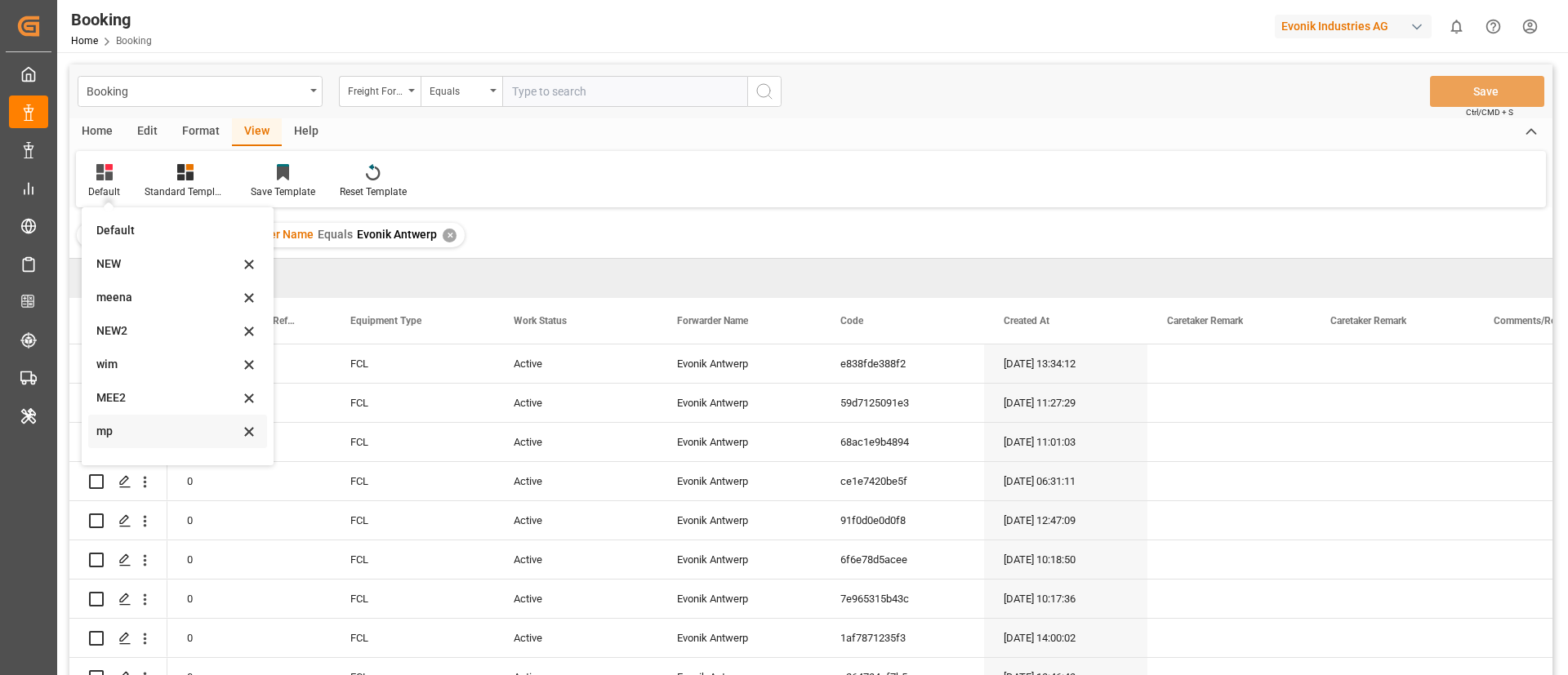
click at [160, 430] on div "mp" at bounding box center [167, 432] width 143 height 18
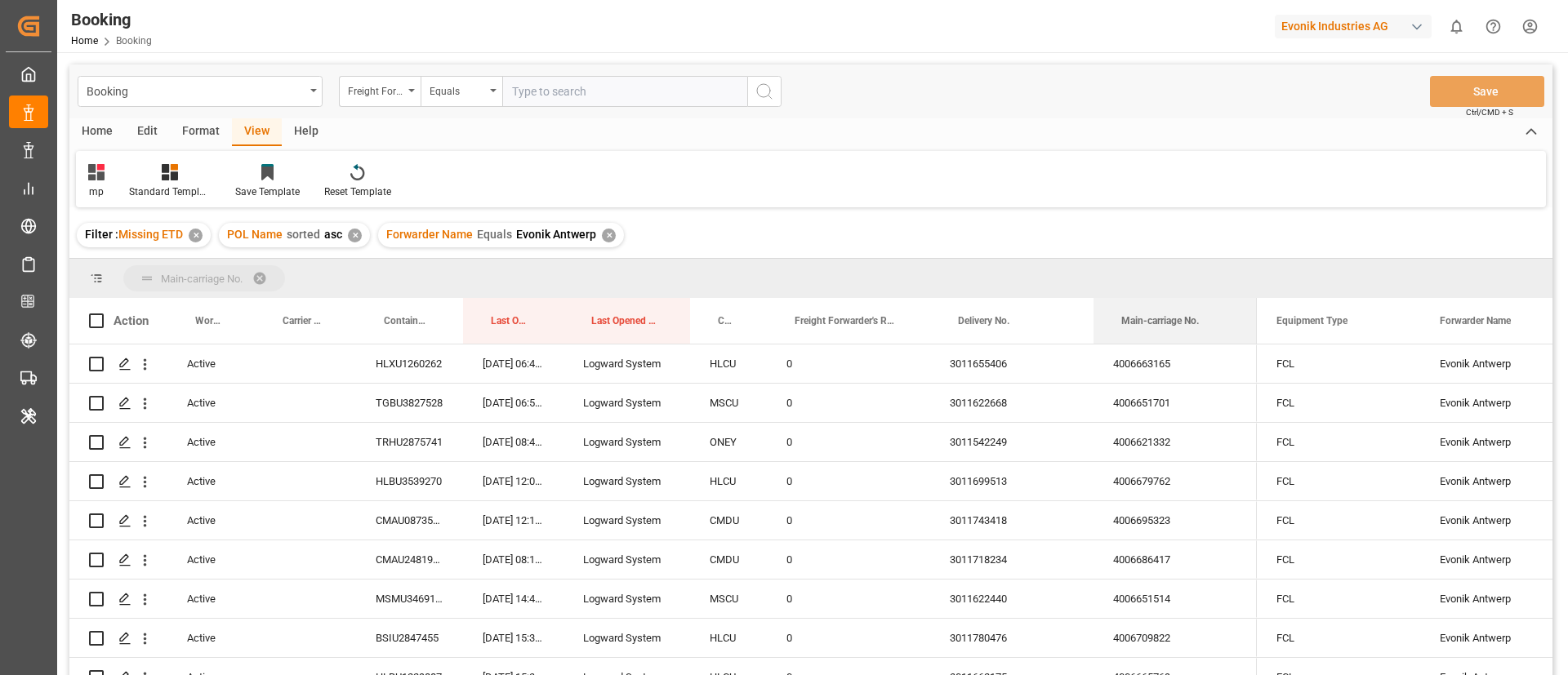
drag, startPoint x: 1170, startPoint y: 312, endPoint x: 1173, endPoint y: 265, distance: 47.1
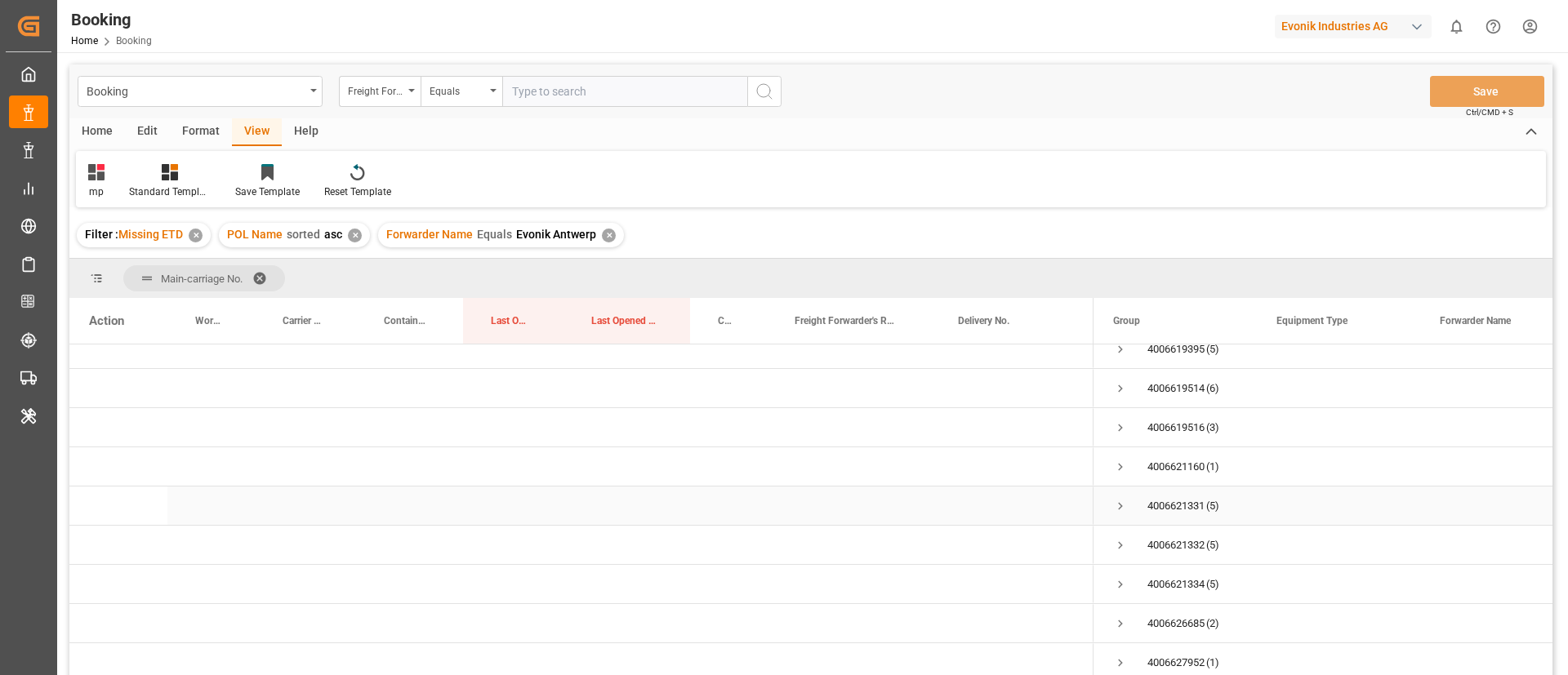
scroll to position [245, 0]
click at [1124, 464] on span "Press SPACE to select this row." at bounding box center [1119, 471] width 15 height 15
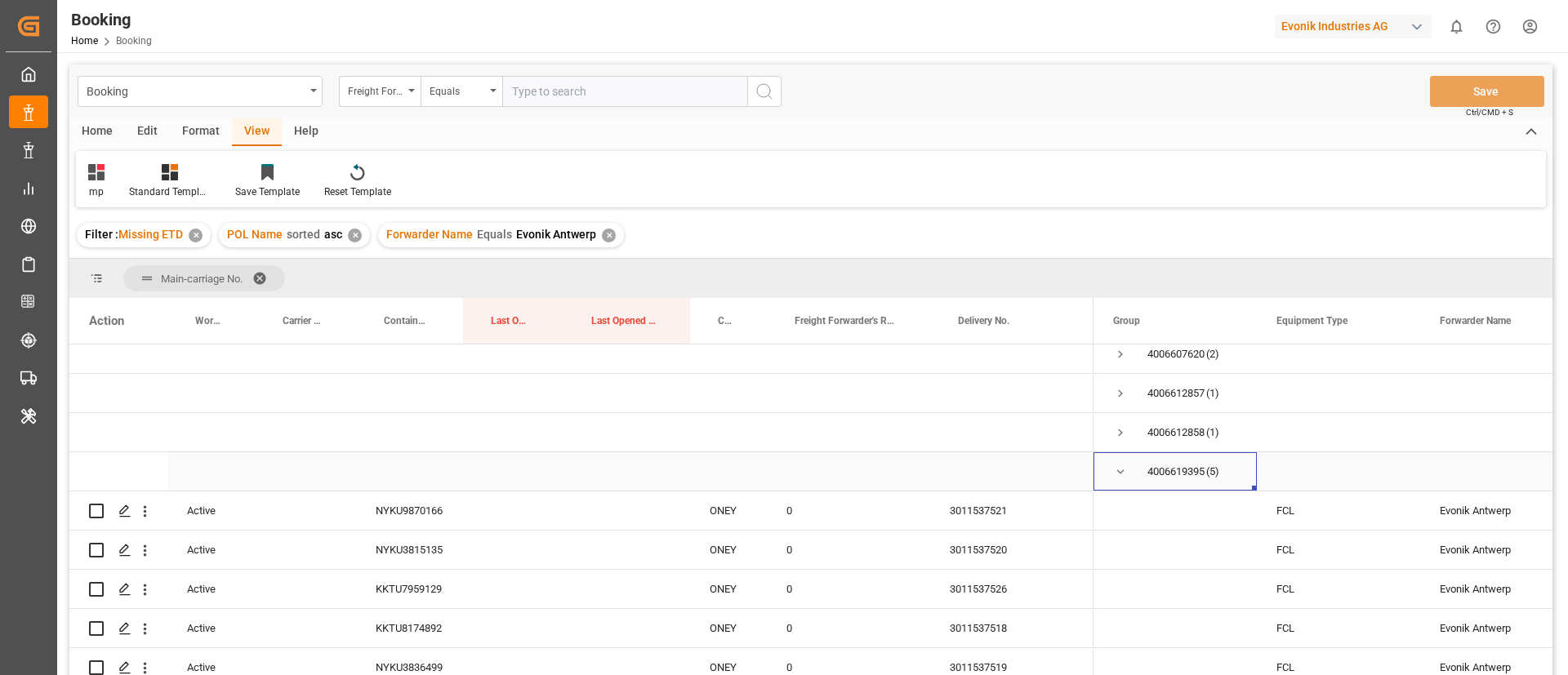
scroll to position [367, 0]
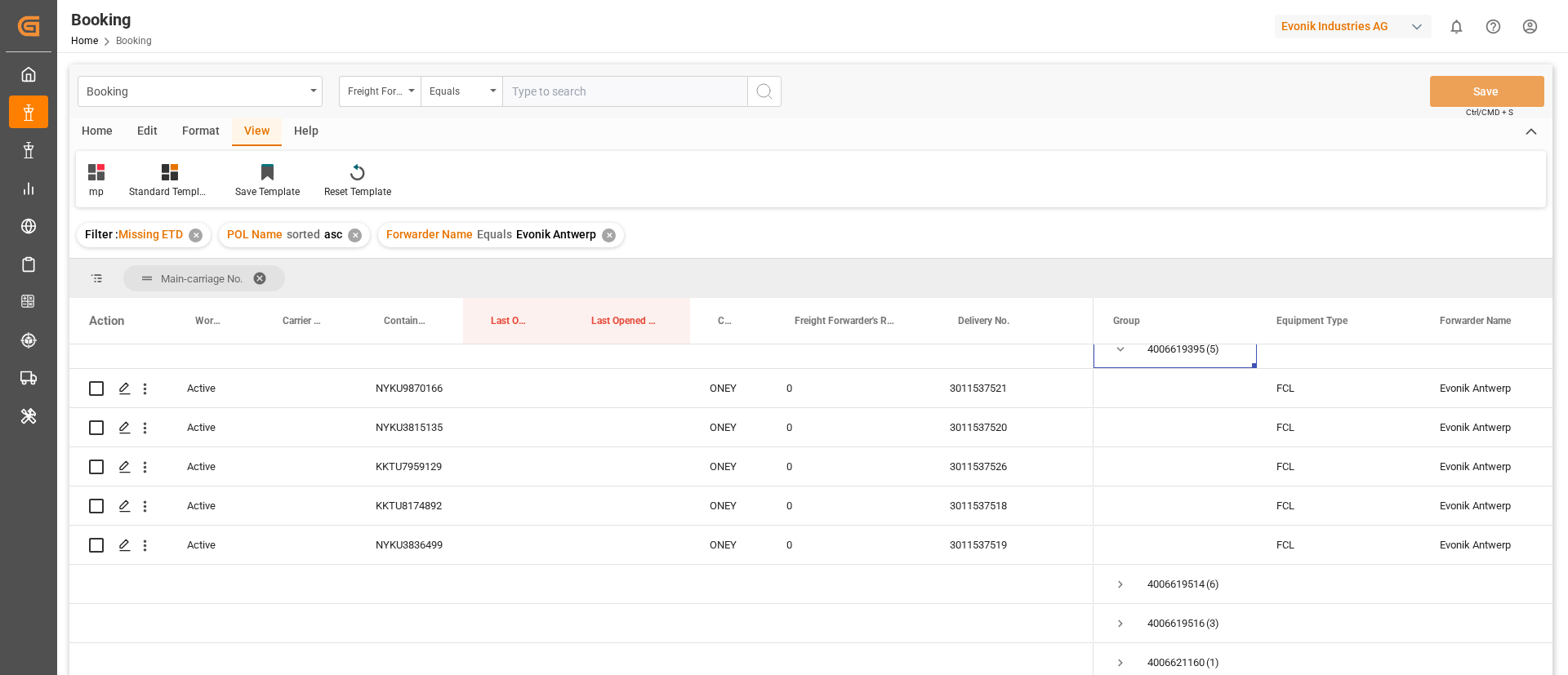
click at [609, 229] on div "✕" at bounding box center [608, 235] width 14 height 14
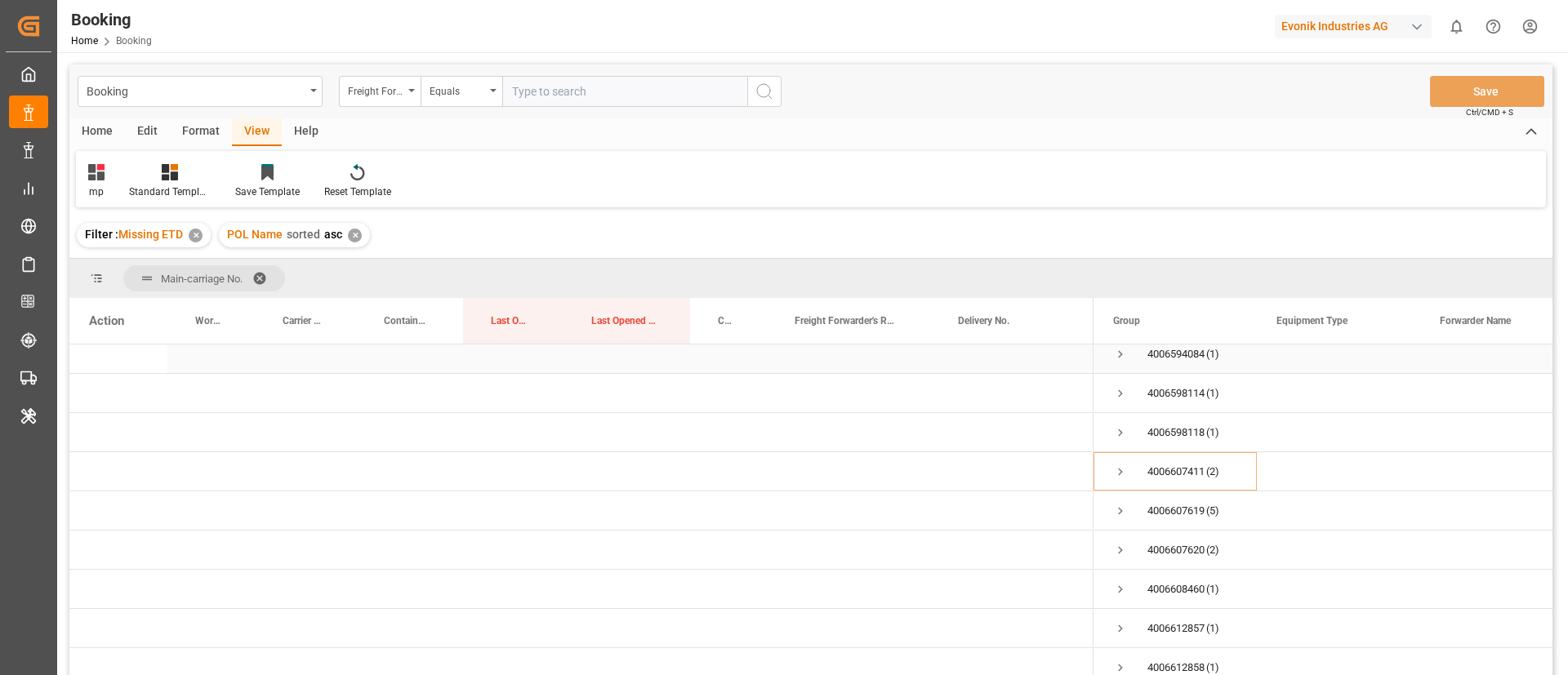
scroll to position [367, 0]
click at [1124, 392] on span "Press SPACE to select this row." at bounding box center [1119, 388] width 15 height 15
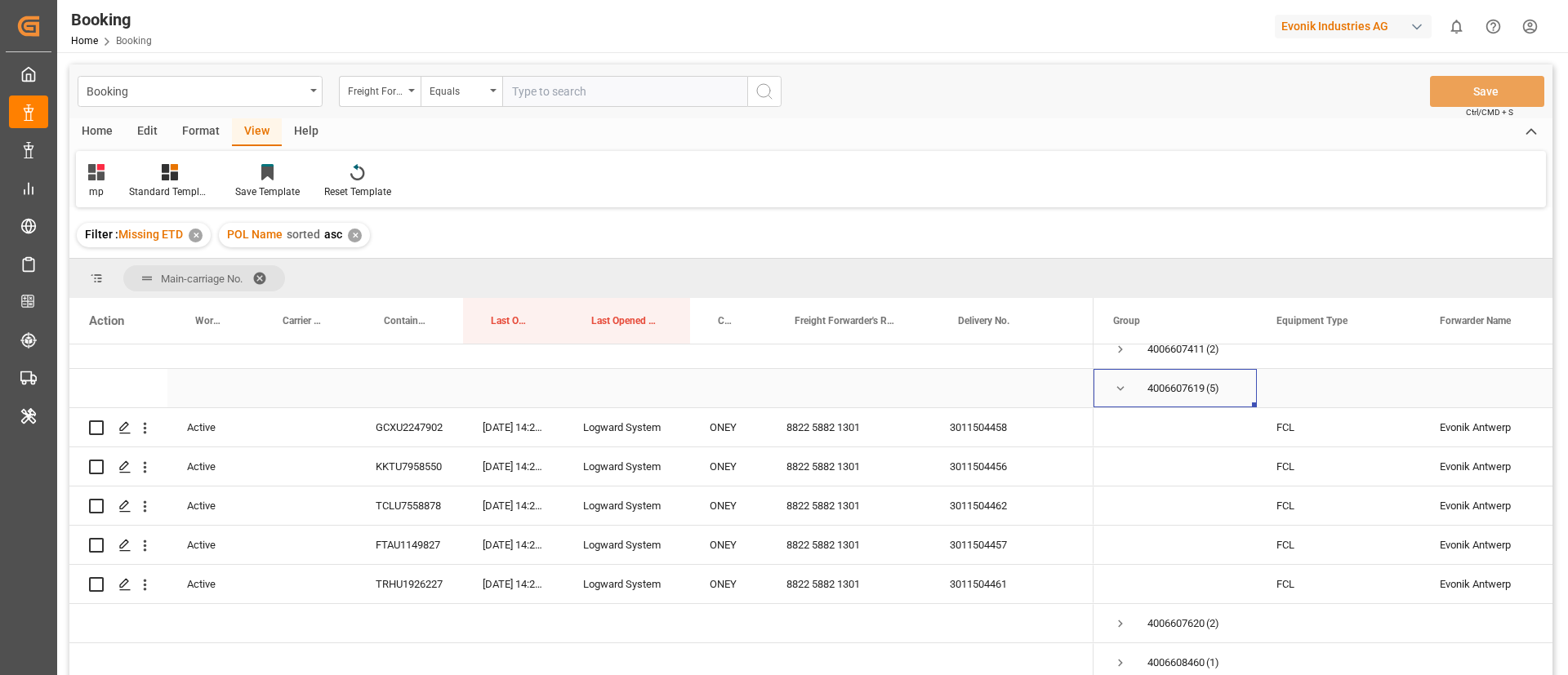
click at [1112, 393] on div "4006607619 (5)" at bounding box center [1174, 388] width 164 height 38
click at [1116, 382] on span "Press SPACE to select this row." at bounding box center [1119, 388] width 15 height 15
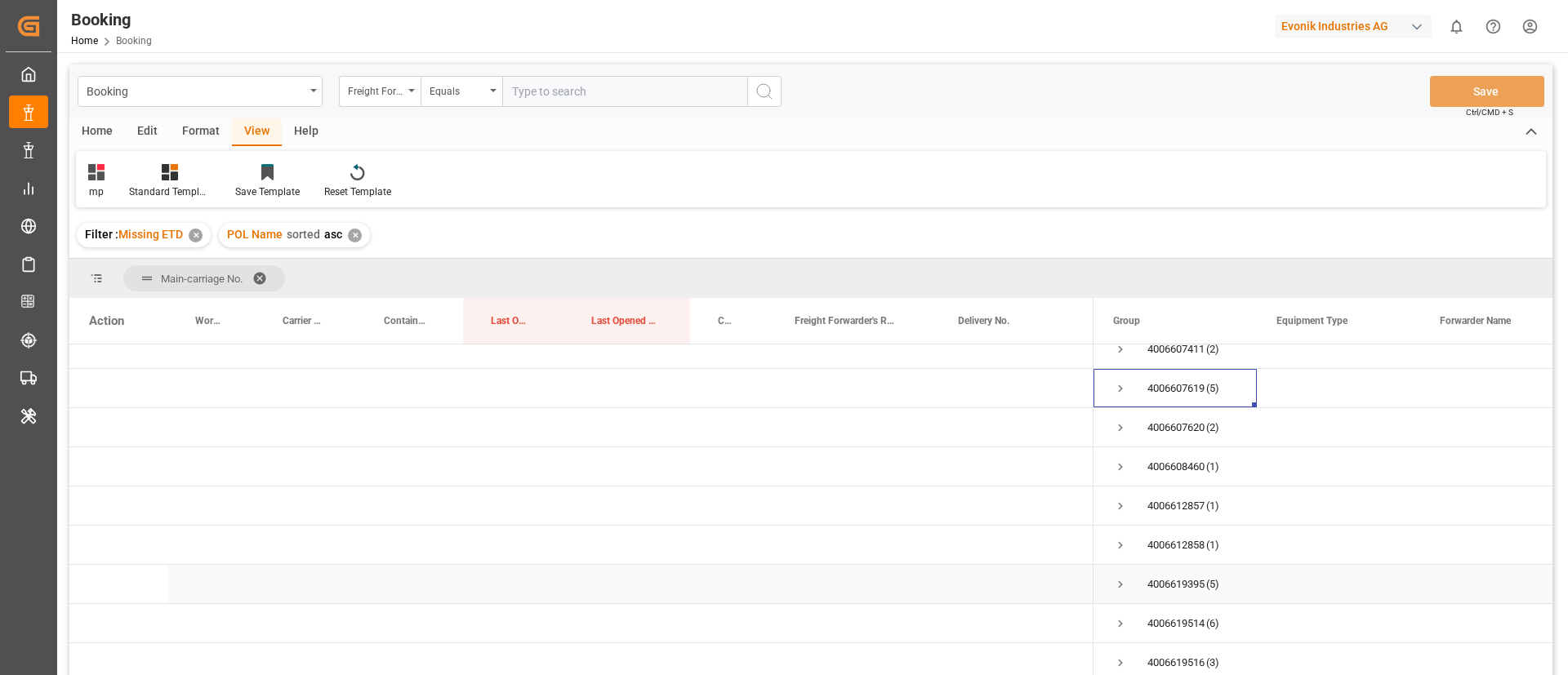
scroll to position [490, 0]
click at [1126, 458] on span "Press SPACE to select this row." at bounding box center [1119, 461] width 15 height 15
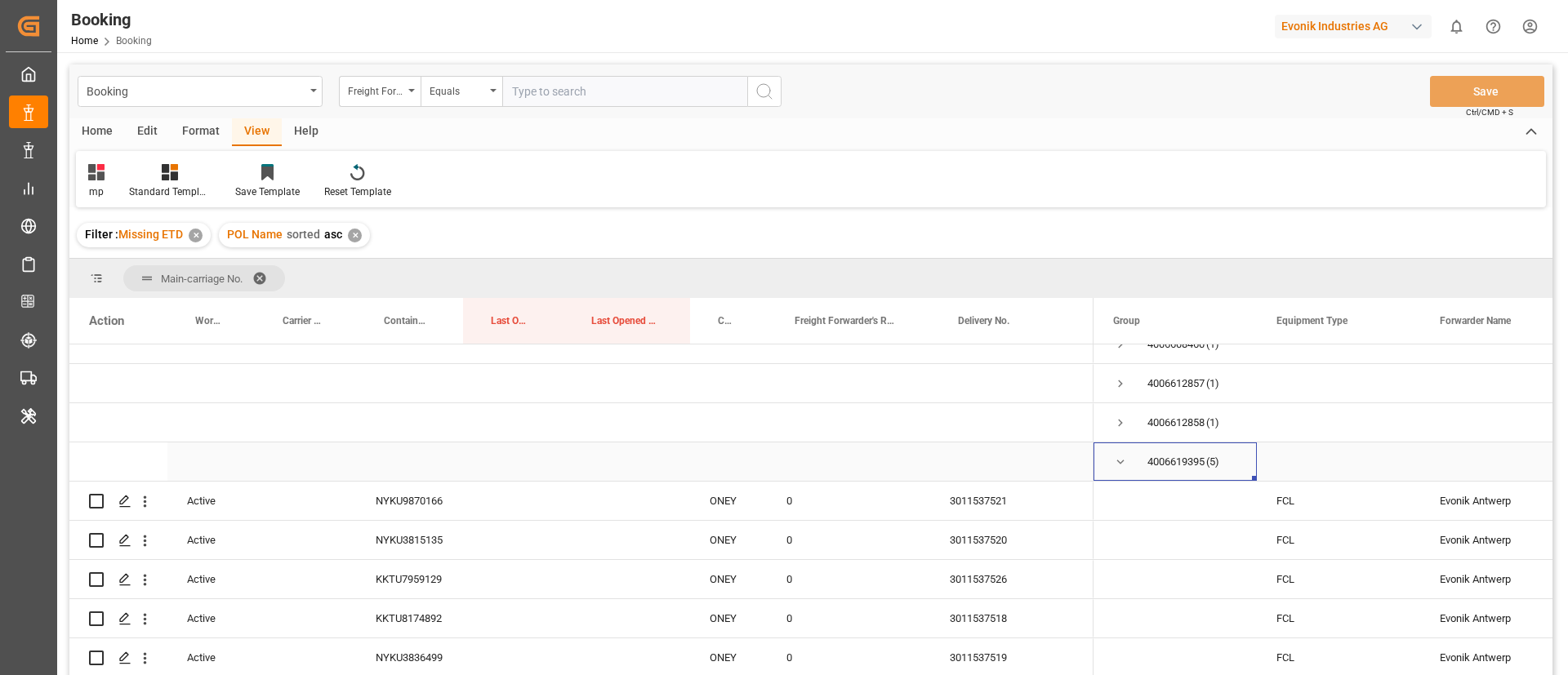
click at [1126, 458] on span "Press SPACE to select this row." at bounding box center [1119, 461] width 15 height 15
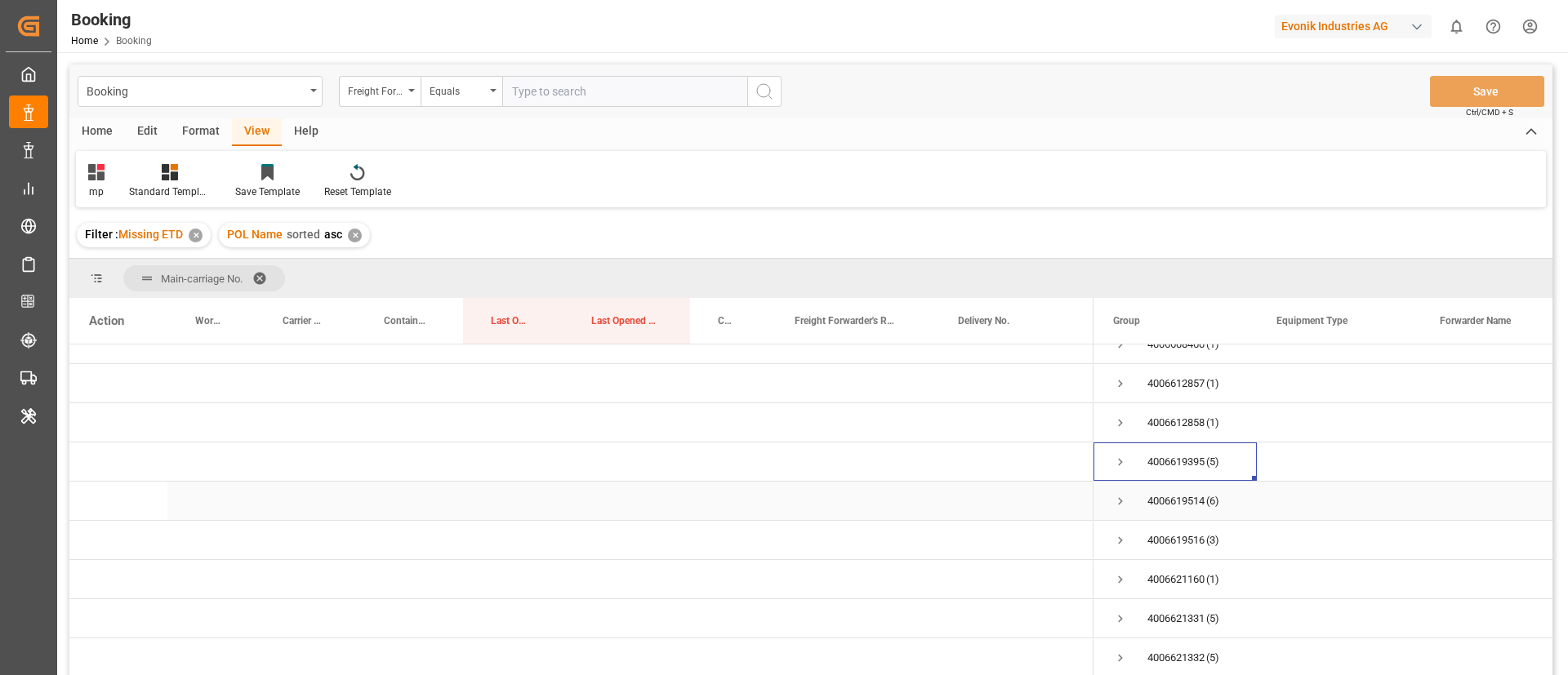
click at [1119, 499] on span "Press SPACE to select this row." at bounding box center [1119, 501] width 15 height 15
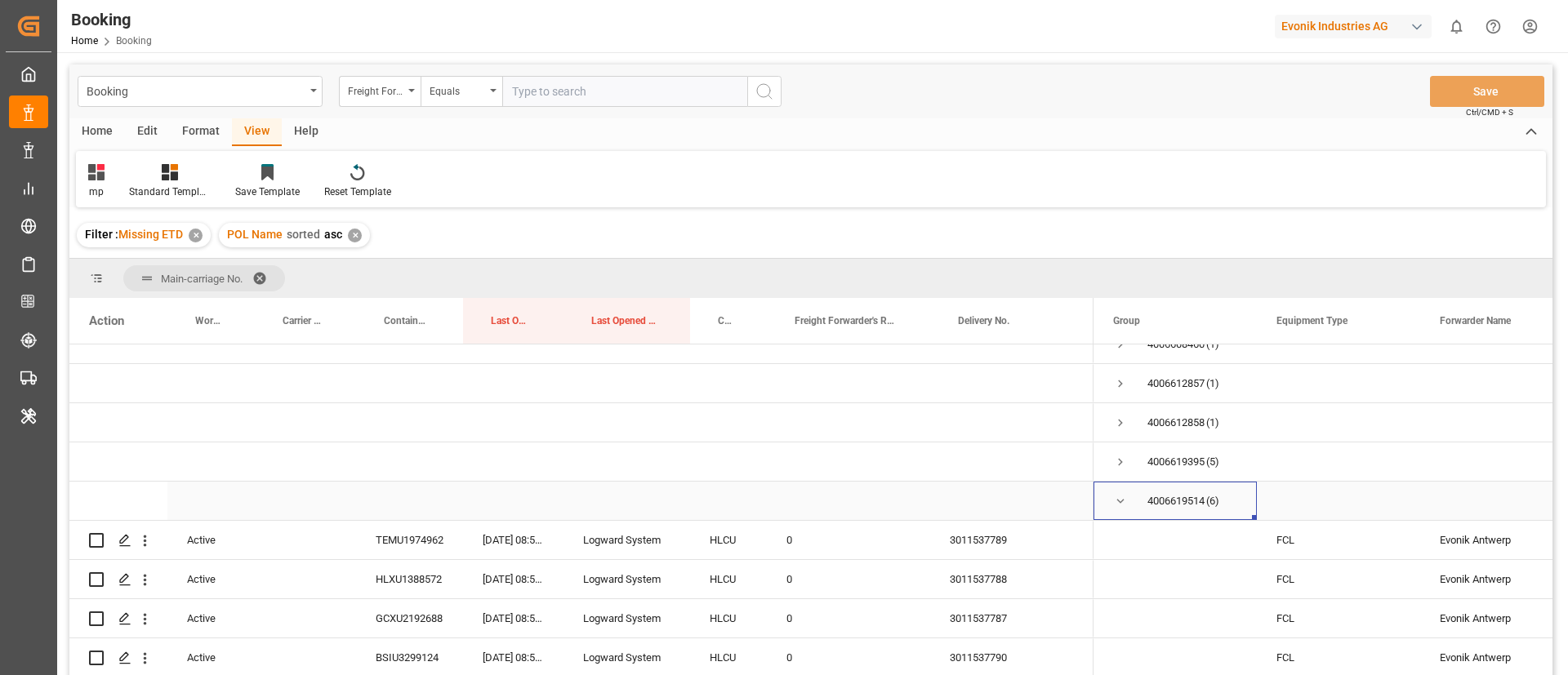
scroll to position [612, 0]
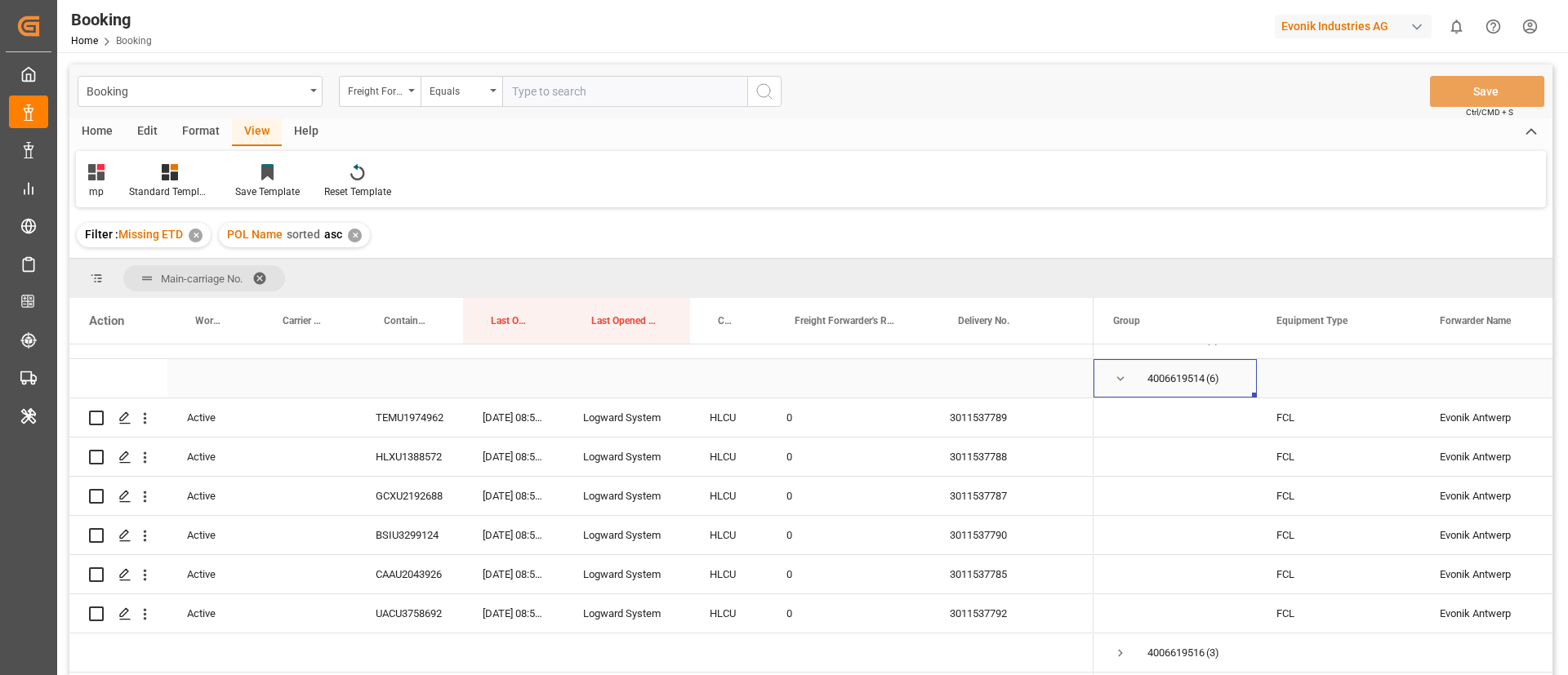
click at [1117, 379] on span "Press SPACE to select this row." at bounding box center [1119, 378] width 15 height 15
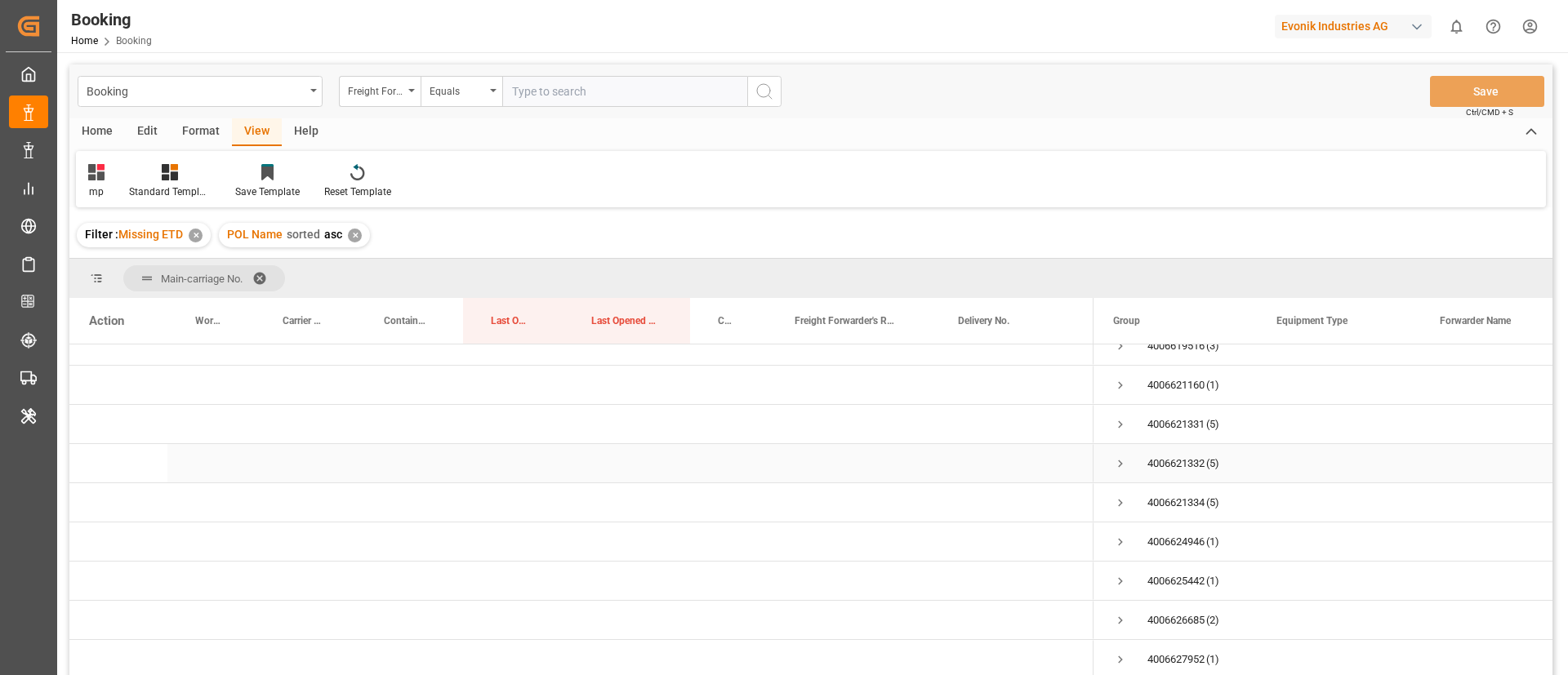
scroll to position [735, 0]
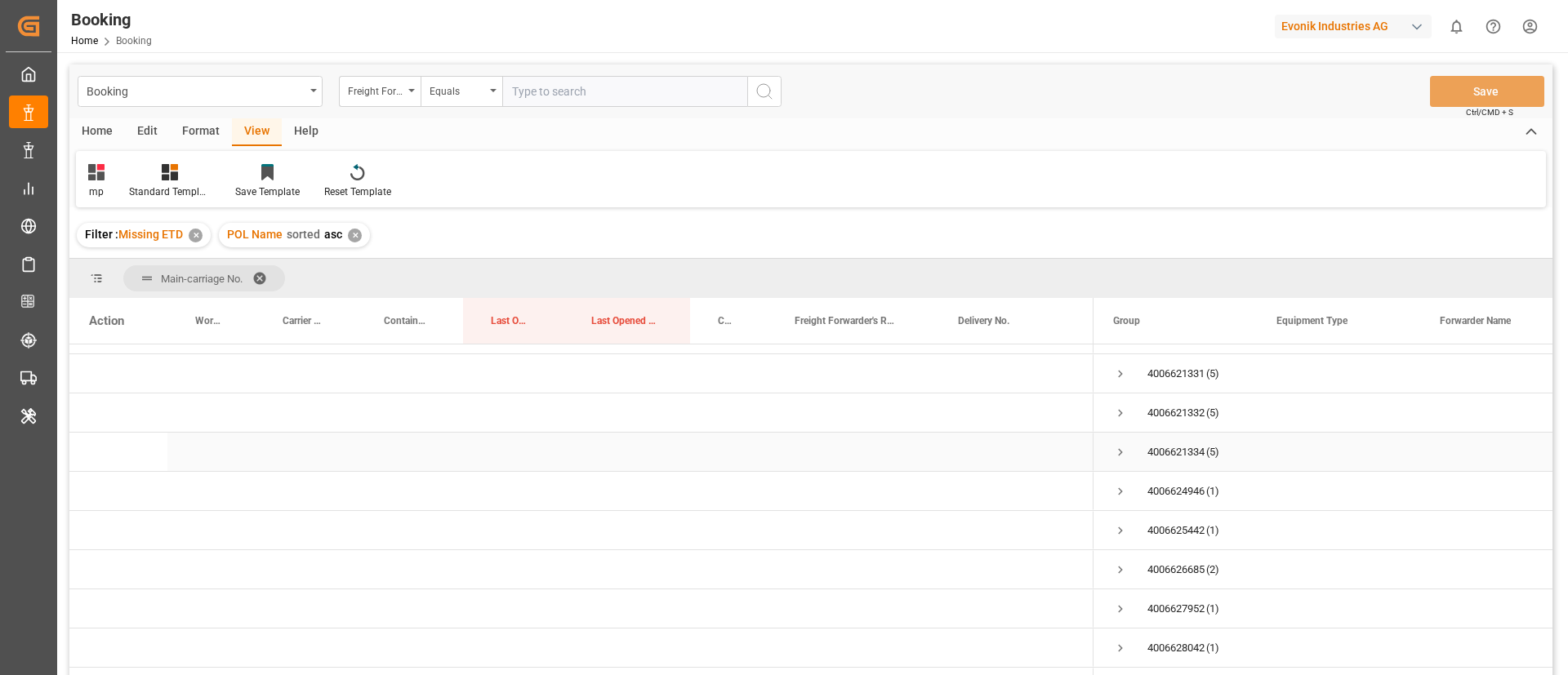
click at [1122, 451] on span "Press SPACE to select this row." at bounding box center [1119, 452] width 15 height 15
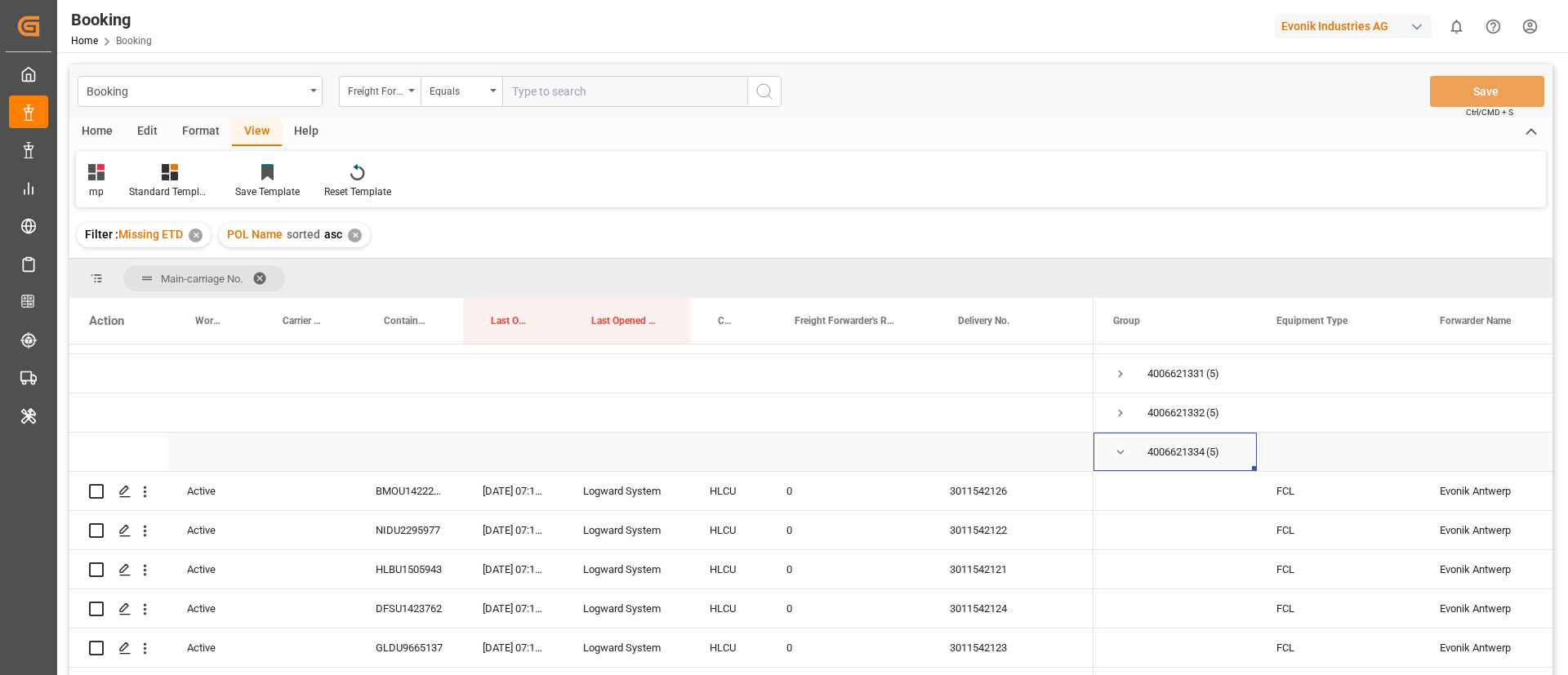
click at [1122, 451] on span "Press SPACE to select this row." at bounding box center [1119, 452] width 15 height 15
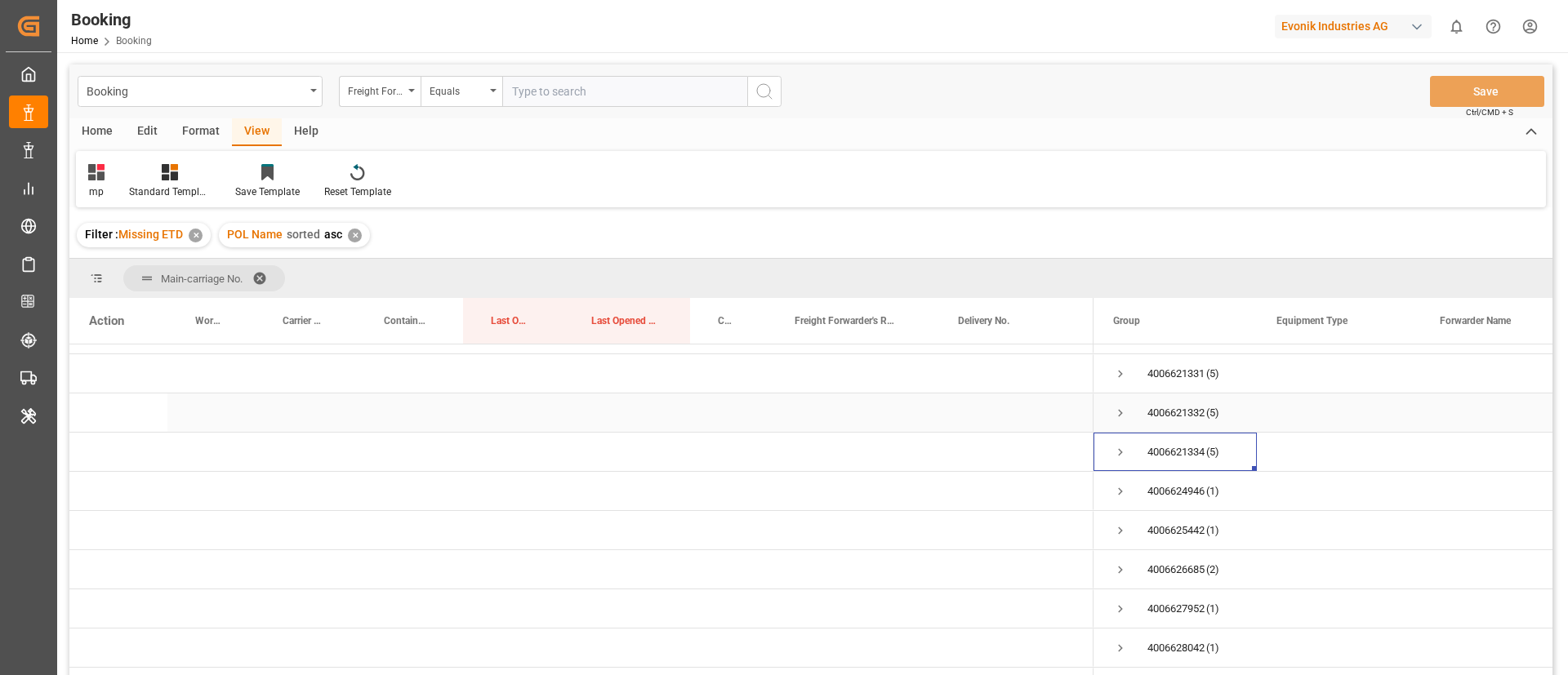
click at [1119, 411] on span "Press SPACE to select this row." at bounding box center [1119, 412] width 15 height 15
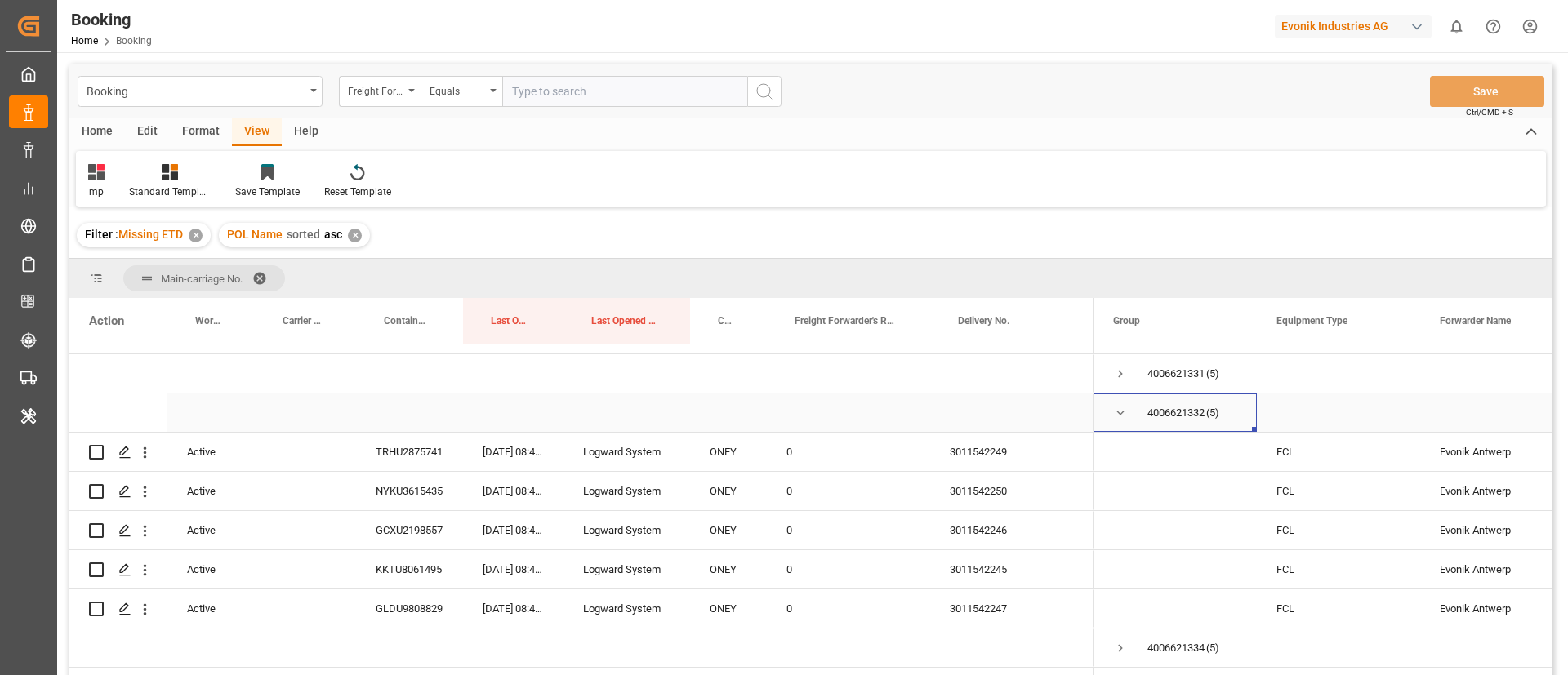
click at [1118, 410] on span "Press SPACE to select this row." at bounding box center [1119, 412] width 15 height 15
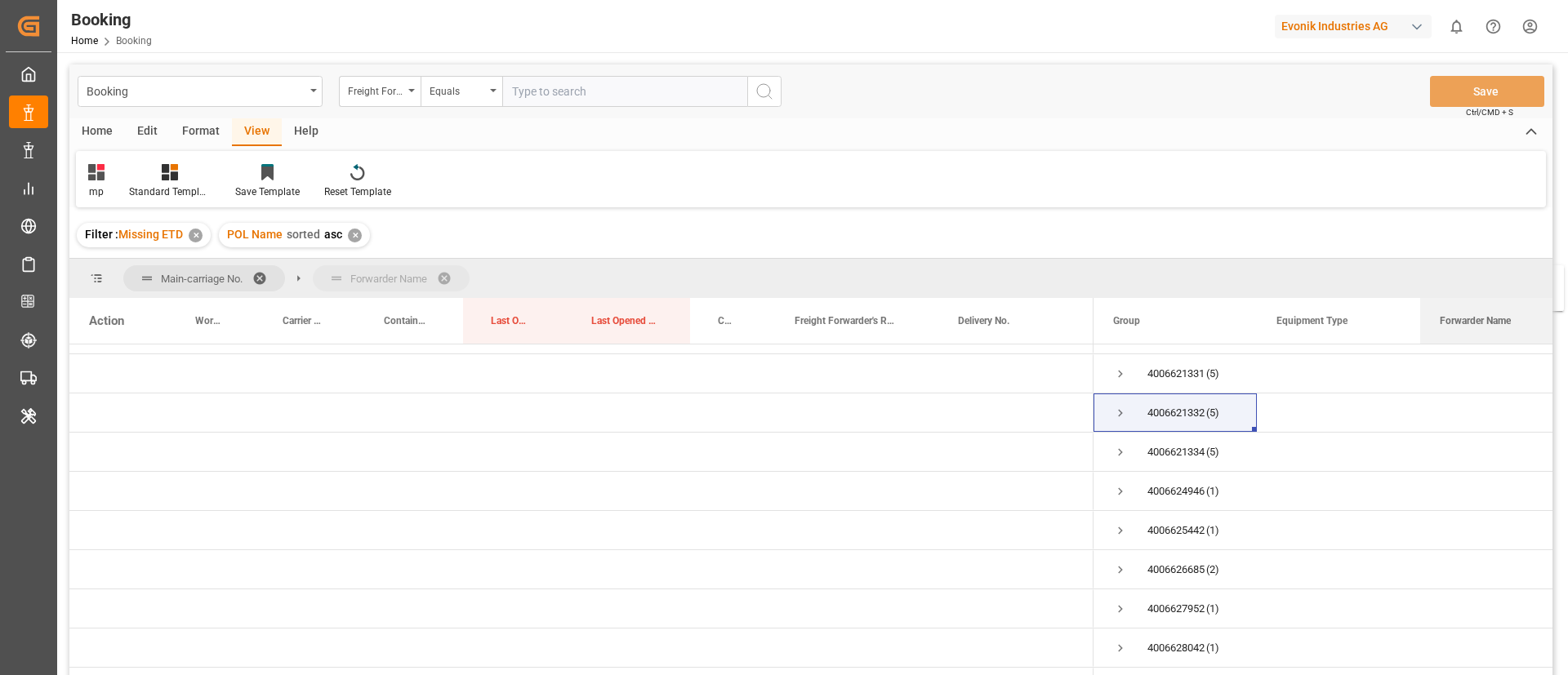
drag, startPoint x: 1472, startPoint y: 308, endPoint x: 1463, endPoint y: 271, distance: 38.1
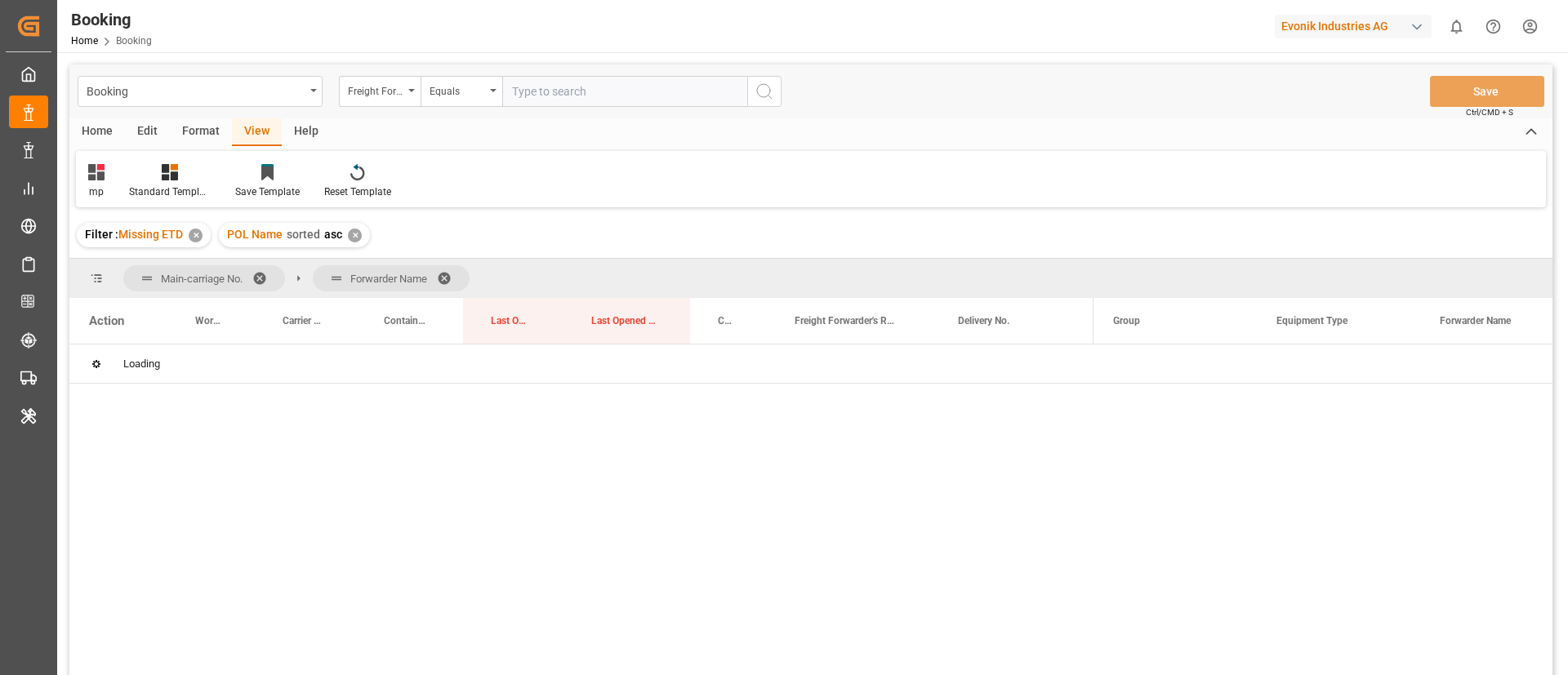
scroll to position [0, 0]
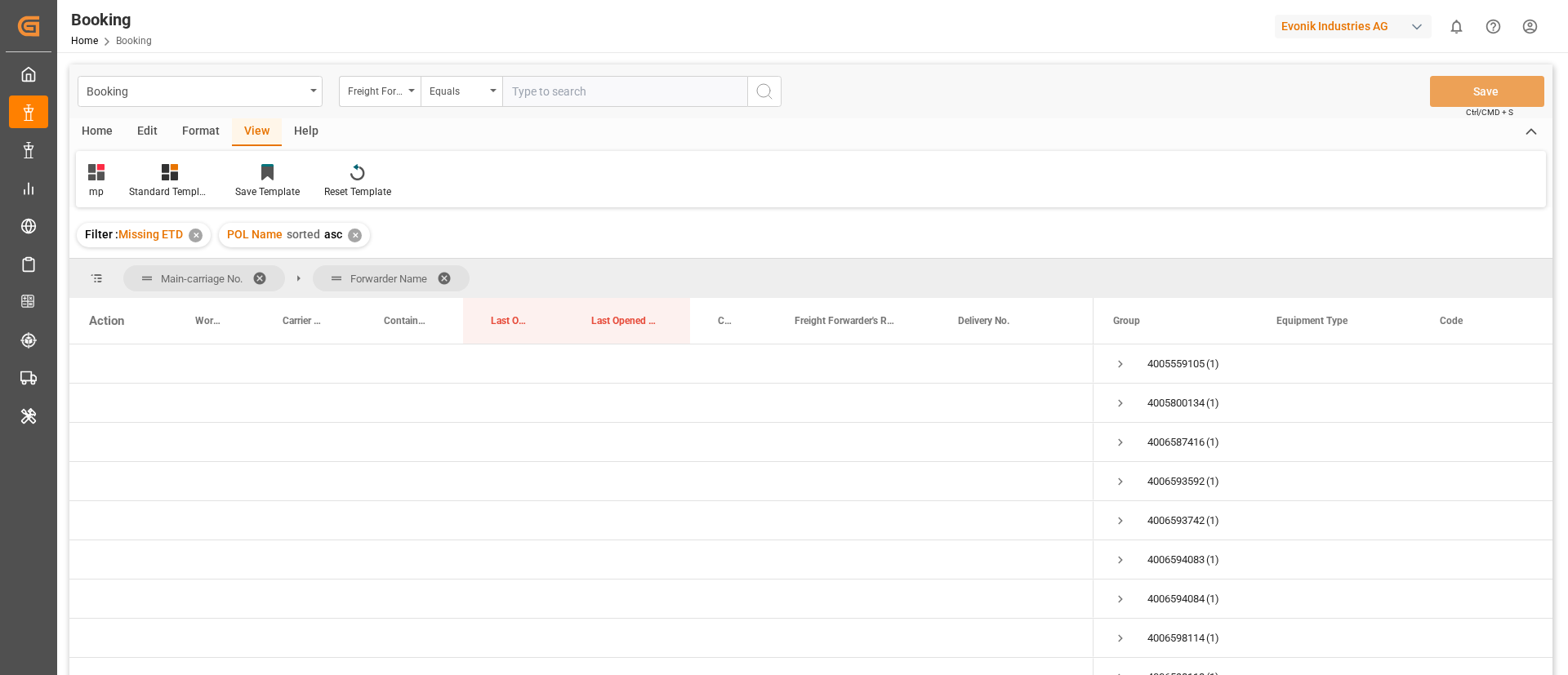
click at [262, 277] on span at bounding box center [265, 278] width 26 height 15
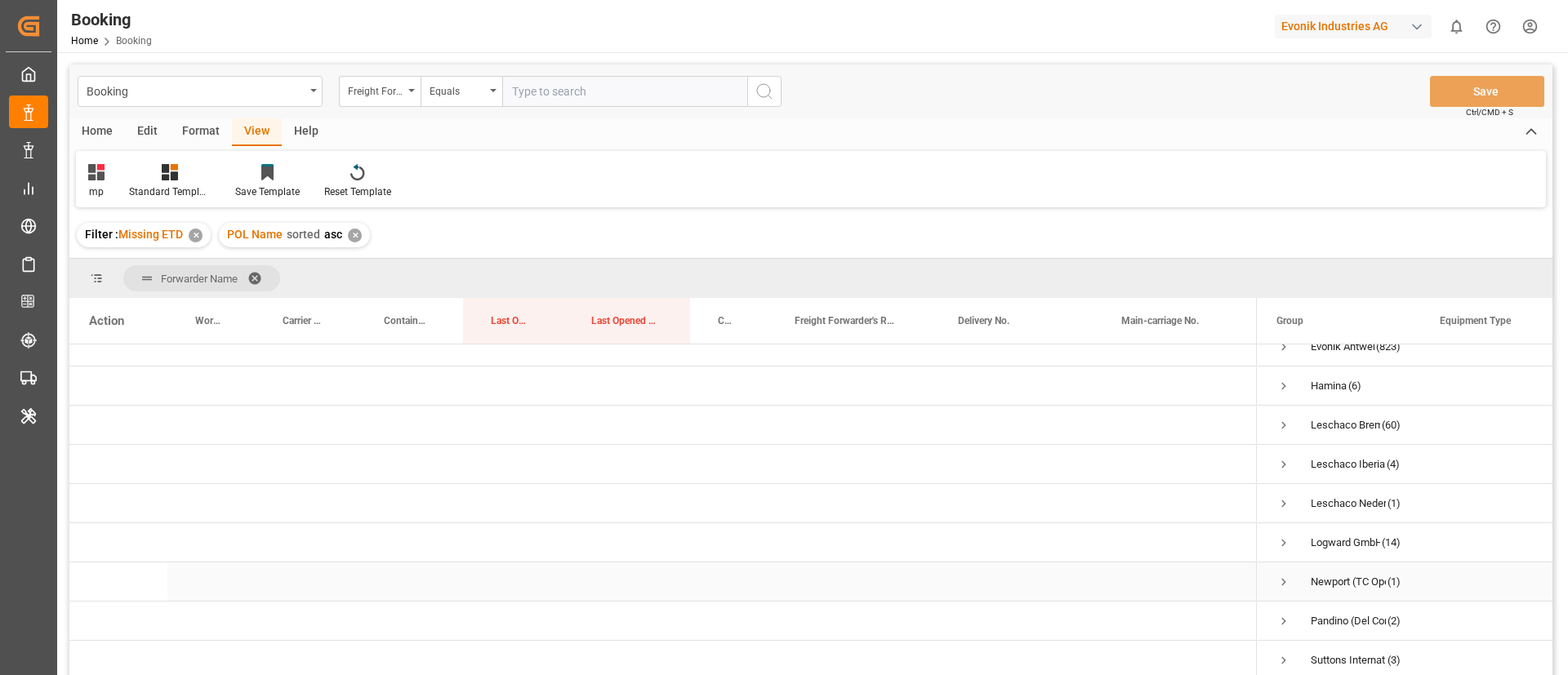
scroll to position [122, 0]
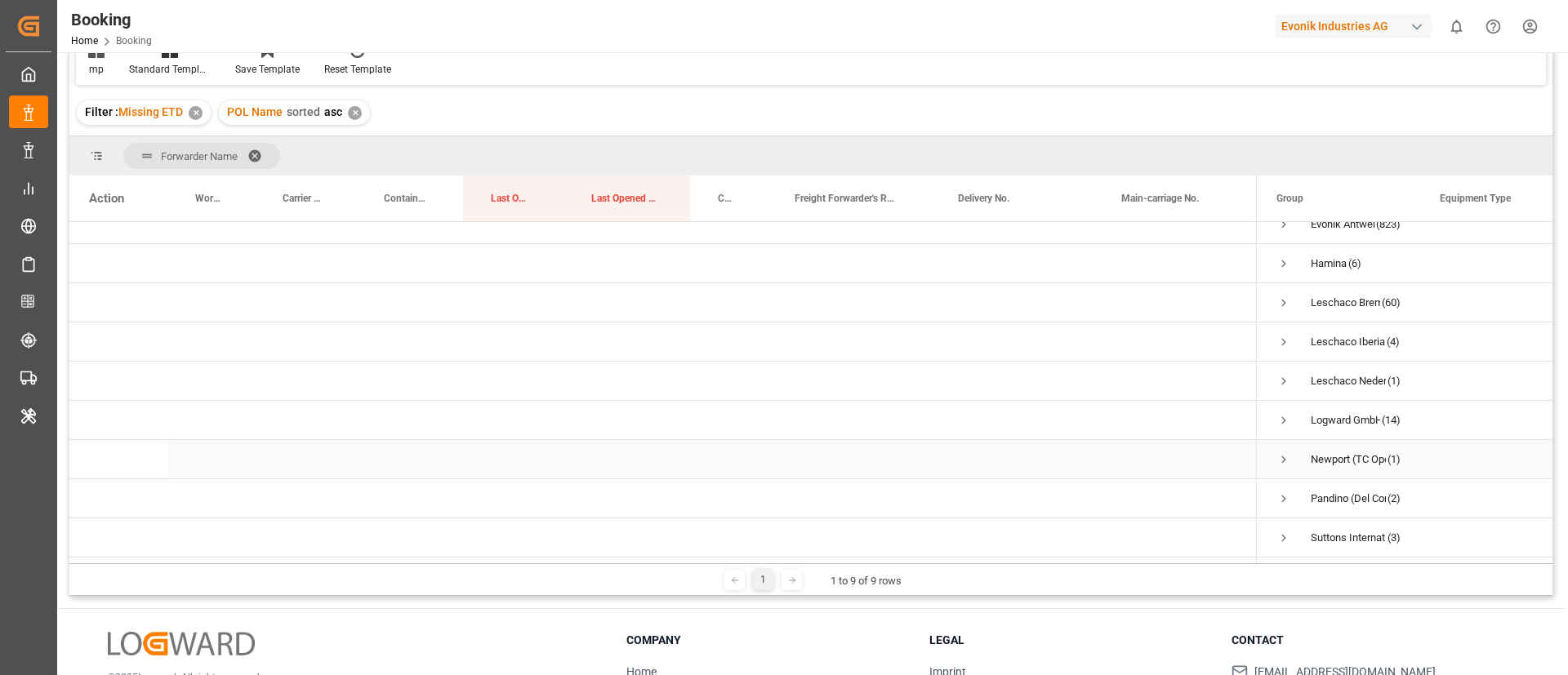
click at [1280, 455] on span "Press SPACE to select this row." at bounding box center [1283, 459] width 15 height 15
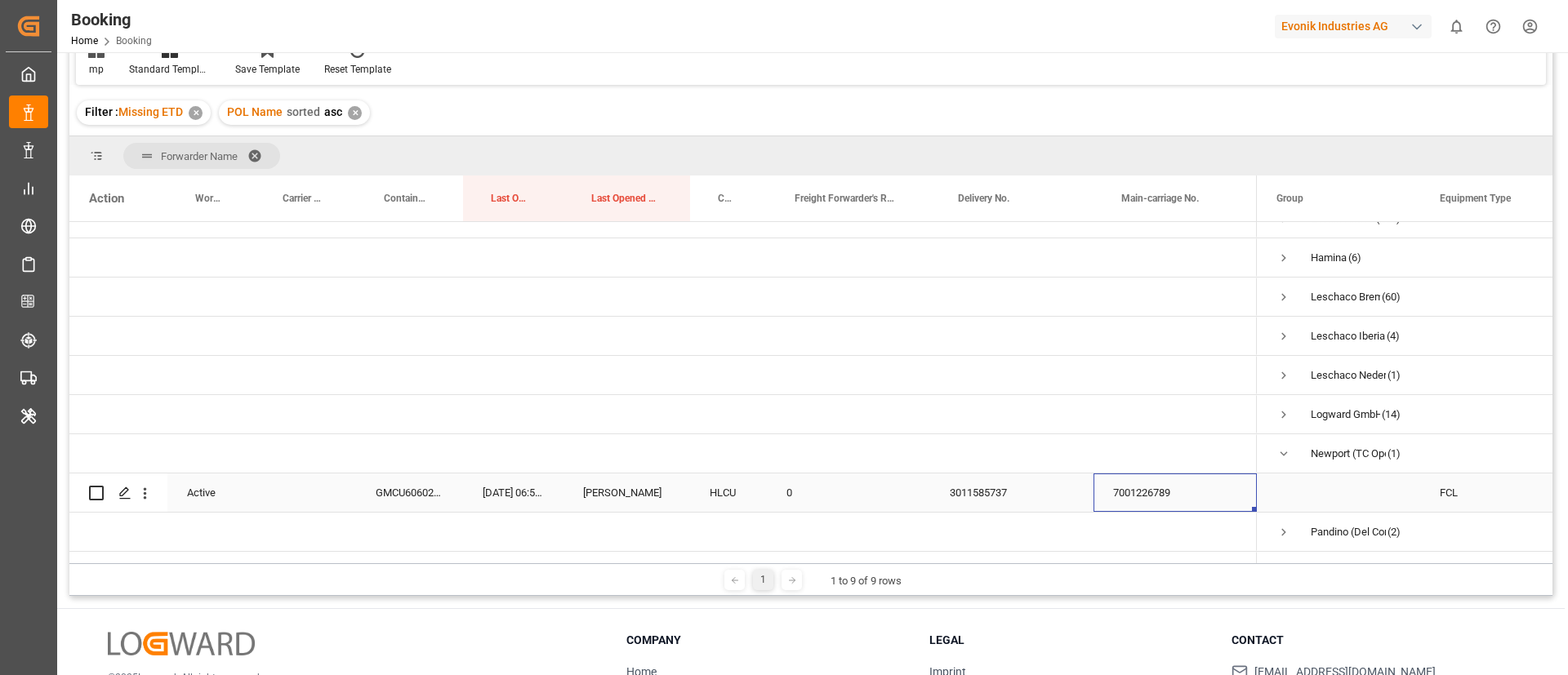
click at [1152, 475] on div "7001226789" at bounding box center [1174, 493] width 164 height 38
click at [1284, 449] on span "Press SPACE to select this row." at bounding box center [1283, 454] width 15 height 15
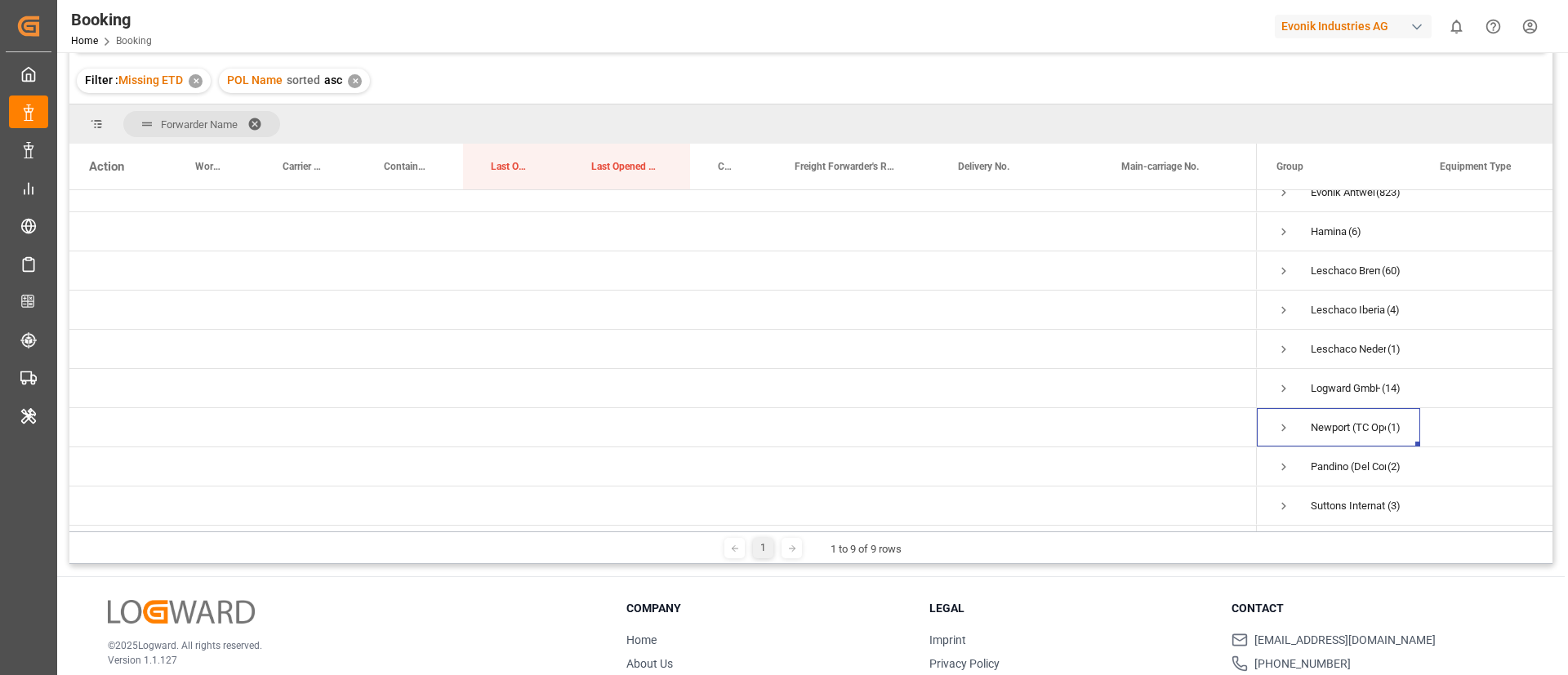
scroll to position [120, 0]
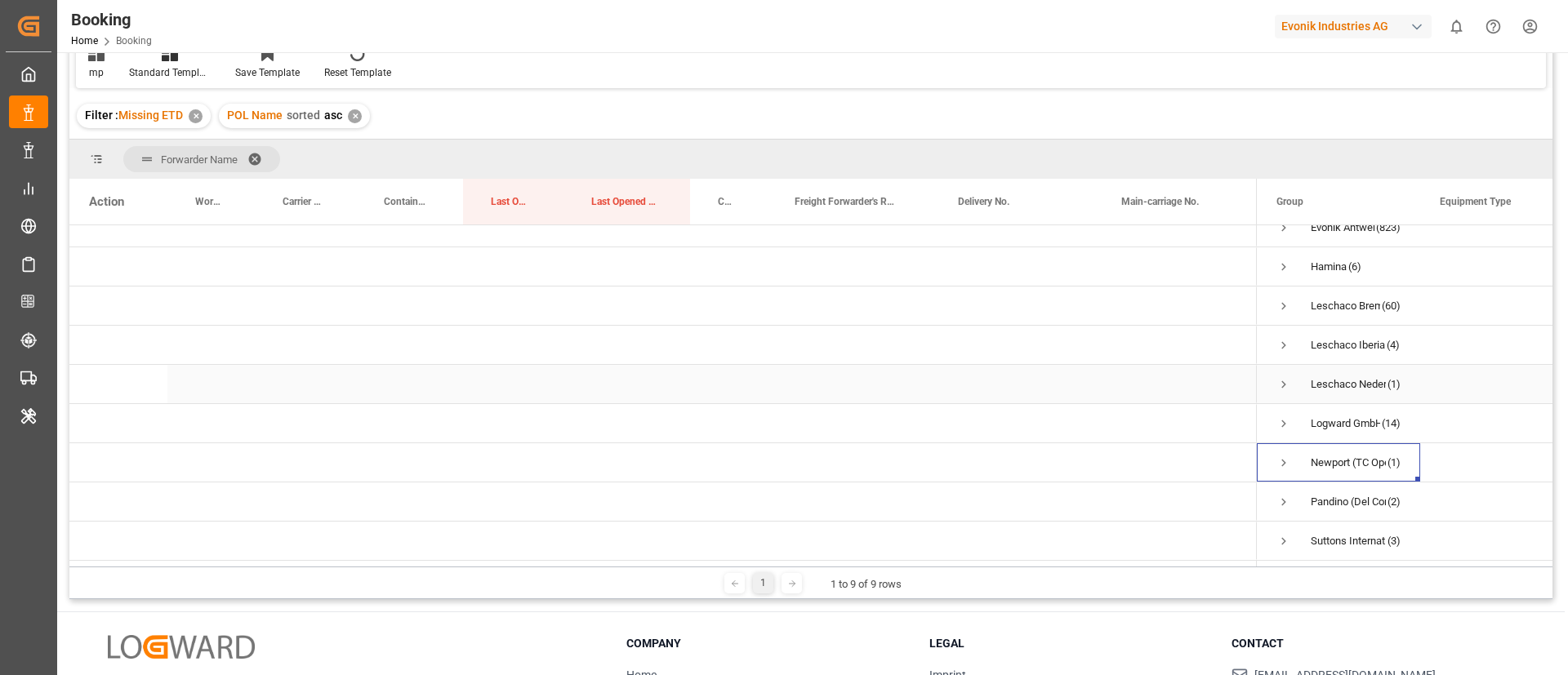
click at [1284, 377] on span "Press SPACE to select this row." at bounding box center [1283, 384] width 15 height 15
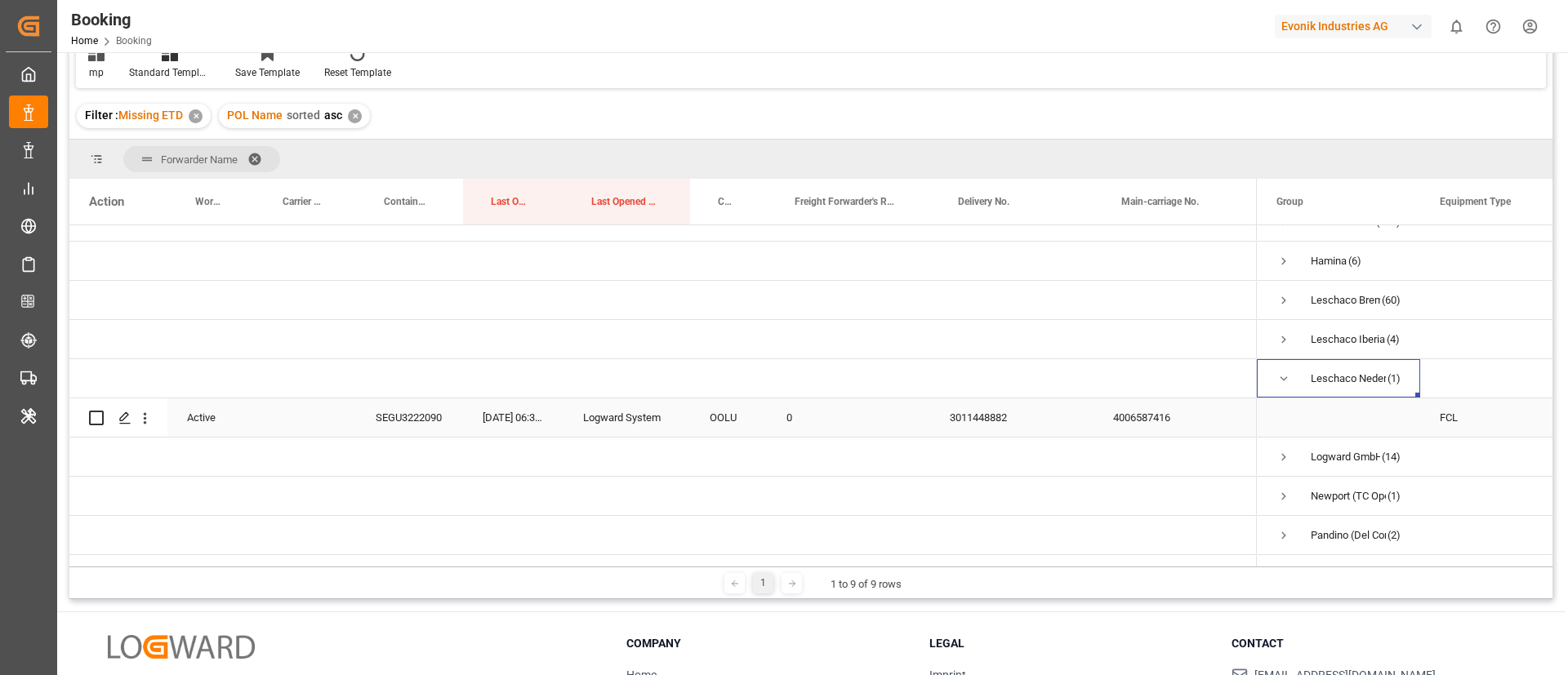
click at [1149, 420] on div "4006587416" at bounding box center [1174, 417] width 164 height 38
click at [1206, 425] on div "4006587416" at bounding box center [1174, 417] width 164 height 38
click at [988, 414] on div "3011448882" at bounding box center [1012, 417] width 164 height 38
click at [1282, 378] on span "Press SPACE to select this row." at bounding box center [1283, 378] width 15 height 15
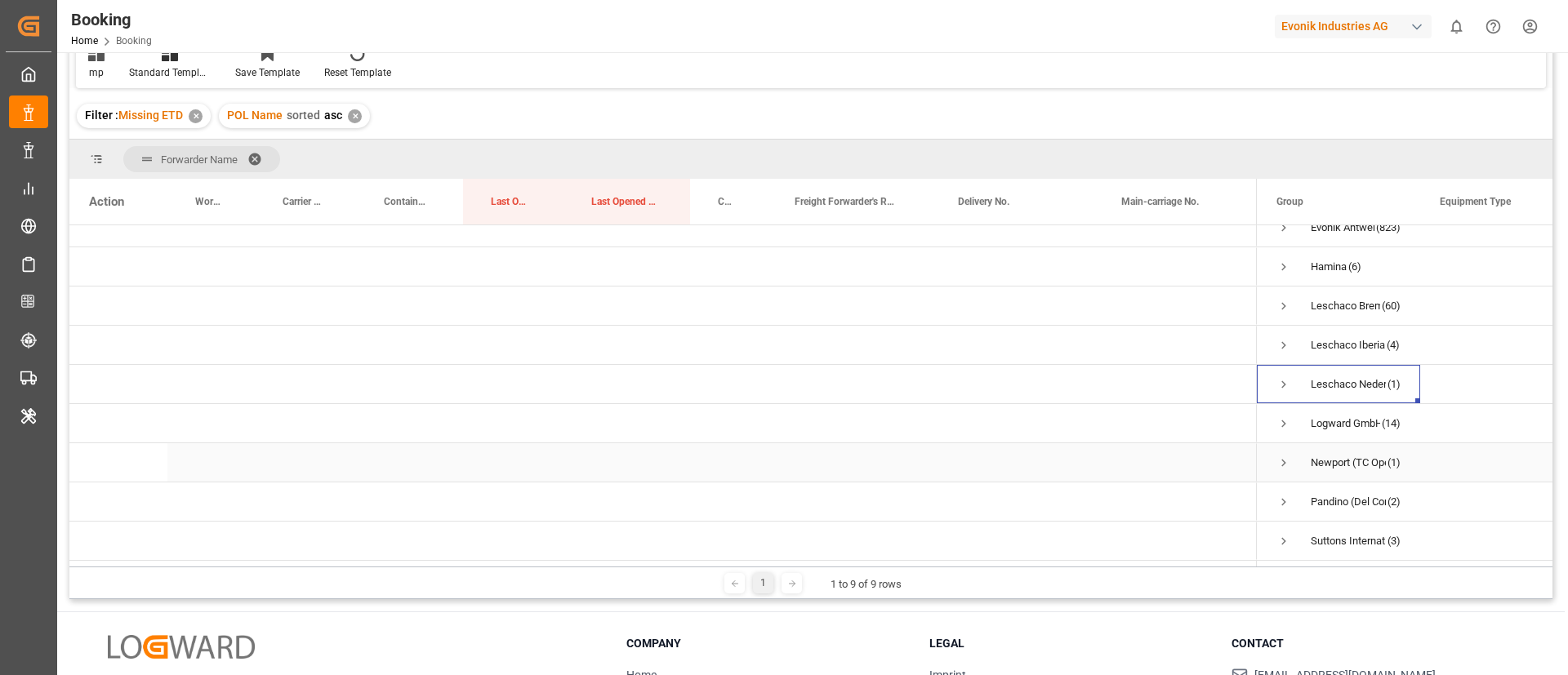
click at [1299, 459] on span "Newport (TC Operator) (1)" at bounding box center [1338, 463] width 124 height 37
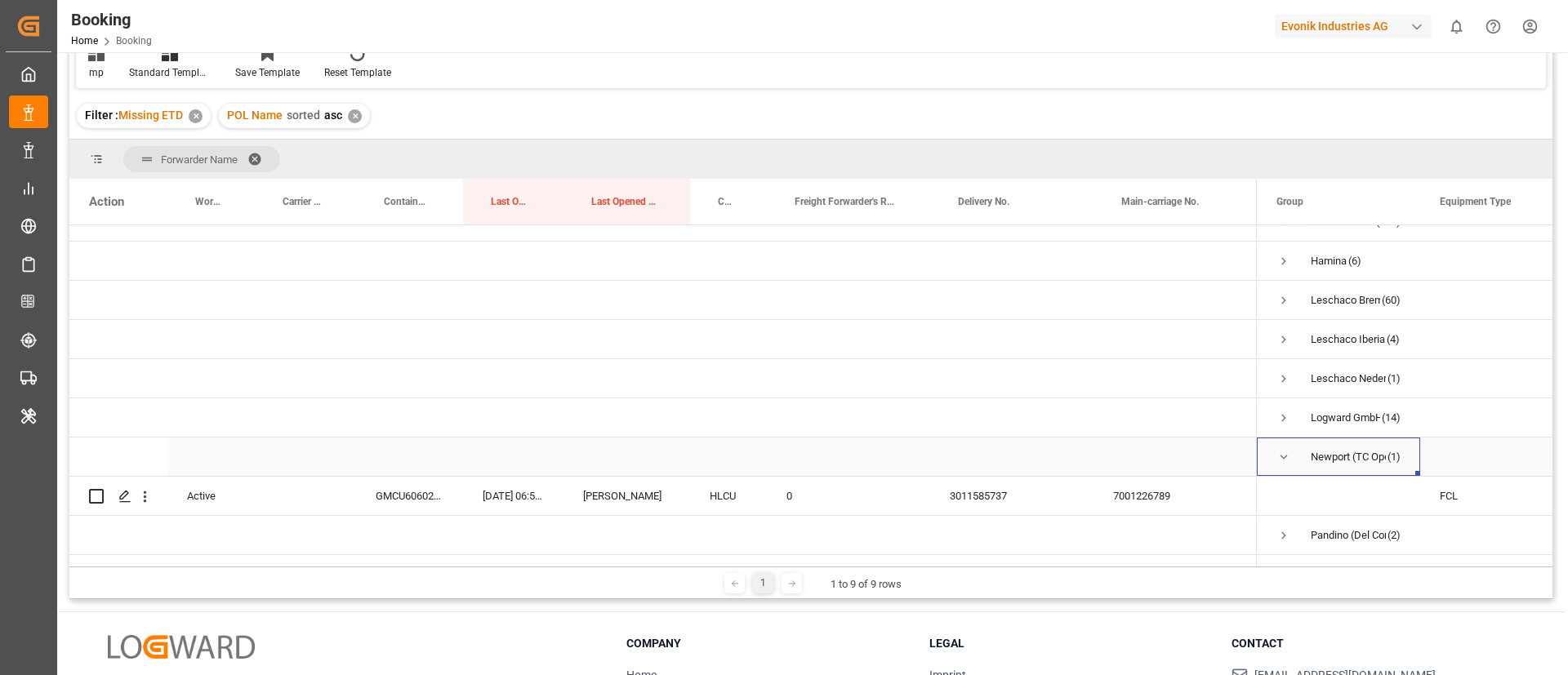
click at [1277, 458] on span "Press SPACE to select this row." at bounding box center [1283, 457] width 15 height 15
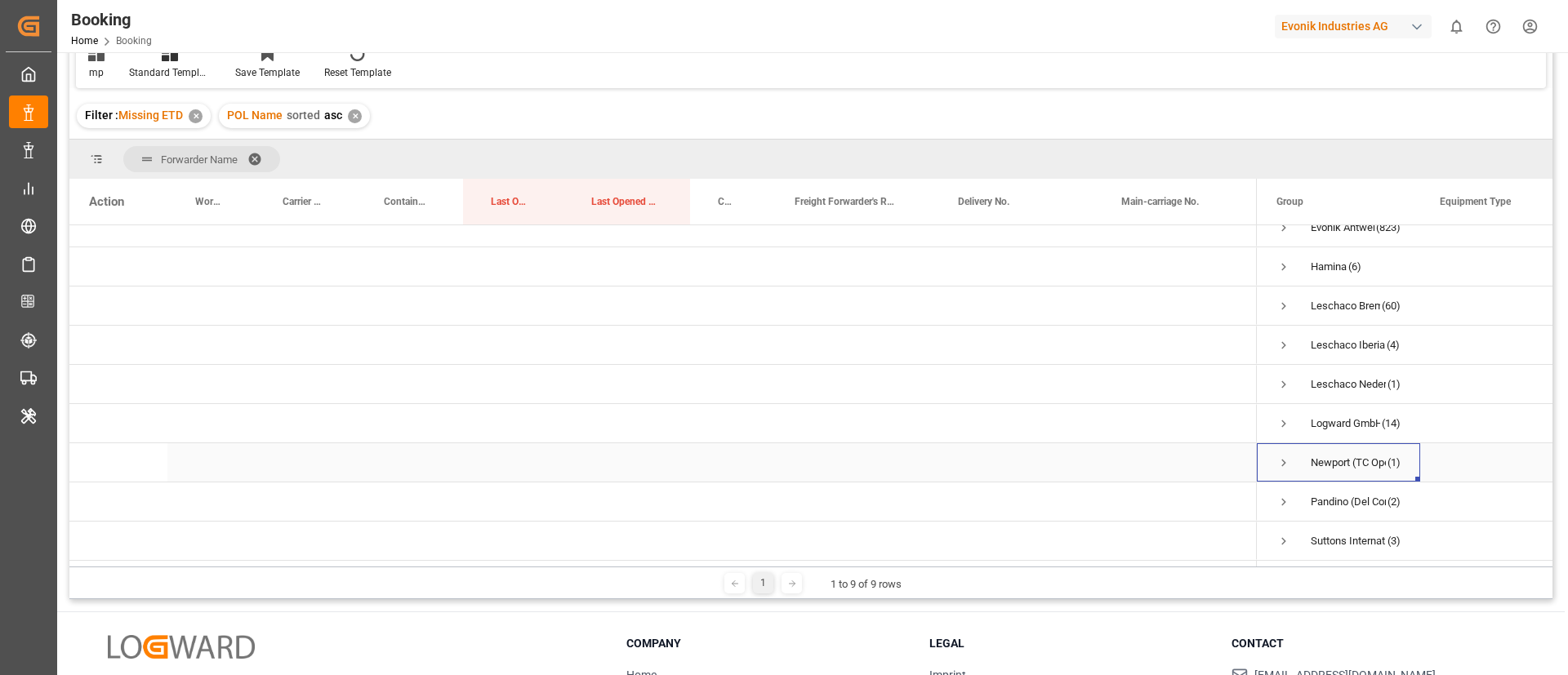
scroll to position [242, 0]
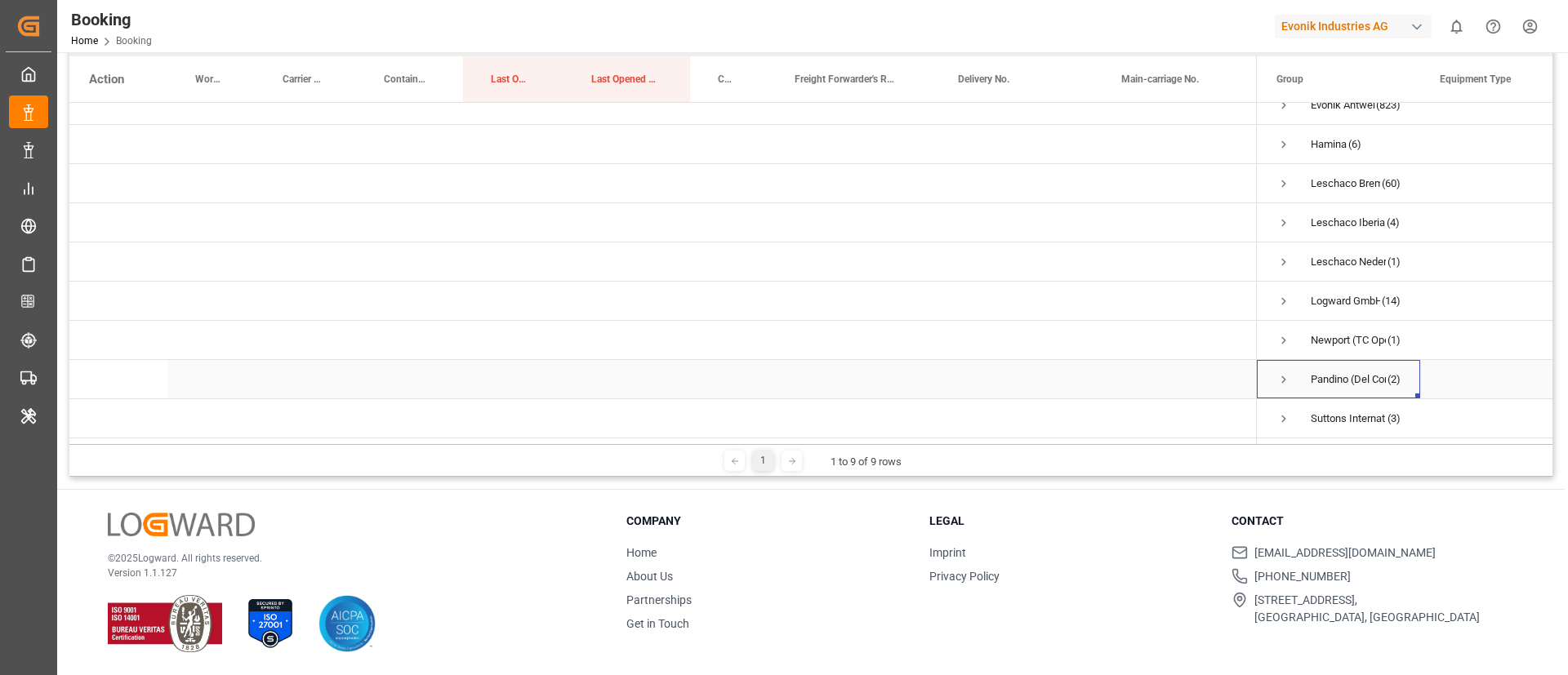
click at [1288, 372] on span "Press SPACE to select this row." at bounding box center [1283, 379] width 15 height 15
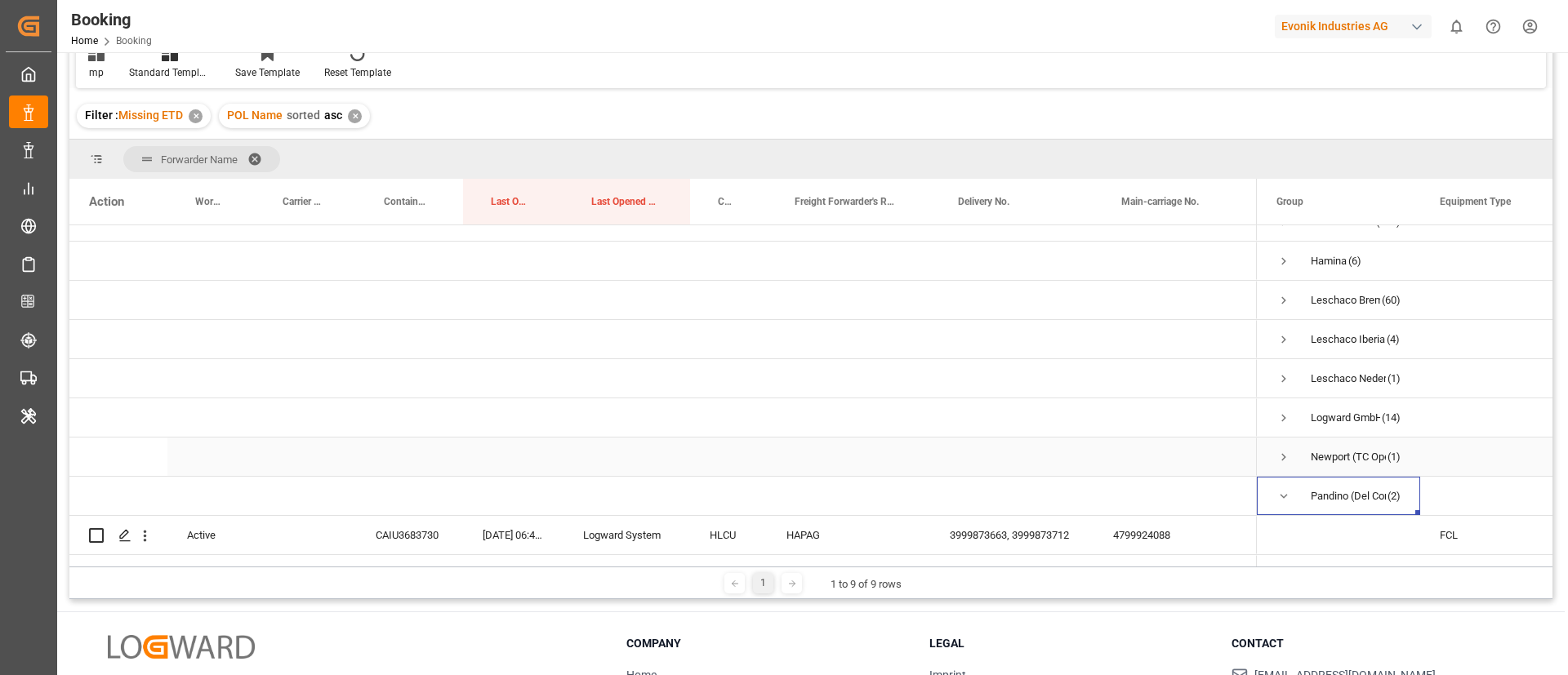
scroll to position [101, 0]
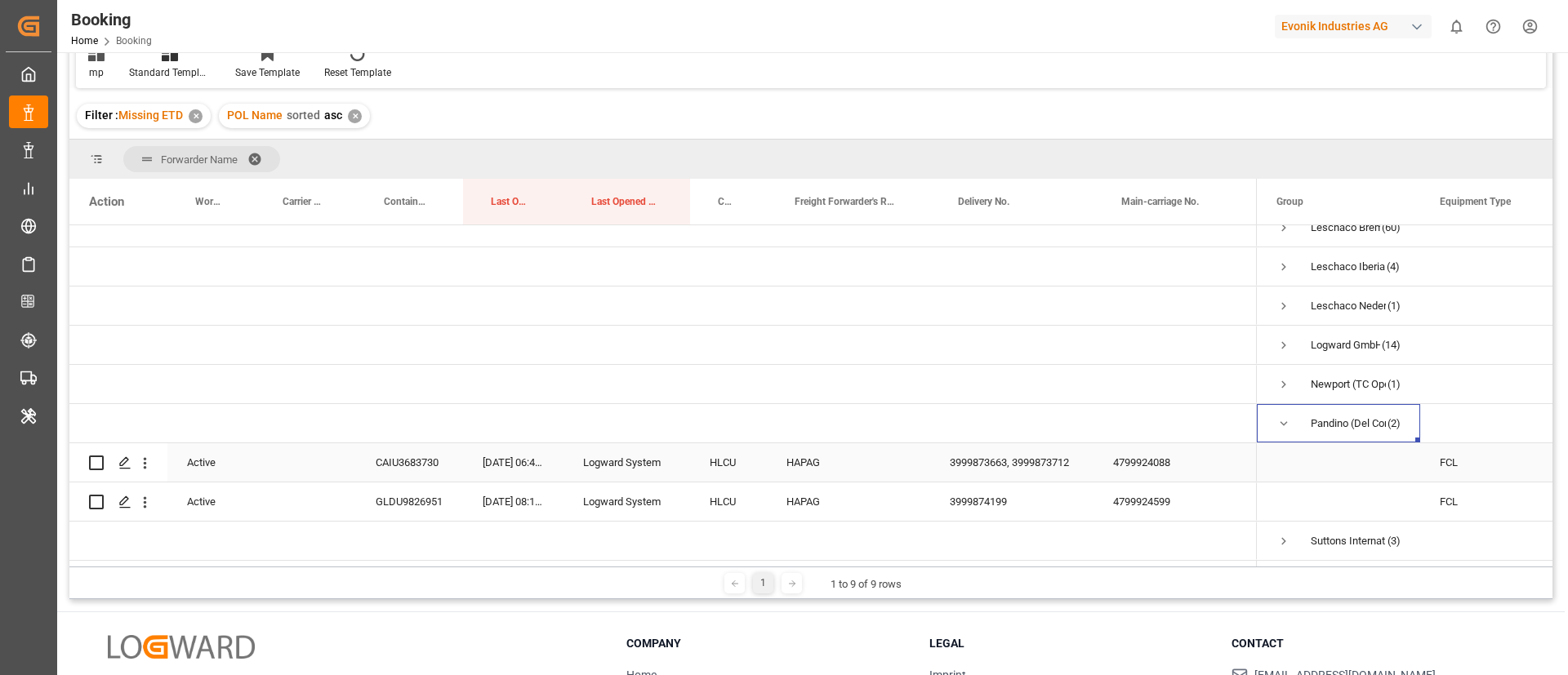
click at [1136, 455] on div "4799924088" at bounding box center [1174, 462] width 164 height 38
click at [1195, 458] on div "4799924088" at bounding box center [1174, 462] width 164 height 38
click at [1289, 416] on span "Press SPACE to select this row." at bounding box center [1283, 423] width 15 height 15
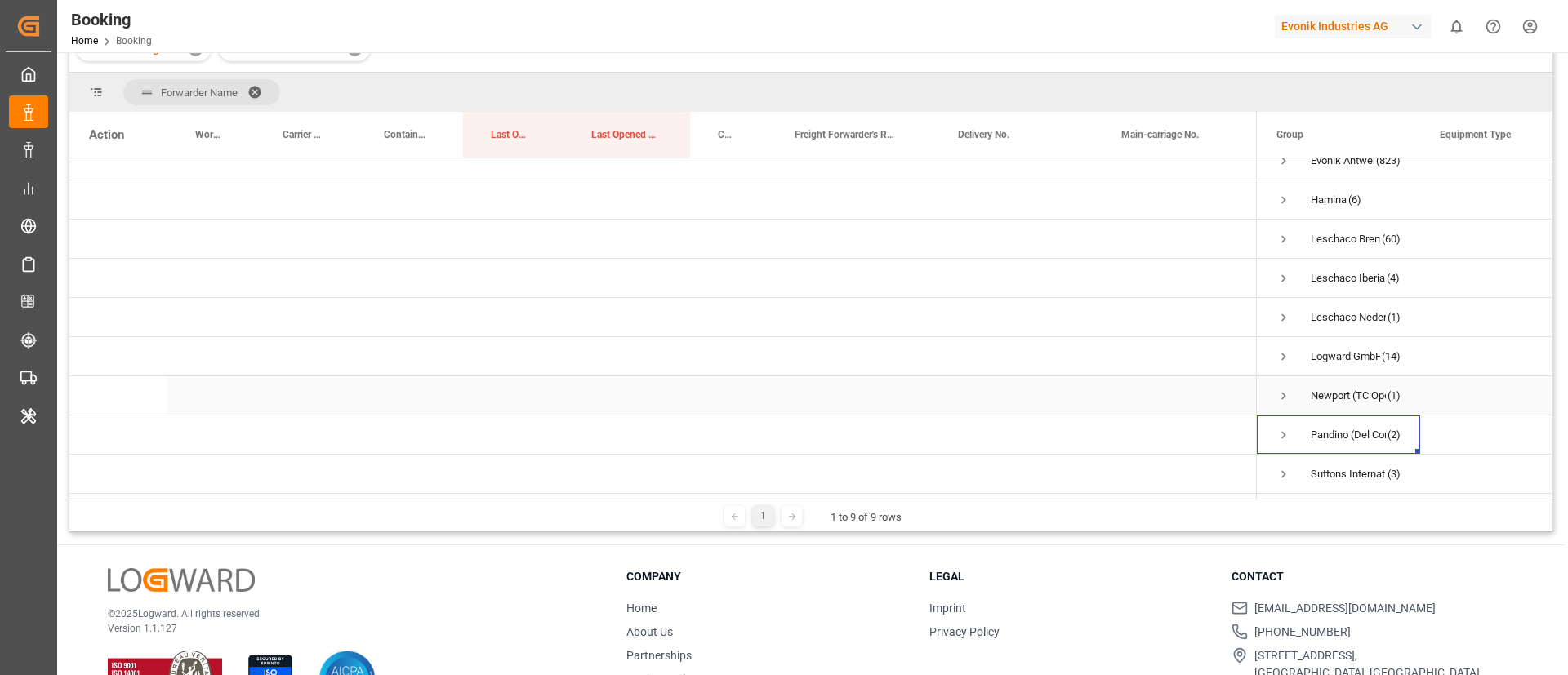
scroll to position [242, 0]
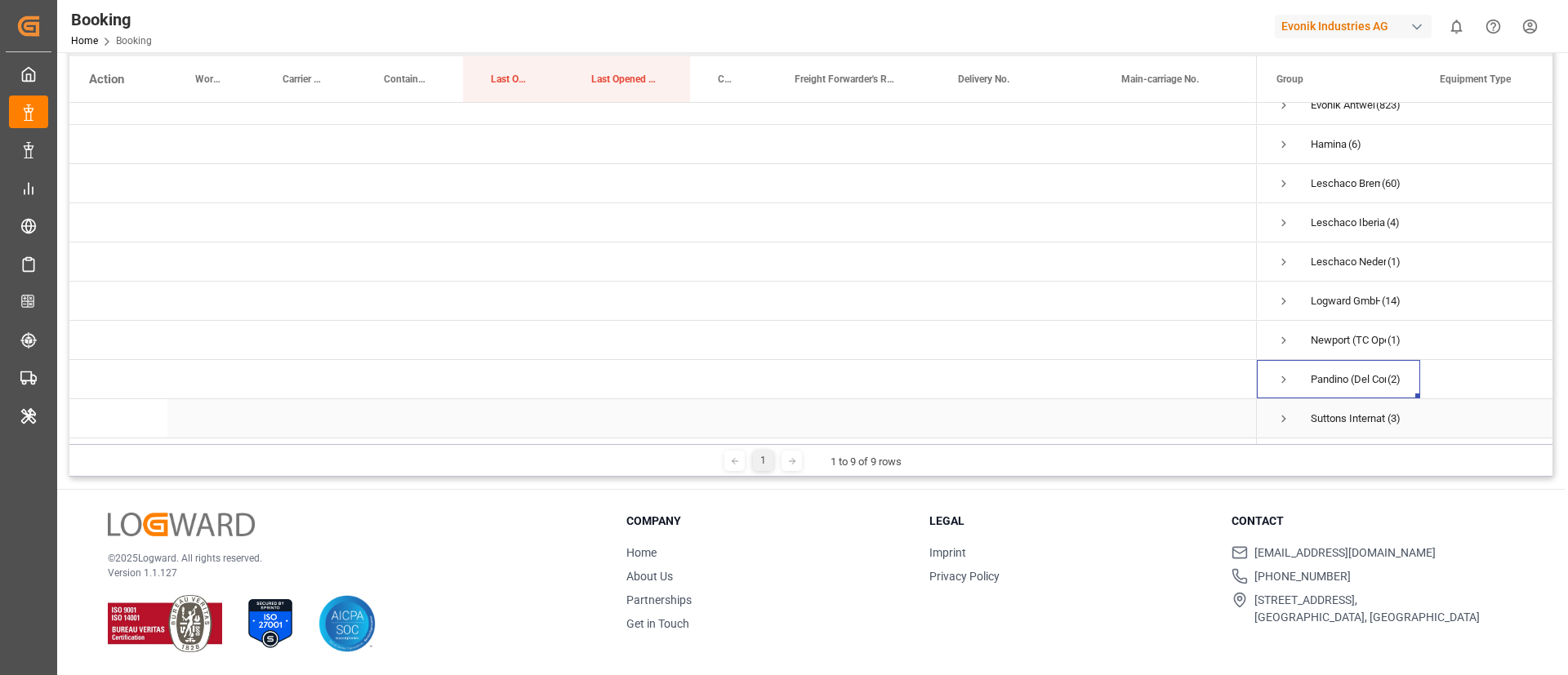
click at [1280, 411] on span "Press SPACE to select this row." at bounding box center [1283, 418] width 15 height 15
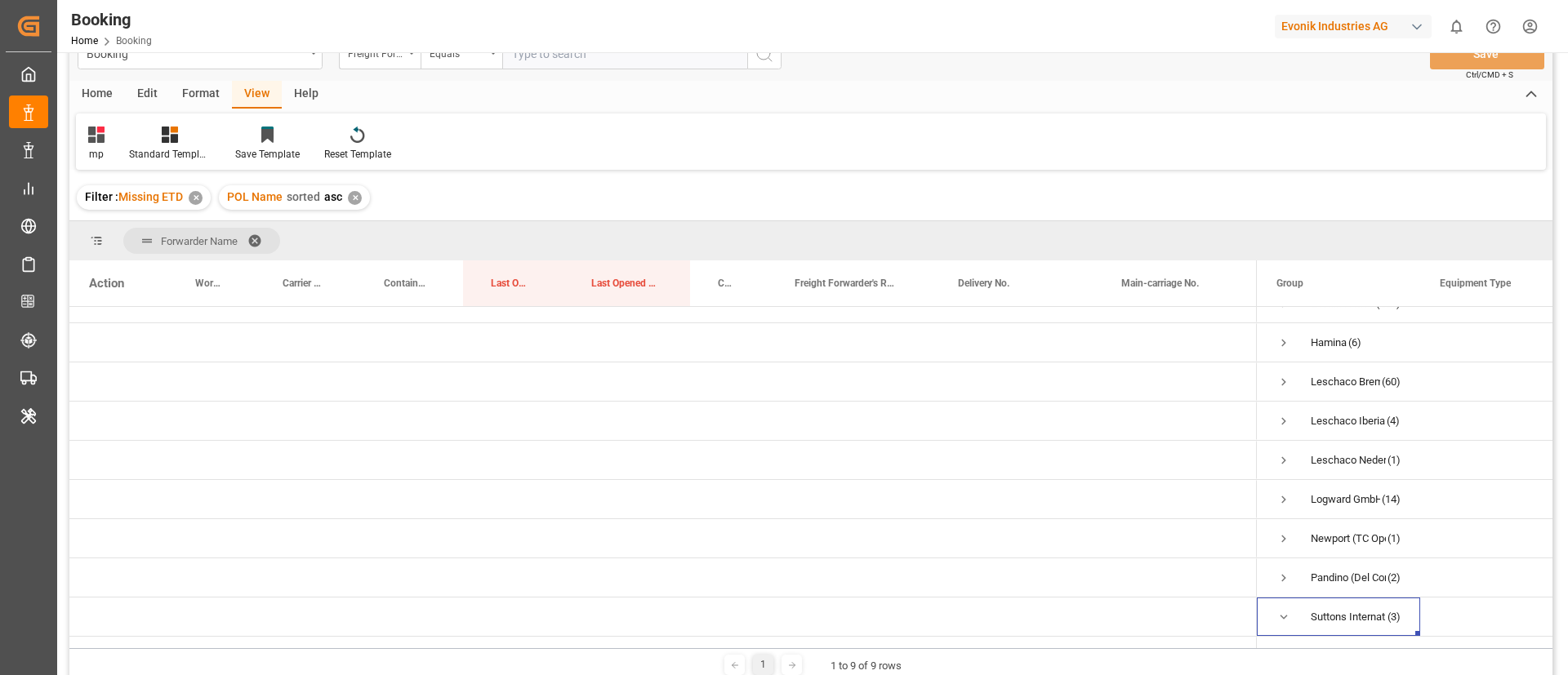
scroll to position [0, 0]
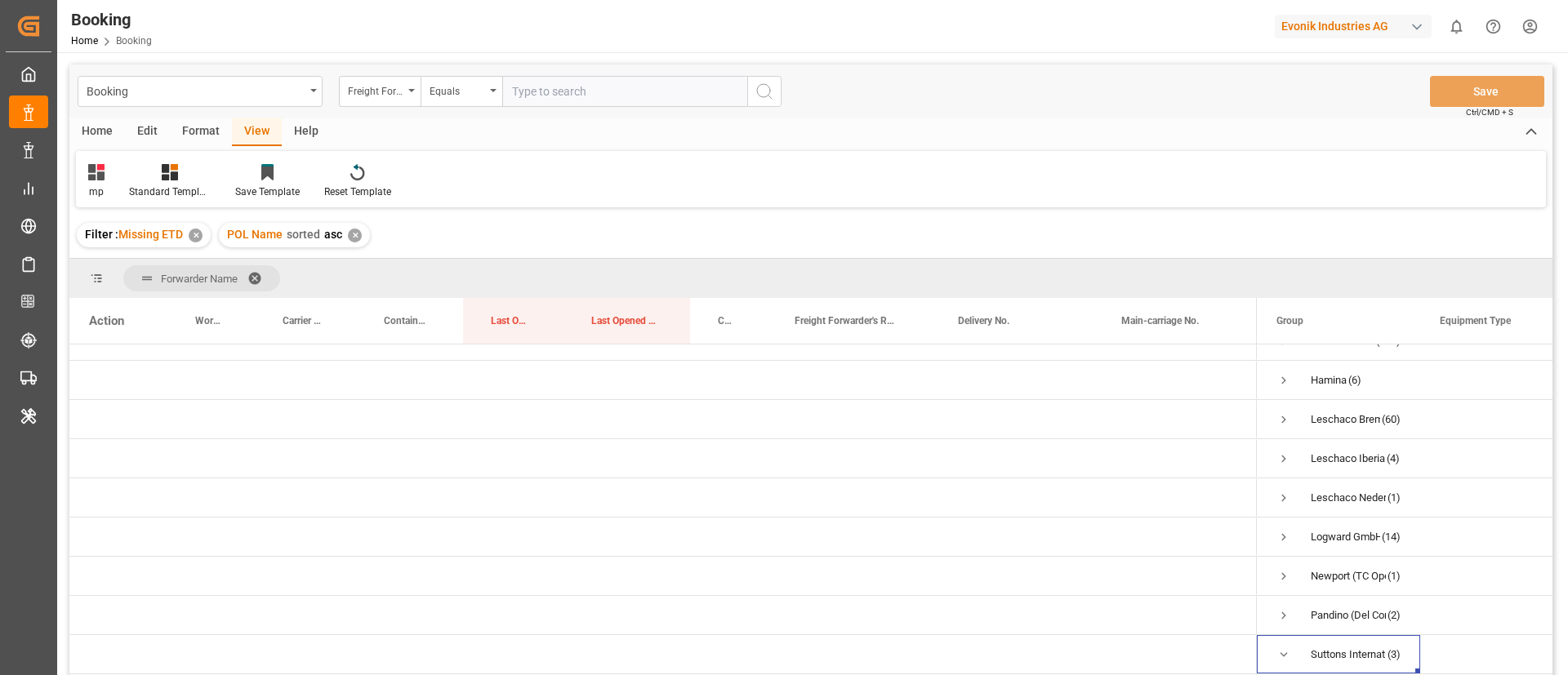
click at [201, 144] on div "Format" at bounding box center [200, 132] width 62 height 27
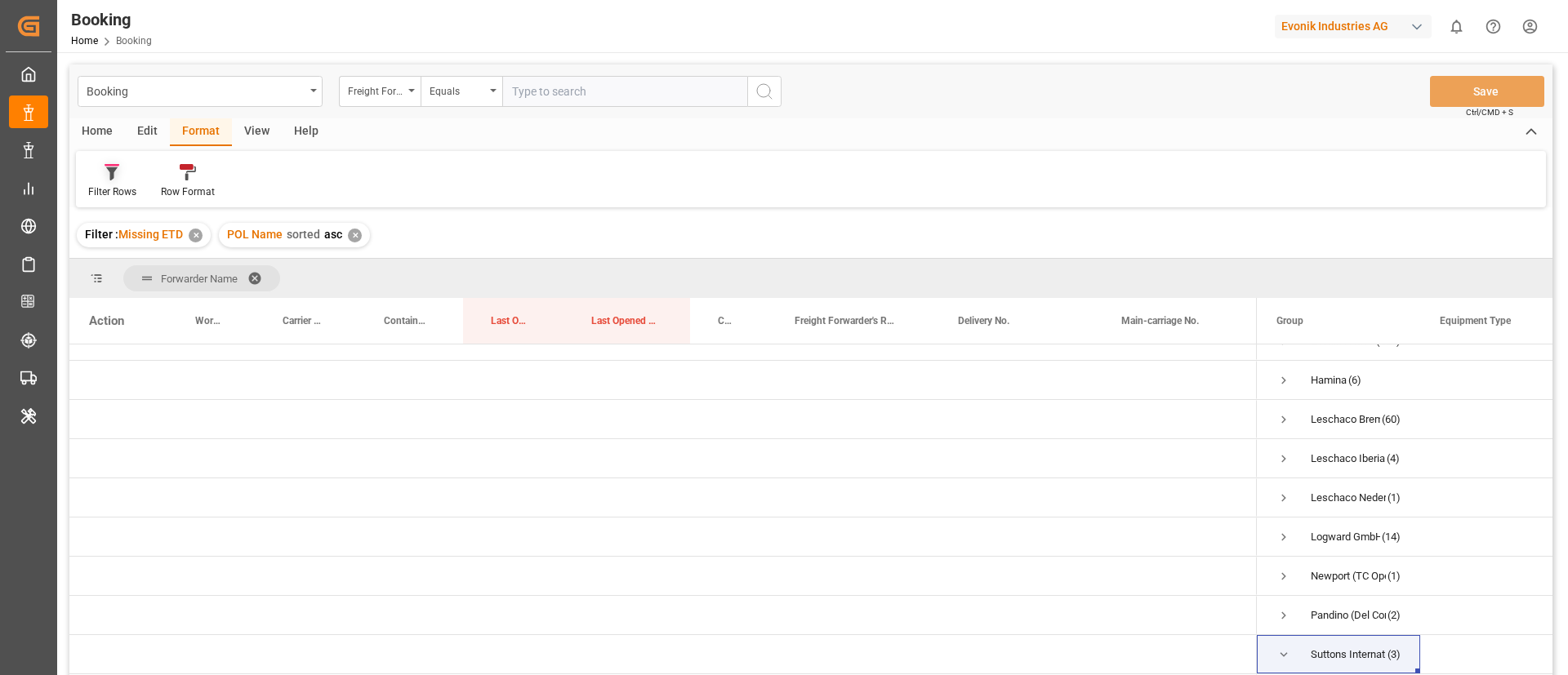
click at [112, 174] on icon at bounding box center [112, 173] width 12 height 13
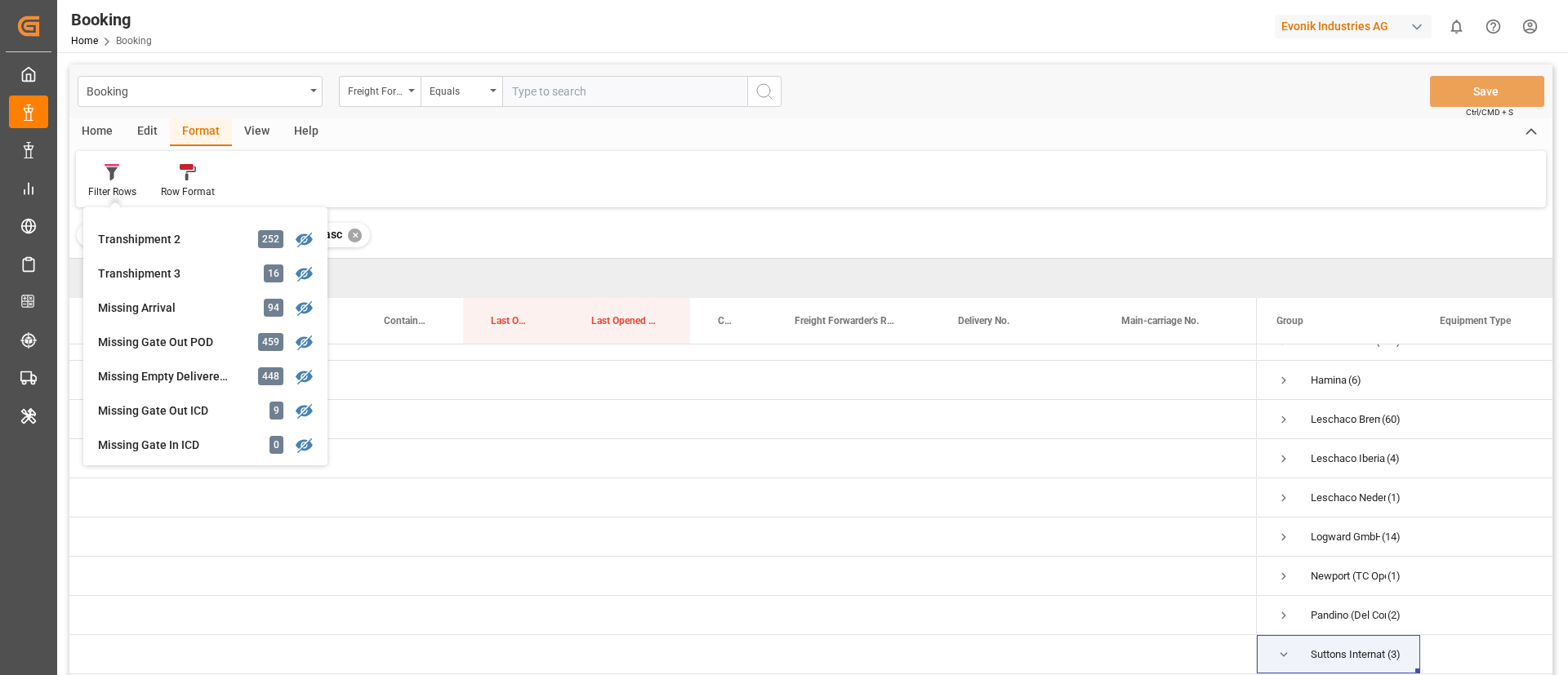
scroll to position [612, 0]
click at [226, 333] on div "Missing Empty Delivered Depot" at bounding box center [169, 340] width 143 height 18
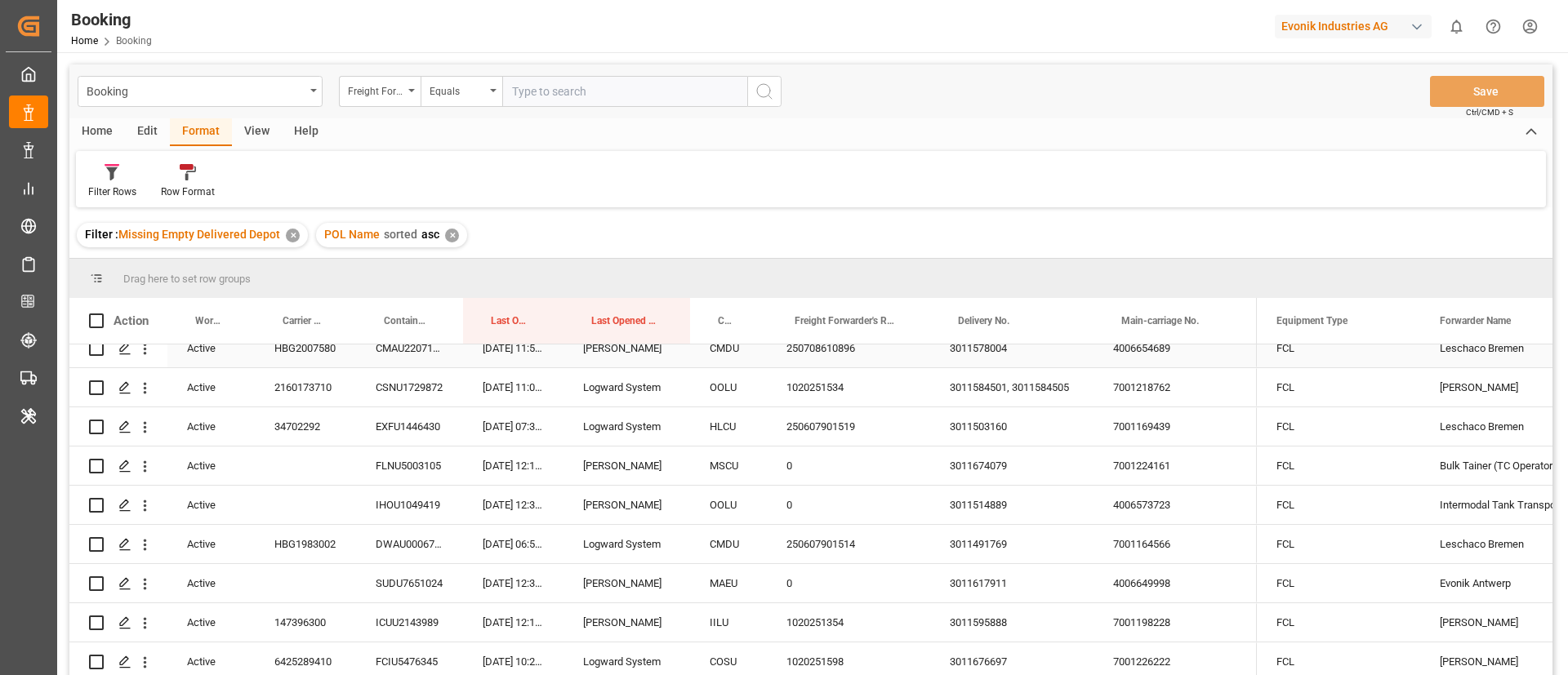
scroll to position [367, 0]
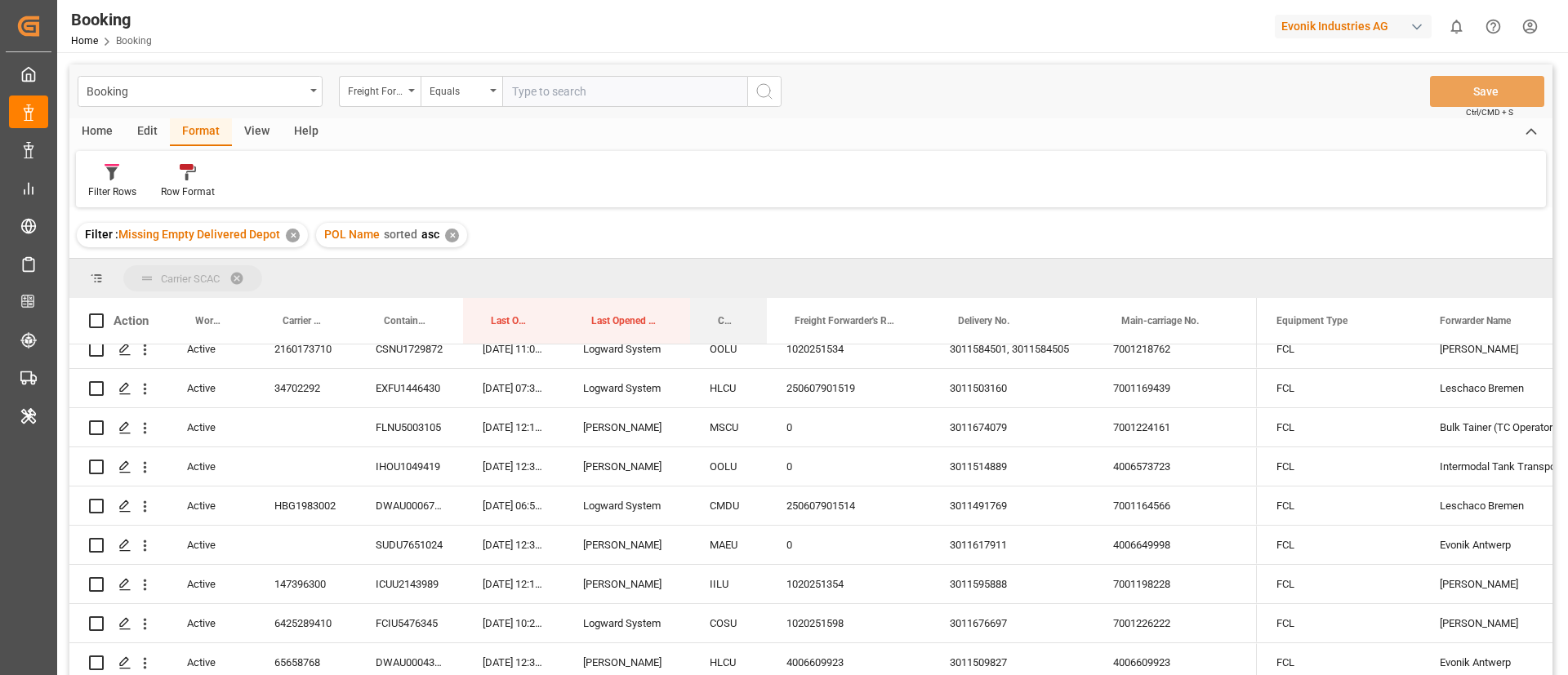
drag, startPoint x: 735, startPoint y: 308, endPoint x: 740, endPoint y: 278, distance: 30.4
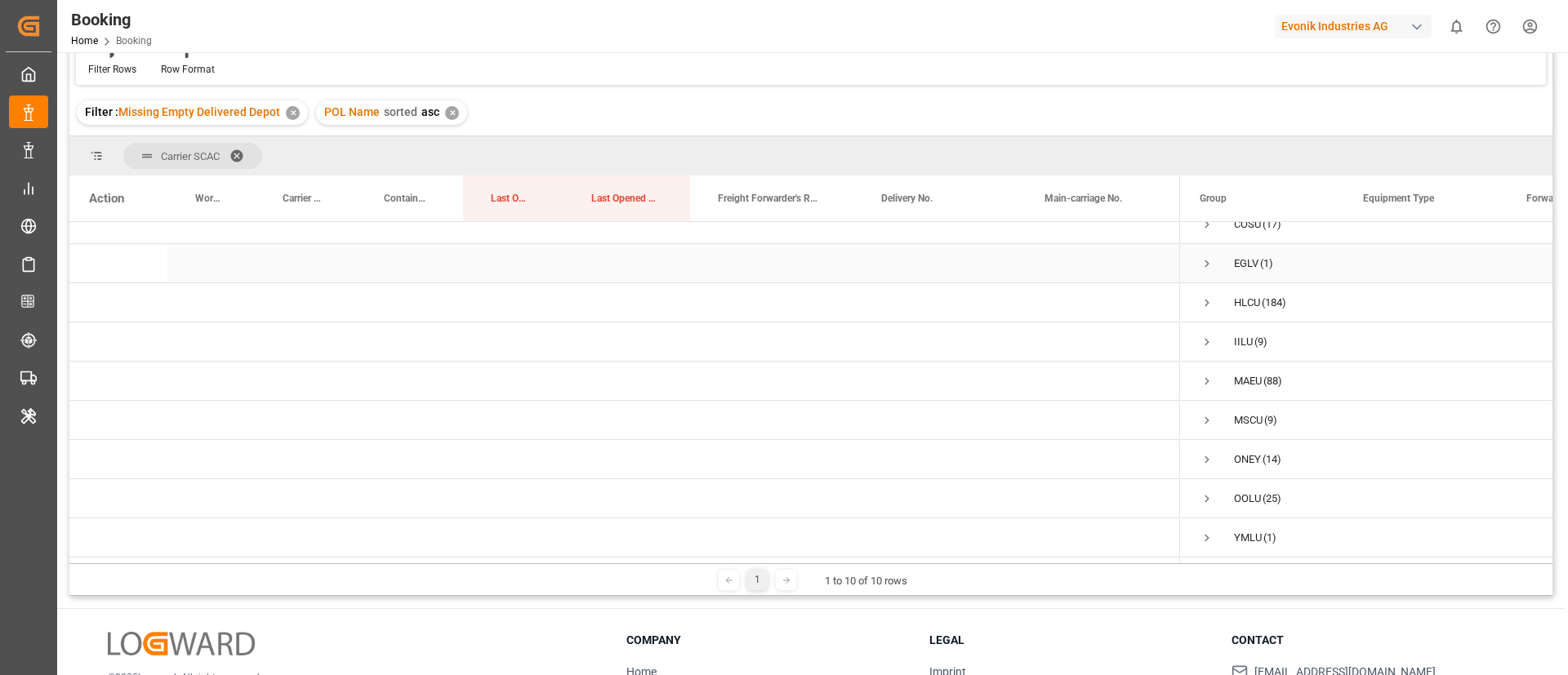
scroll to position [0, 0]
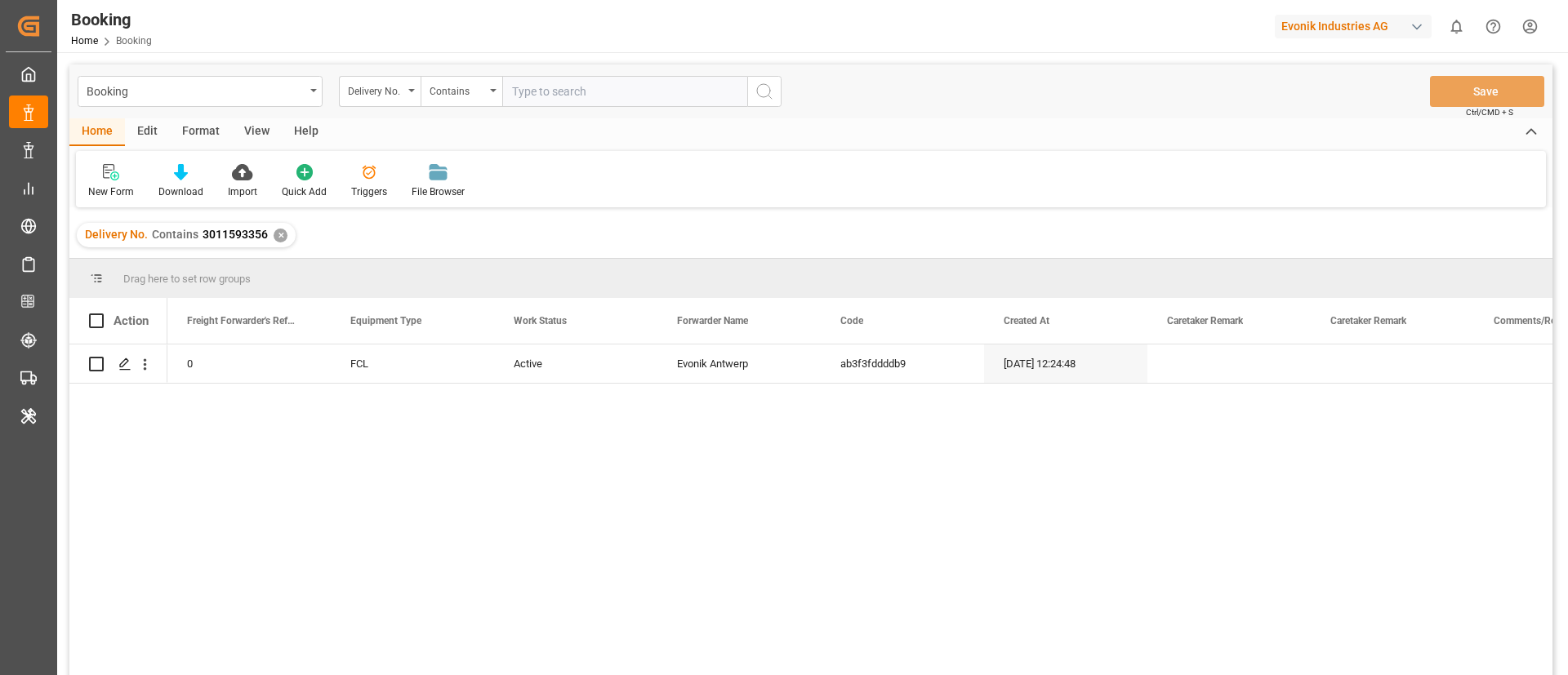
click at [562, 84] on input "text" at bounding box center [625, 92] width 245 height 31
paste input "3011448882"
type input "3011448882"
click at [774, 86] on button "search button" at bounding box center [764, 92] width 34 height 31
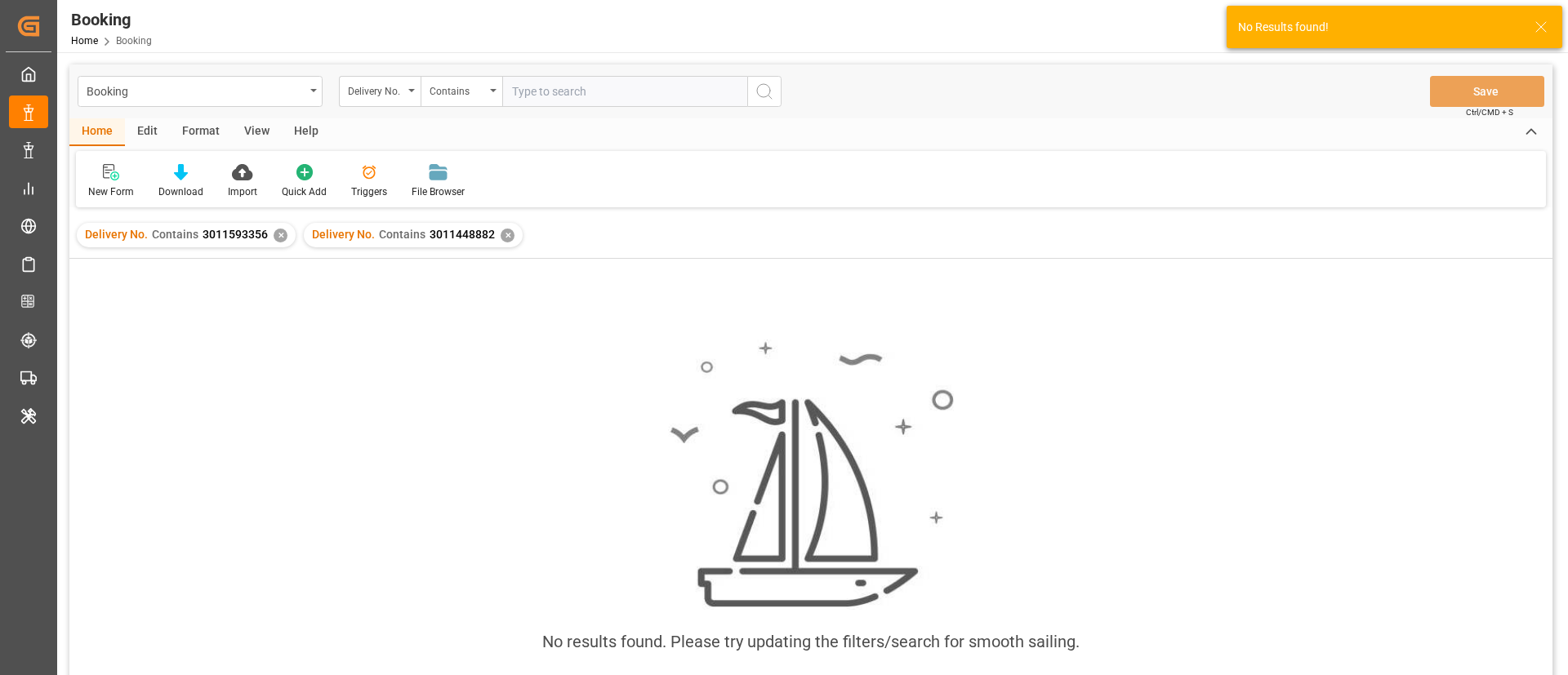
click at [276, 232] on div "✕" at bounding box center [280, 235] width 14 height 14
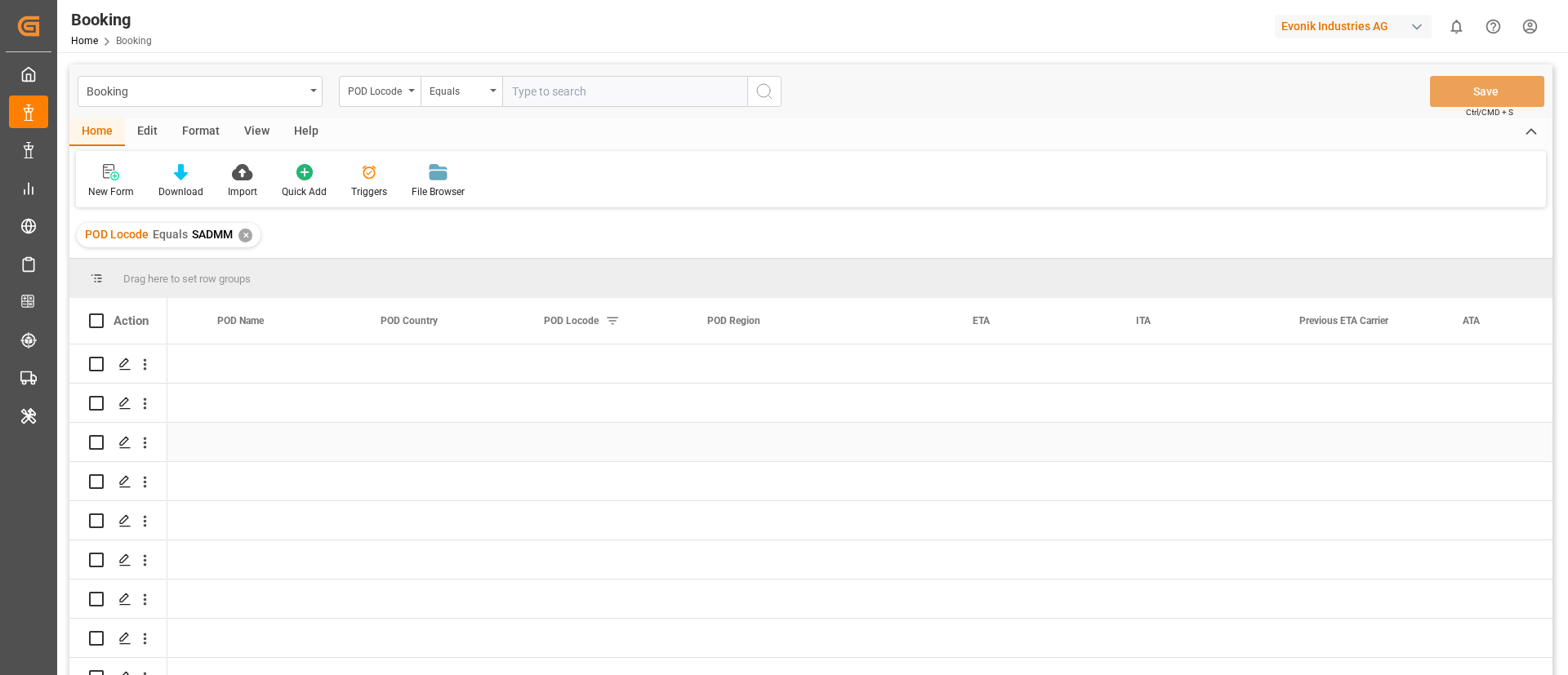
scroll to position [0, 9114]
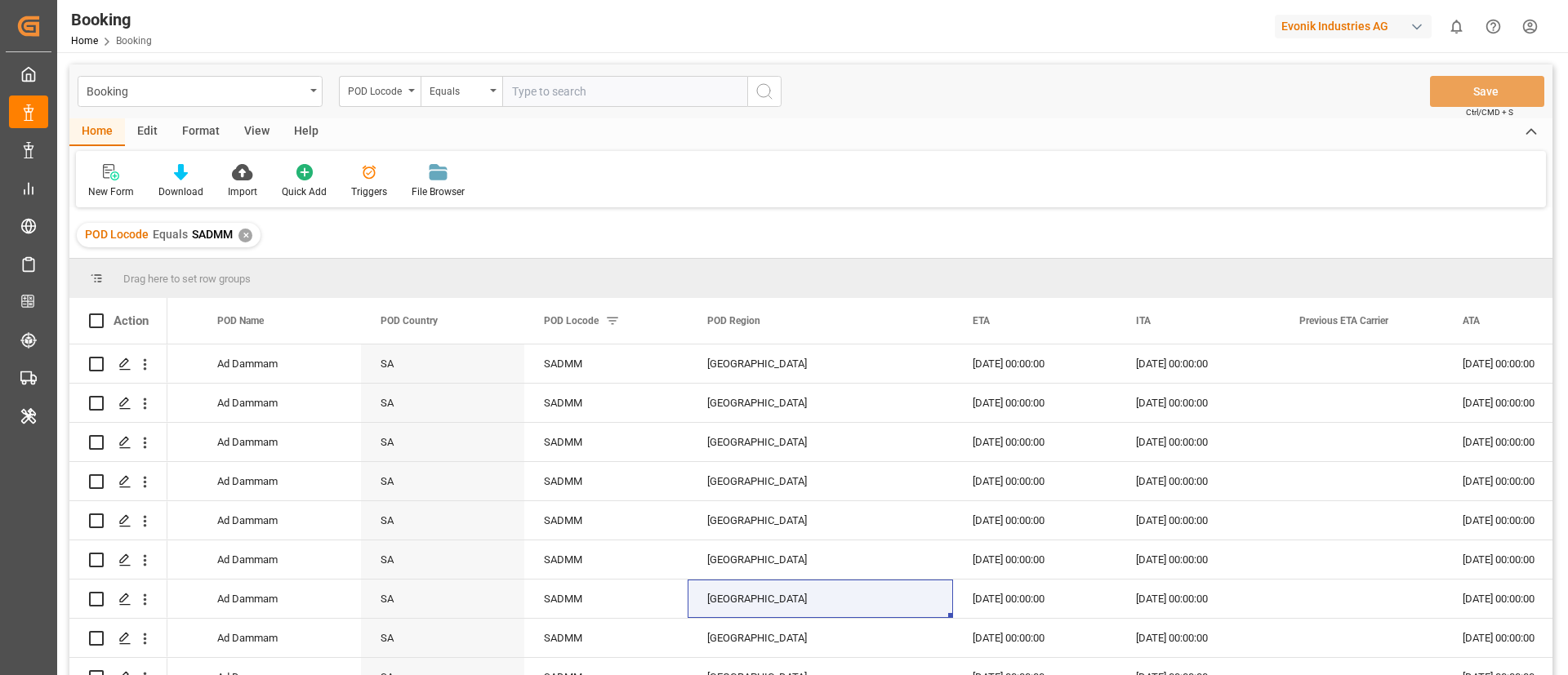
click at [540, 103] on input "text" at bounding box center [625, 92] width 245 height 31
paste input "USCHS"
type input "USCHS"
click at [764, 93] on icon "search button" at bounding box center [764, 91] width 20 height 20
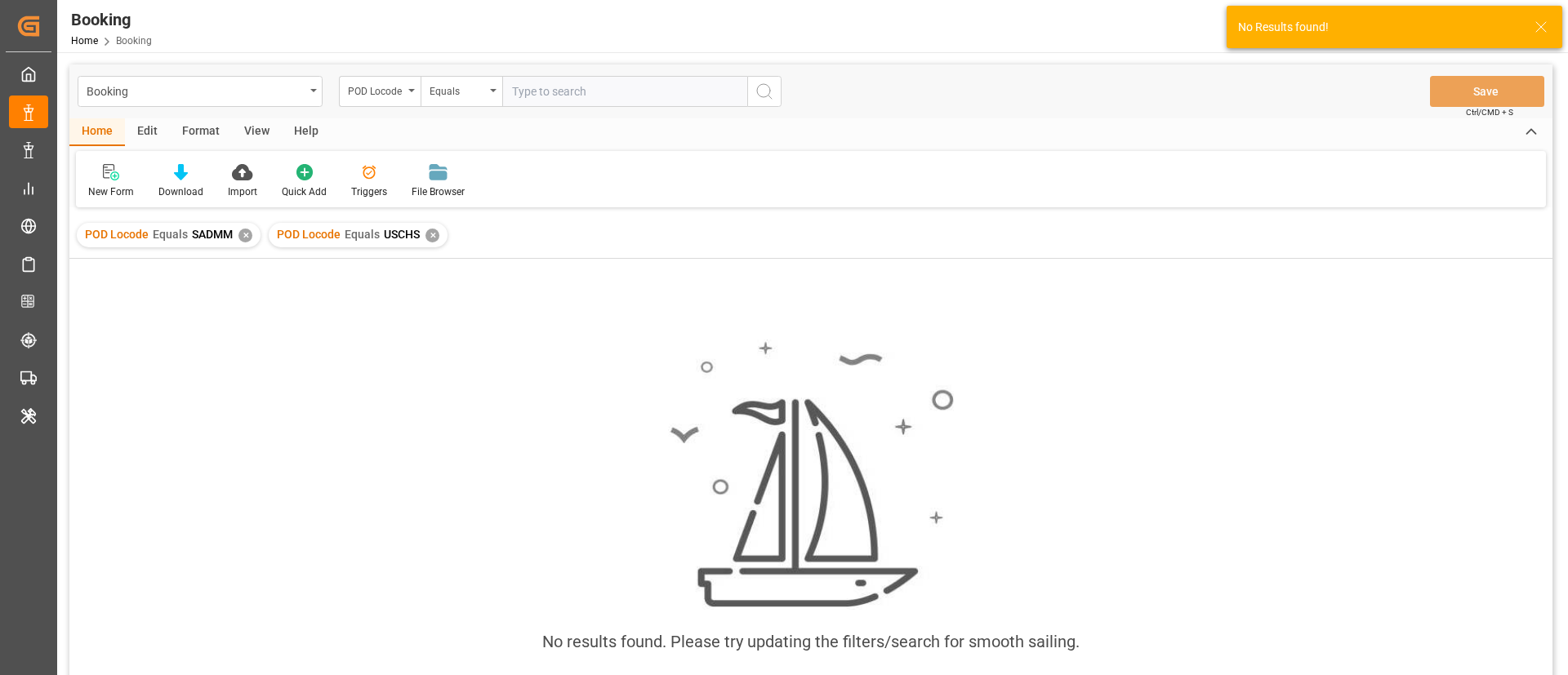
click at [247, 237] on div "✕" at bounding box center [245, 235] width 14 height 14
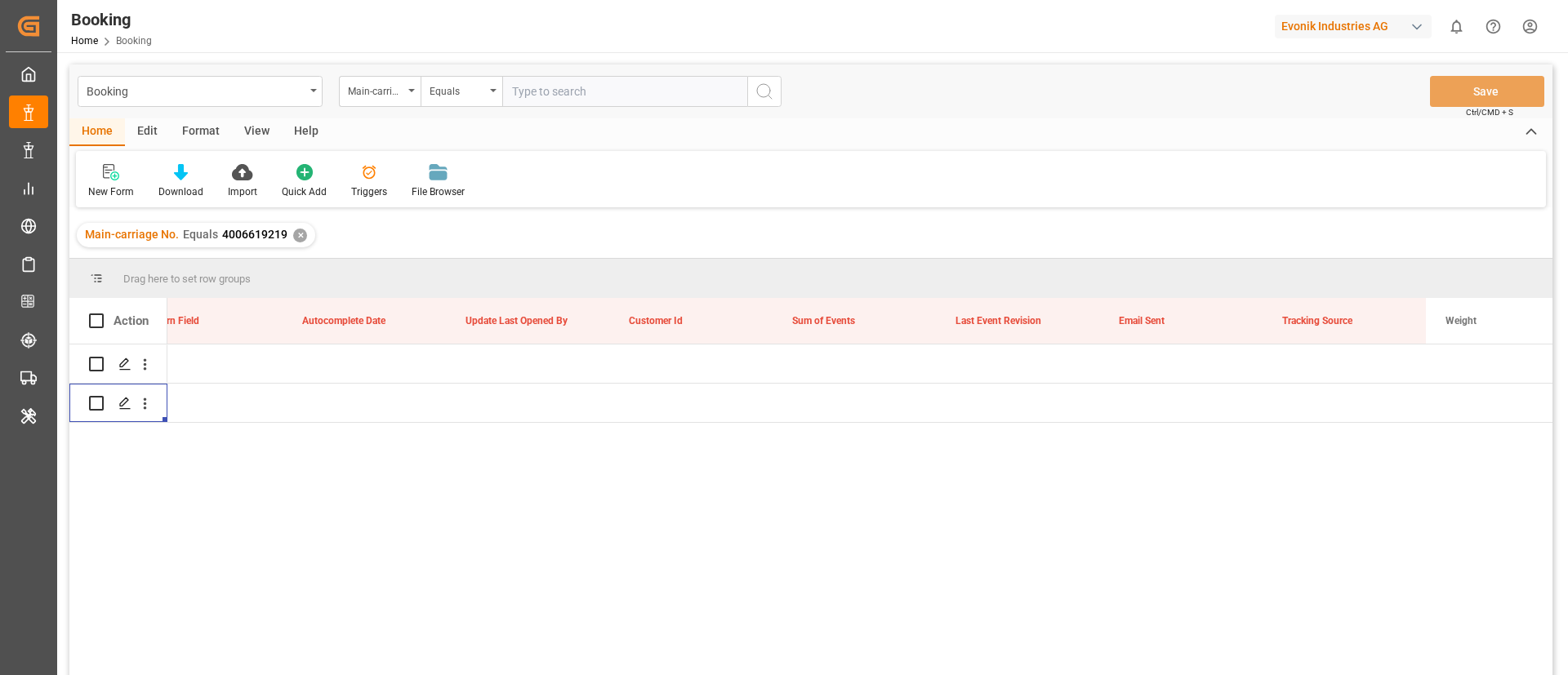
scroll to position [0, 20460]
click at [562, 74] on div "Booking Main-carriage No. Equals Save Ctrl/CMD + S" at bounding box center [811, 91] width 1483 height 54
click at [561, 91] on input "text" at bounding box center [625, 92] width 245 height 31
paste input "4006587416"
type input "4006587416"
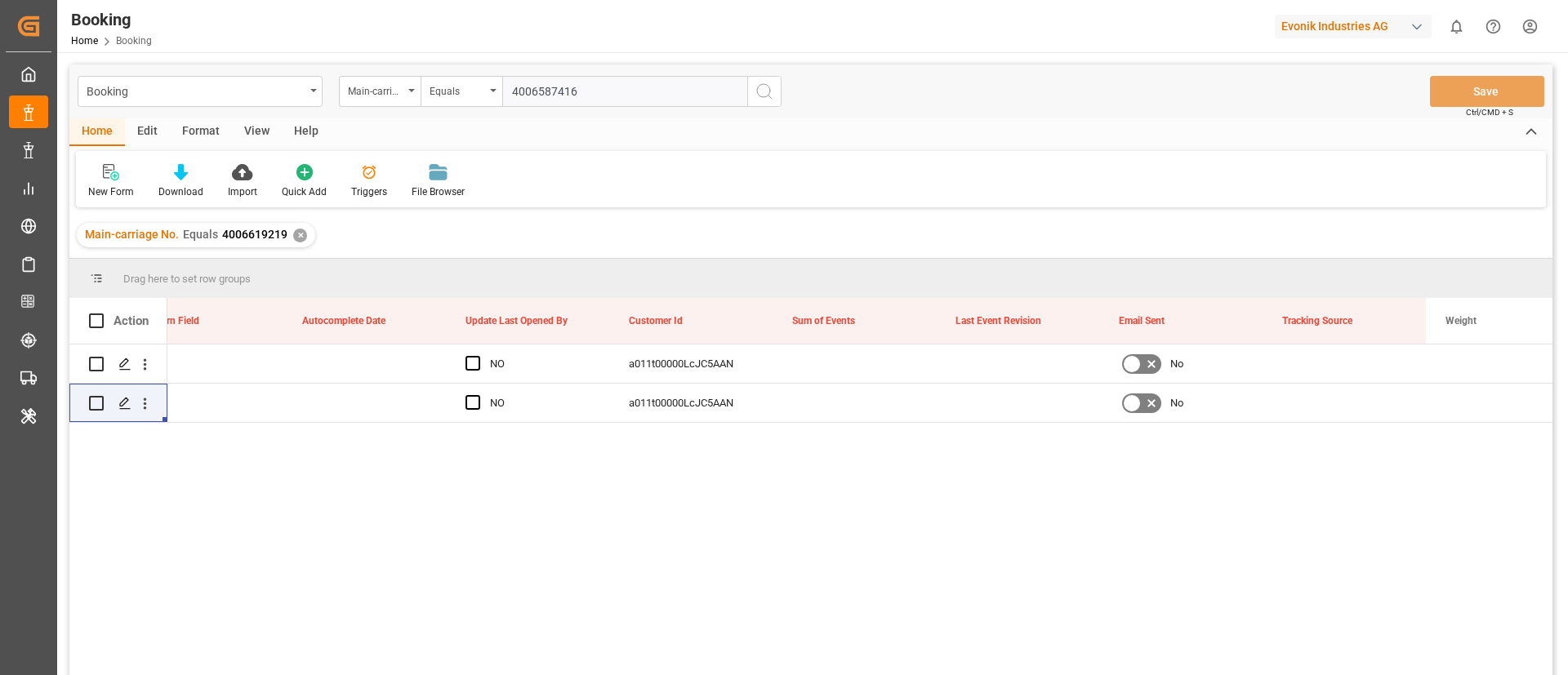
click at [780, 91] on button "search button" at bounding box center [764, 92] width 34 height 31
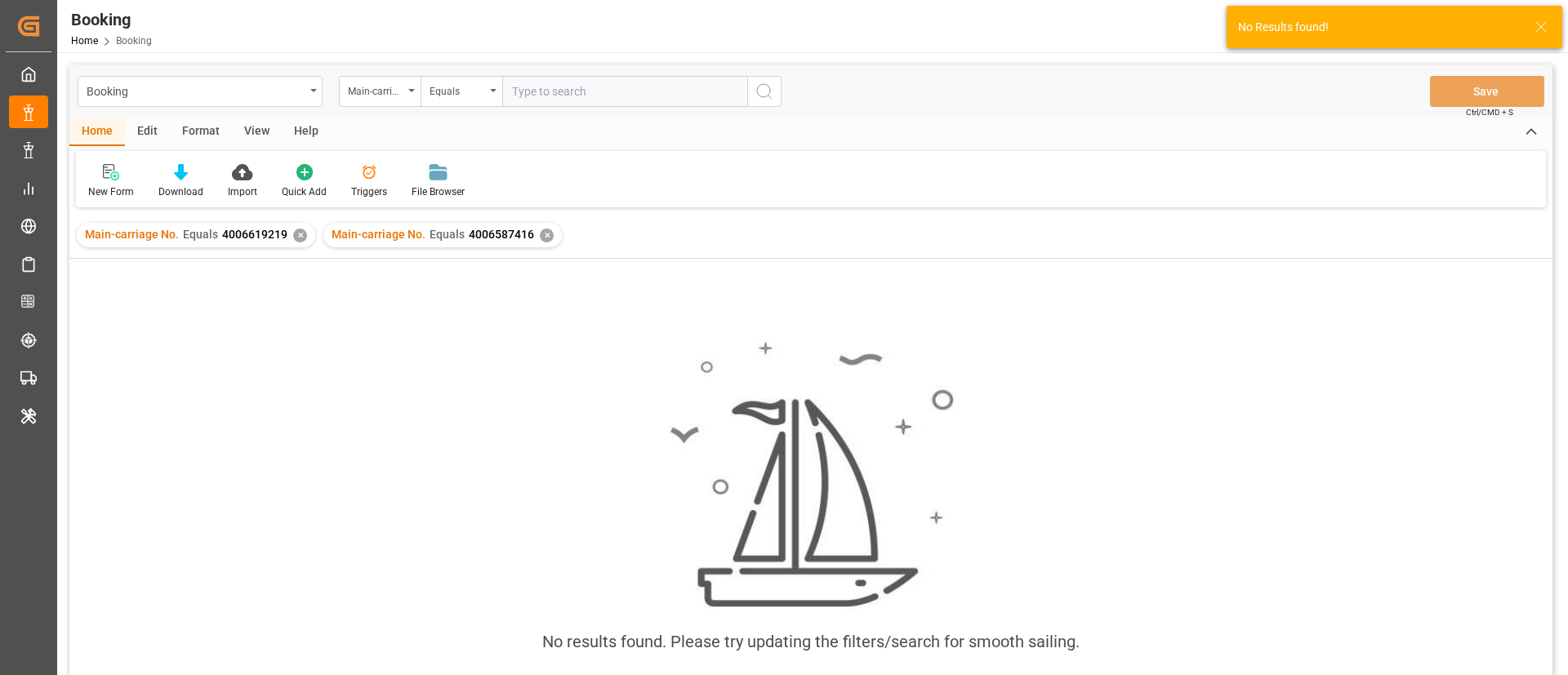
click at [293, 232] on div "✕" at bounding box center [300, 235] width 14 height 14
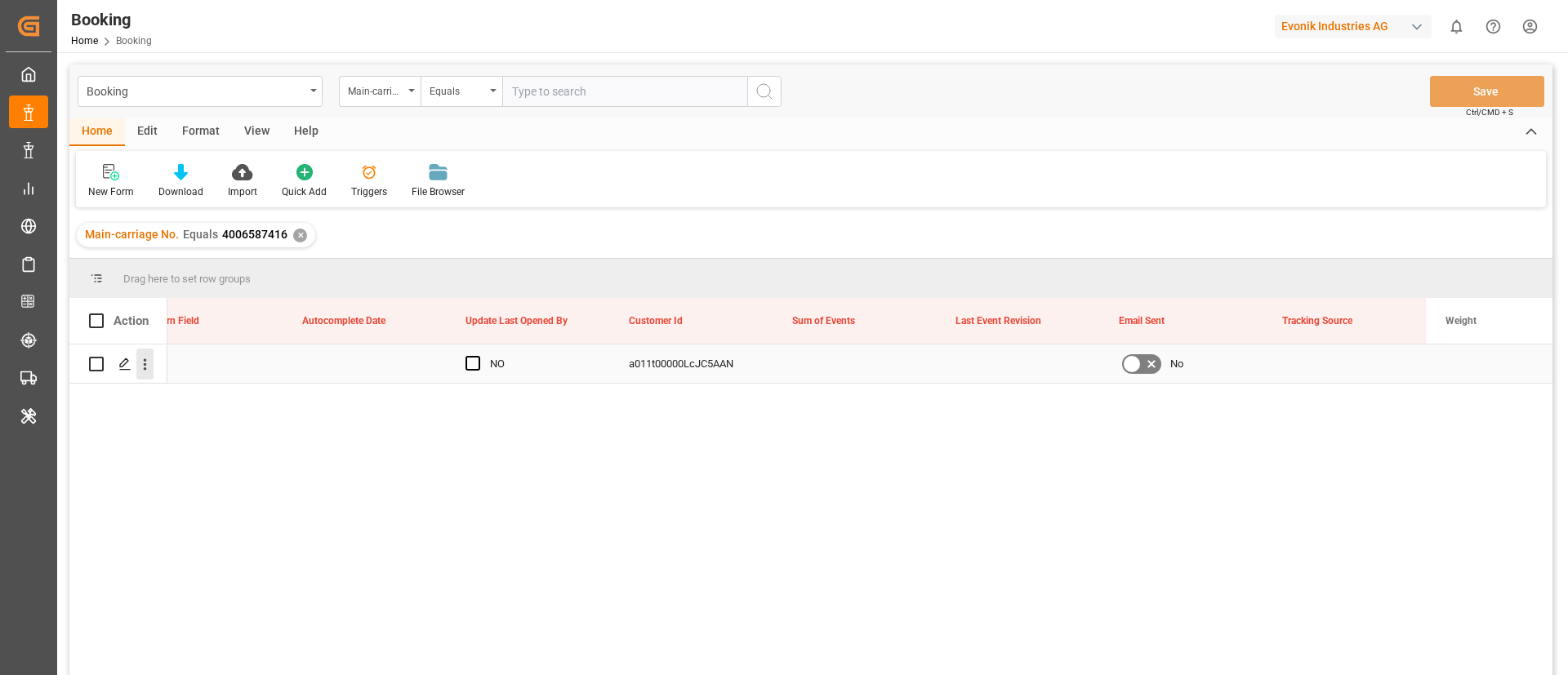
click at [148, 373] on button "open menu" at bounding box center [145, 364] width 18 height 31
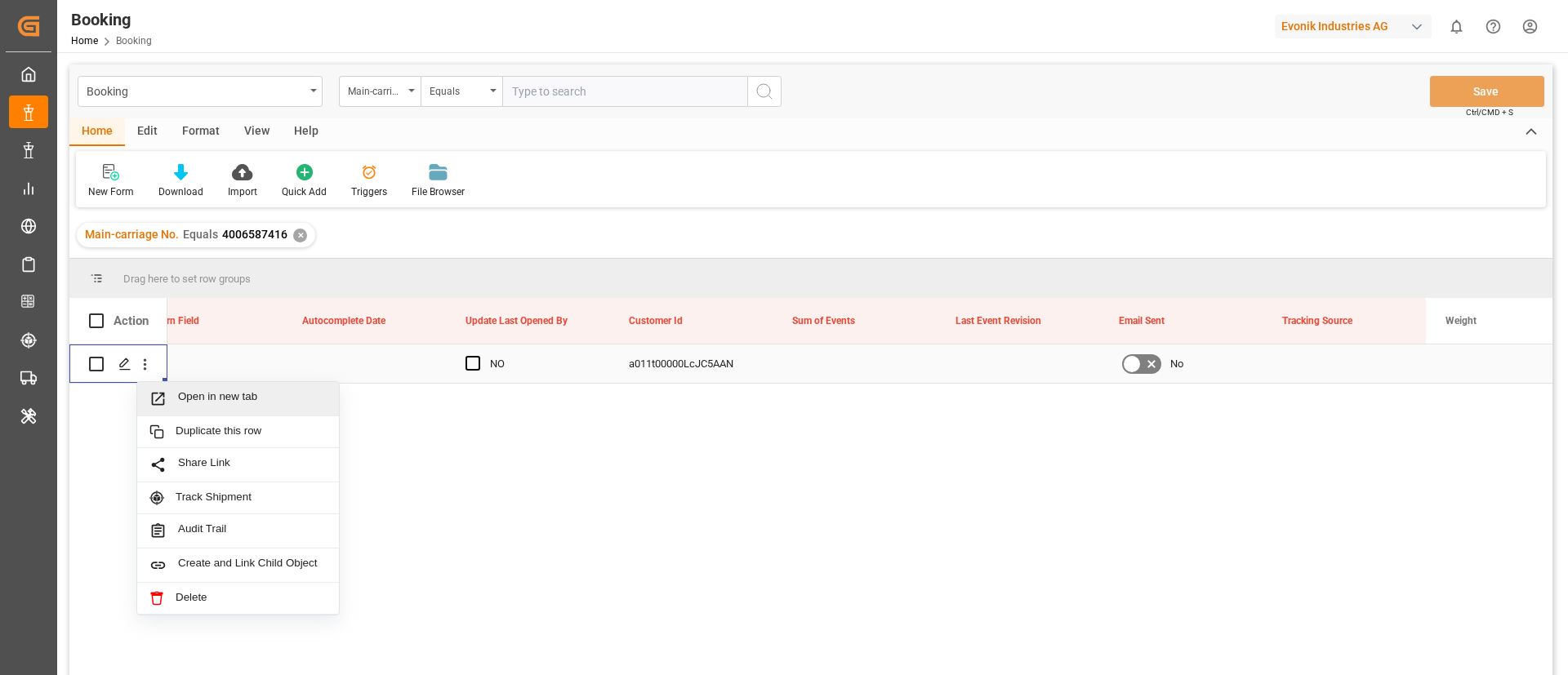
click at [224, 400] on span "Open in new tab" at bounding box center [253, 400] width 149 height 18
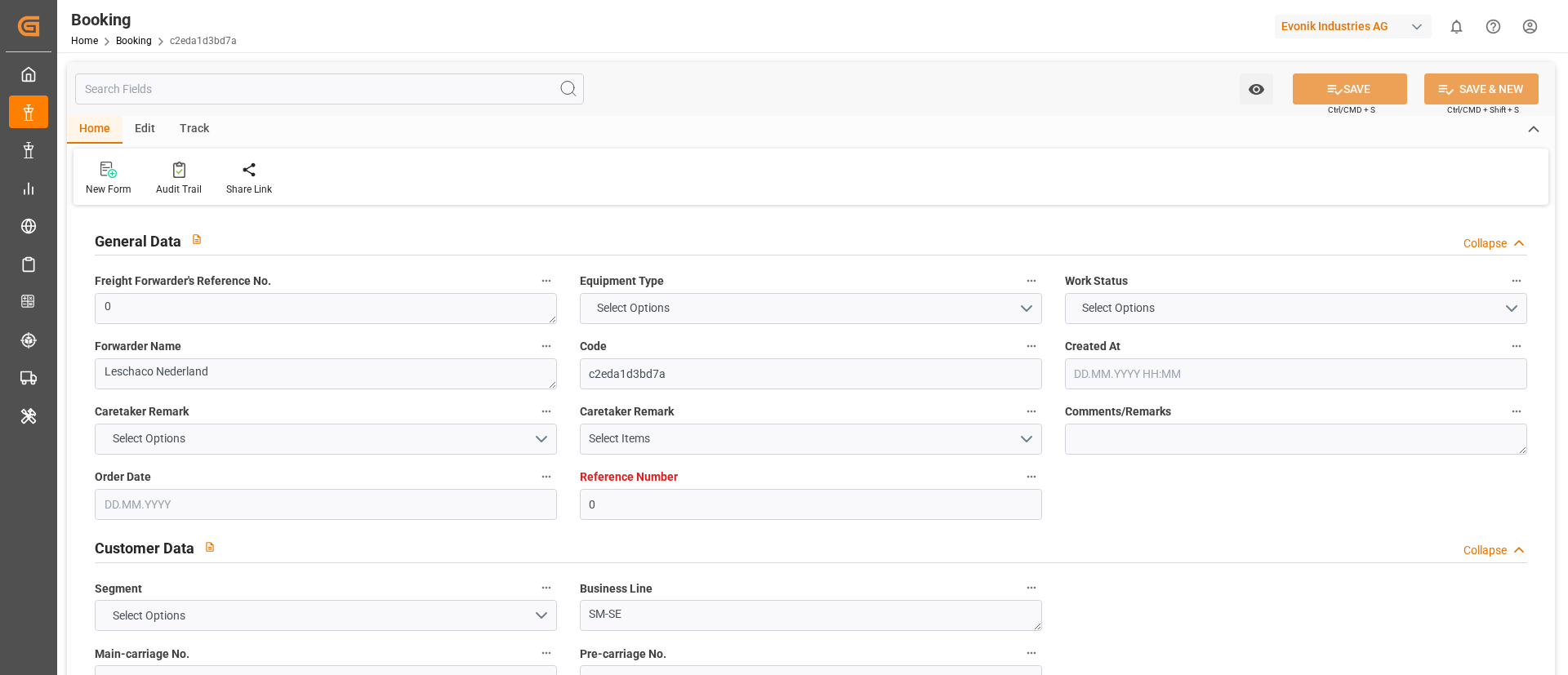
type input "0"
type input "OOCL"
type input "Orient Overseas Container Line Ltd"
type input "NLRTM"
type input "."
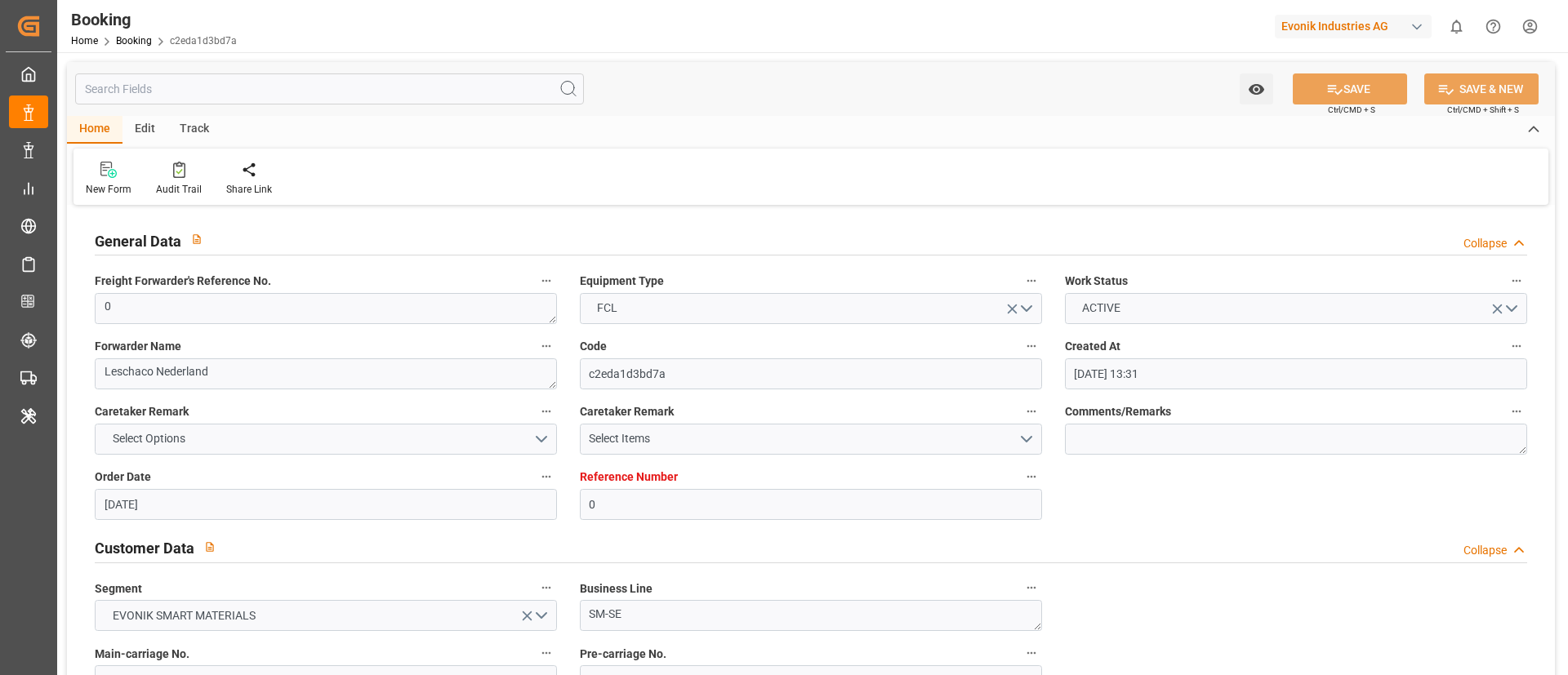
type input "[DATE] 13:31"
type input "[DATE]"
type input "[DATE] 00:00"
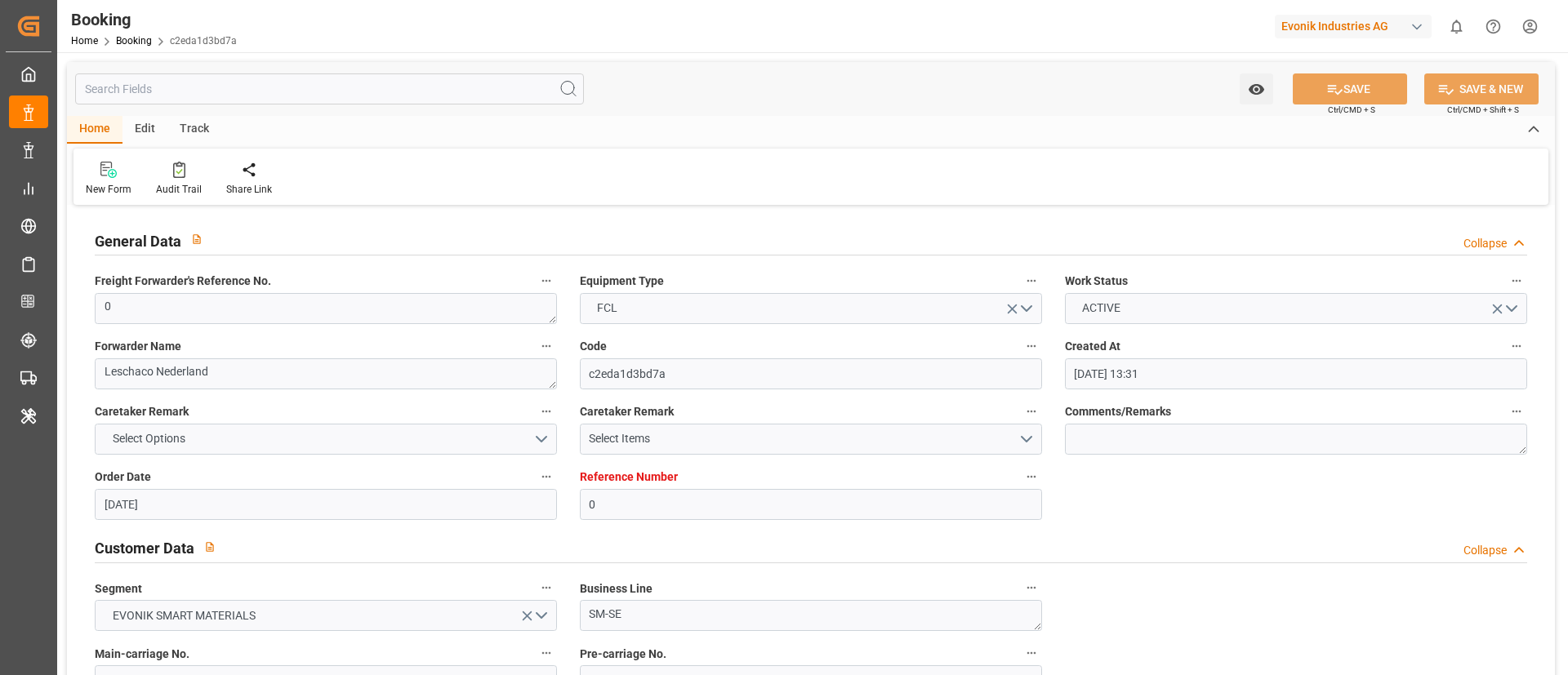
type input "[DATE] 06:36"
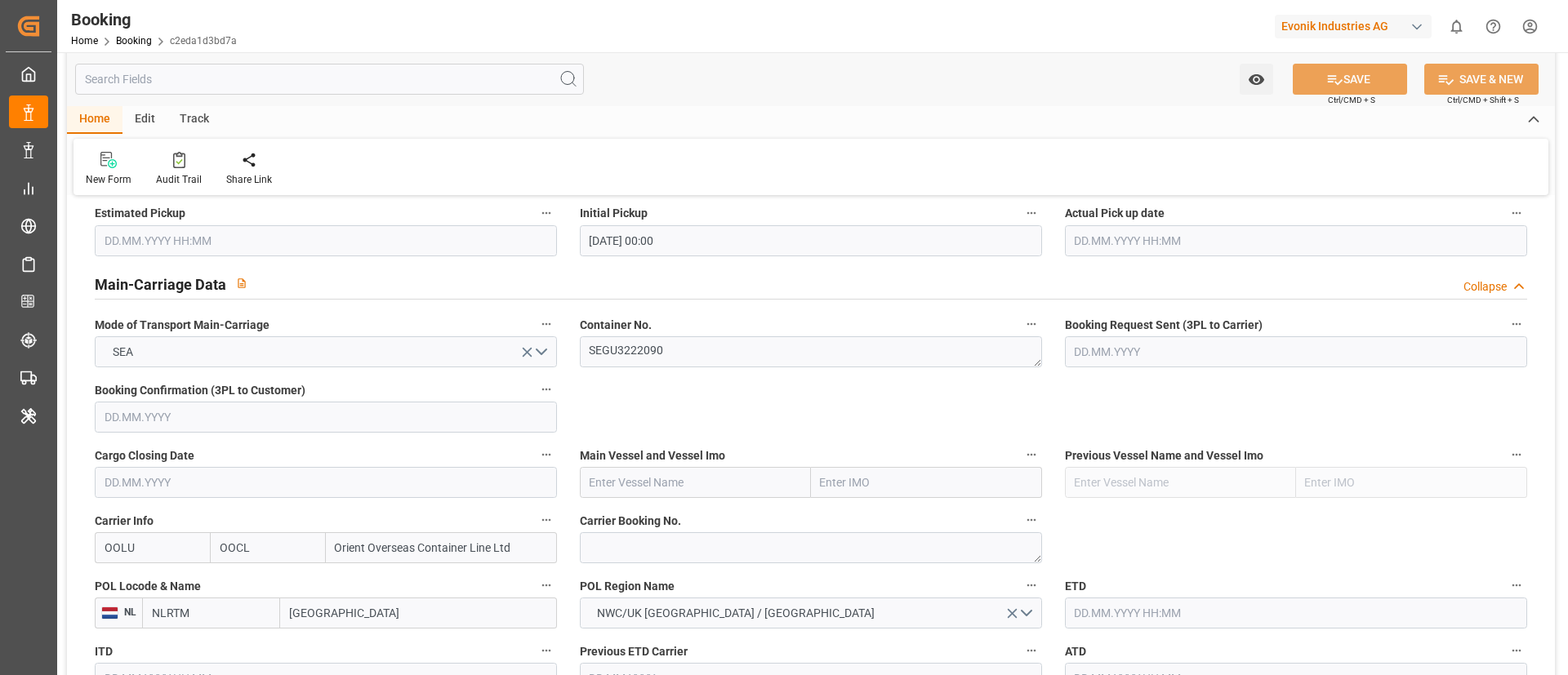
scroll to position [980, 0]
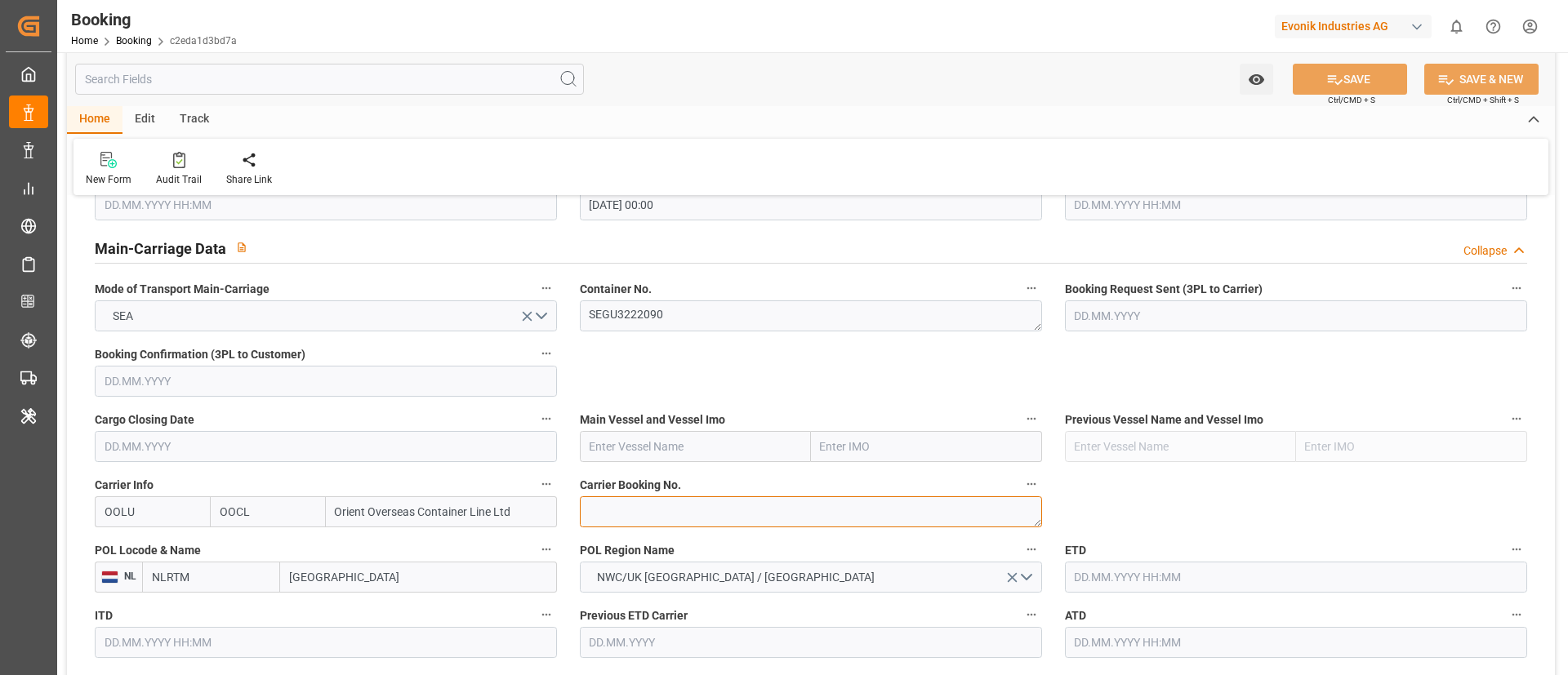
click at [646, 510] on textarea at bounding box center [811, 512] width 462 height 31
paste textarea "2158694180"
type textarea "2158694180"
click at [637, 452] on input "text" at bounding box center [695, 447] width 231 height 31
paste input "ONE TRITON"
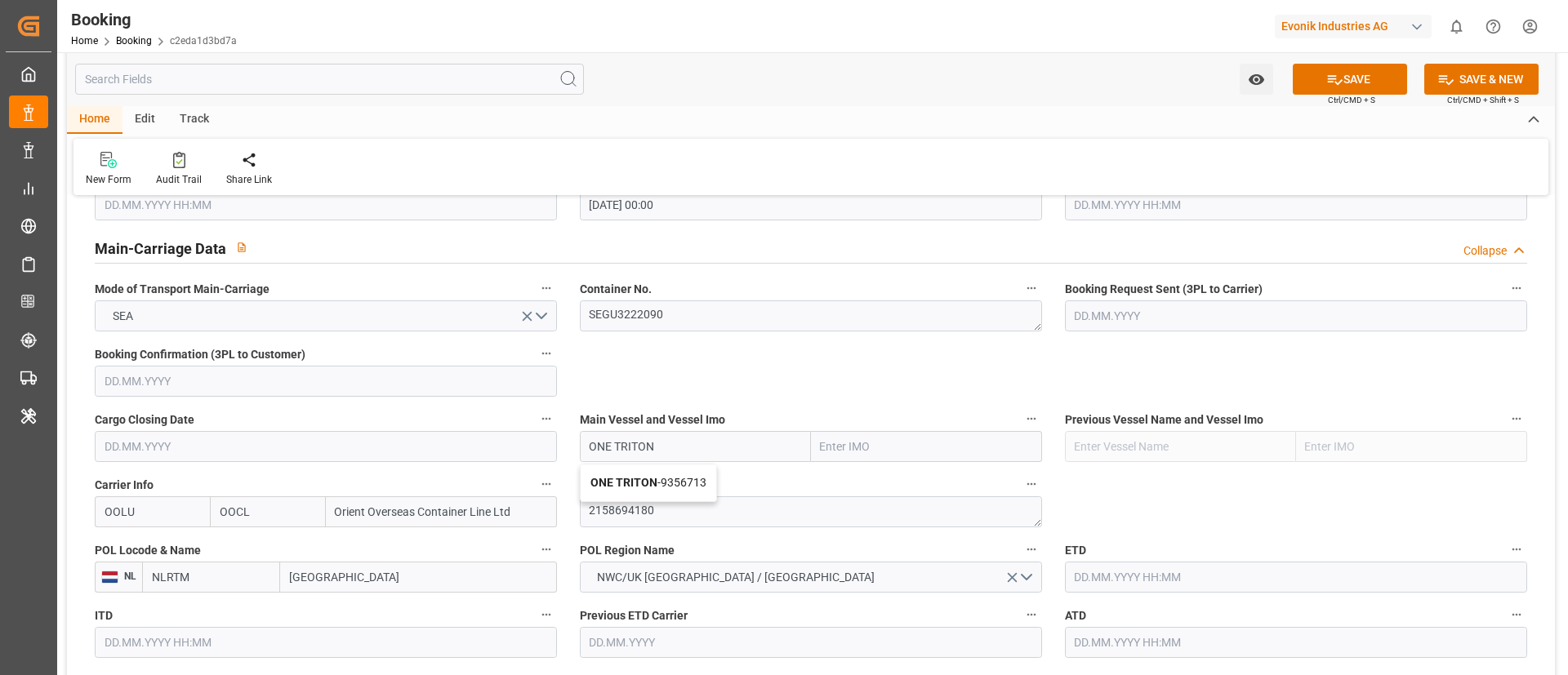
click at [658, 483] on span "ONE TRITON - 9356713" at bounding box center [648, 482] width 116 height 13
type input "ONE TRITON"
type input "9356713"
type input "ONE TRITON"
click at [325, 582] on input "[GEOGRAPHIC_DATA]" at bounding box center [418, 578] width 277 height 31
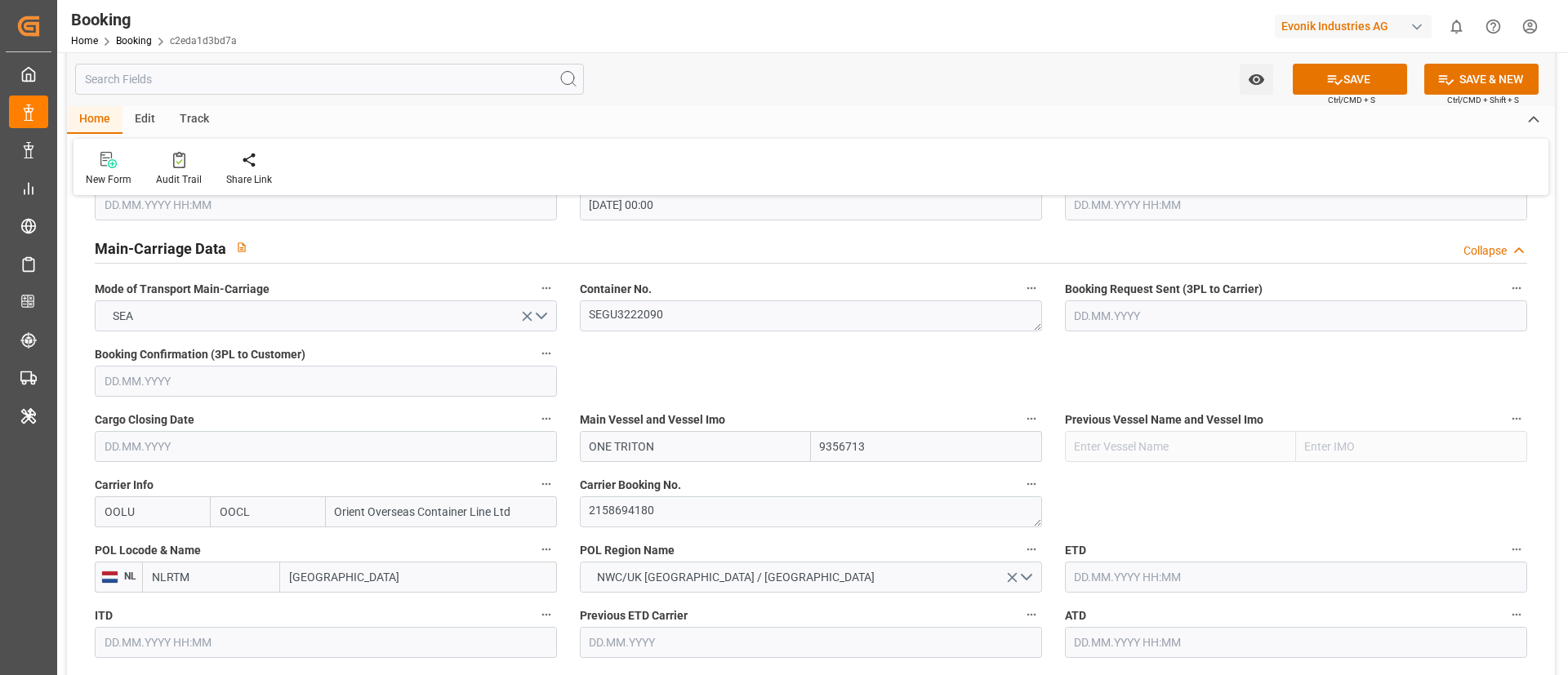
click at [325, 582] on input "[GEOGRAPHIC_DATA]" at bounding box center [418, 578] width 277 height 31
paste input "[GEOGRAPHIC_DATA]"
type input "[GEOGRAPHIC_DATA]"
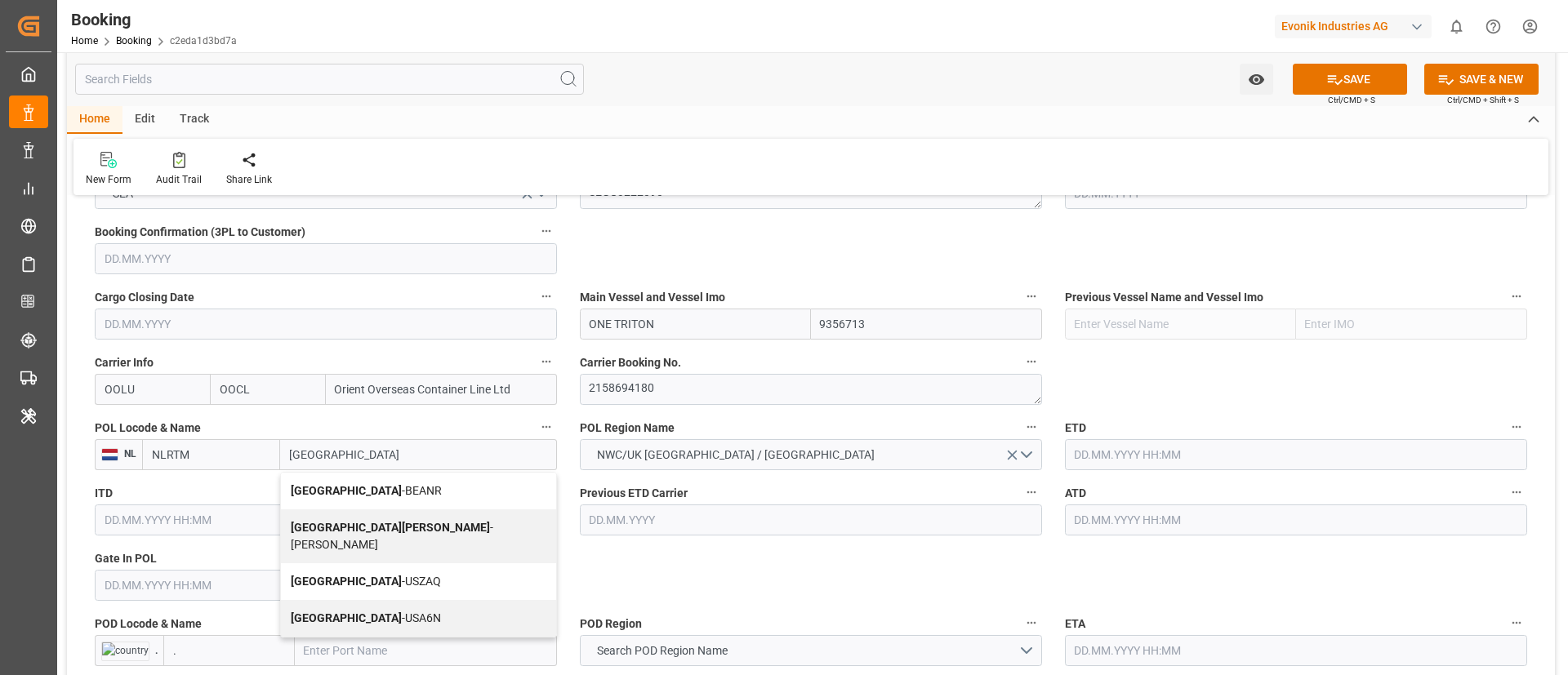
click at [372, 493] on span "Antwerp - BEANR" at bounding box center [366, 490] width 151 height 13
type input "BEANR"
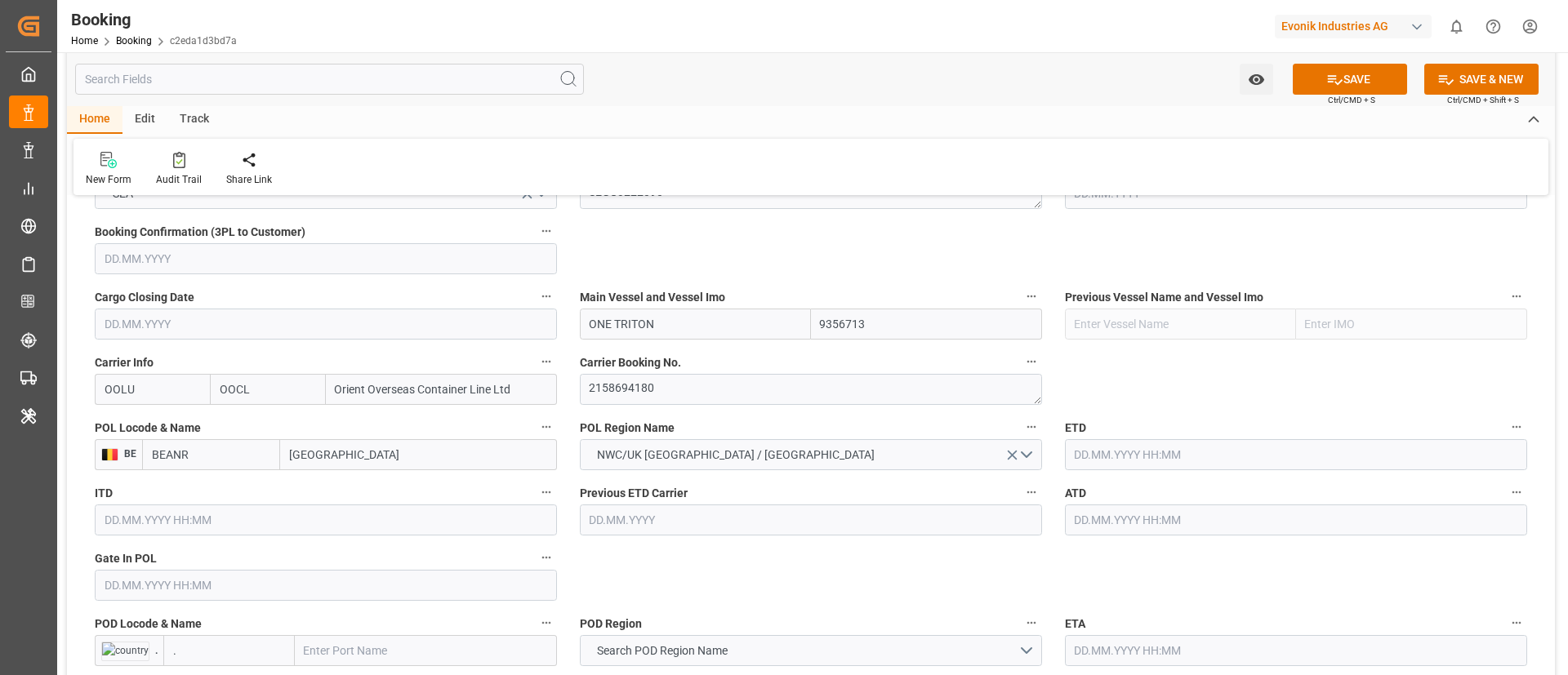
type input "[GEOGRAPHIC_DATA]"
click at [156, 582] on input "text" at bounding box center [326, 586] width 462 height 31
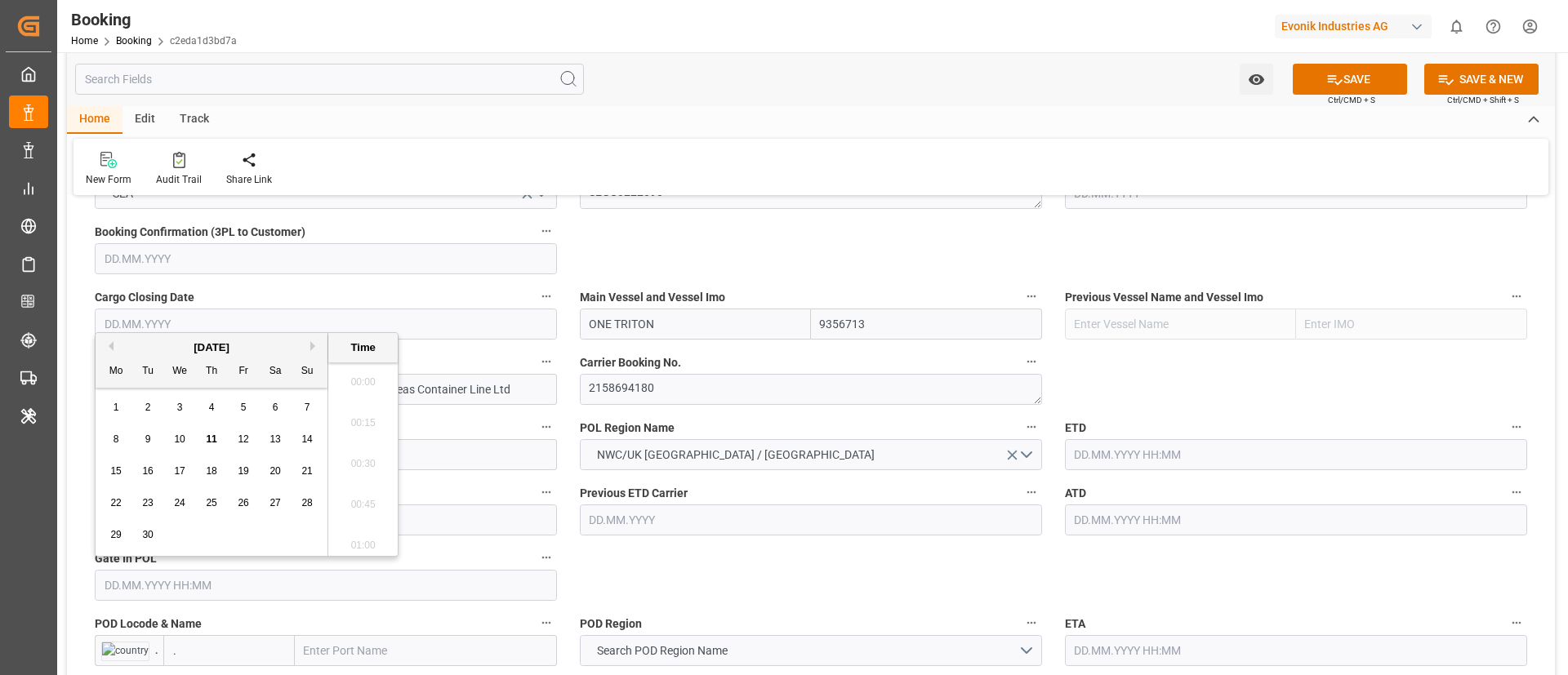
scroll to position [2823, 0]
click at [108, 346] on button "Previous Month" at bounding box center [109, 346] width 10 height 10
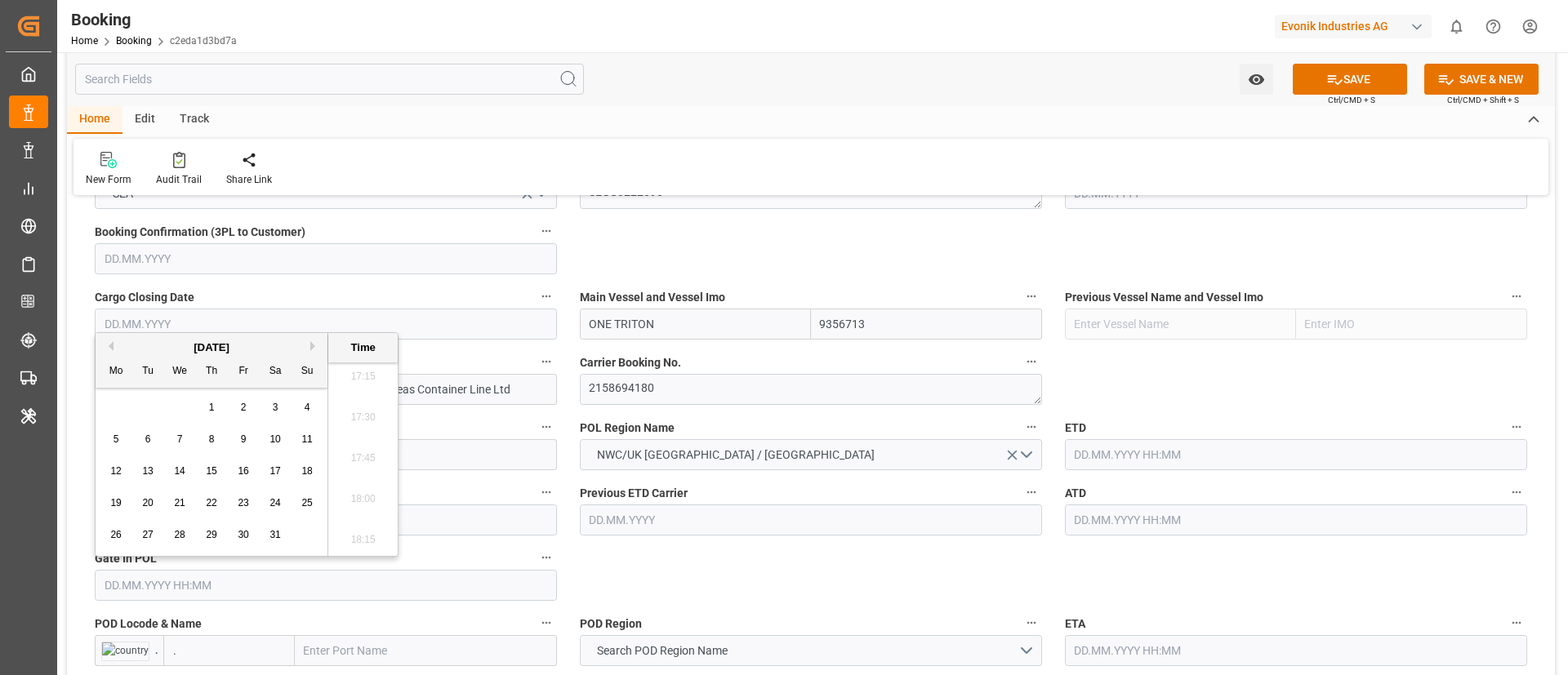
click at [222, 499] on div "19 20 21 22 23 24 25" at bounding box center [213, 504] width 223 height 32
click at [214, 499] on span "22" at bounding box center [211, 504] width 11 height 12
type input "[DATE] 00:00"
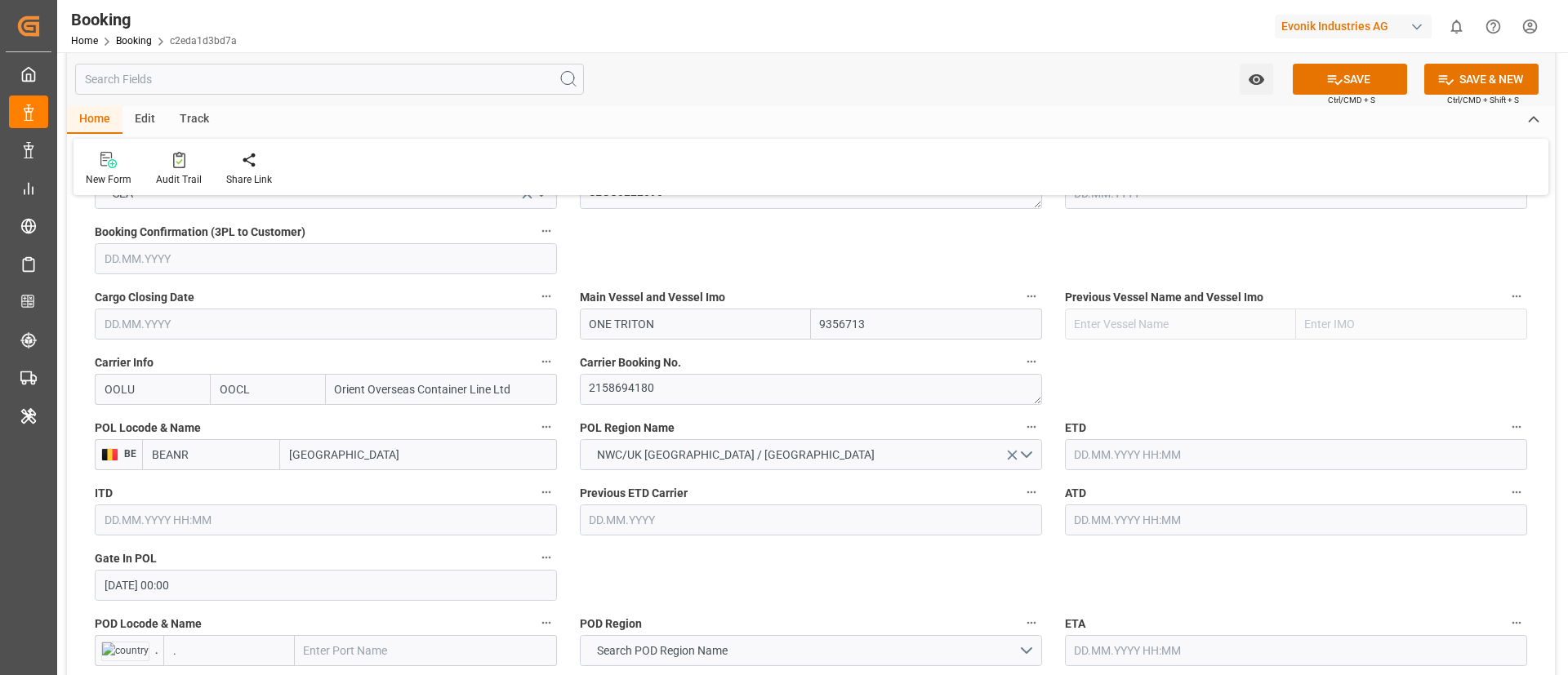
click at [1100, 449] on input "text" at bounding box center [1296, 456] width 462 height 31
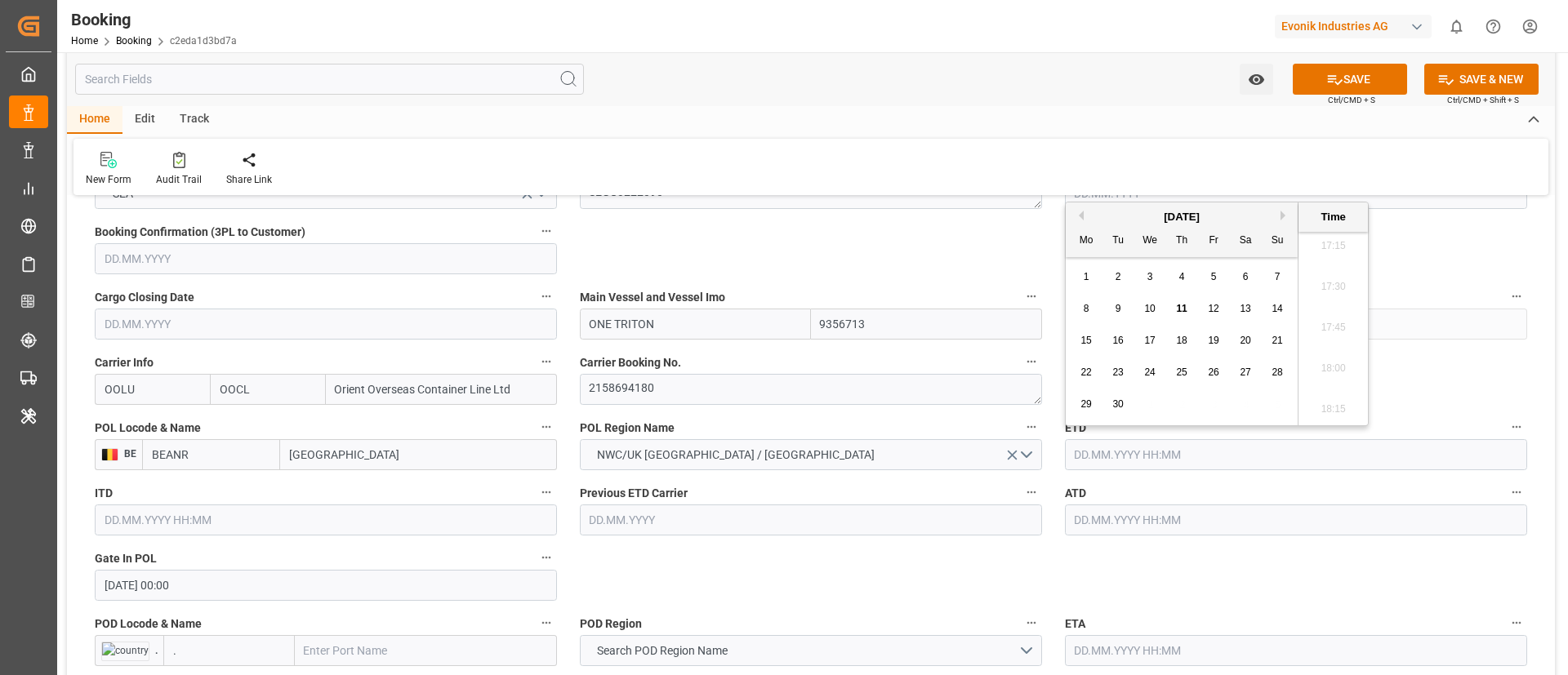
click at [1078, 214] on button "Previous Month" at bounding box center [1078, 216] width 10 height 10
click at [1240, 311] on div "7" at bounding box center [1245, 310] width 21 height 20
type input "[DATE] 00:00"
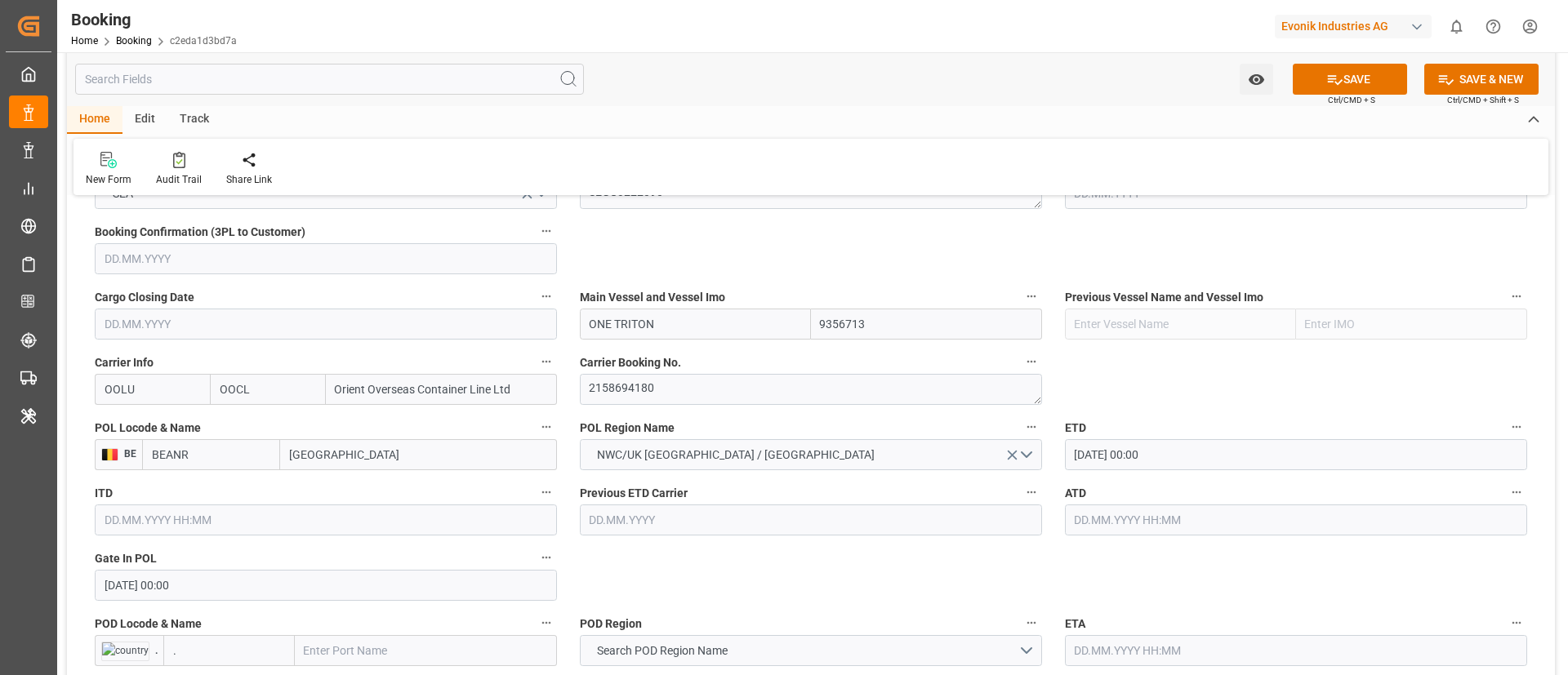
click at [1190, 459] on input "[DATE] 00:00" at bounding box center [1296, 456] width 462 height 31
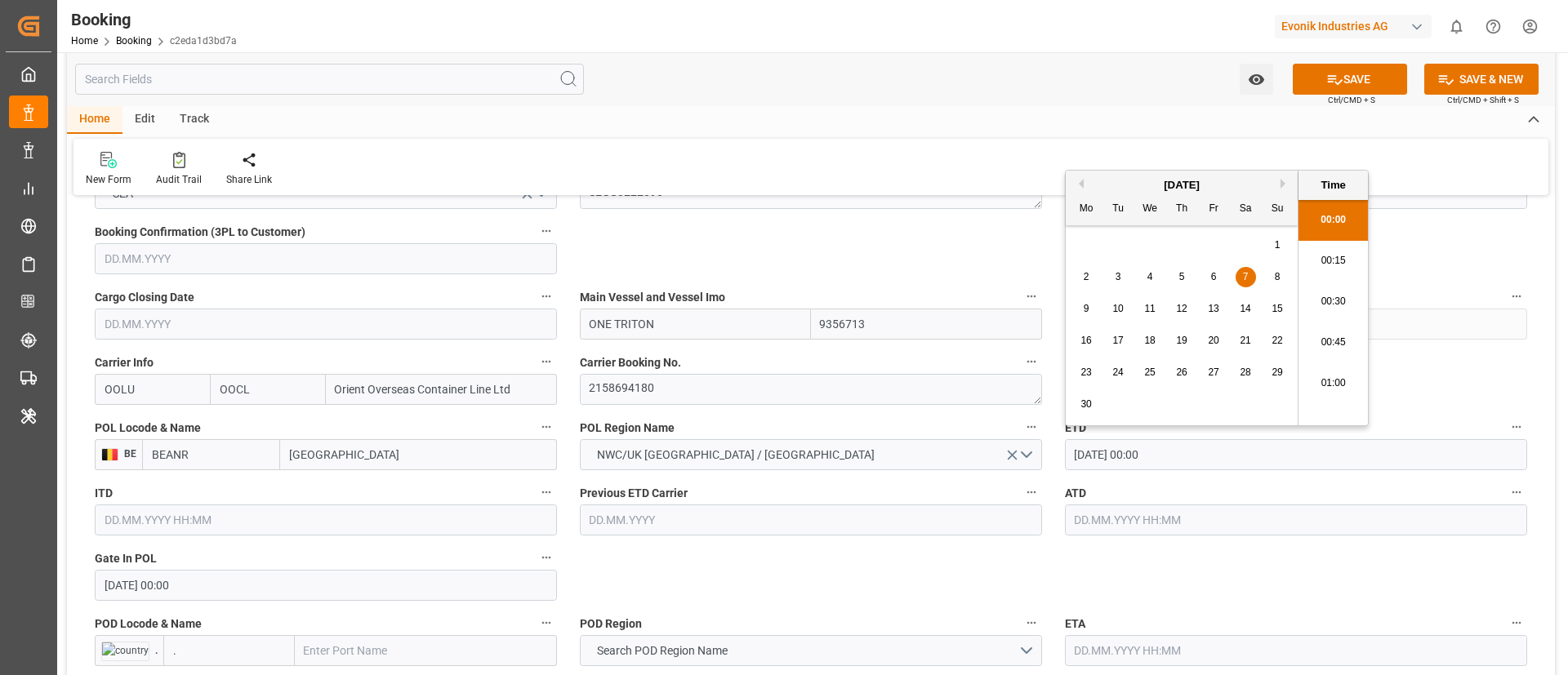
click at [1190, 459] on input "[DATE] 00:00" at bounding box center [1296, 456] width 462 height 31
click at [1167, 519] on input "text" at bounding box center [1296, 520] width 462 height 31
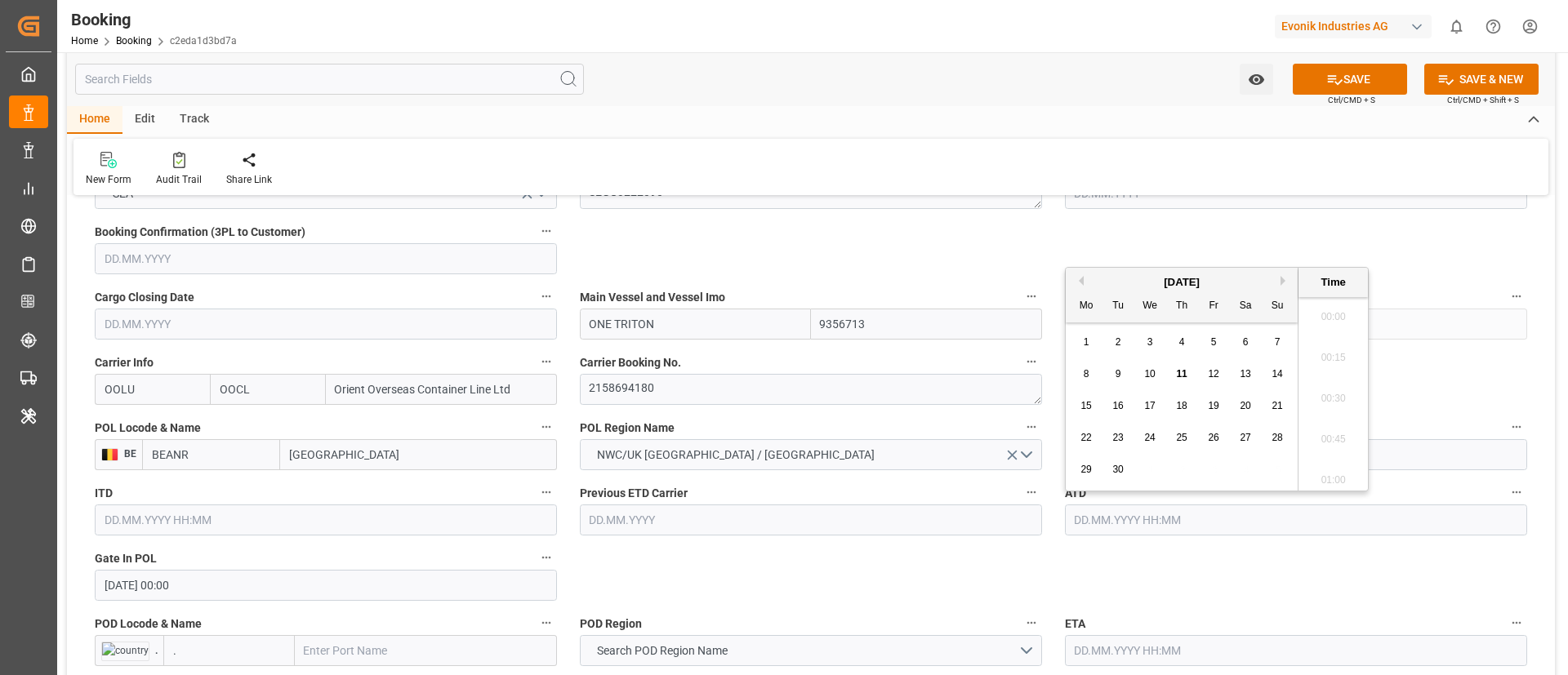
paste input "[DATE] 00:00"
type input "[DATE] 00:00"
click at [1245, 371] on span "7" at bounding box center [1246, 374] width 6 height 12
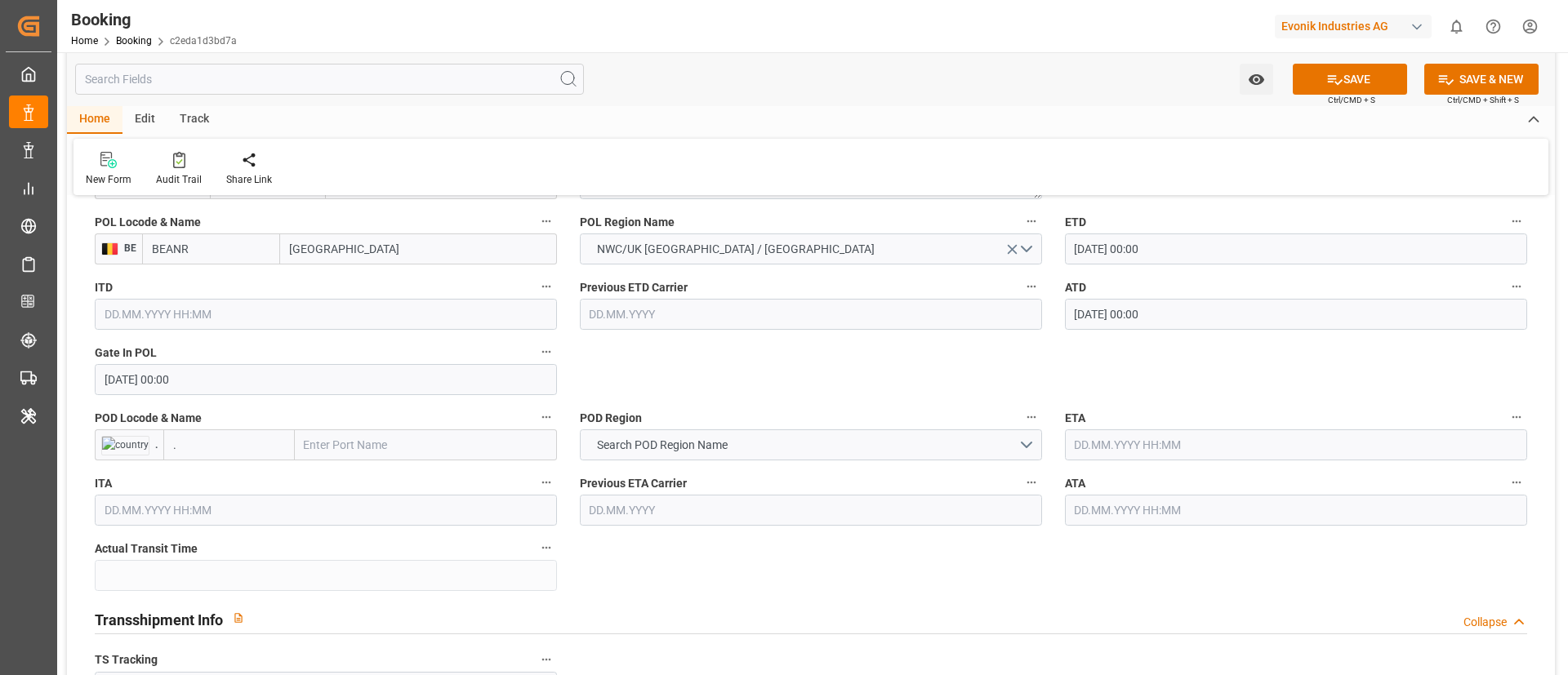
scroll to position [1348, 0]
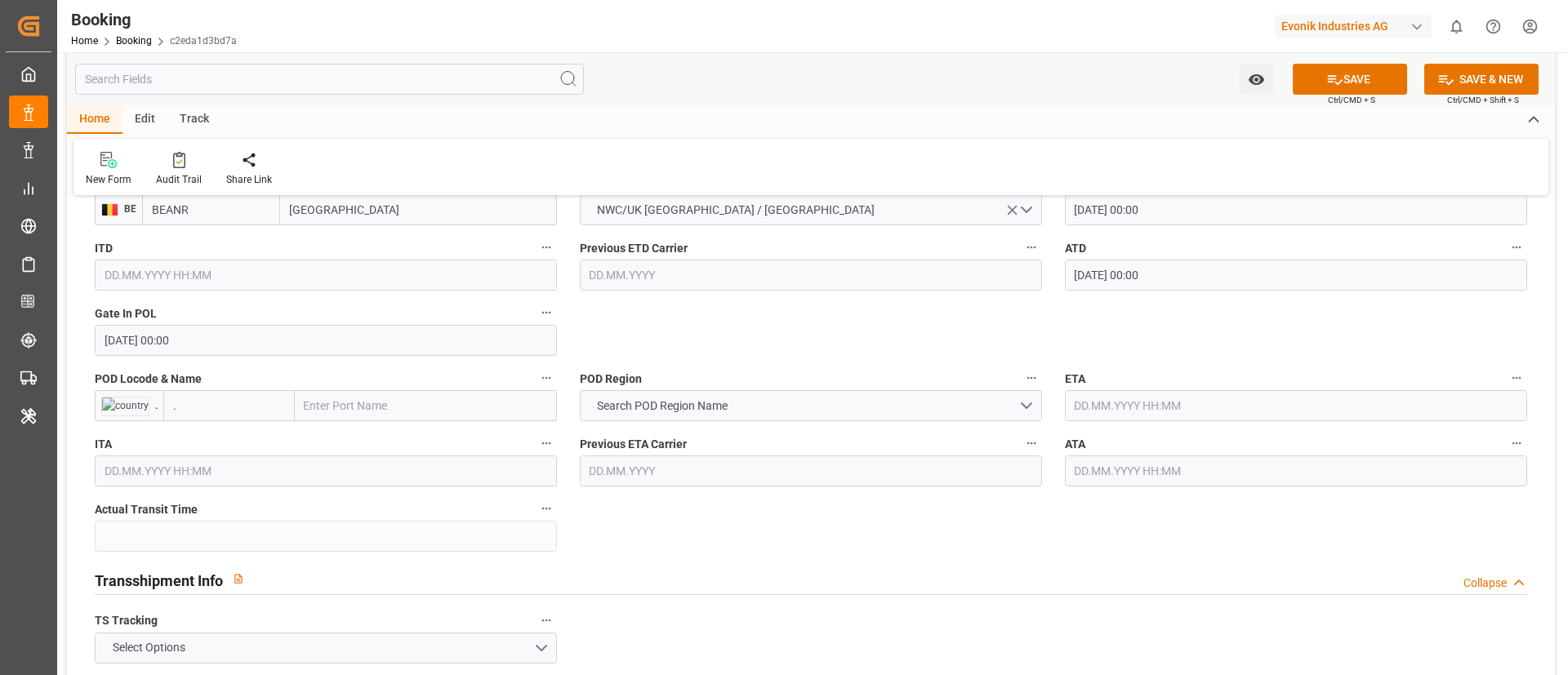
click at [396, 406] on input "text" at bounding box center [426, 407] width 262 height 31
paste input "[GEOGRAPHIC_DATA]"
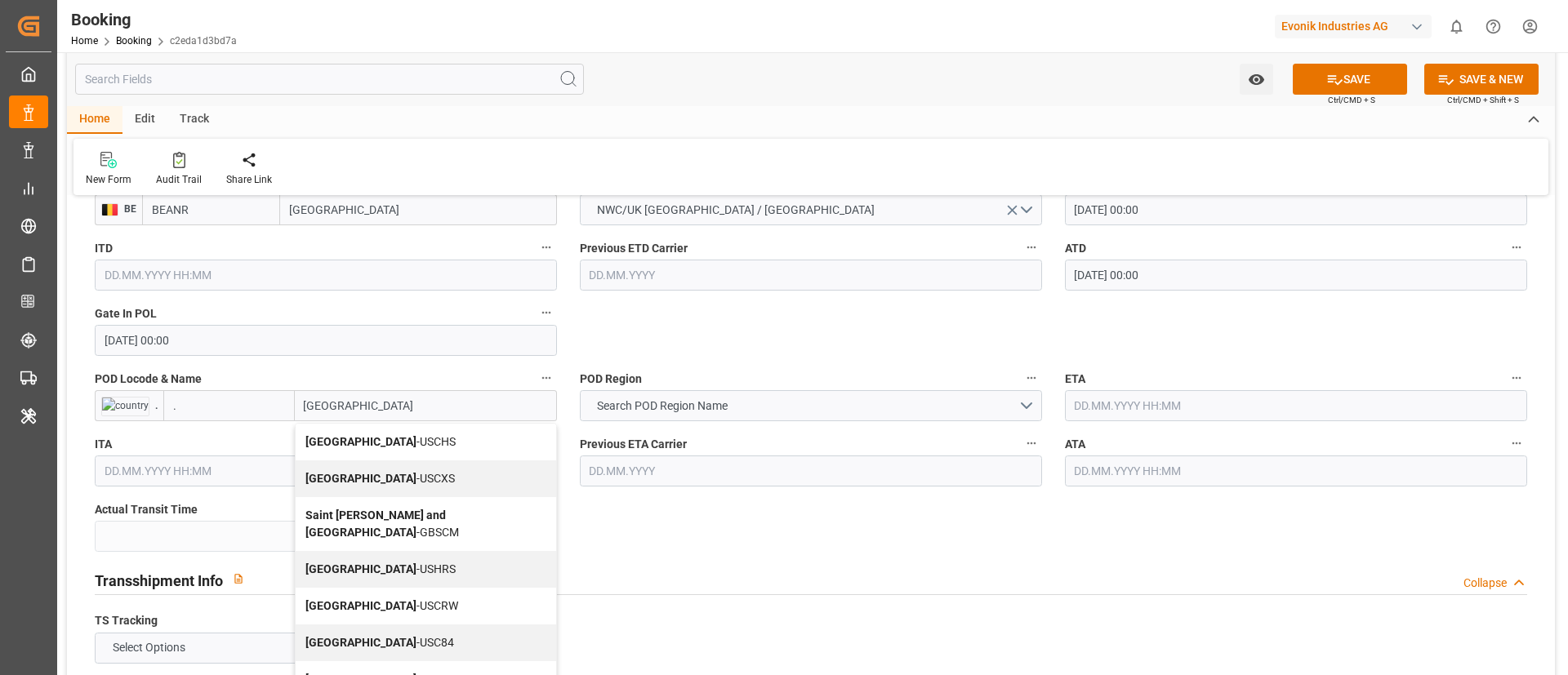
type input "[GEOGRAPHIC_DATA]"
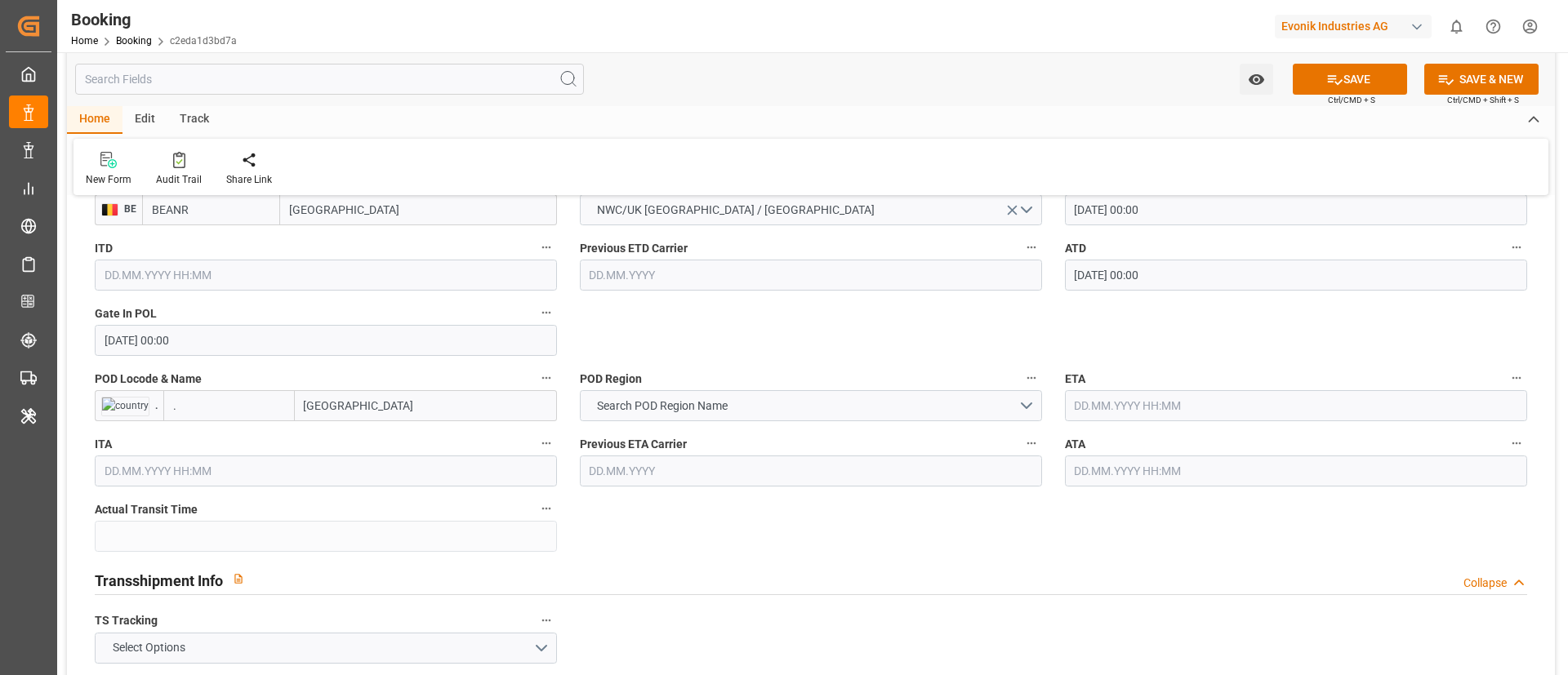
click at [229, 407] on input "." at bounding box center [229, 407] width 131 height 31
paste input "USCHS"
click at [228, 443] on span "USCHS - [GEOGRAPHIC_DATA]" at bounding box center [229, 450] width 111 height 30
click at [208, 406] on input "USCHS" at bounding box center [211, 407] width 138 height 31
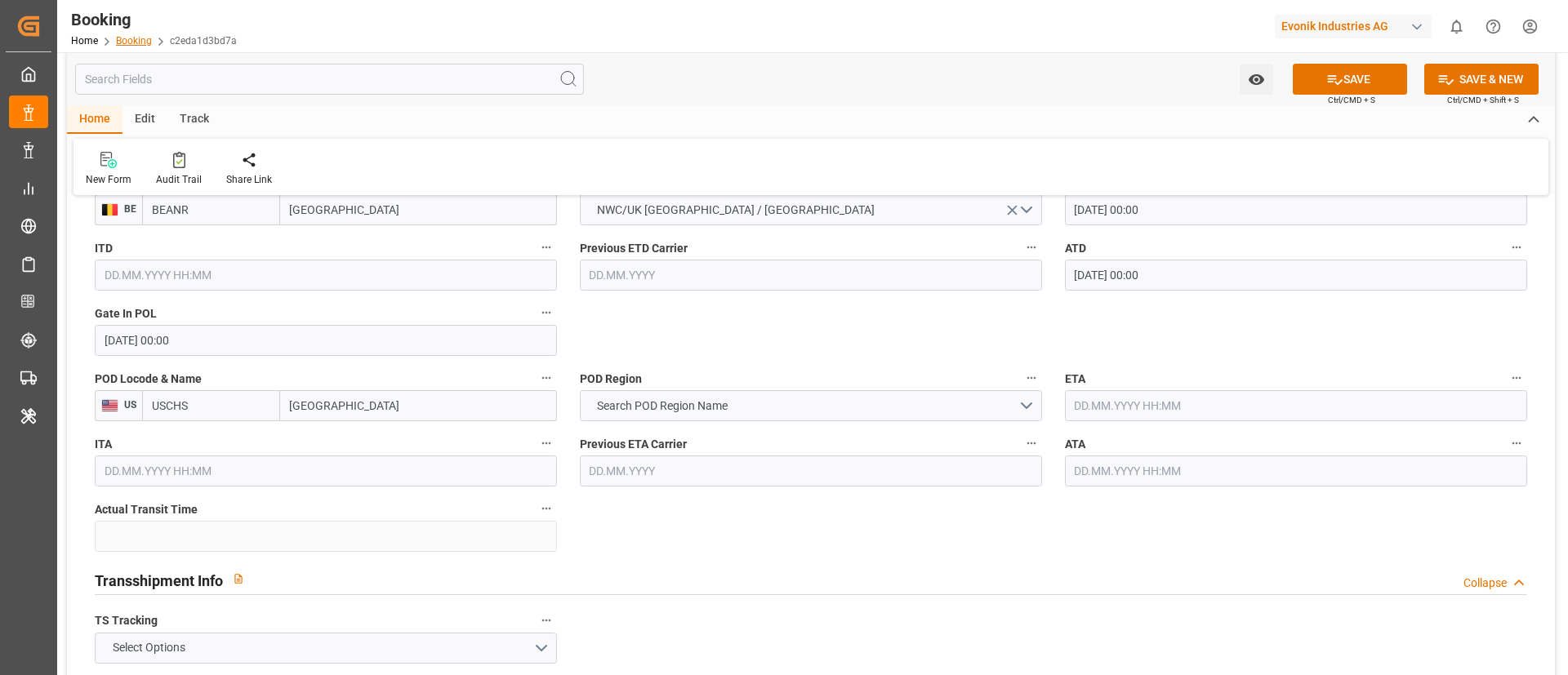
type input "USCHS"
click at [645, 400] on span "Search POD Region Name" at bounding box center [662, 407] width 147 height 18
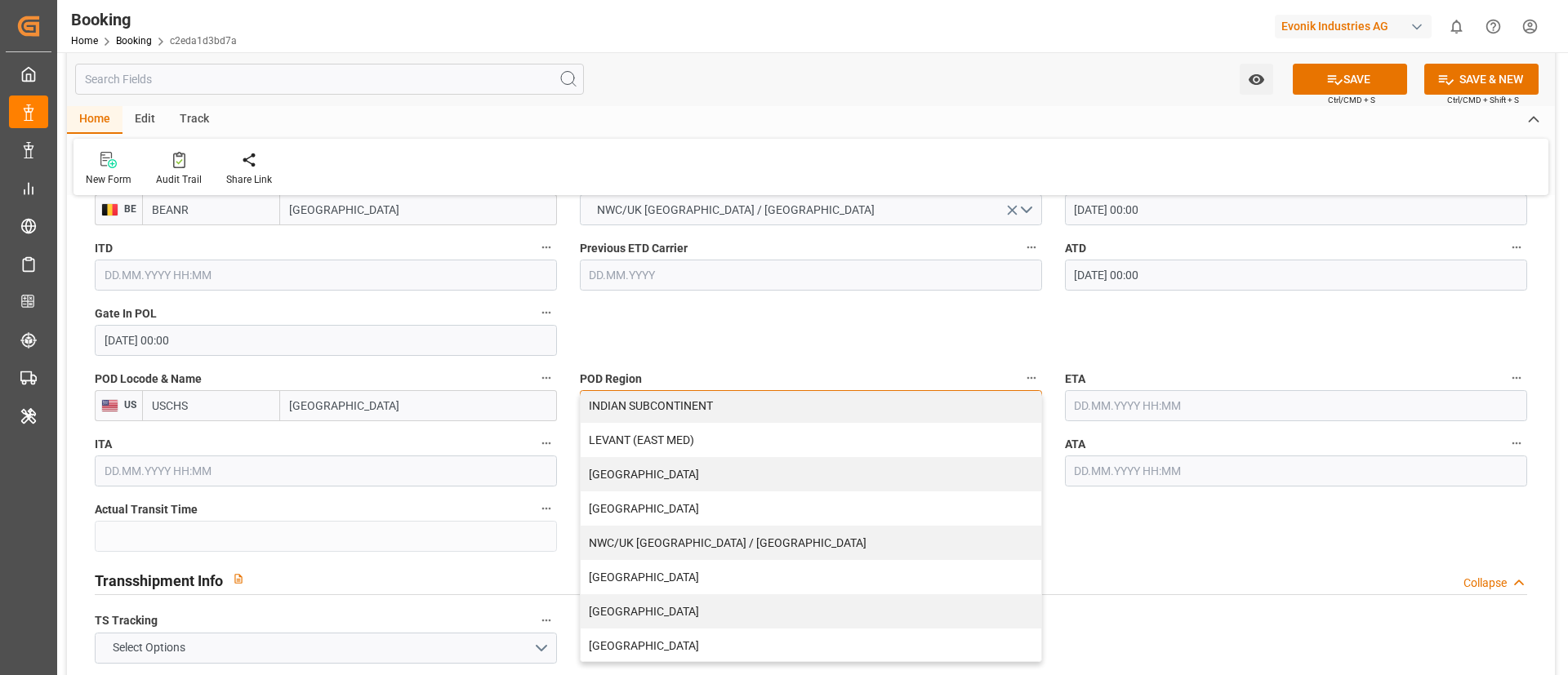
scroll to position [349, 0]
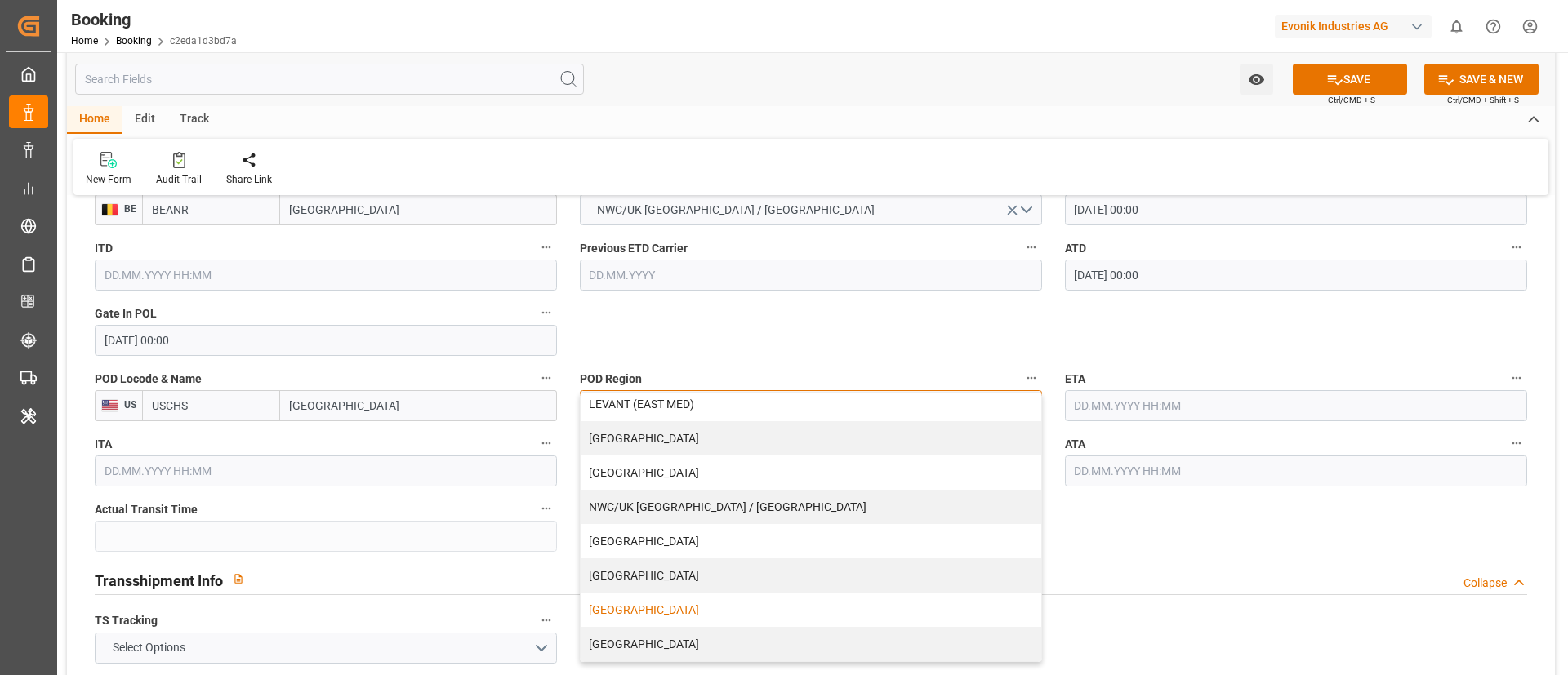
click at [720, 607] on div "[GEOGRAPHIC_DATA]" at bounding box center [811, 609] width 460 height 34
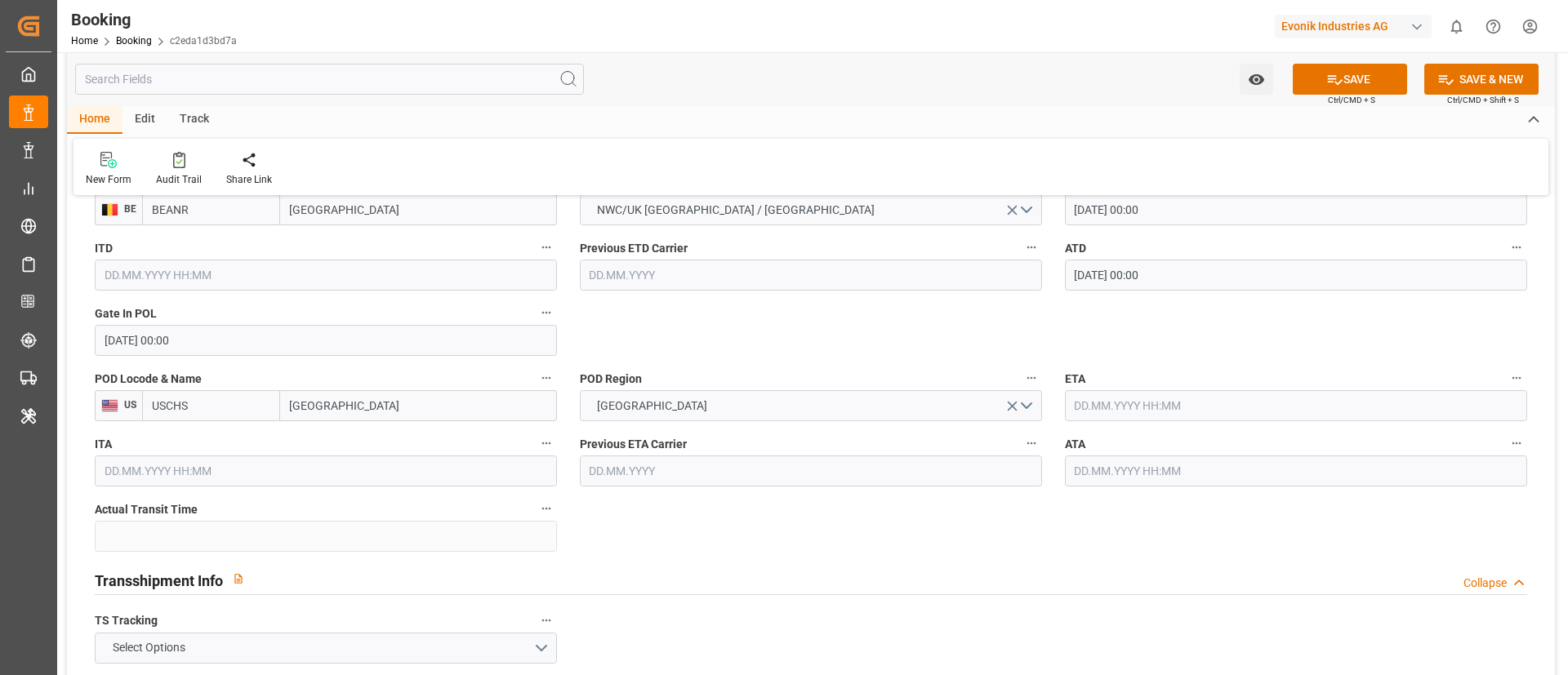
click at [1097, 400] on input "text" at bounding box center [1296, 407] width 462 height 31
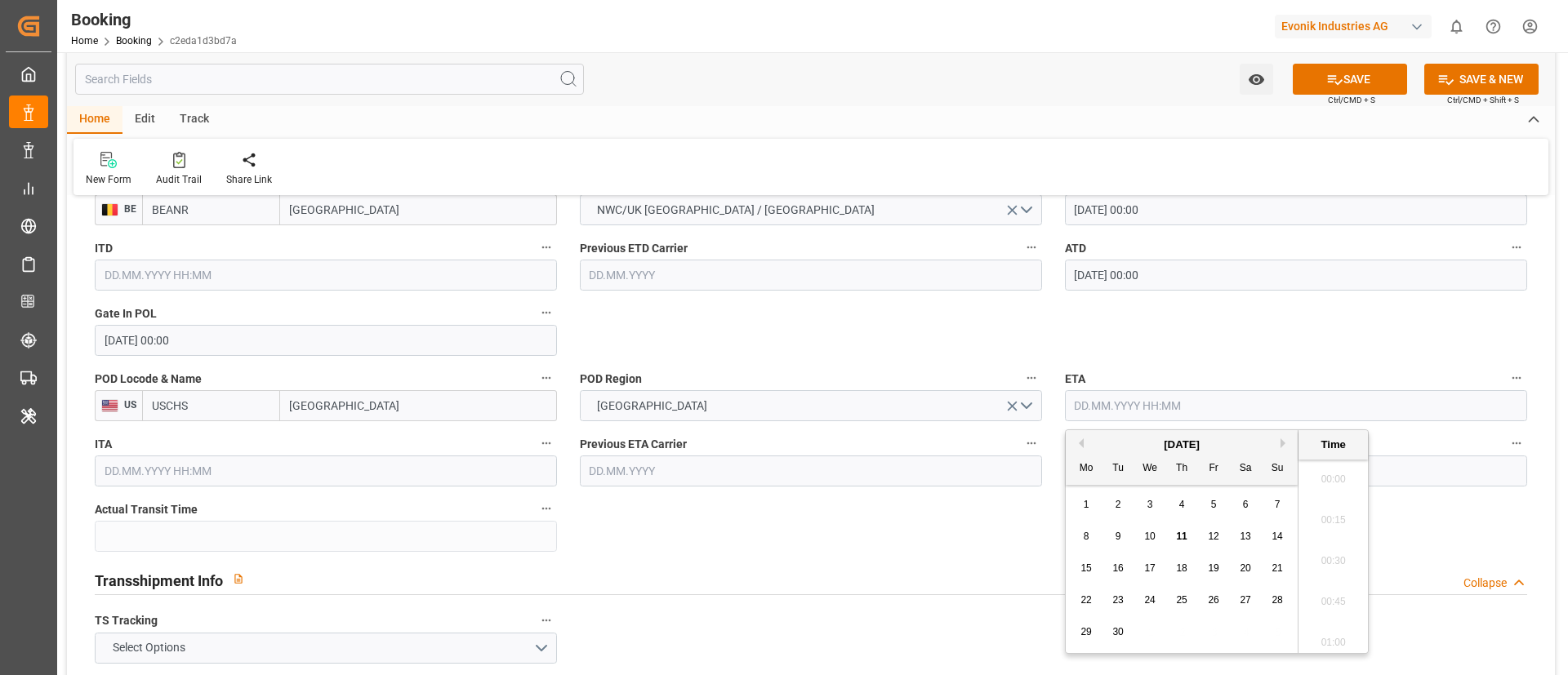
scroll to position [2823, 0]
click at [1079, 445] on button "Previous Month" at bounding box center [1078, 444] width 10 height 10
click at [1077, 441] on button "Previous Month" at bounding box center [1078, 444] width 10 height 10
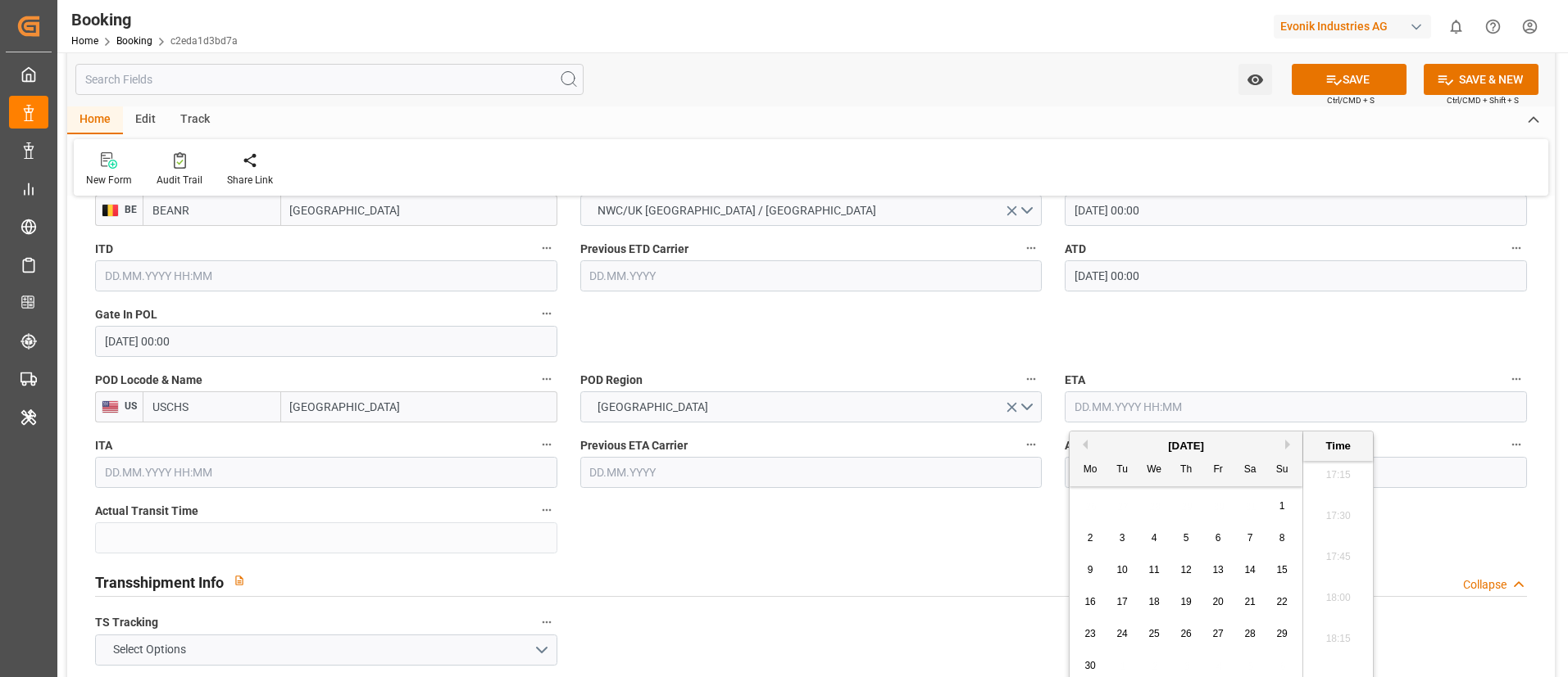
click at [1096, 633] on div "23" at bounding box center [1090, 635] width 21 height 20
type input "[DATE] 00:00"
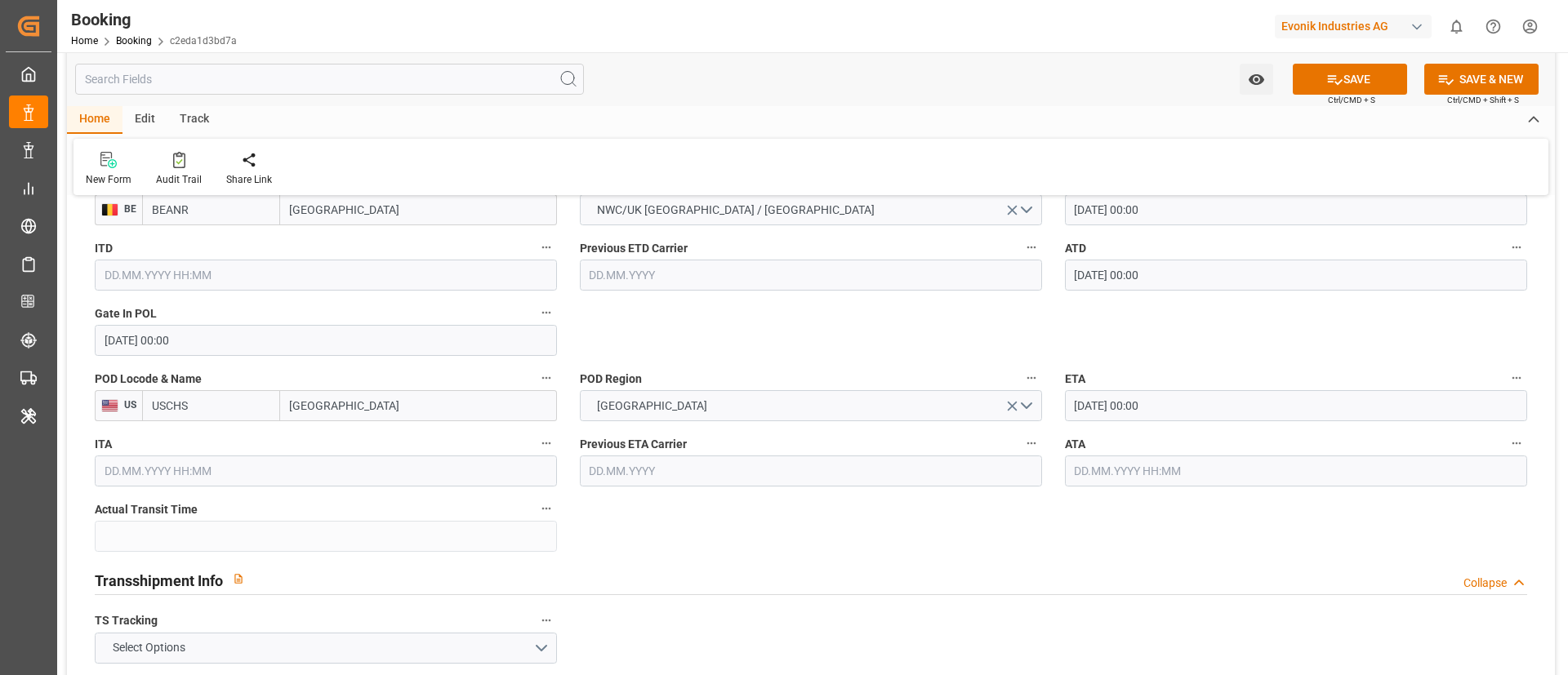
click at [1168, 409] on input "[DATE] 00:00" at bounding box center [1296, 407] width 462 height 31
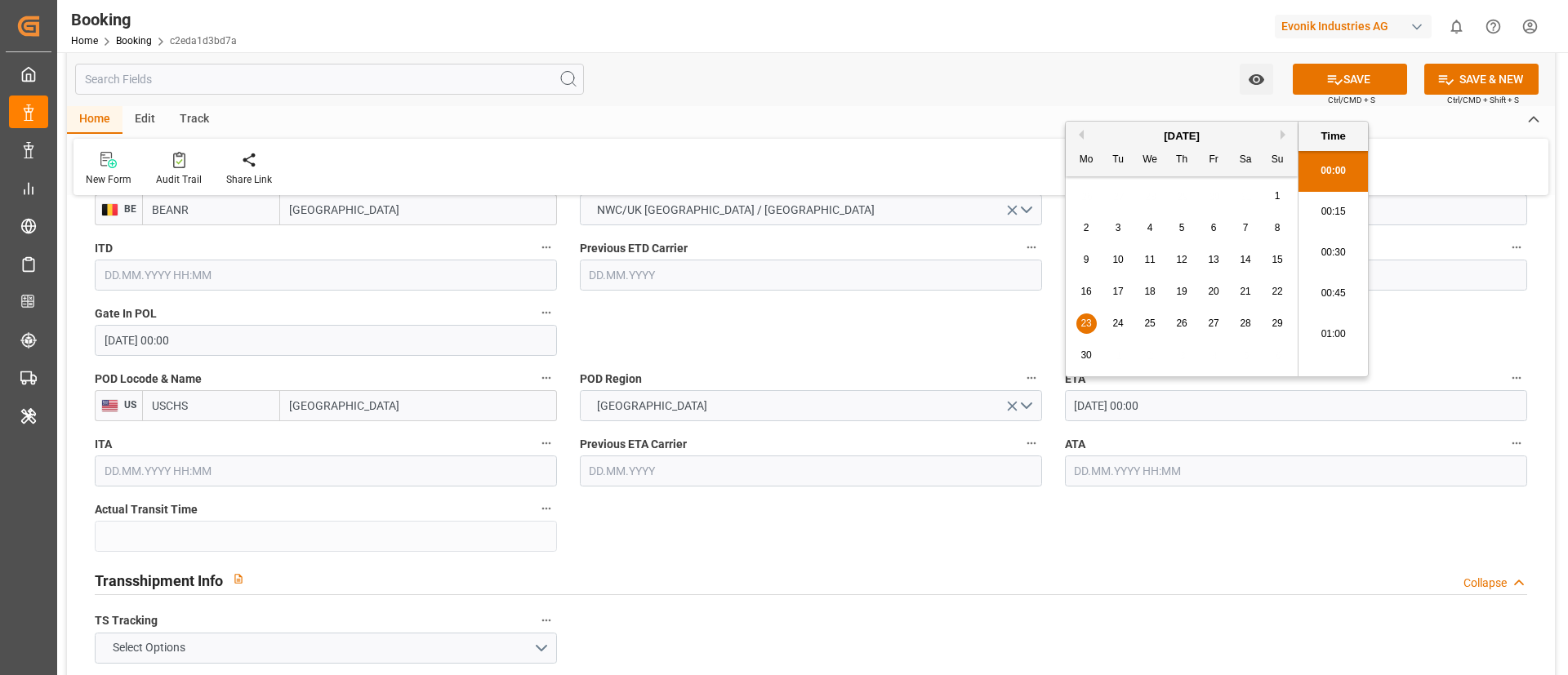
click at [1168, 409] on input "[DATE] 00:00" at bounding box center [1296, 407] width 462 height 31
click at [1159, 474] on input "text" at bounding box center [1296, 471] width 462 height 31
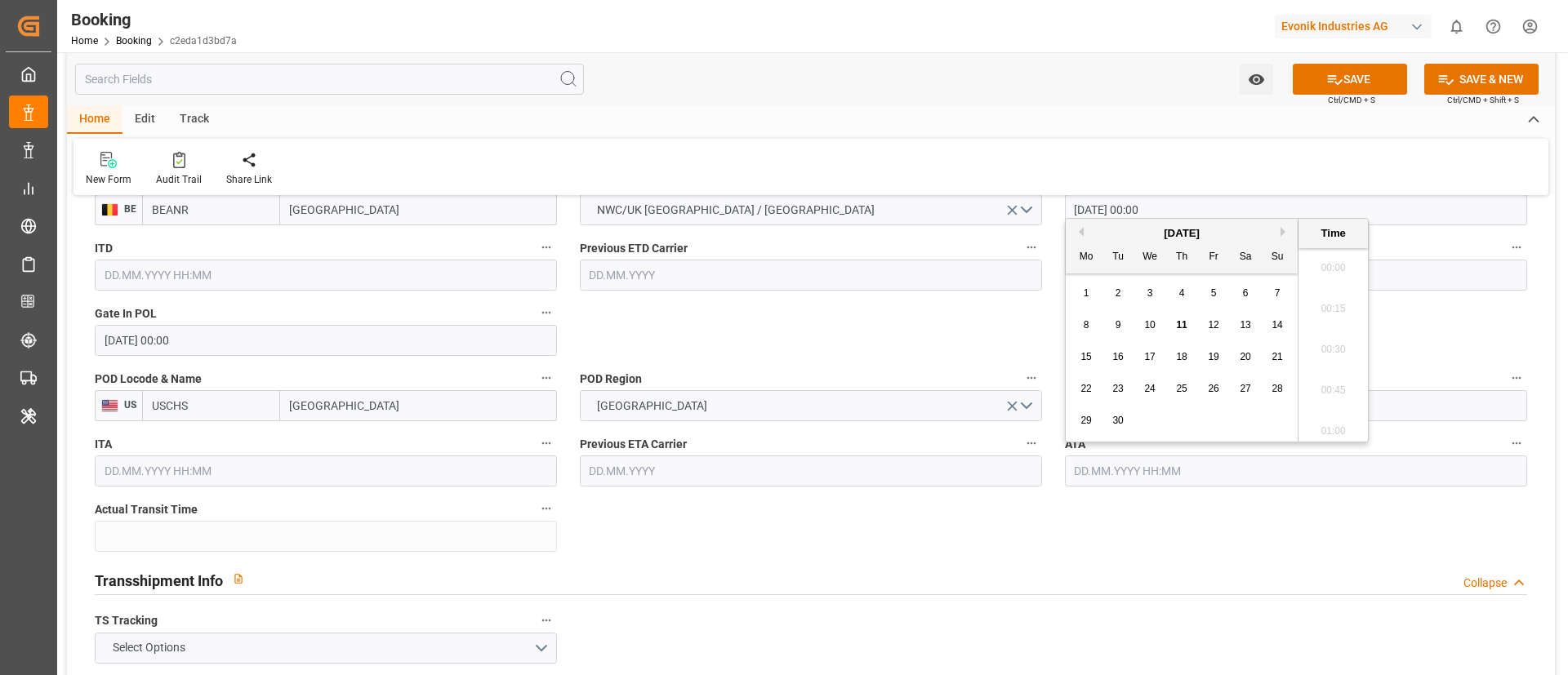
paste input "[DATE] 00:00"
type input "[DATE] 00:00"
click at [1082, 416] on span "23" at bounding box center [1085, 421] width 11 height 12
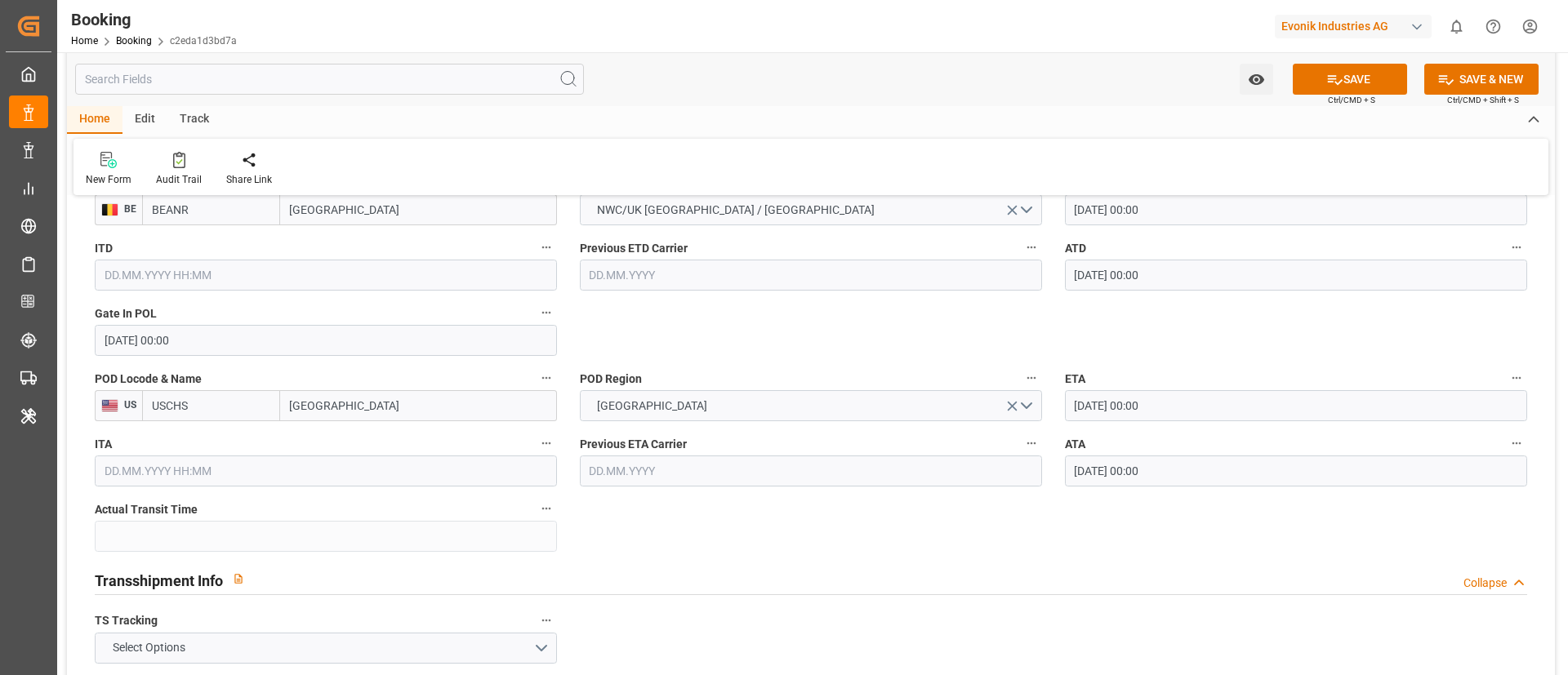
scroll to position [1471, 0]
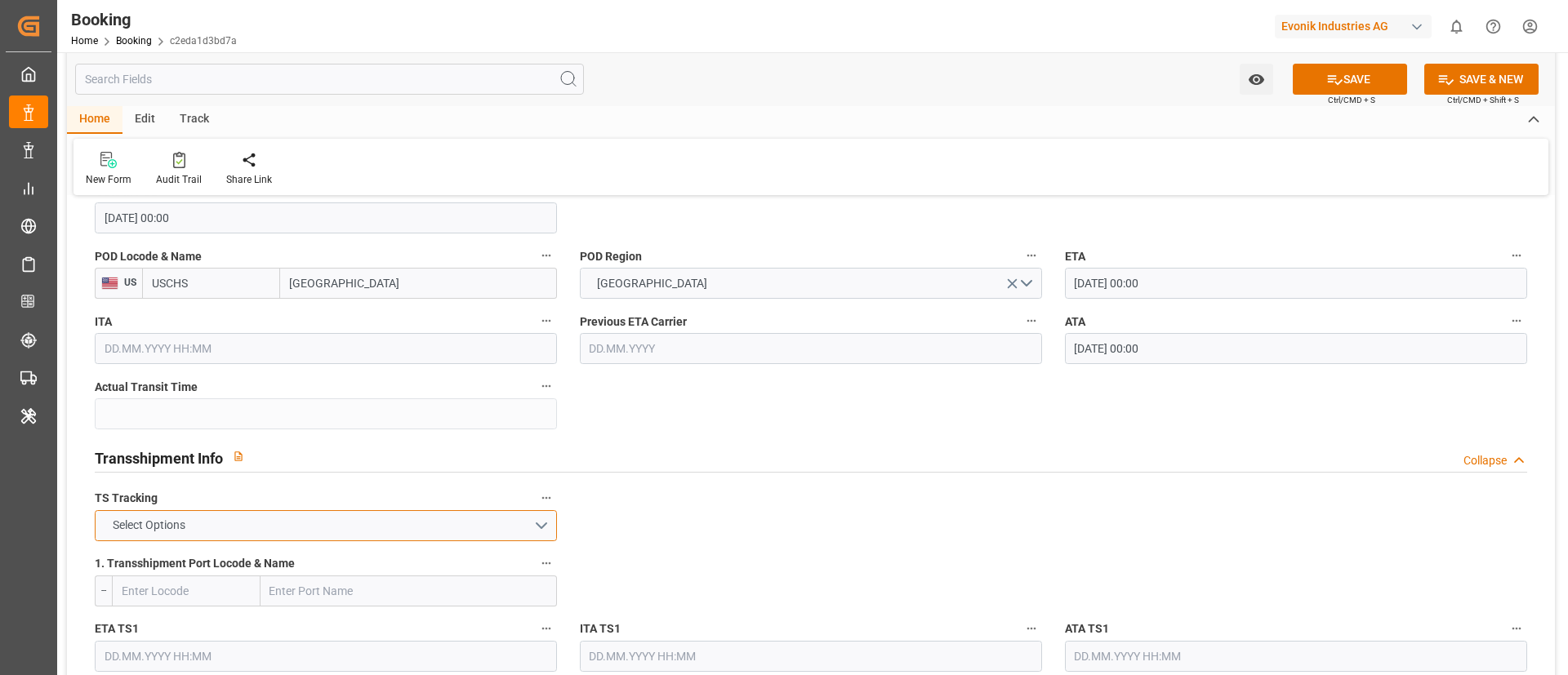
click at [135, 519] on span "Select Options" at bounding box center [149, 526] width 89 height 18
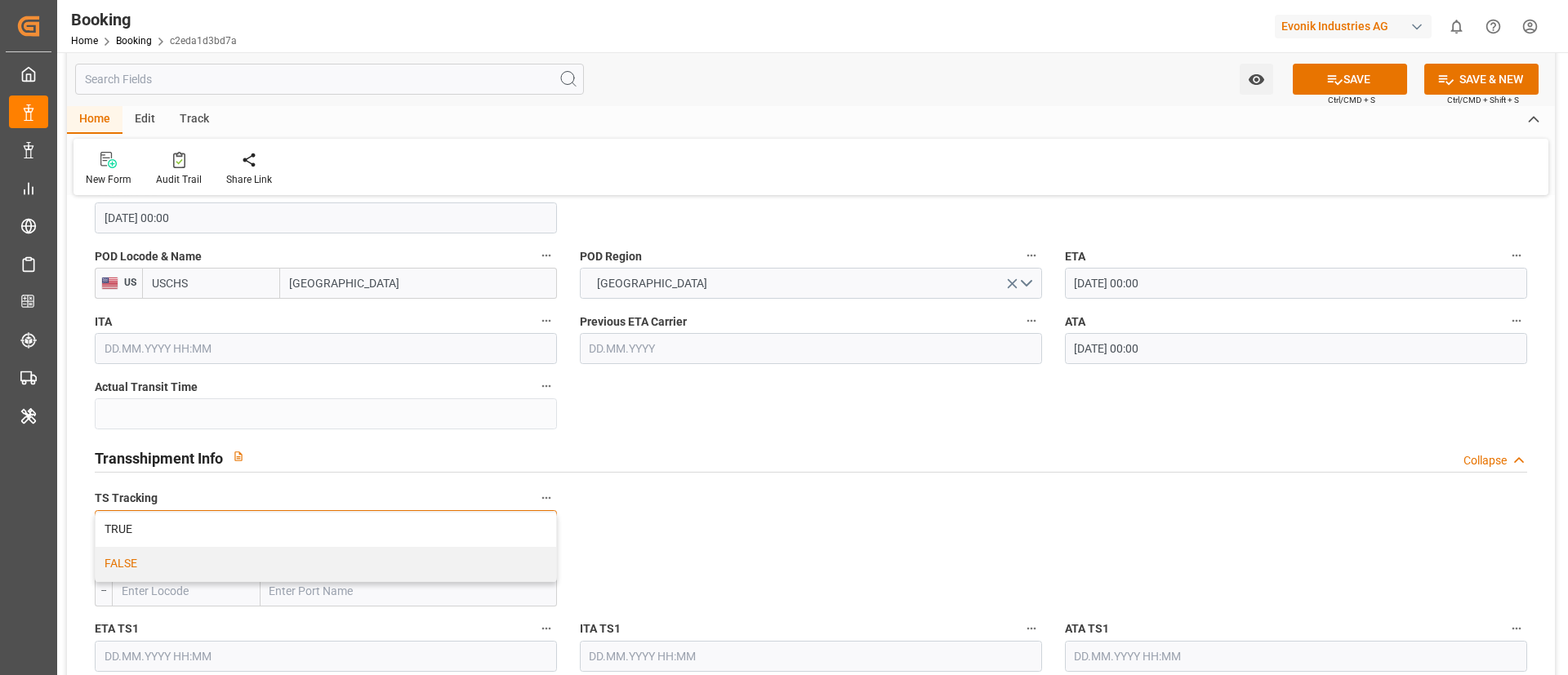
click at [154, 567] on div "FALSE" at bounding box center [326, 564] width 460 height 34
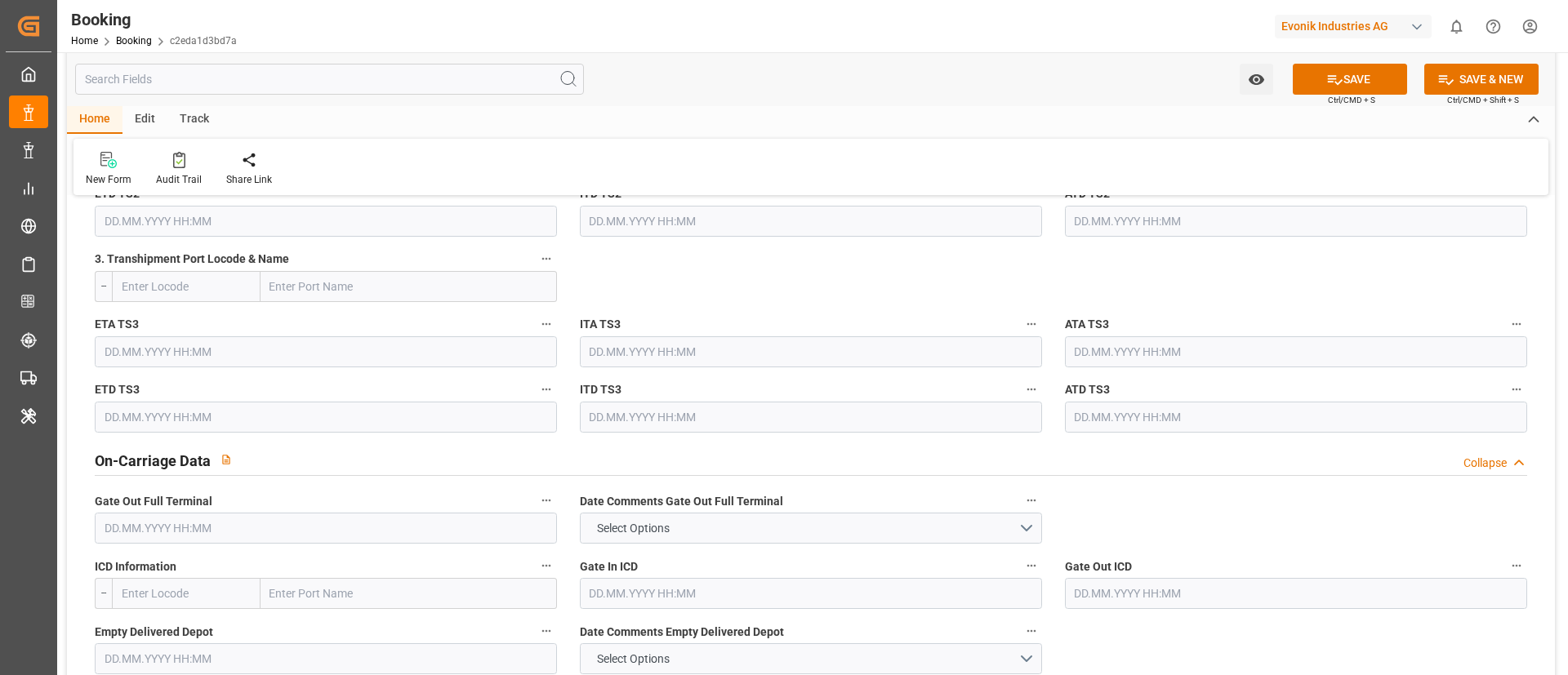
scroll to position [2205, 0]
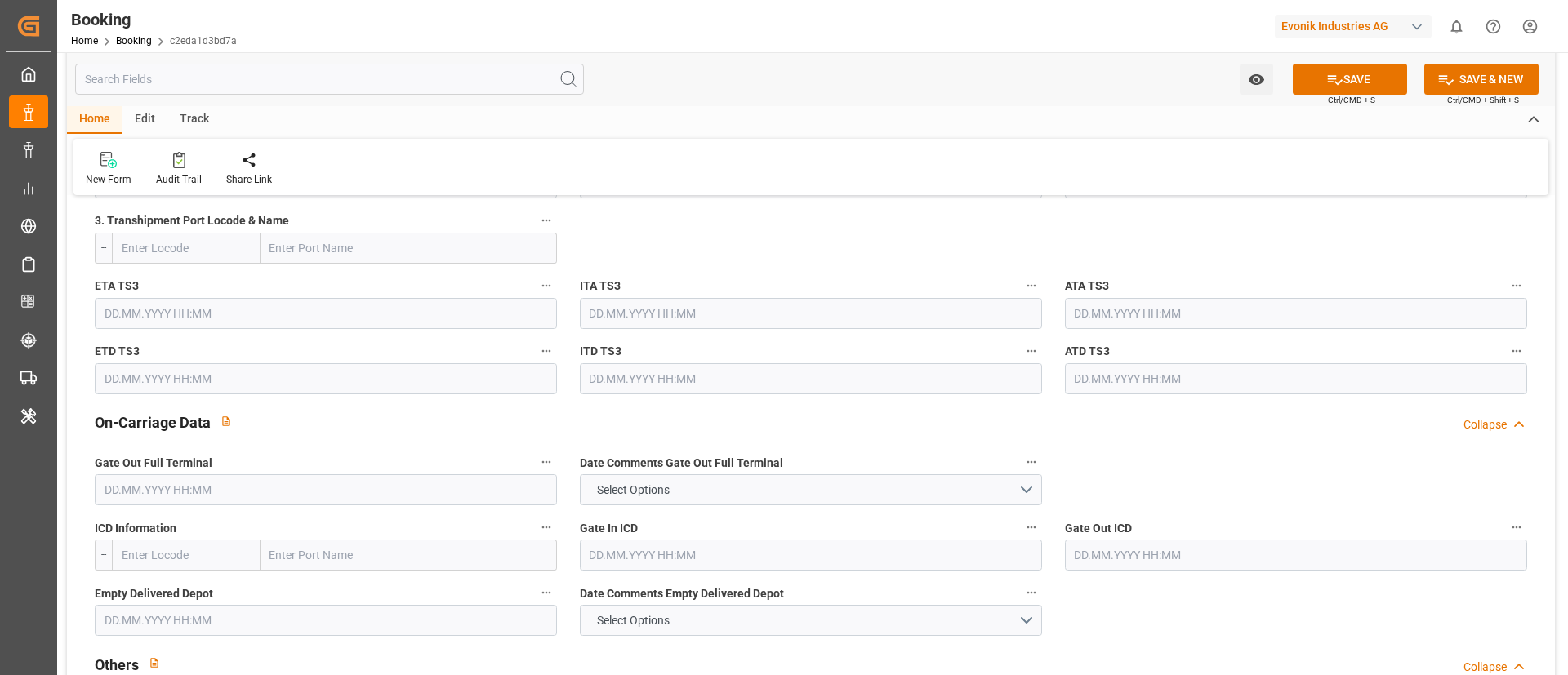
click at [166, 489] on input "text" at bounding box center [326, 490] width 462 height 31
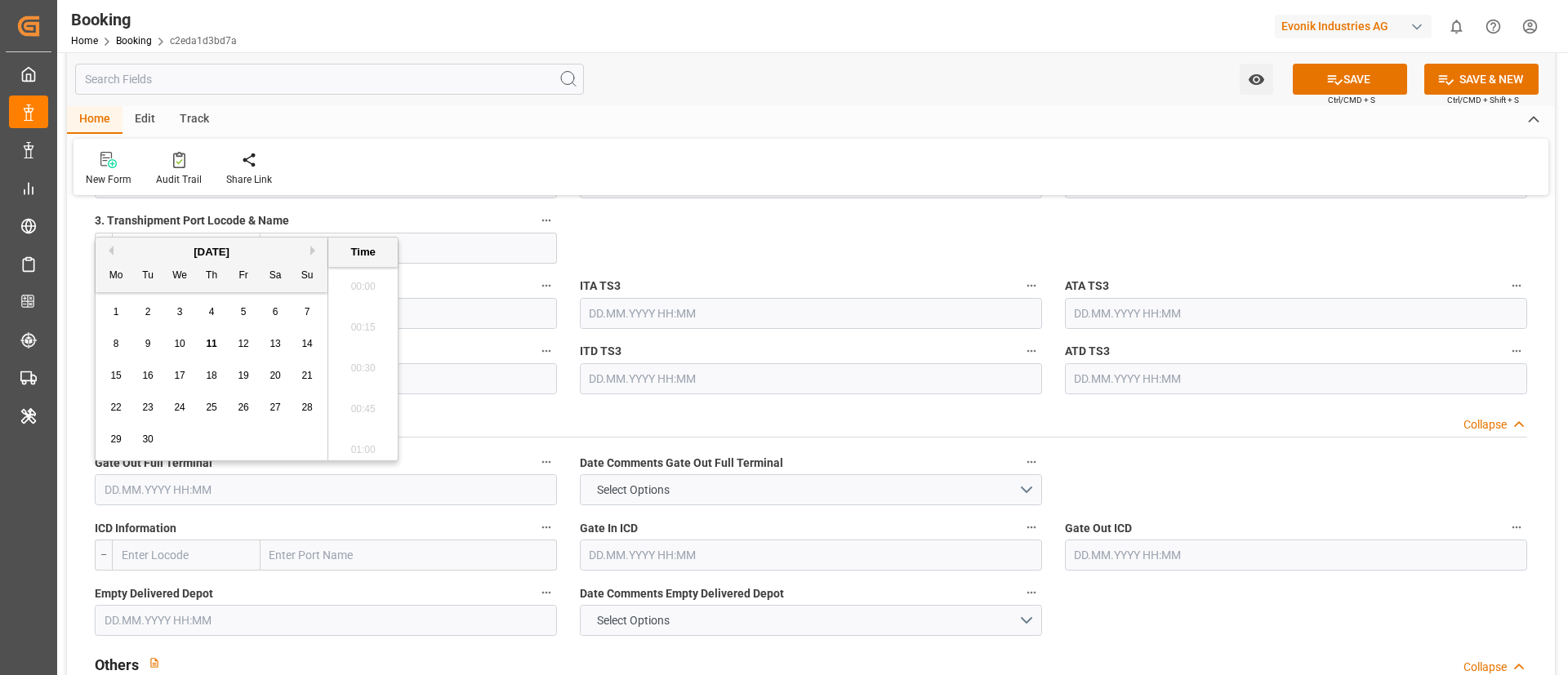
scroll to position [2823, 0]
click at [104, 252] on button "Previous Month" at bounding box center [109, 251] width 10 height 10
click at [109, 252] on button "Previous Month" at bounding box center [109, 251] width 10 height 10
click at [106, 248] on button "Previous Month" at bounding box center [109, 251] width 10 height 10
click at [217, 443] on div "26" at bounding box center [212, 440] width 21 height 20
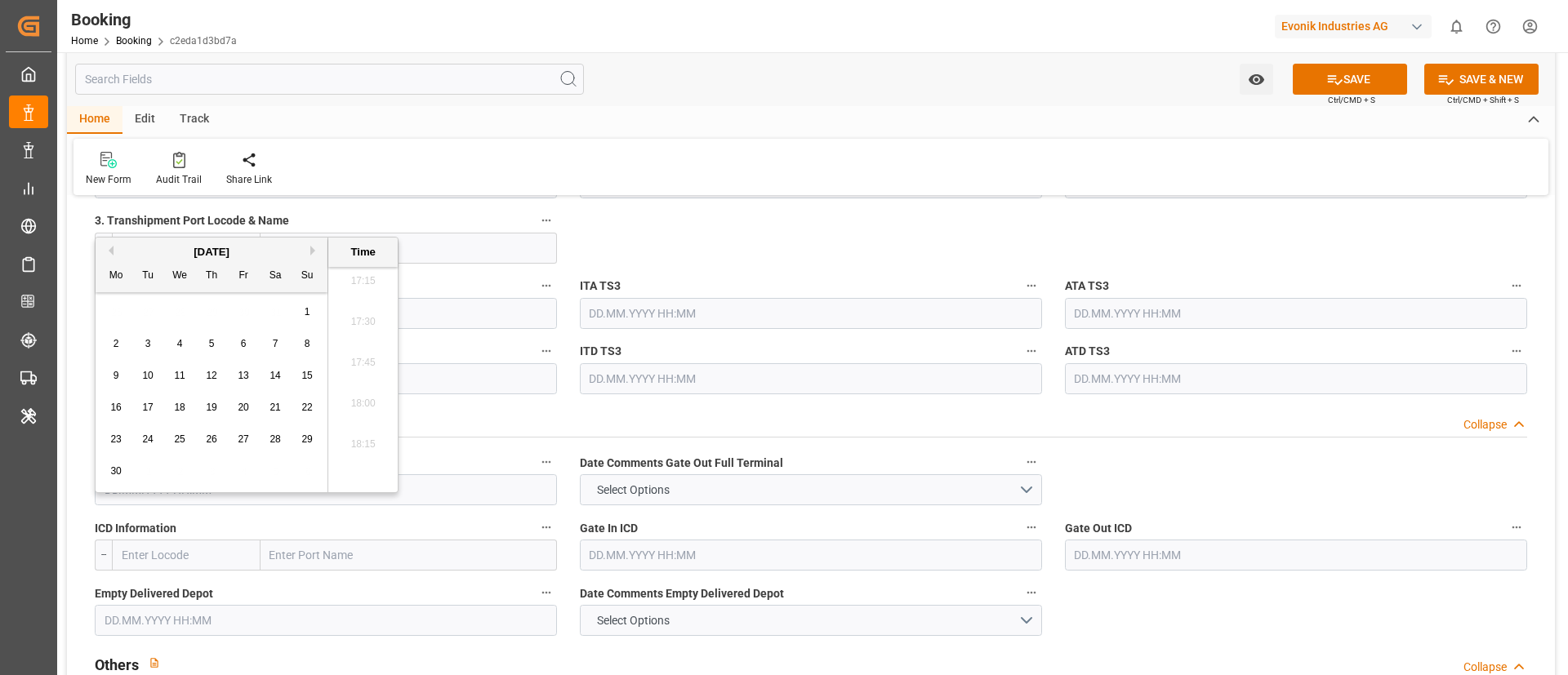
type input "[DATE] 00:00"
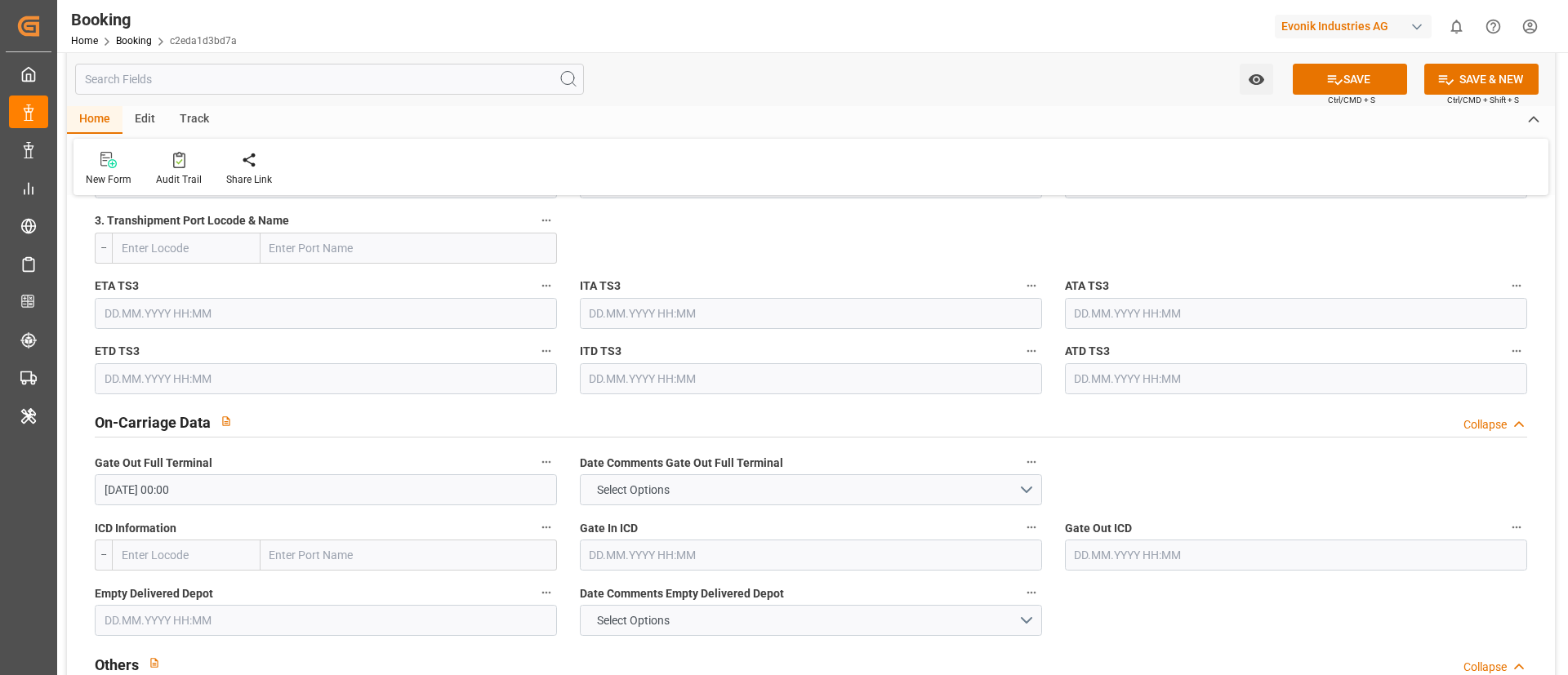
click at [225, 471] on label "Gate Out Full Terminal" at bounding box center [326, 462] width 462 height 23
click at [536, 471] on button "Gate Out Full Terminal" at bounding box center [546, 462] width 22 height 22
click at [225, 471] on div at bounding box center [784, 337] width 1568 height 675
click at [223, 477] on div "Description Audits Tracking Details" at bounding box center [784, 337] width 1568 height 675
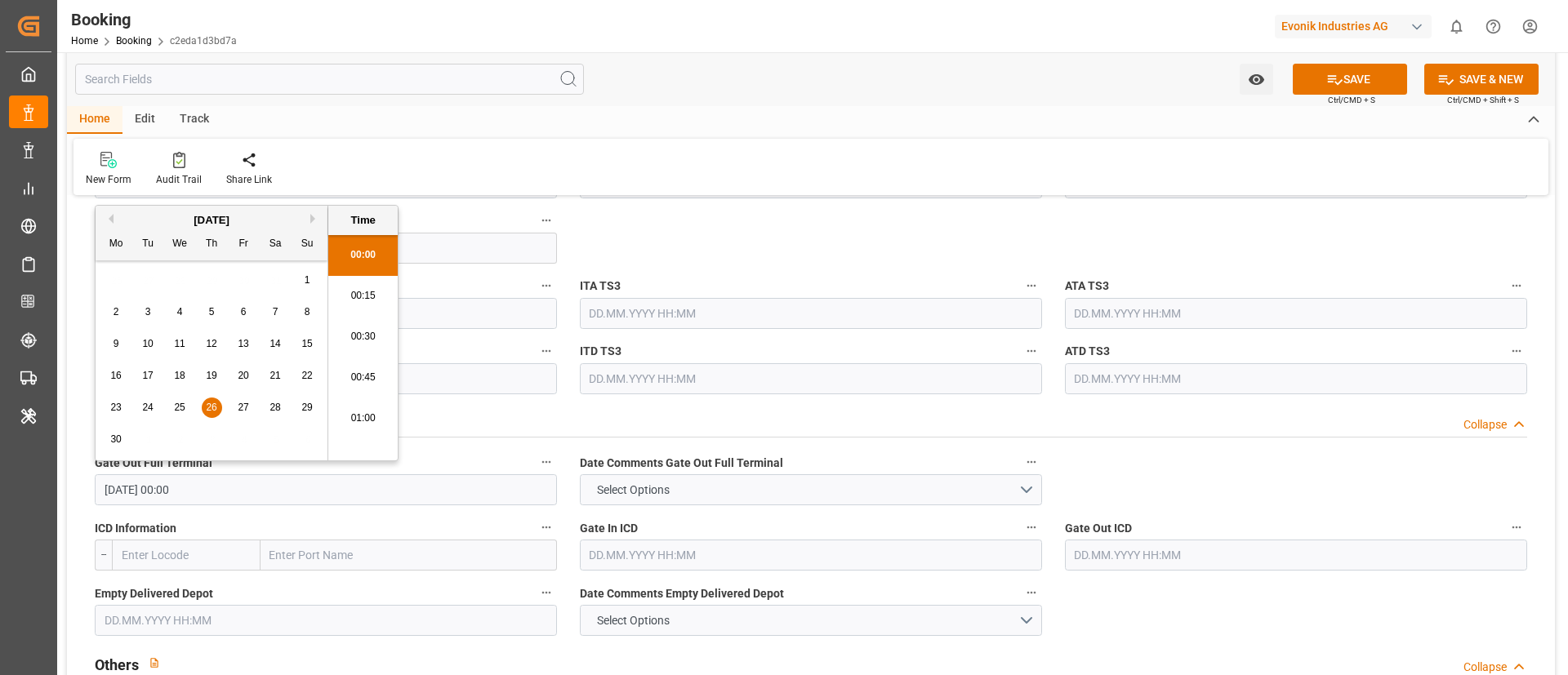
click at [221, 481] on input "[DATE] 00:00" at bounding box center [326, 490] width 462 height 31
click at [162, 621] on input "text" at bounding box center [326, 621] width 462 height 31
paste input "[DATE] 00:00"
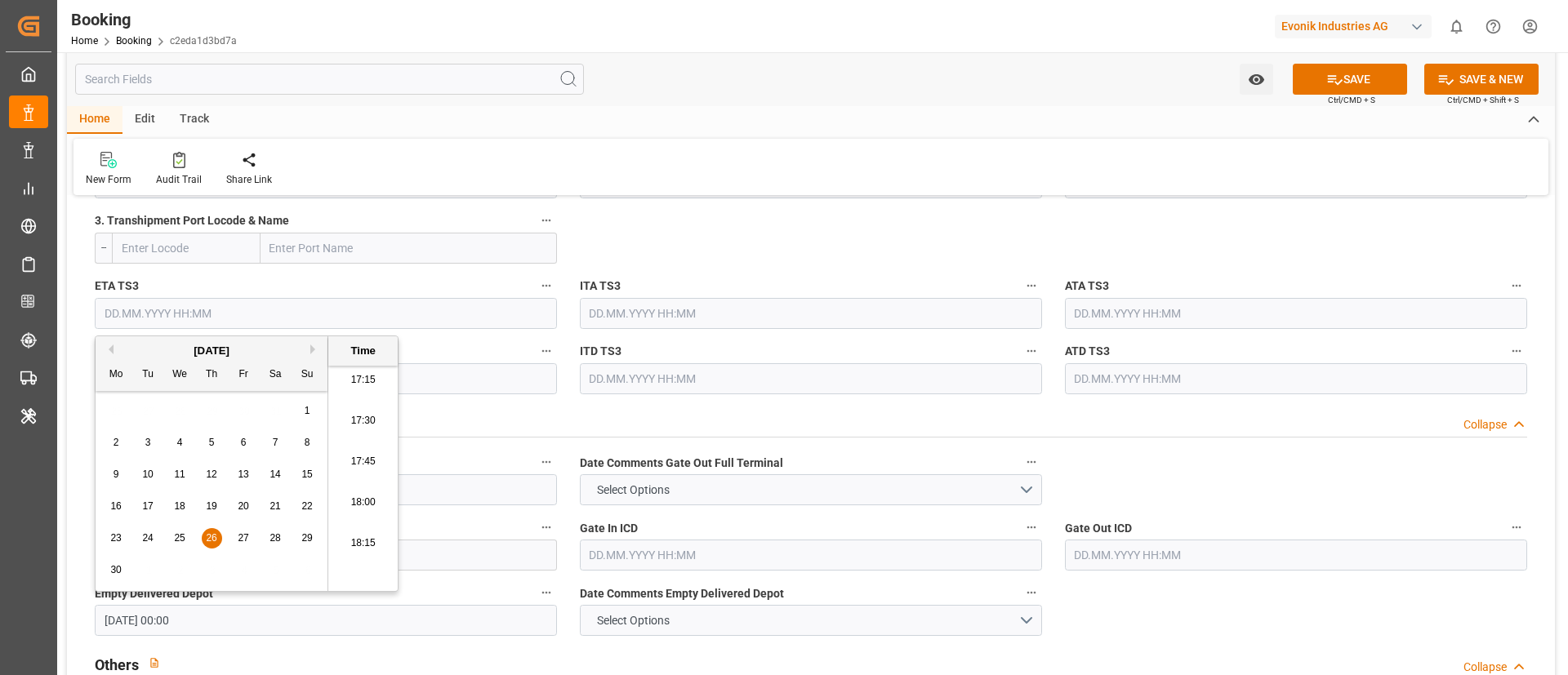
click at [238, 538] on span "27" at bounding box center [243, 539] width 11 height 12
type input "[DATE] 00:00"
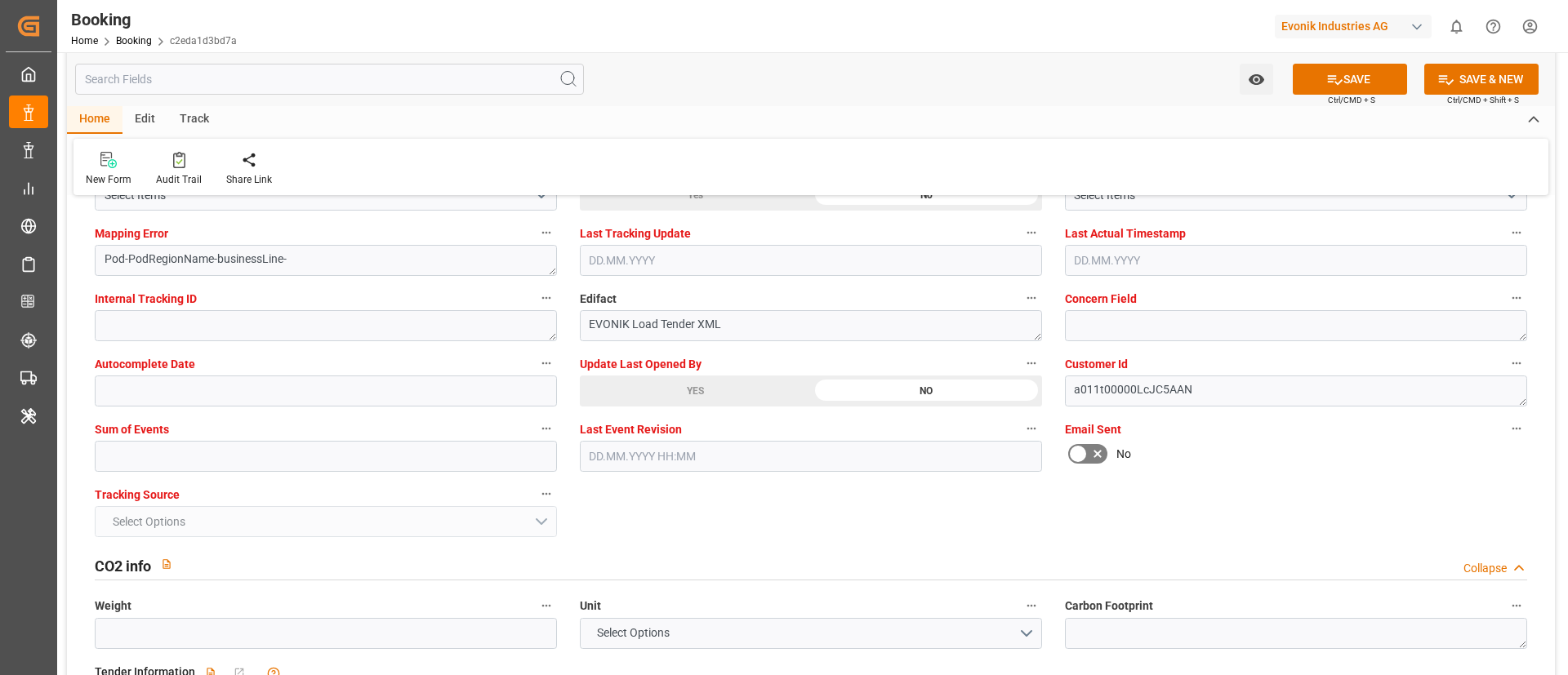
scroll to position [3185, 0]
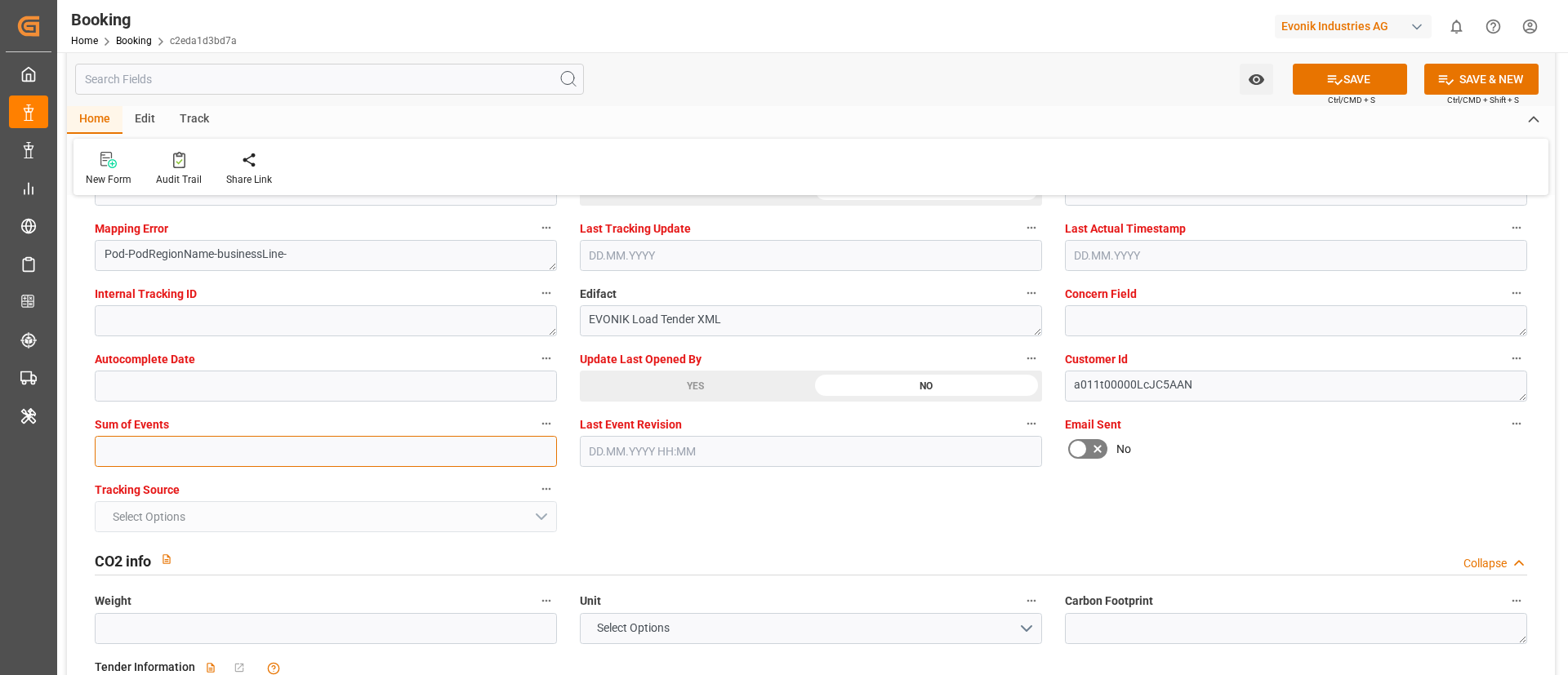
click at [190, 445] on input "text" at bounding box center [326, 452] width 462 height 31
type input "0"
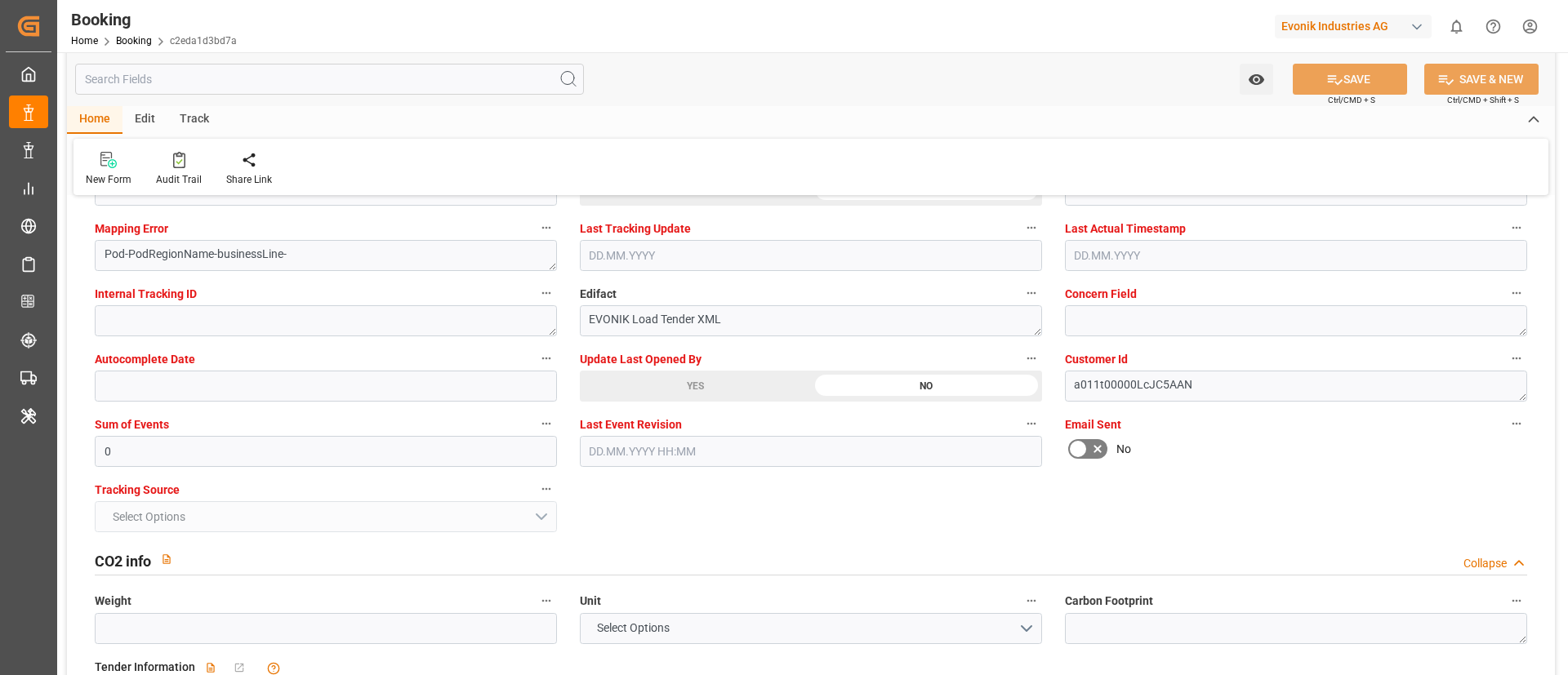
scroll to position [2995, 0]
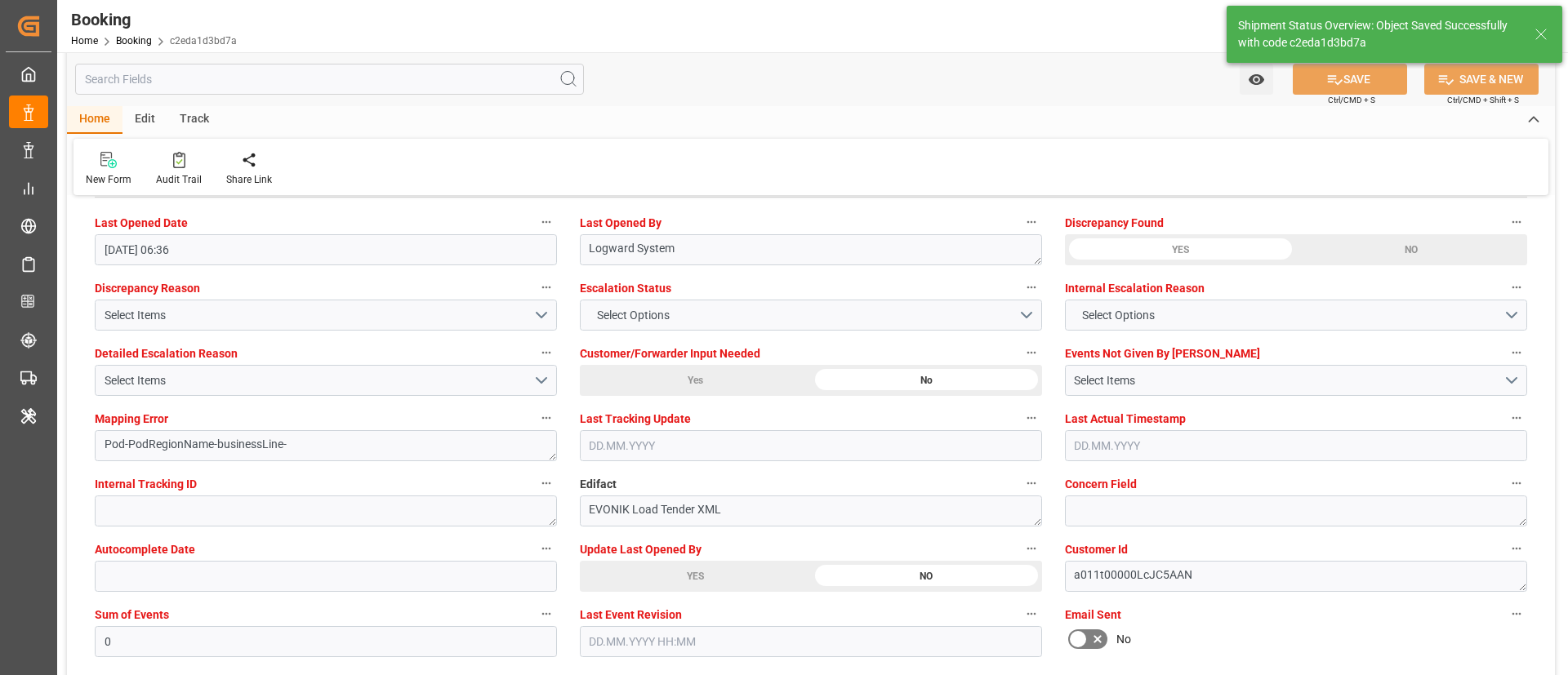
type textarea "NWC/[GEOGRAPHIC_DATA] [GEOGRAPHIC_DATA] Continent / UK_USCHS_OOLU_SM-SE"
type textarea "[PERSON_NAME]"
type textarea "businessLine-"
type input "16"
type input "[DATE] 00:00"
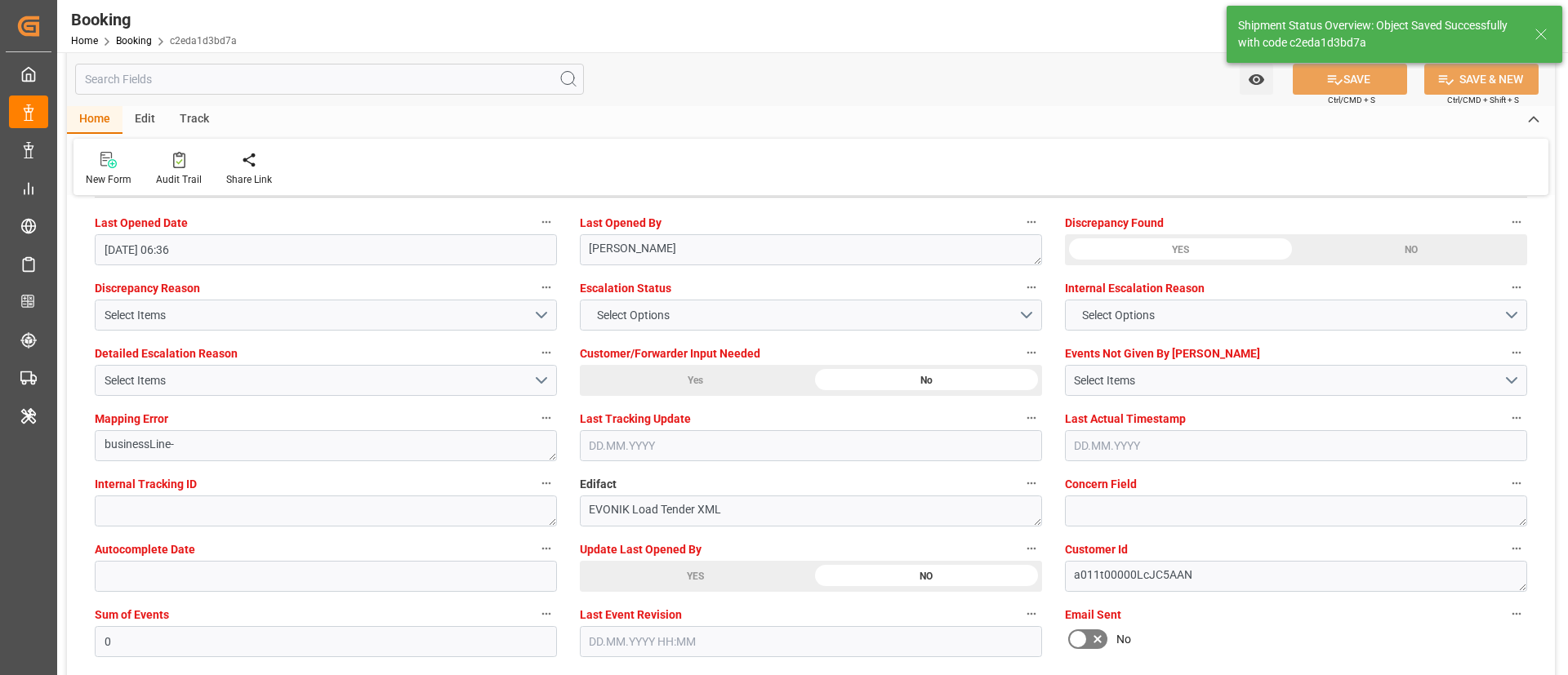
type input "[DATE] 00:00"
type input "[DATE] 12:28"
